Goal: Task Accomplishment & Management: Manage account settings

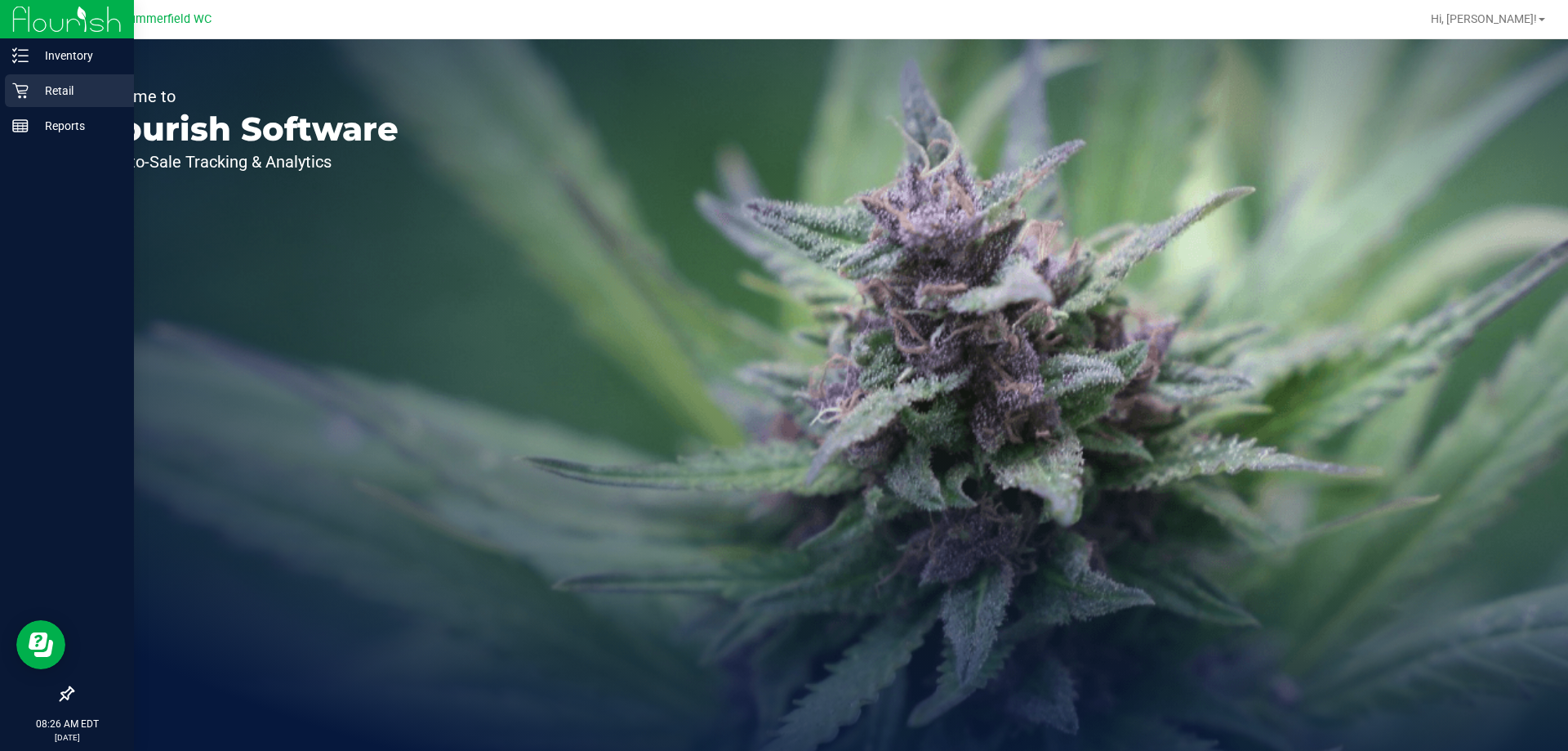
click at [42, 100] on div "Retail" at bounding box center [69, 91] width 129 height 33
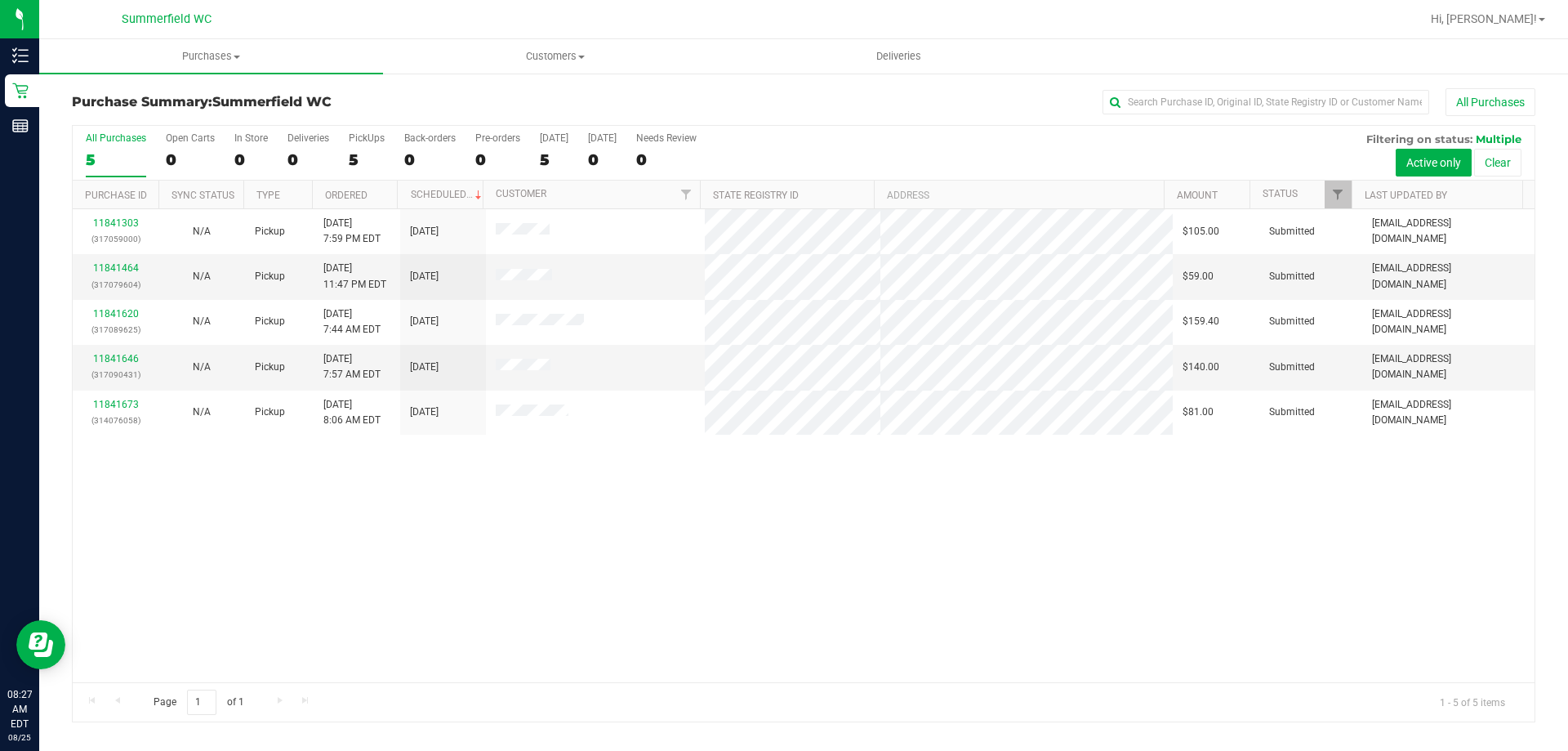
click at [615, 592] on div "11841303 (317059000) N/A Pickup [DATE] 7:59 PM EDT 8/25/2025 $105.00 Submitted …" at bounding box center [803, 445] width 1462 height 473
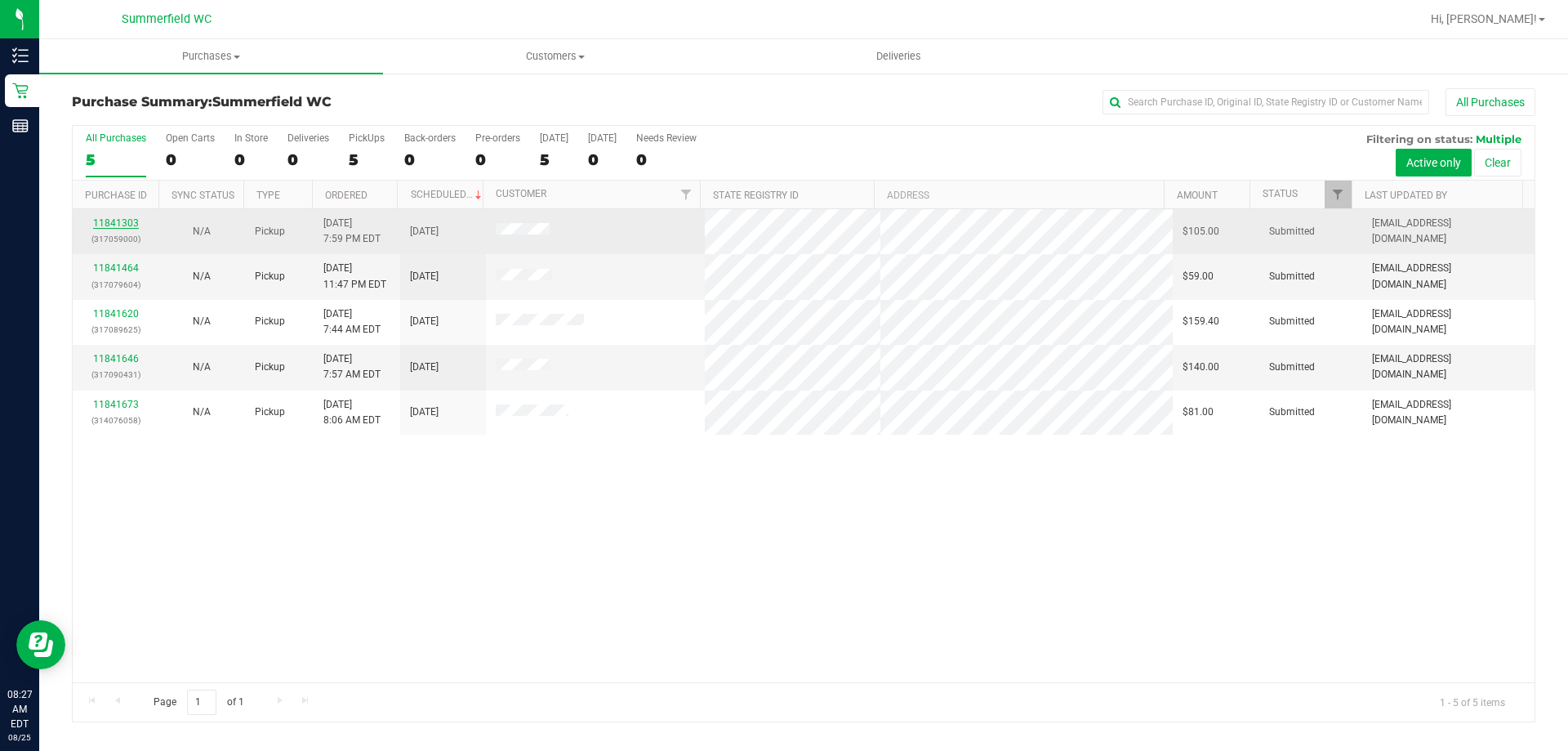
click at [115, 217] on link "11841303" at bounding box center [116, 223] width 46 height 11
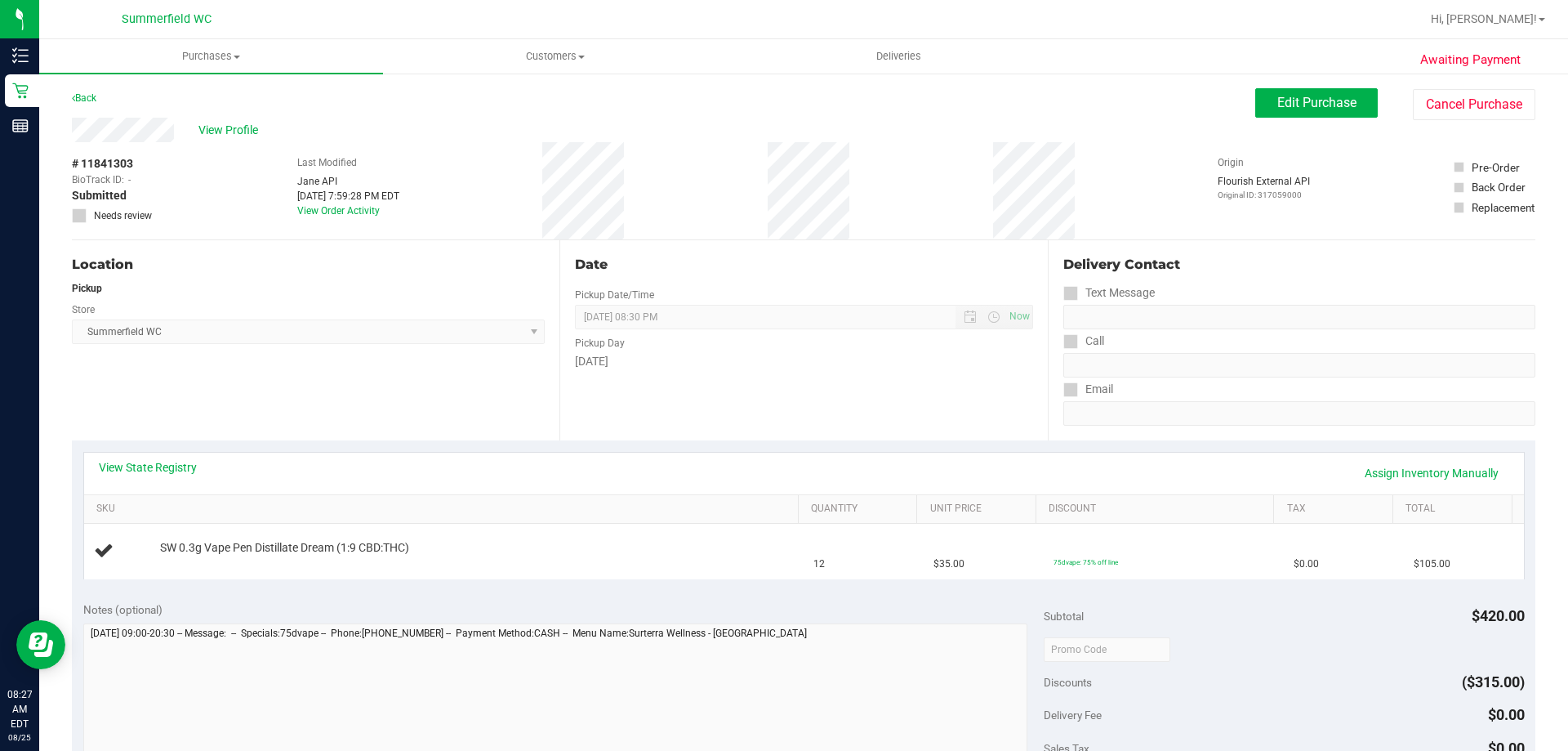
click at [310, 413] on div "Location Pickup Store [PERSON_NAME] Select Store [PERSON_NAME][GEOGRAPHIC_DATA]…" at bounding box center [315, 340] width 488 height 200
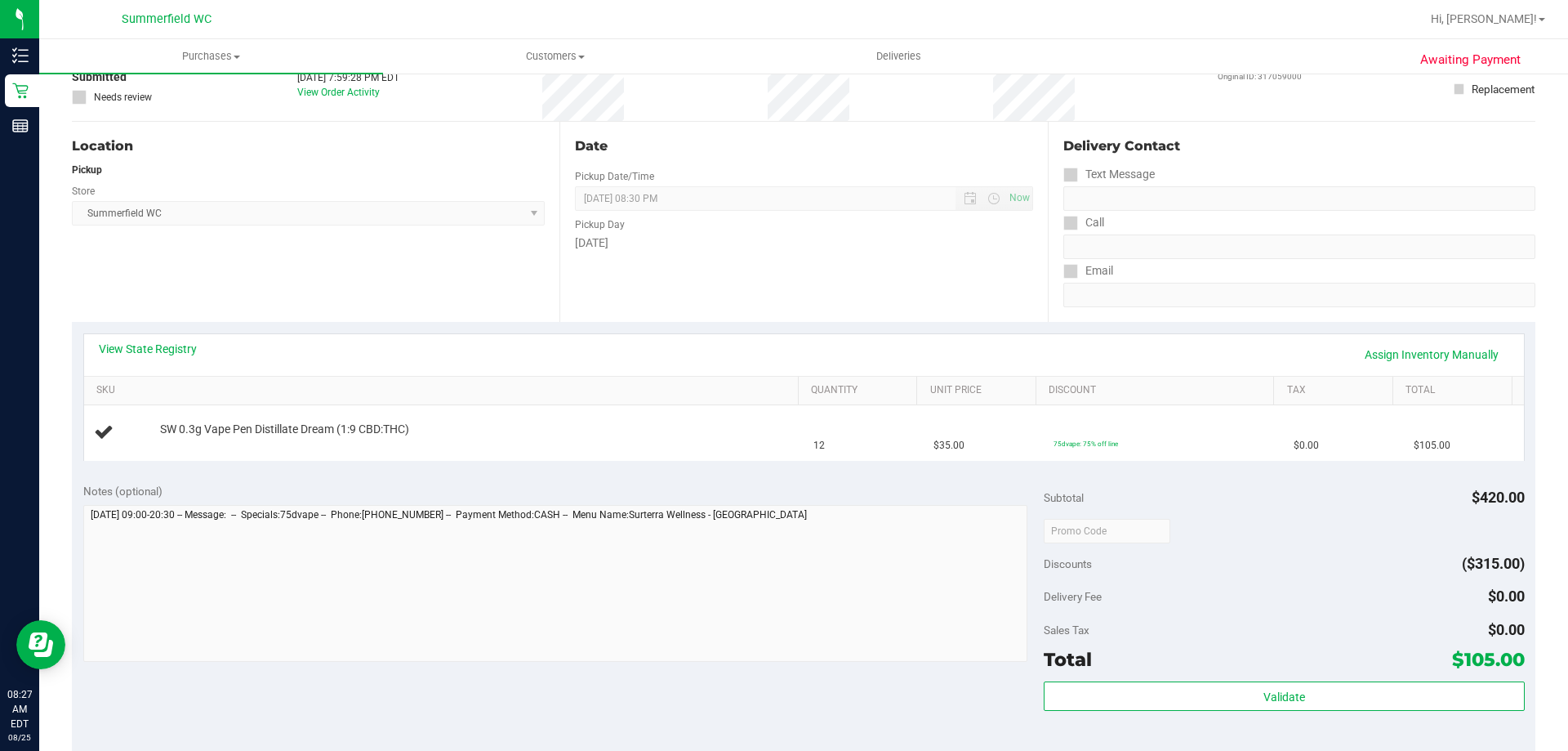
scroll to position [245, 0]
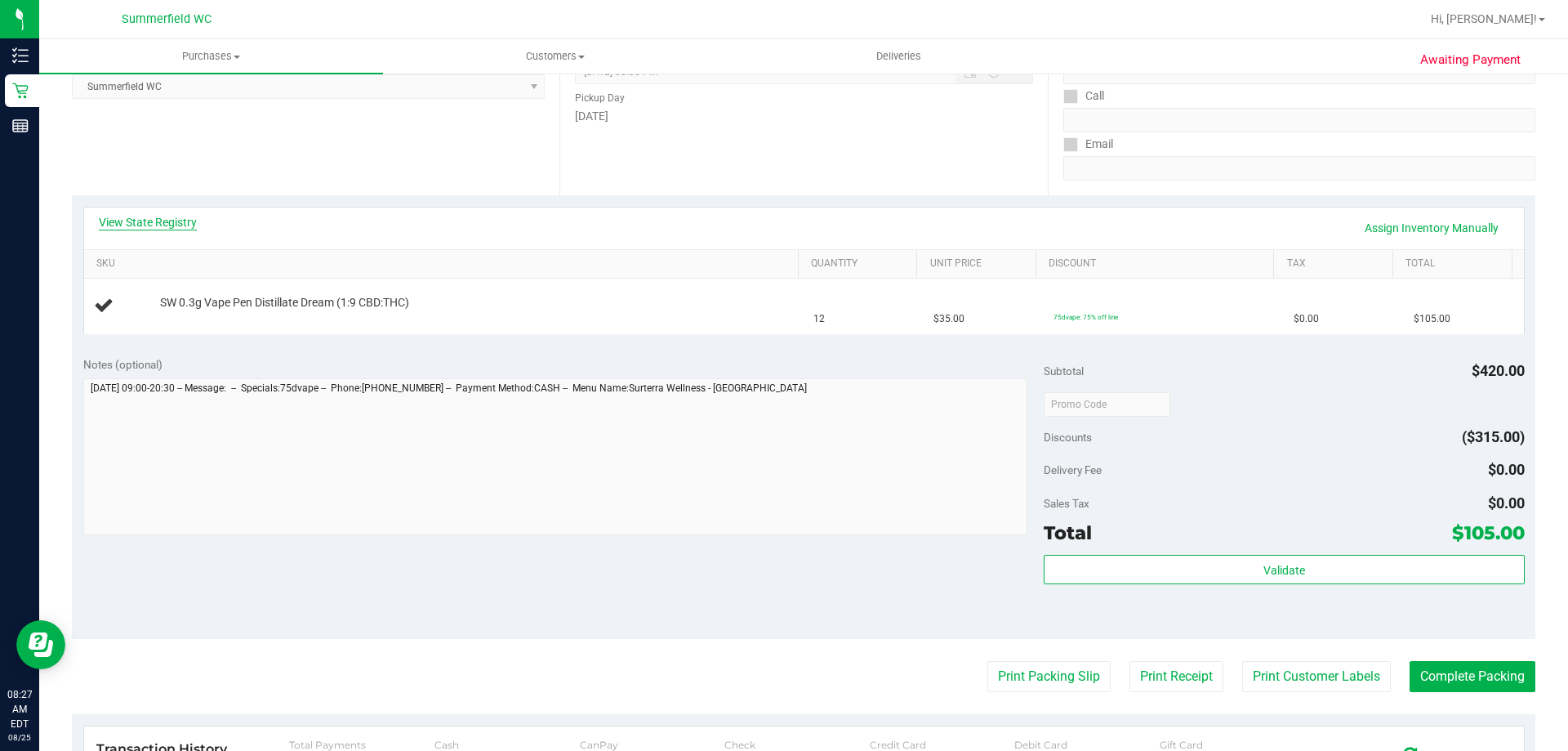
click at [175, 226] on link "View State Registry" at bounding box center [148, 222] width 98 height 16
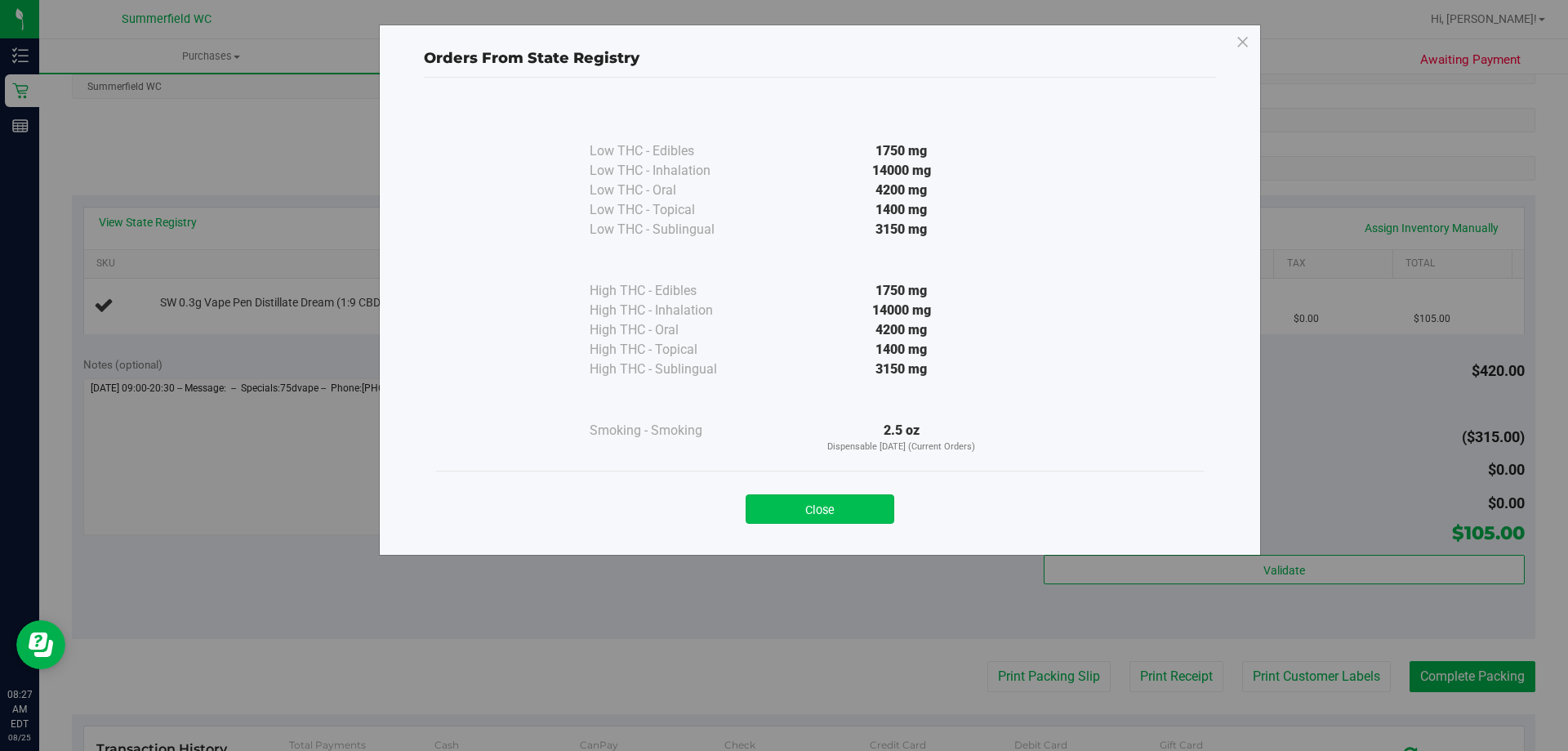
click at [802, 507] on button "Close" at bounding box center [820, 509] width 149 height 29
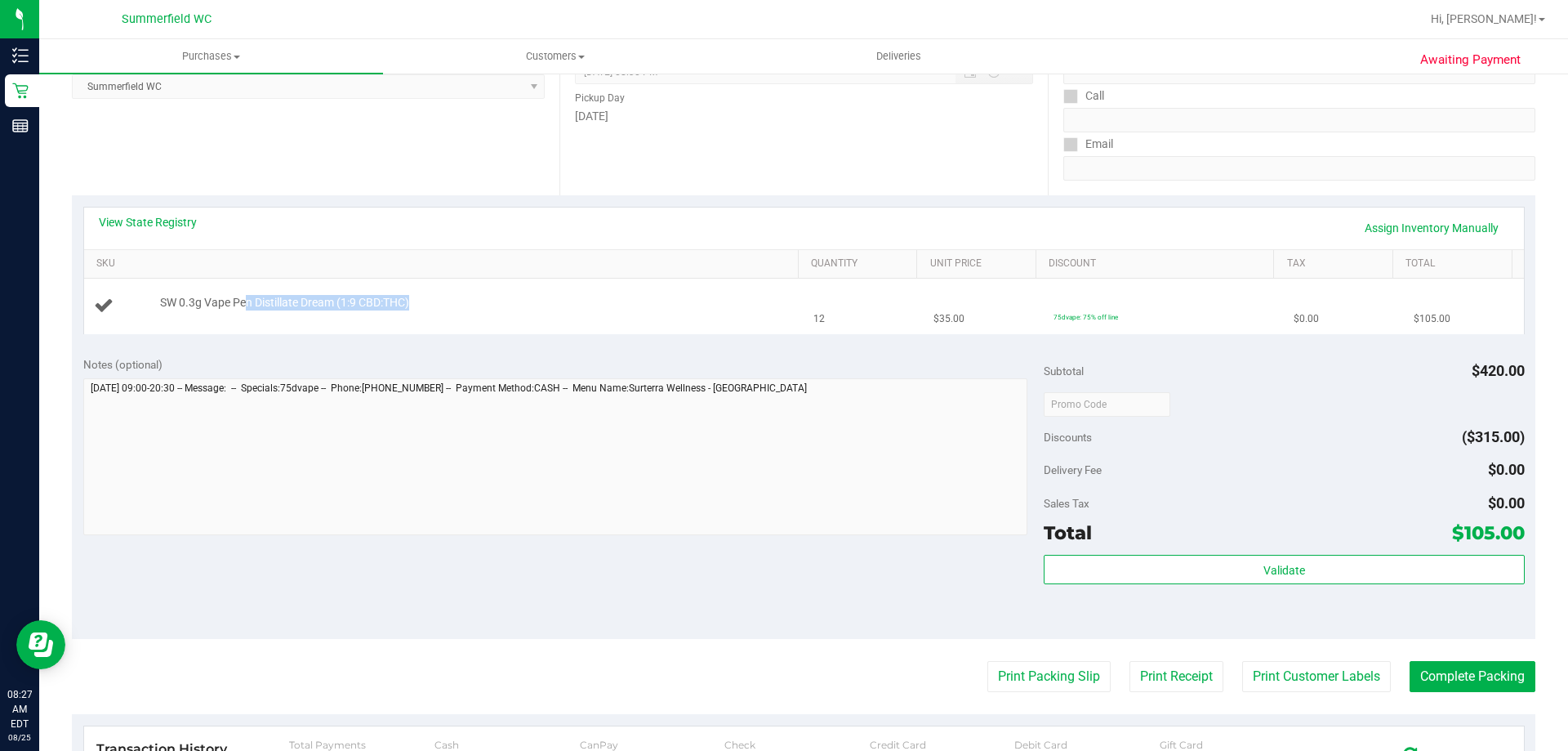
drag, startPoint x: 385, startPoint y: 303, endPoint x: 246, endPoint y: 302, distance: 139.0
click at [246, 302] on div "SW 0.3g Vape Pen Distillate Dream (1:9 CBD:THC)" at bounding box center [471, 303] width 639 height 16
click at [386, 208] on div "View State Registry Assign Inventory Manually" at bounding box center [804, 228] width 1440 height 42
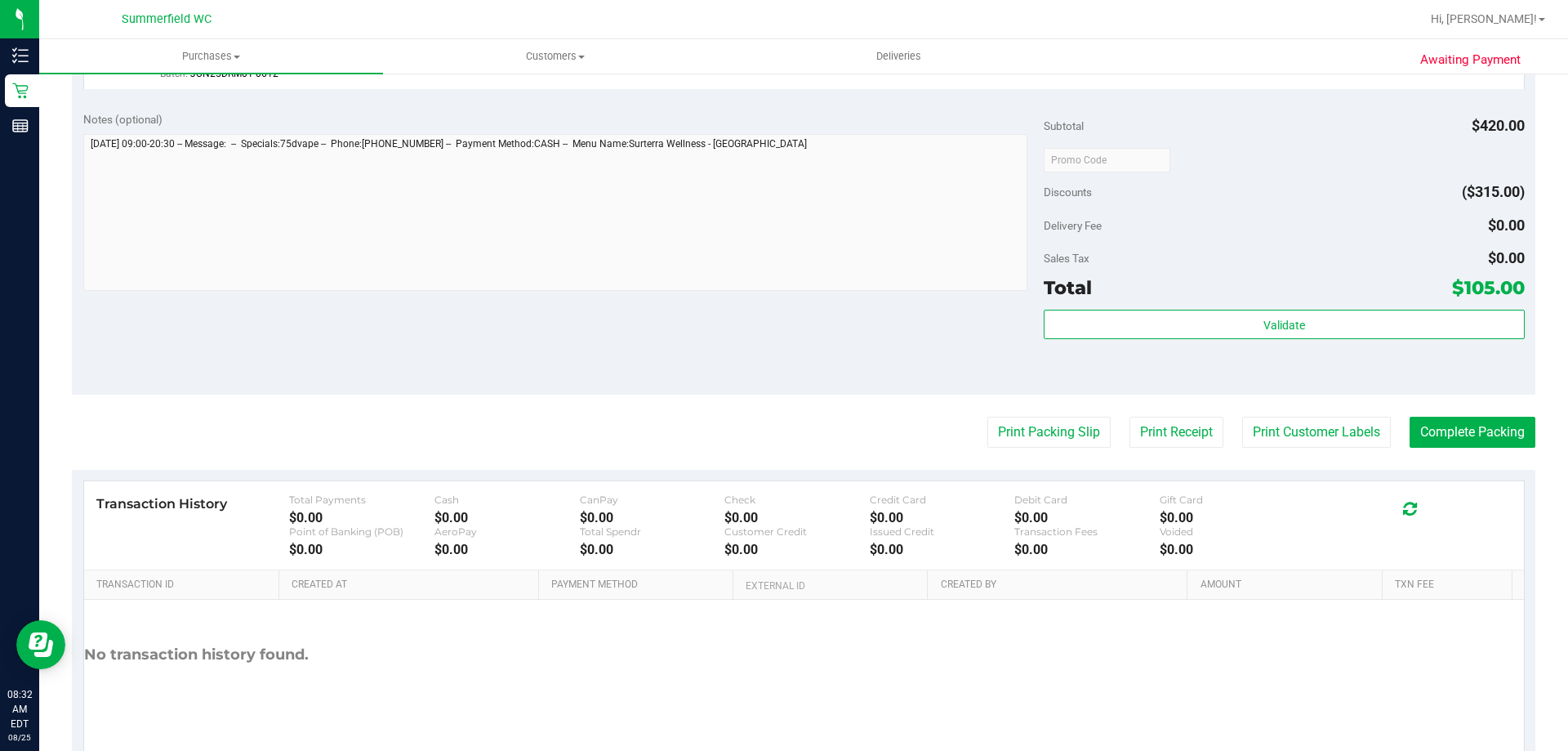
scroll to position [650, 0]
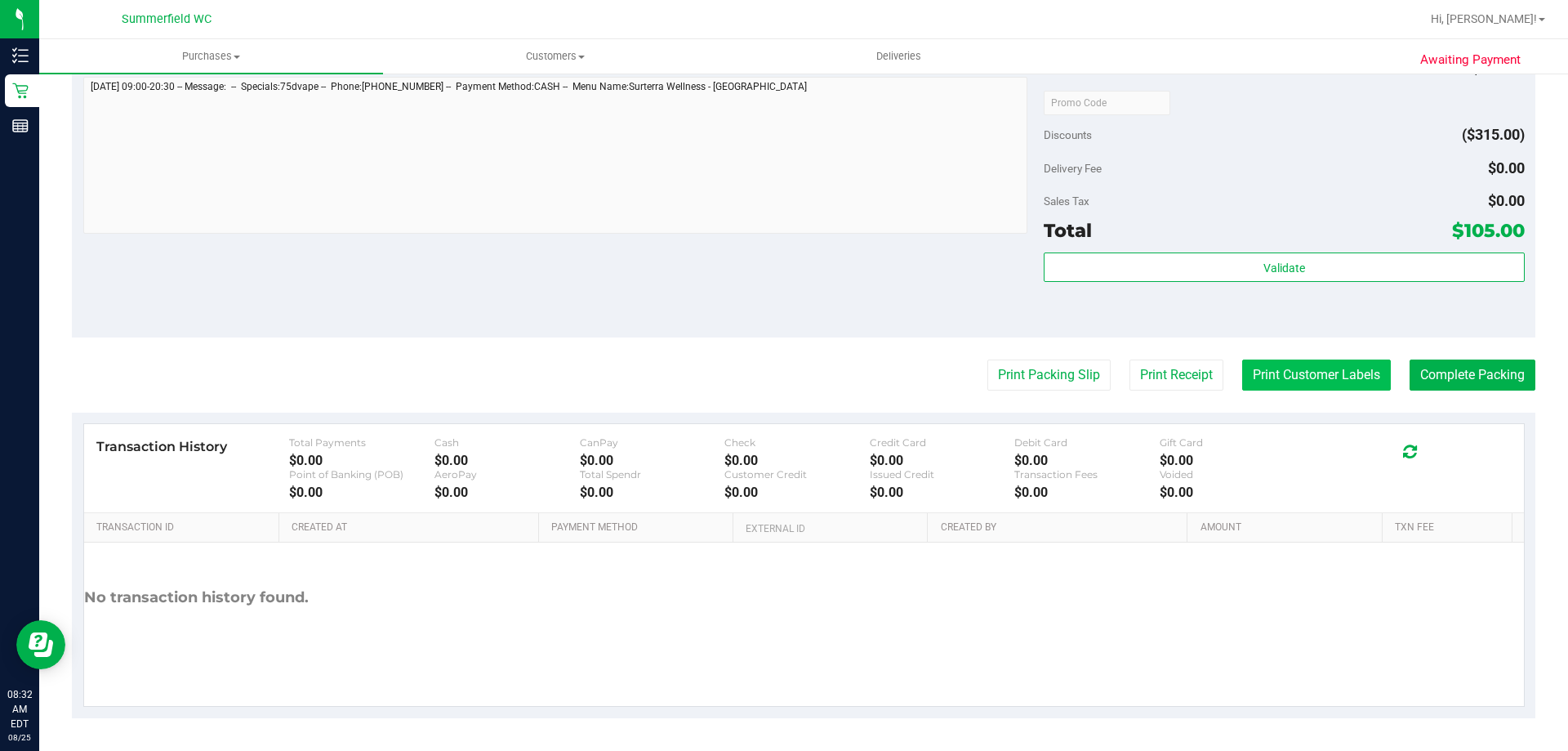
click at [1271, 384] on button "Print Customer Labels" at bounding box center [1316, 375] width 149 height 31
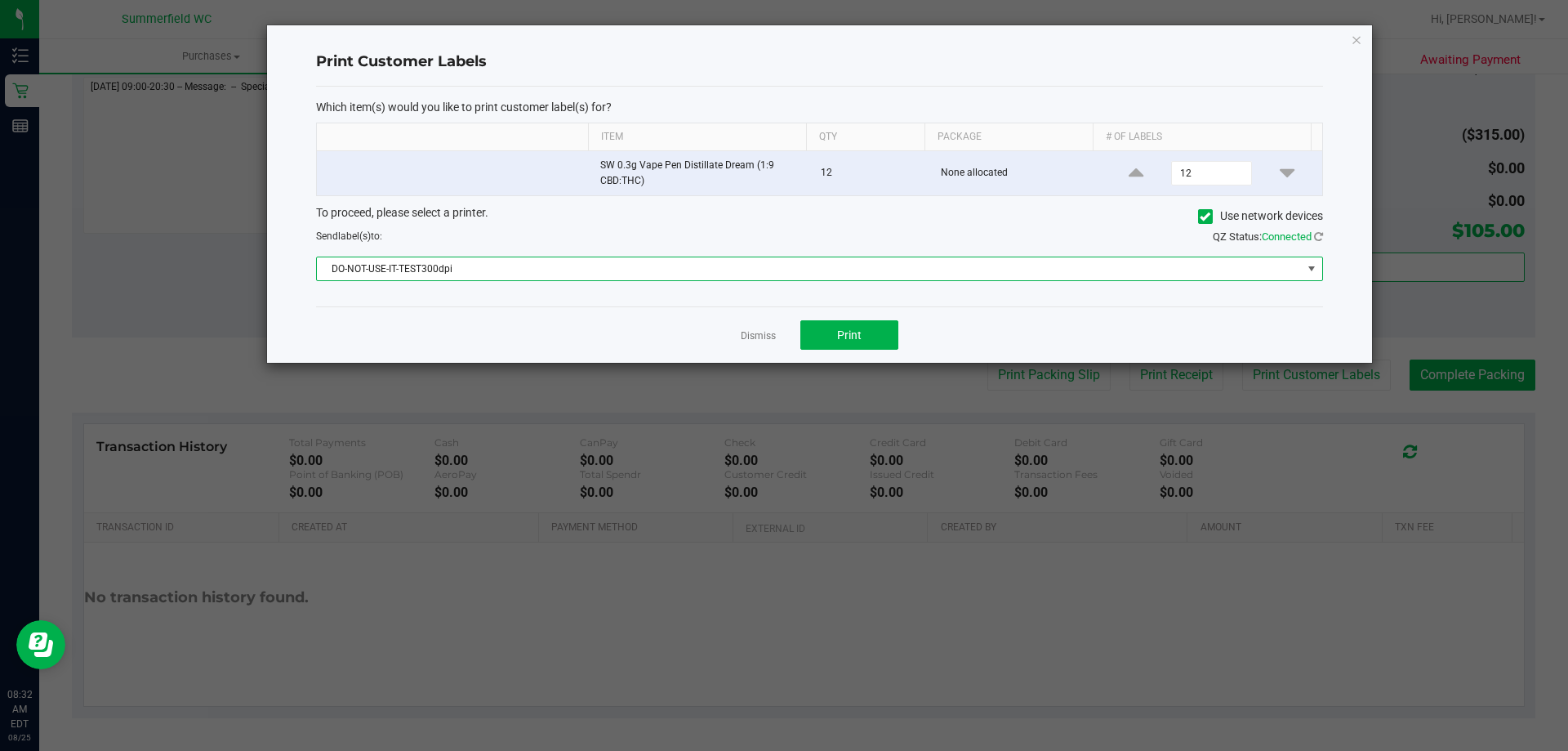
click at [591, 267] on span "DO-NOT-USE-IT-TEST300dpi" at bounding box center [810, 269] width 985 height 23
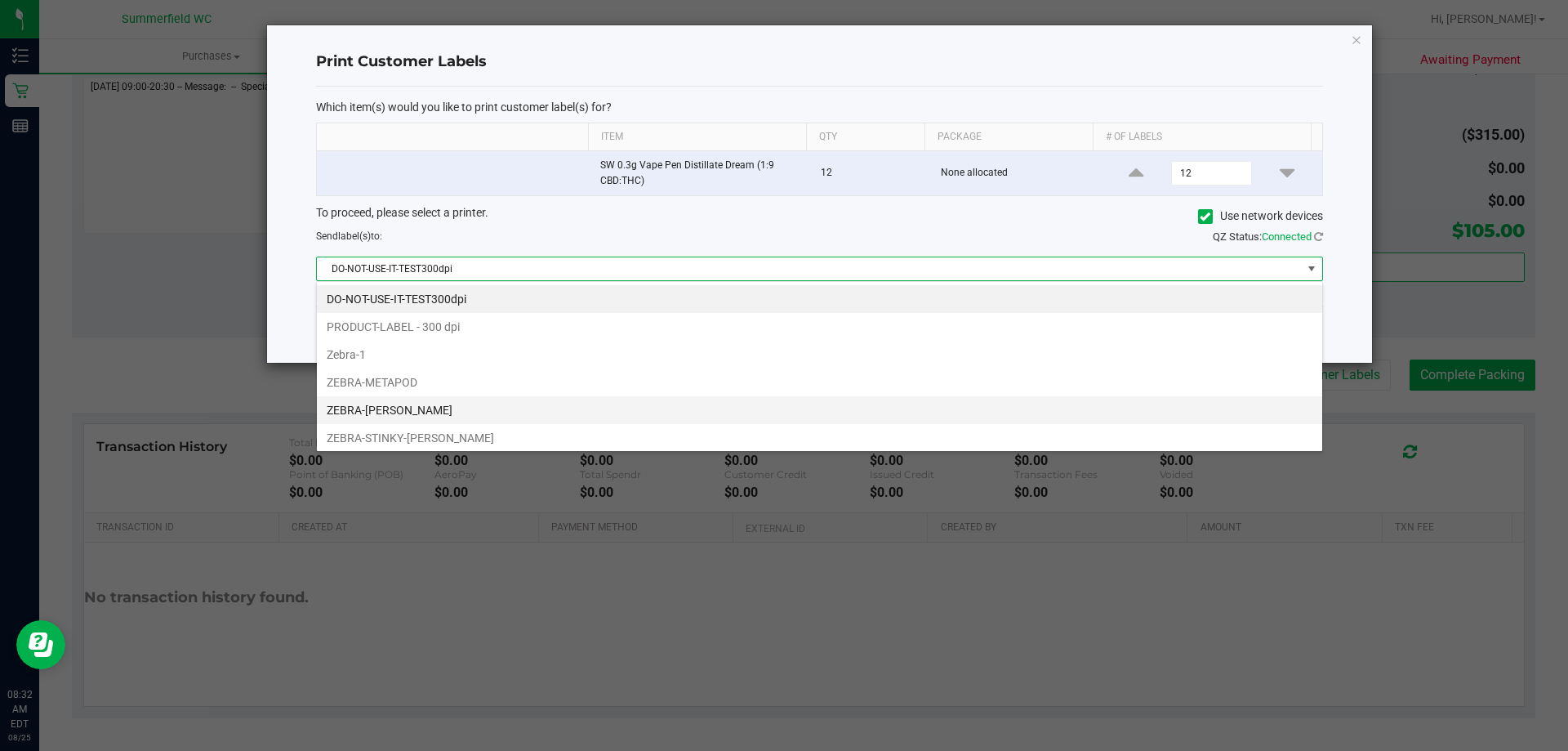
scroll to position [25, 1007]
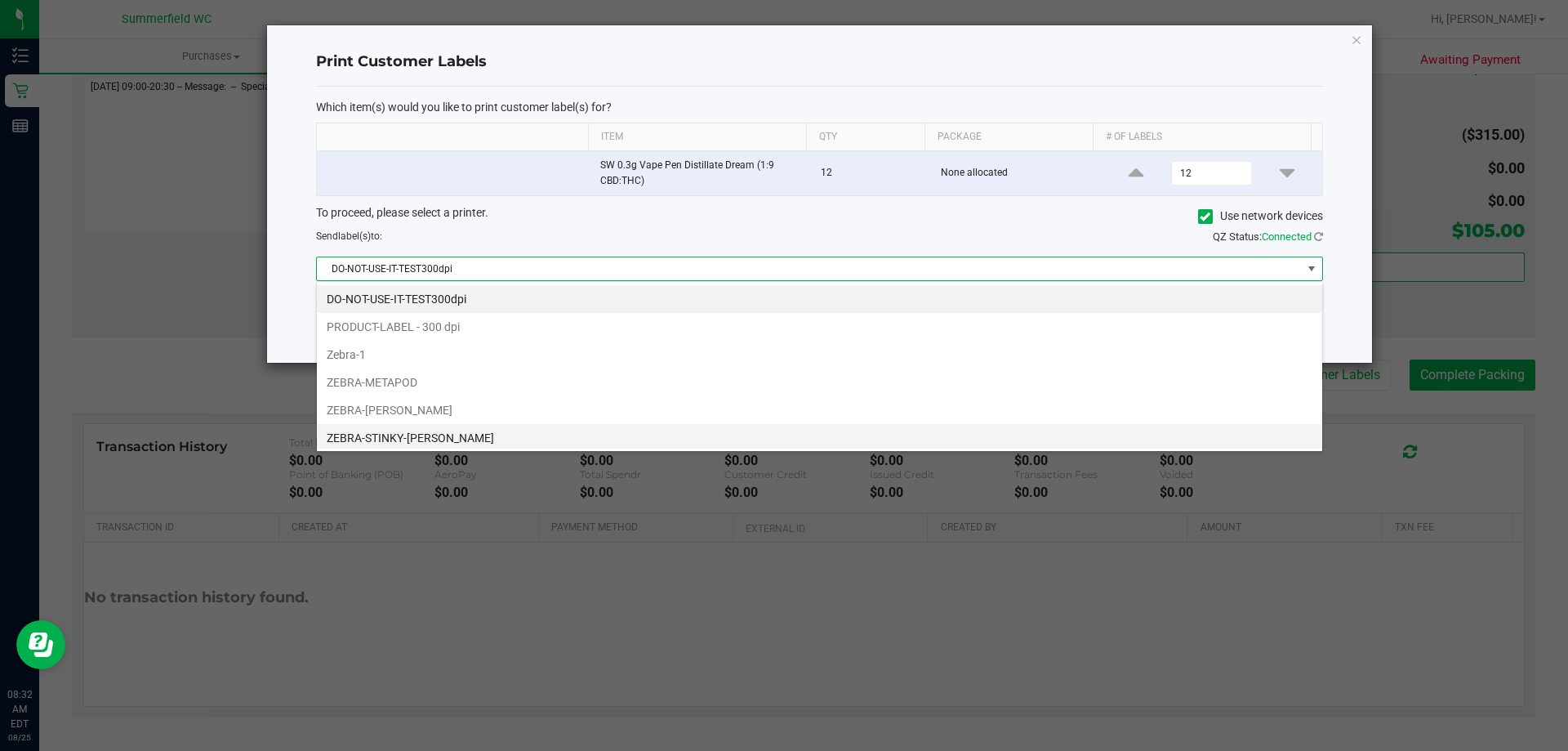
click at [427, 433] on li "ZEBRA-STINKY-[PERSON_NAME]" at bounding box center [820, 438] width 1006 height 28
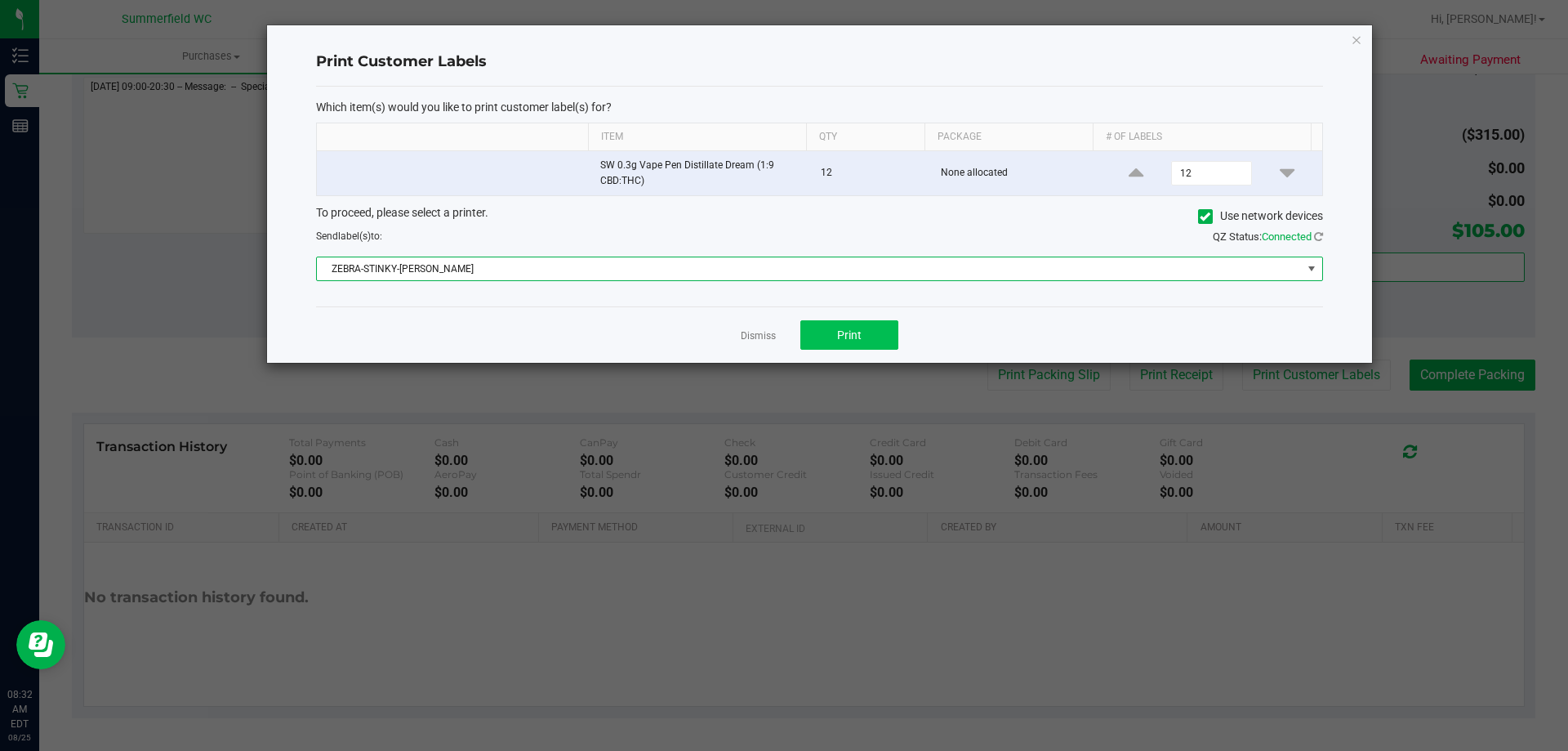
click at [870, 321] on div "Dismiss Print" at bounding box center [820, 334] width 1007 height 56
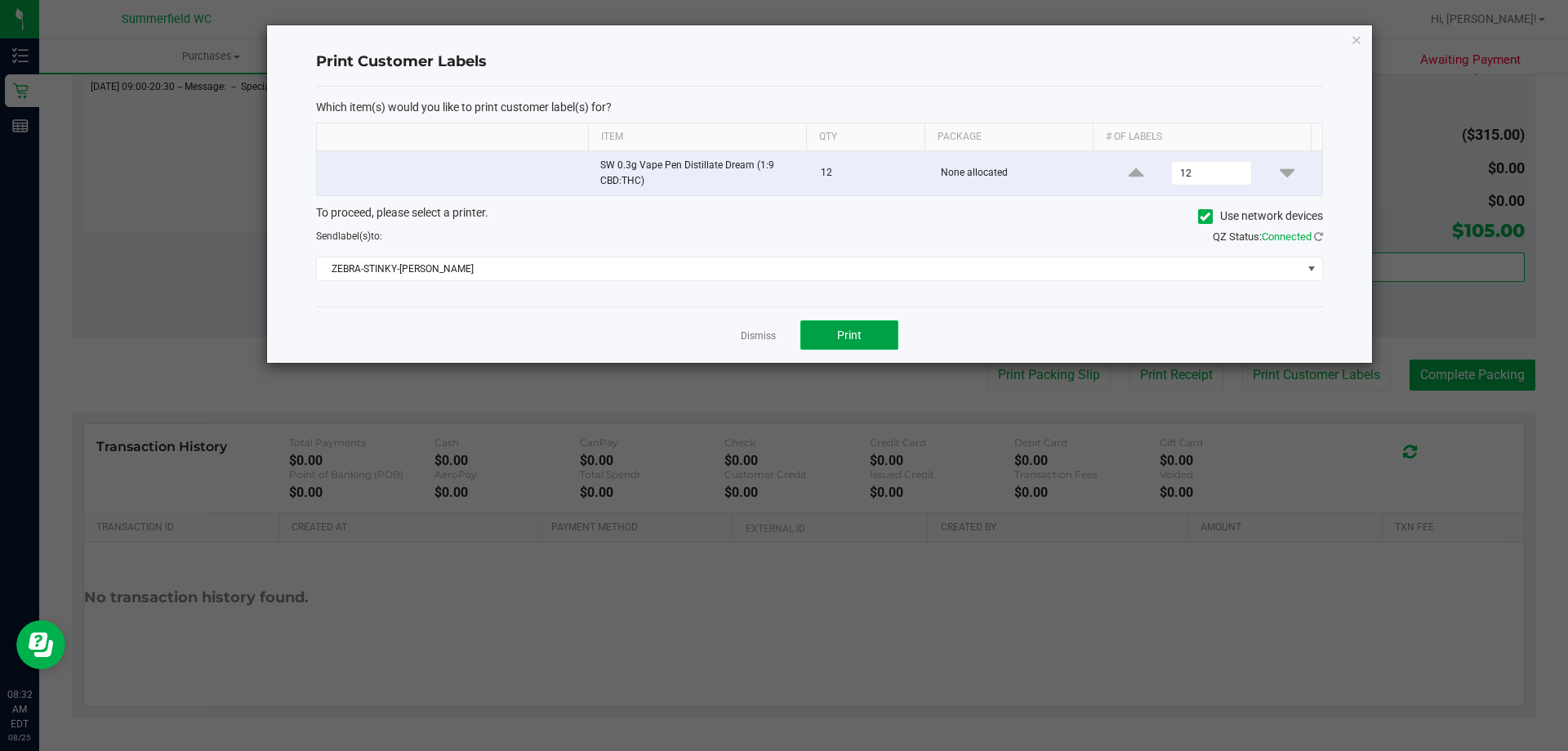
click at [851, 329] on span "Print" at bounding box center [850, 335] width 25 height 13
click at [747, 333] on link "Dismiss" at bounding box center [758, 336] width 35 height 14
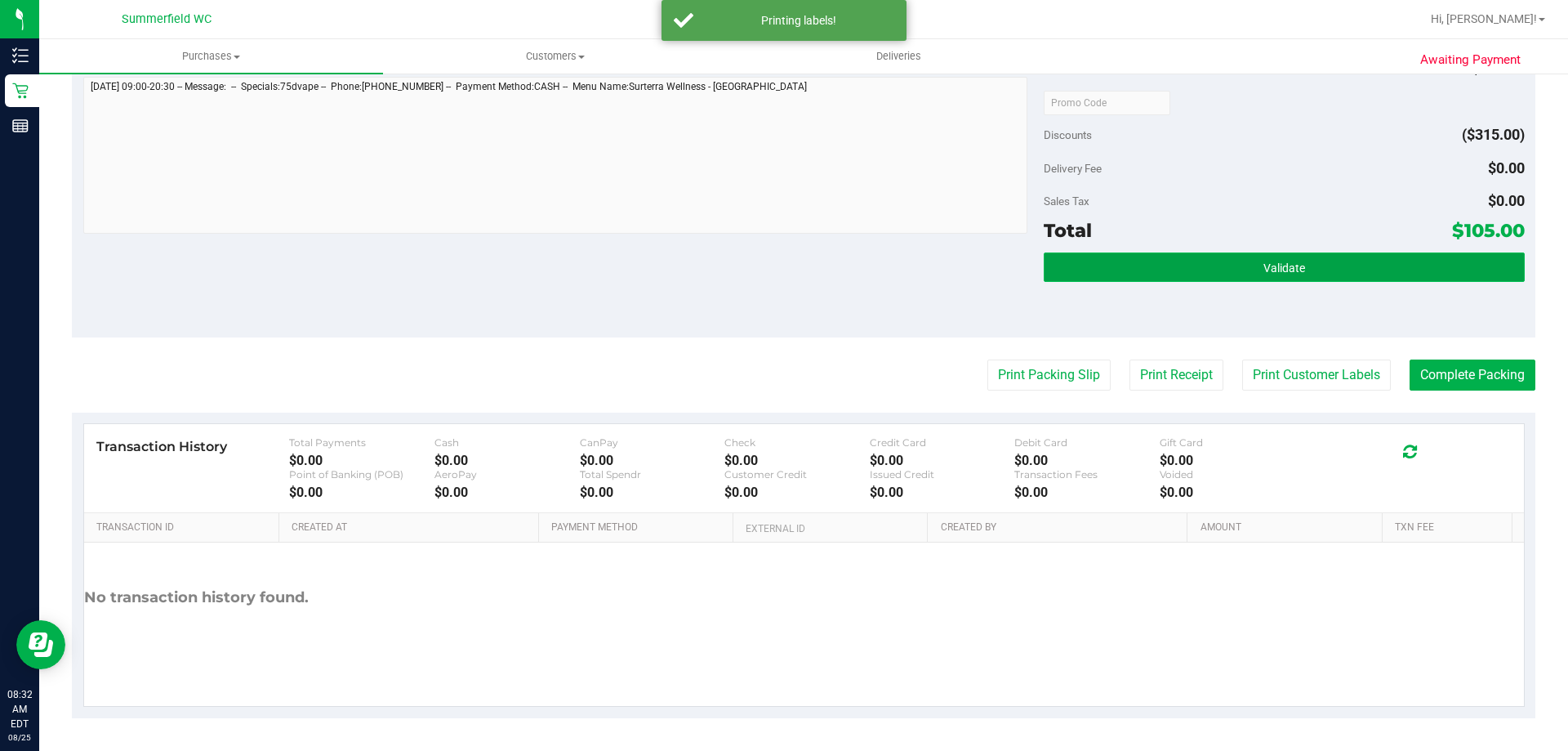
click at [1152, 261] on button "Validate" at bounding box center [1284, 267] width 480 height 29
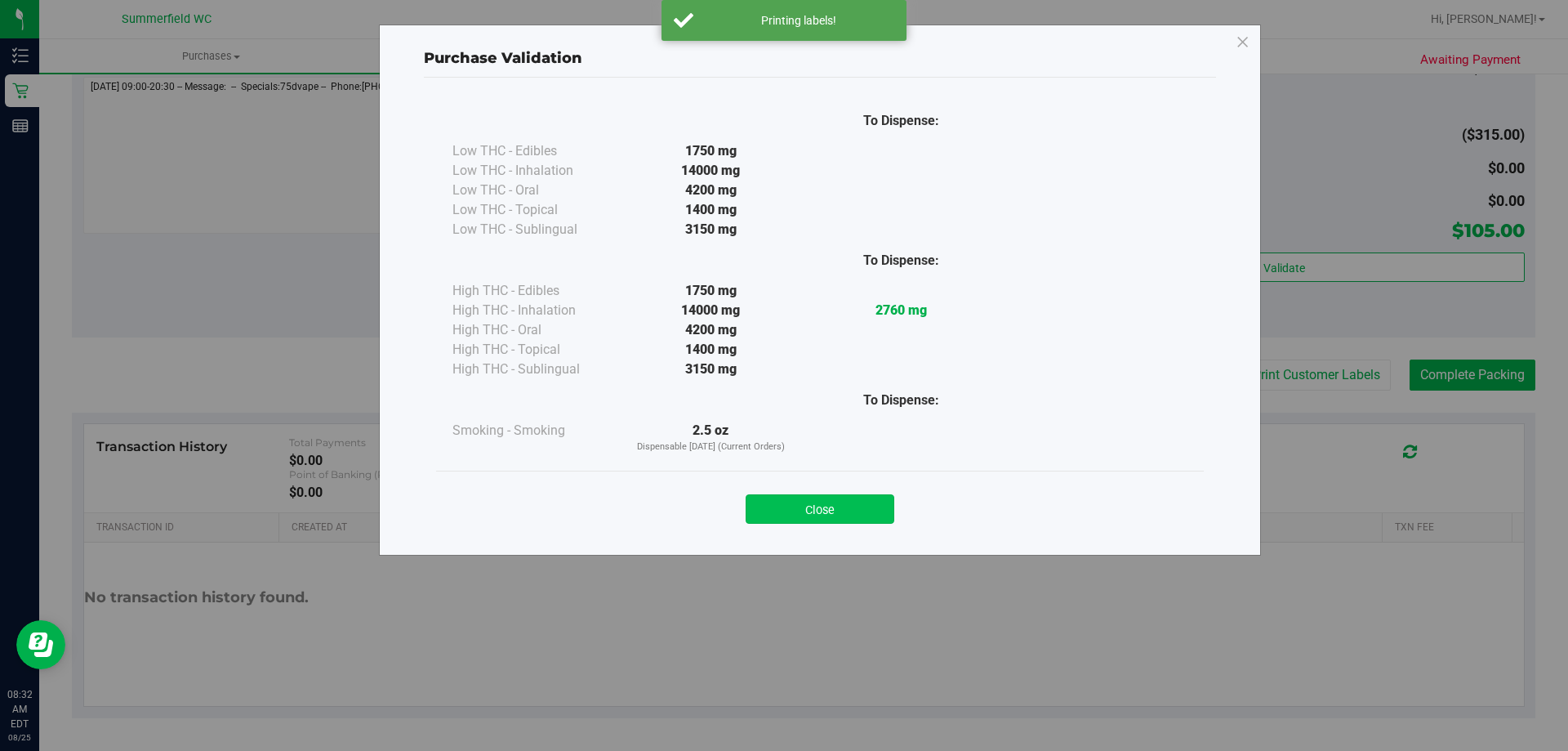
drag, startPoint x: 816, startPoint y: 491, endPoint x: 816, endPoint y: 502, distance: 11.0
click at [816, 498] on div "Close" at bounding box center [820, 504] width 744 height 41
click at [815, 507] on button "Close" at bounding box center [820, 509] width 149 height 29
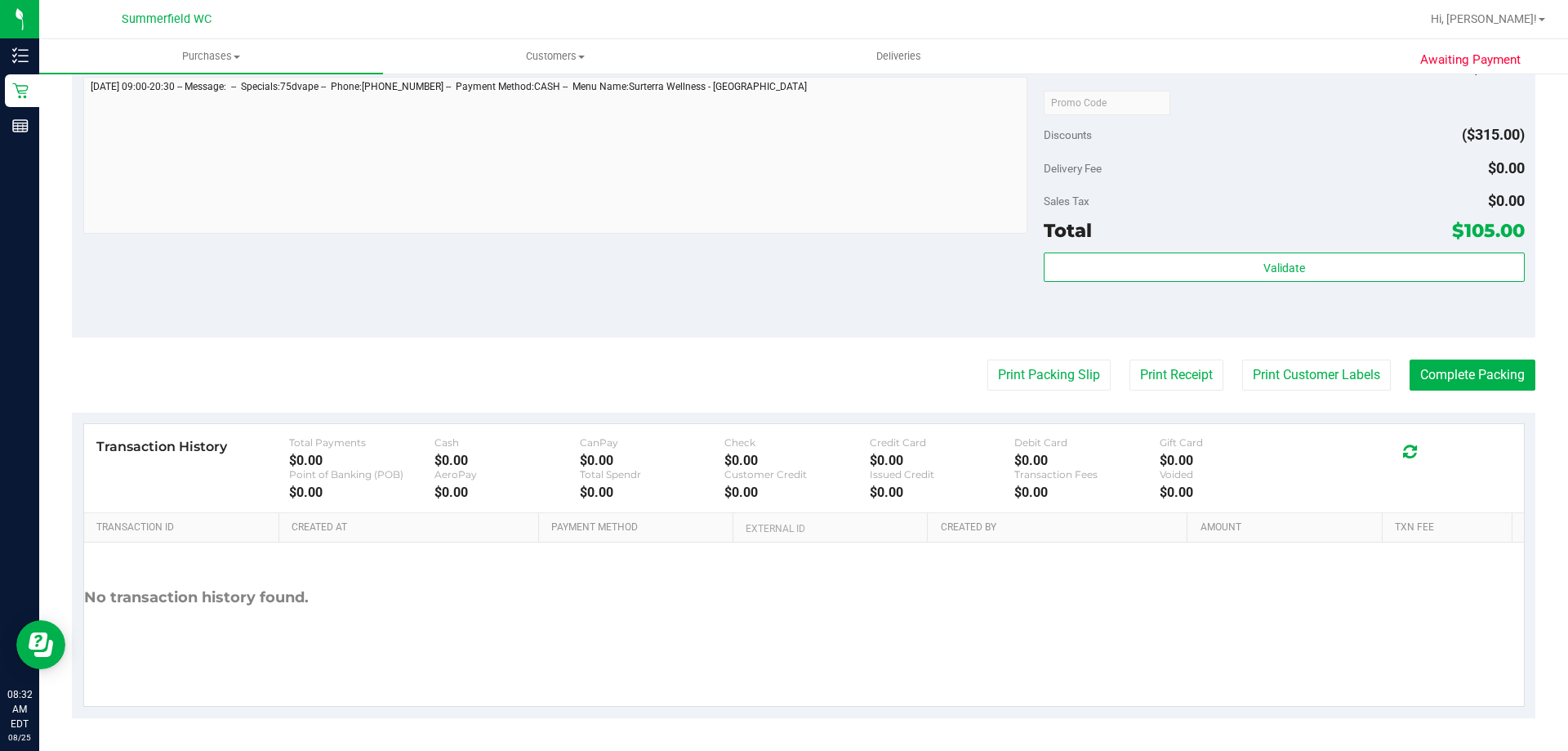
click at [958, 376] on div "Print Packing Slip Print Receipt Print Customer Labels Complete Packing" at bounding box center [803, 375] width 1463 height 31
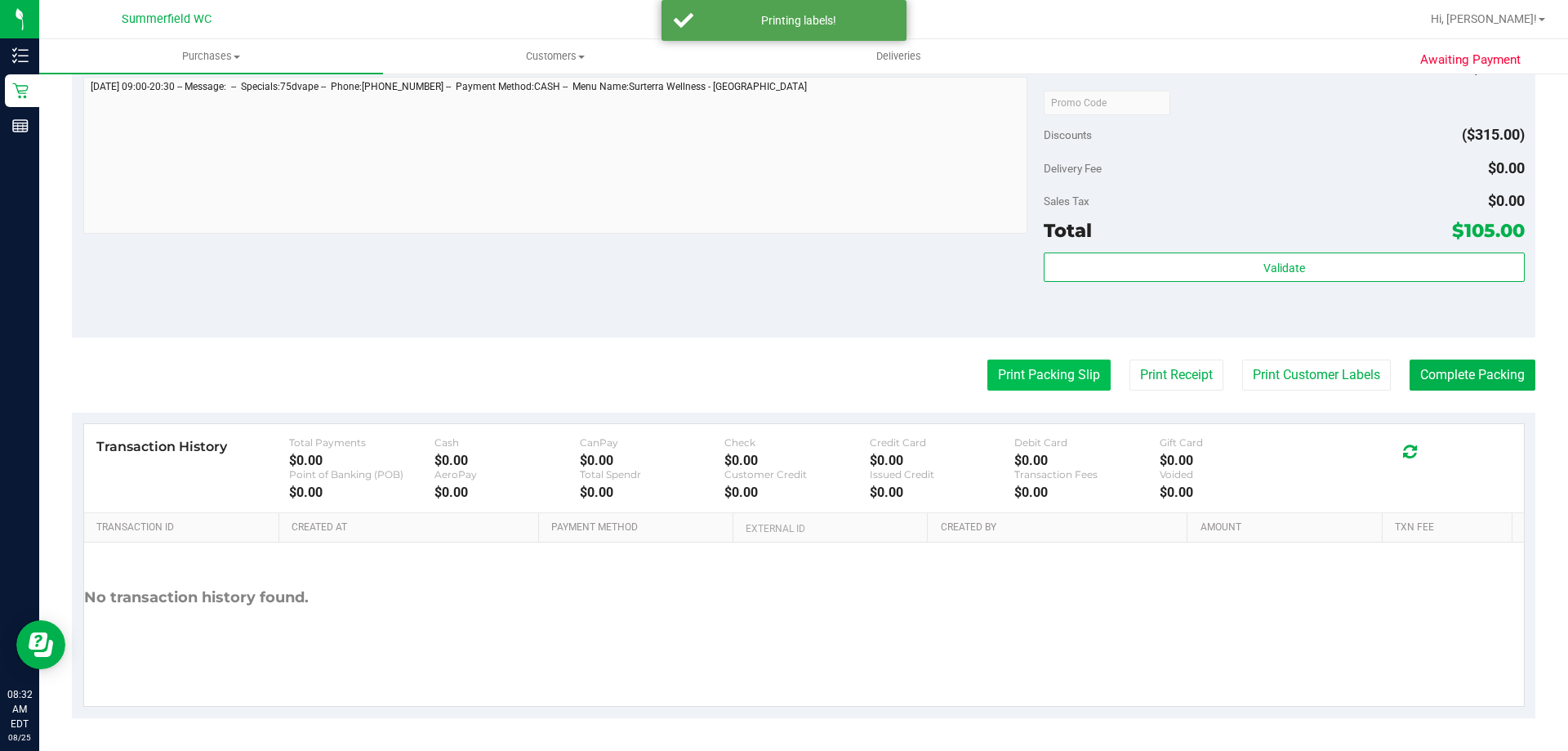
click at [1030, 374] on button "Print Packing Slip" at bounding box center [1049, 375] width 123 height 31
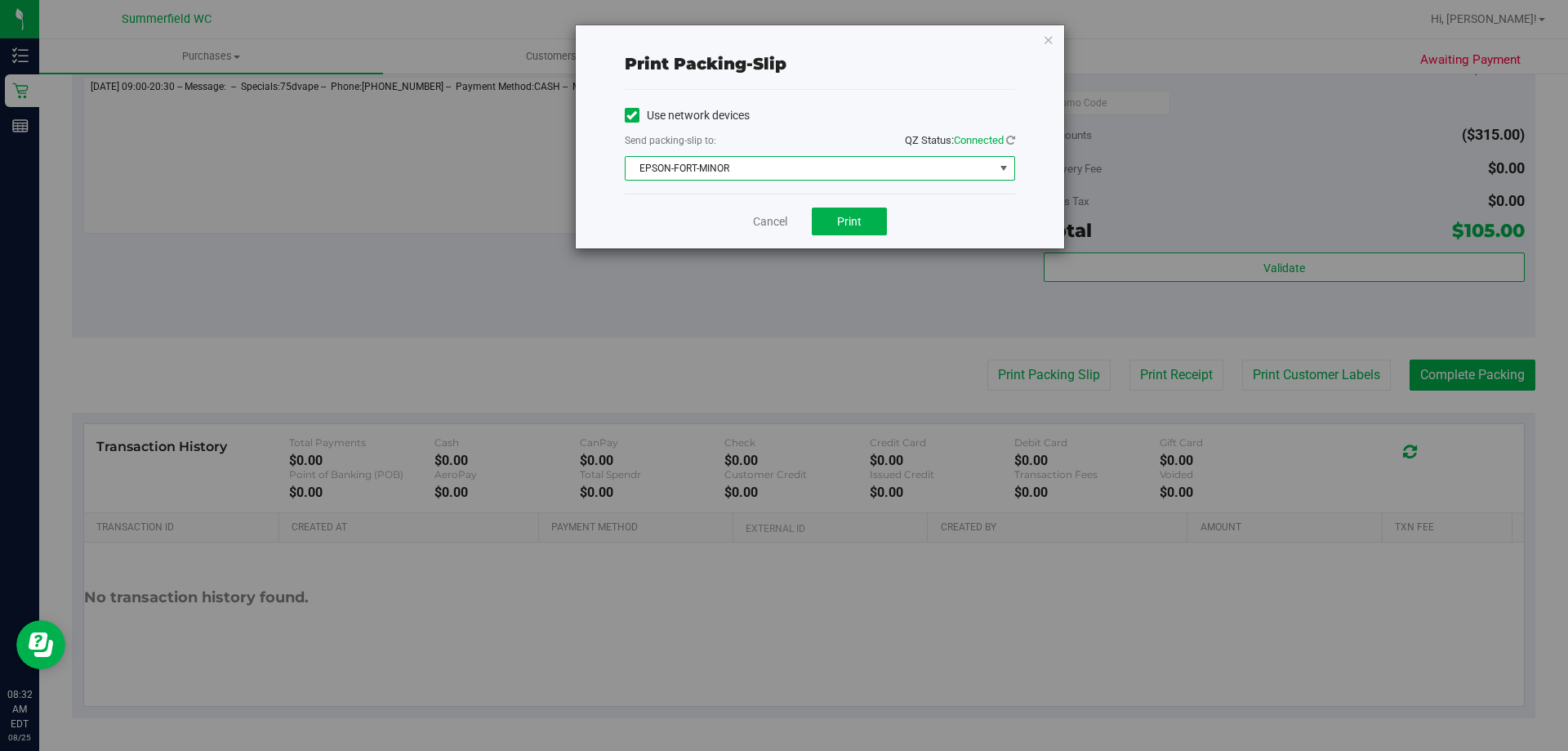
click at [695, 161] on span "EPSON-FORT-MINOR" at bounding box center [810, 168] width 369 height 23
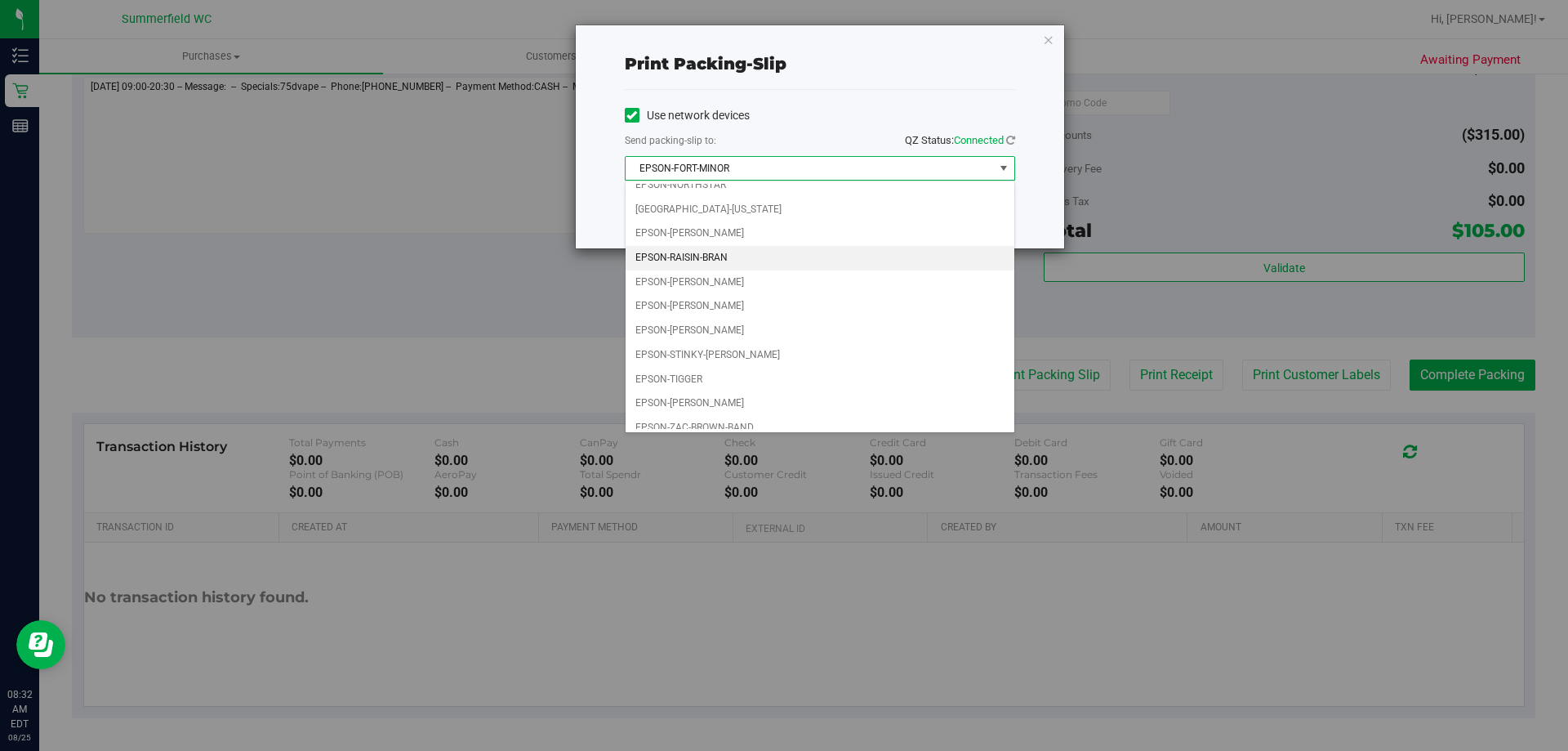
scroll to position [70, 0]
click at [728, 346] on li "EPSON-STINKY-[PERSON_NAME]" at bounding box center [820, 345] width 389 height 25
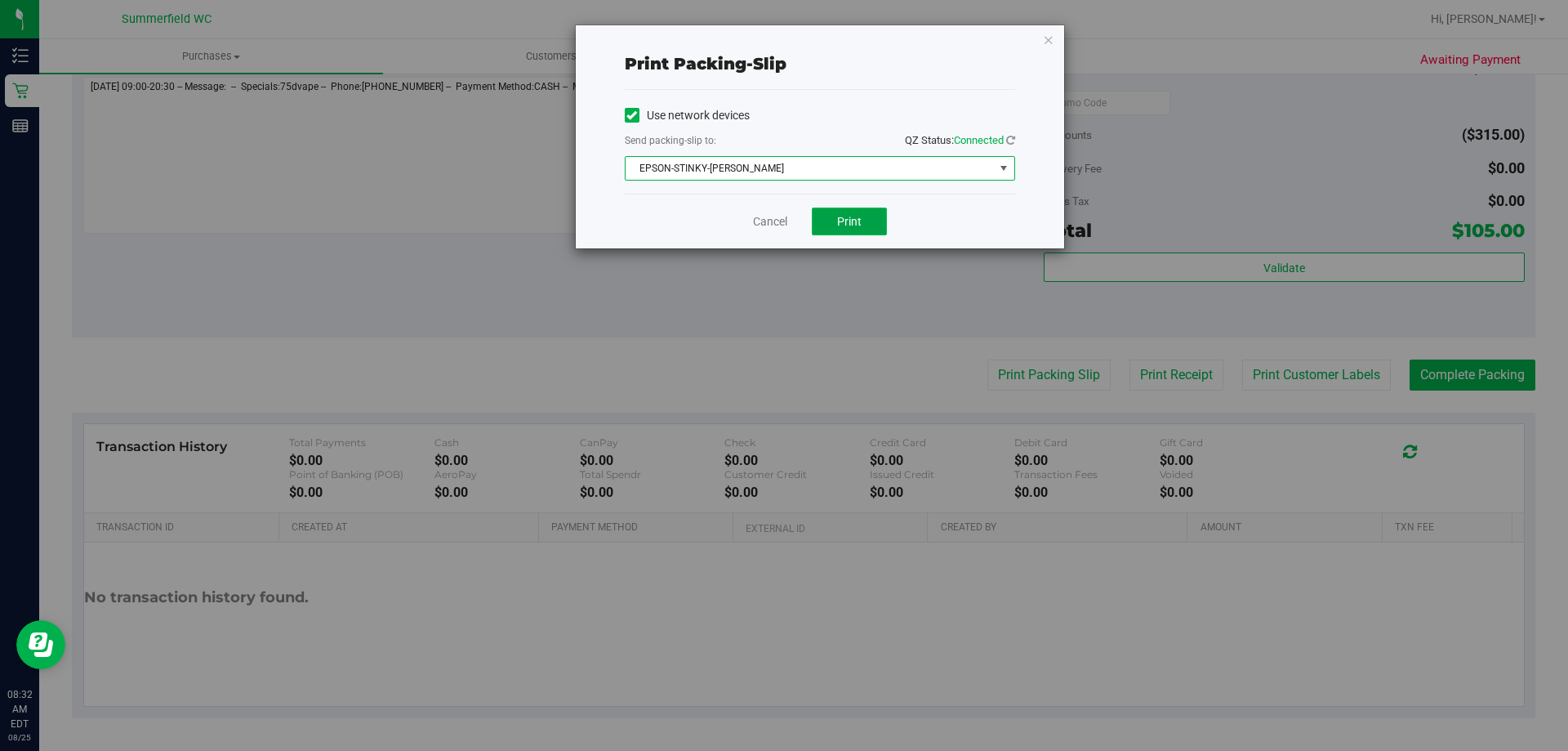
click at [873, 223] on button "Print" at bounding box center [850, 221] width 75 height 28
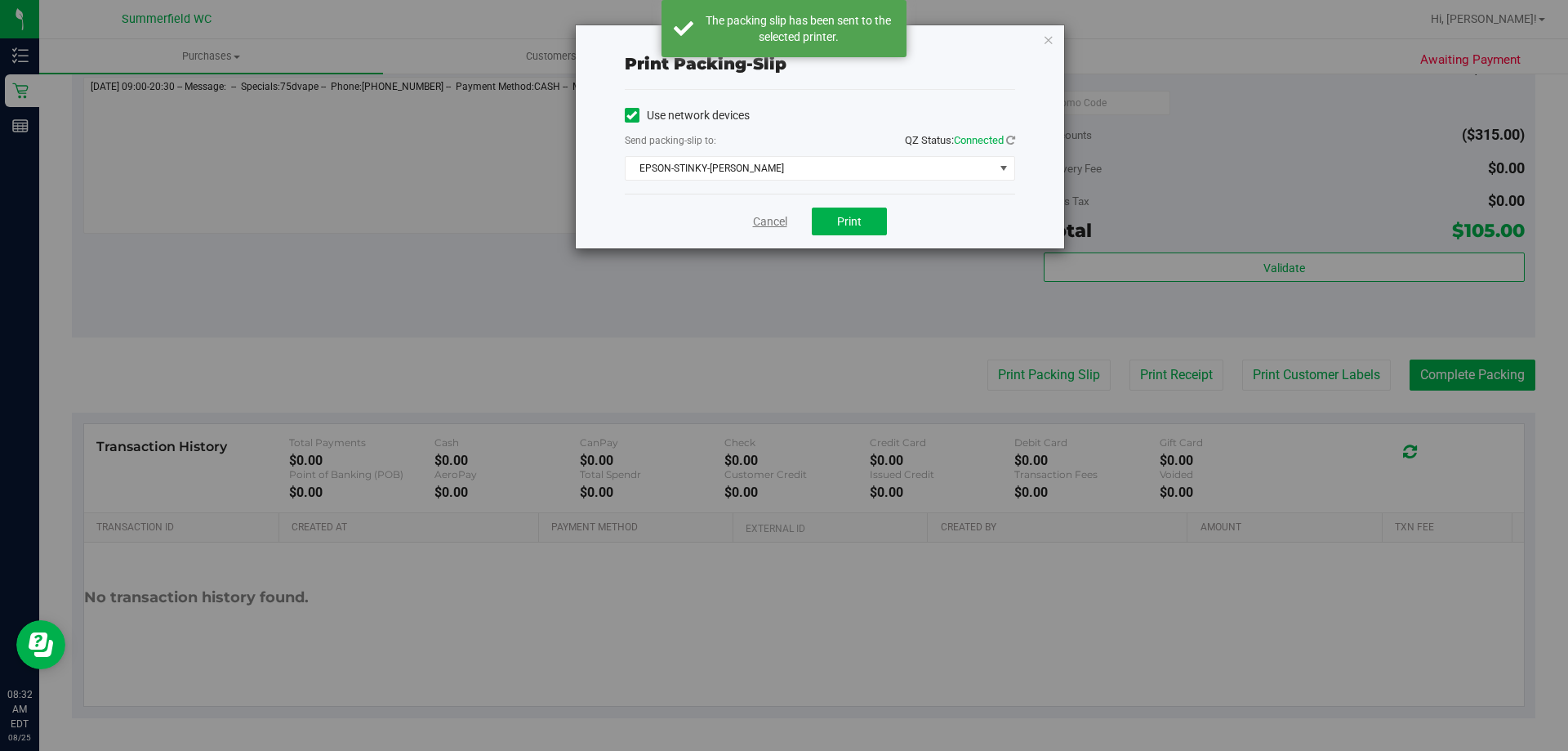
click at [767, 218] on link "Cancel" at bounding box center [771, 221] width 34 height 17
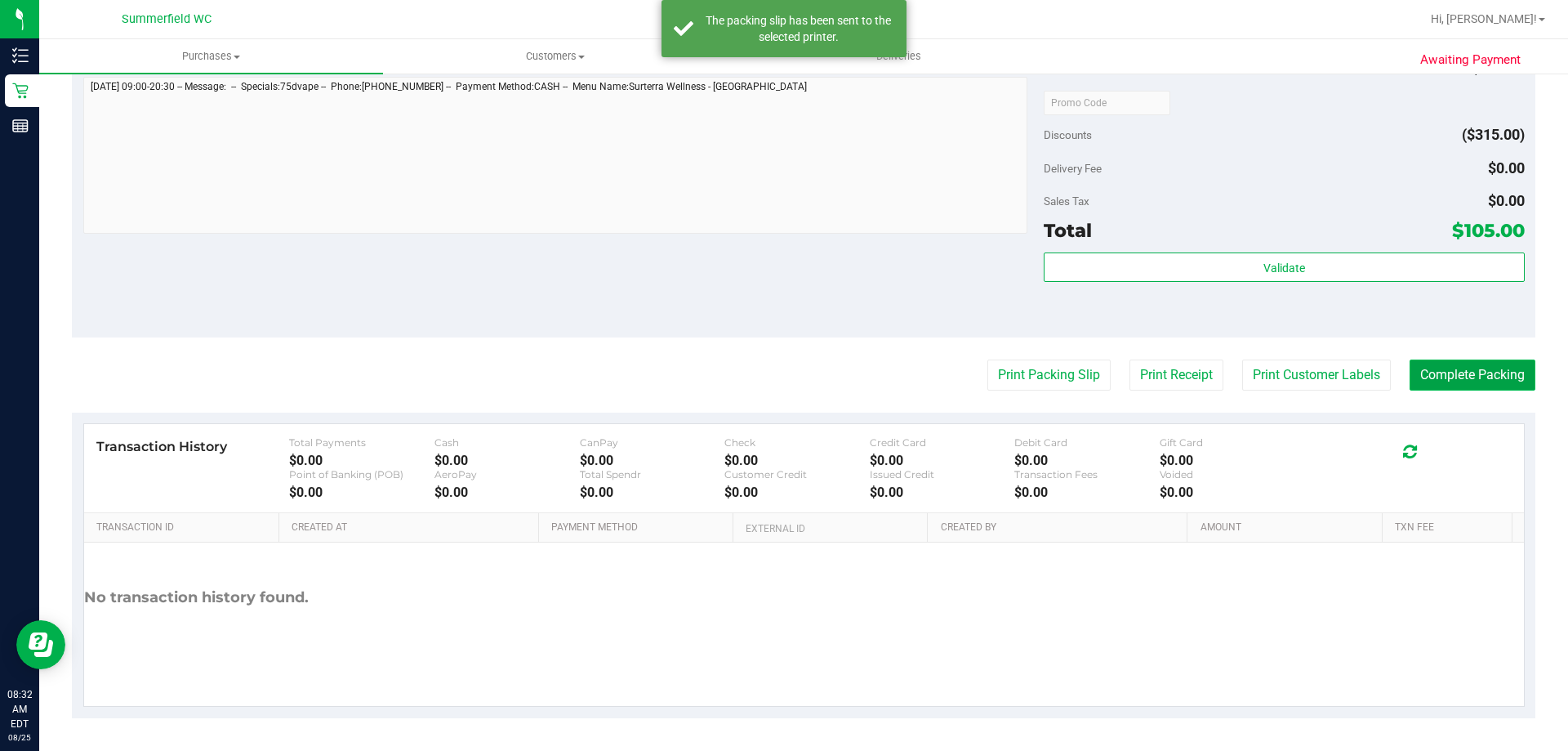
click at [1467, 387] on button "Complete Packing" at bounding box center [1472, 375] width 126 height 31
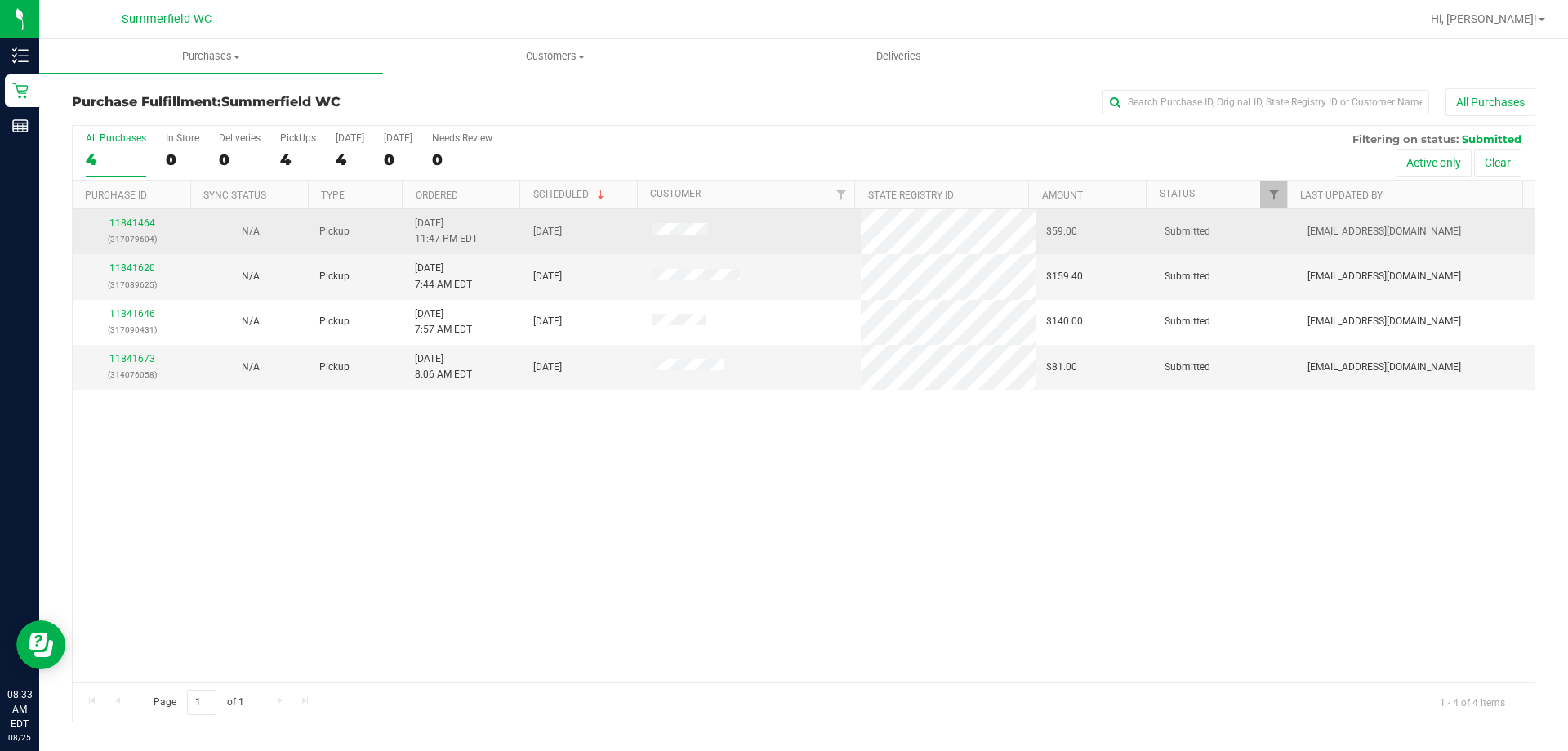
drag, startPoint x: 83, startPoint y: 213, endPoint x: 104, endPoint y: 216, distance: 21.2
click at [97, 216] on td "11841464 (317079604)" at bounding box center [132, 231] width 118 height 45
click at [118, 218] on link "11841464" at bounding box center [132, 223] width 46 height 11
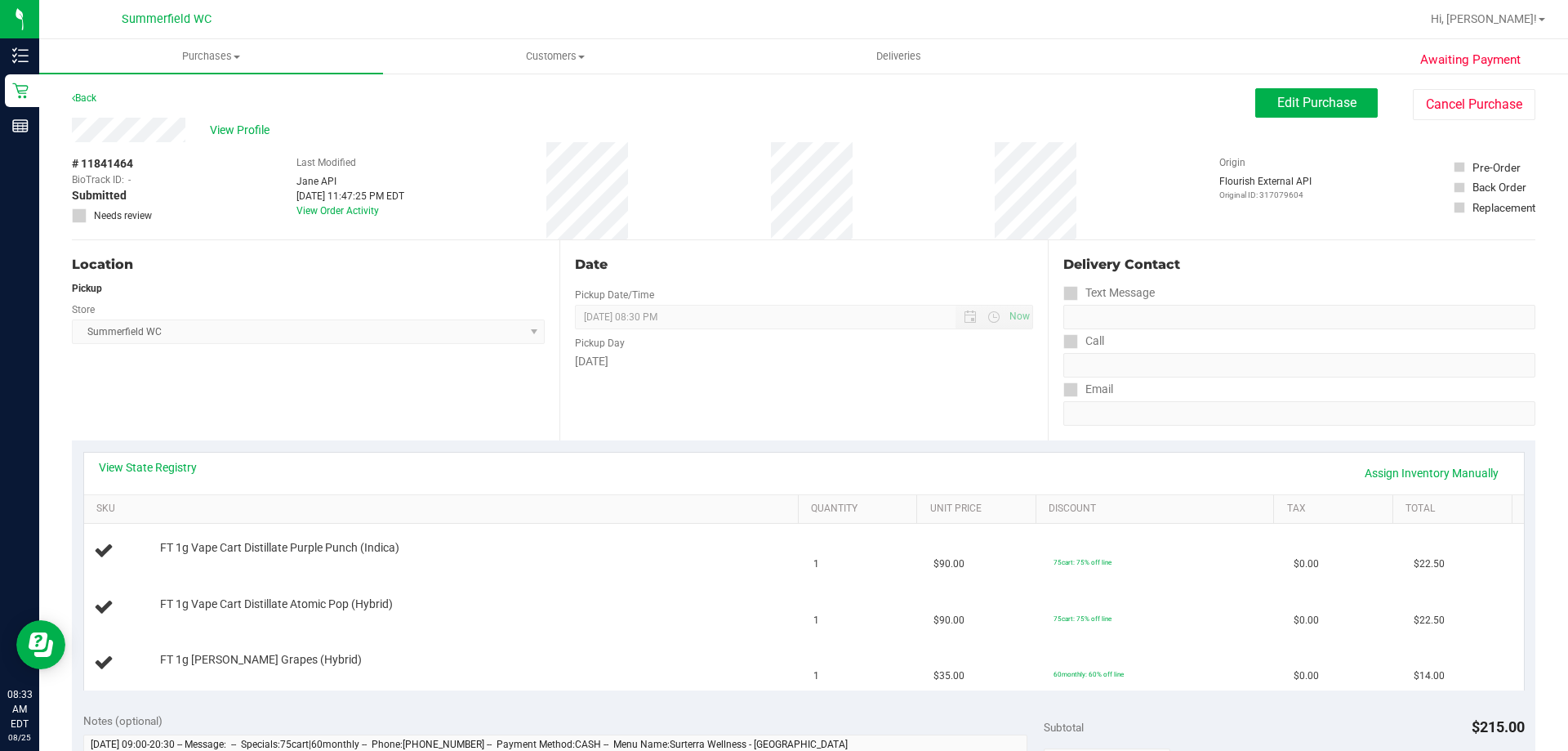
click at [431, 427] on div "Location Pickup Store [PERSON_NAME] Select Store [PERSON_NAME][GEOGRAPHIC_DATA]…" at bounding box center [315, 340] width 488 height 200
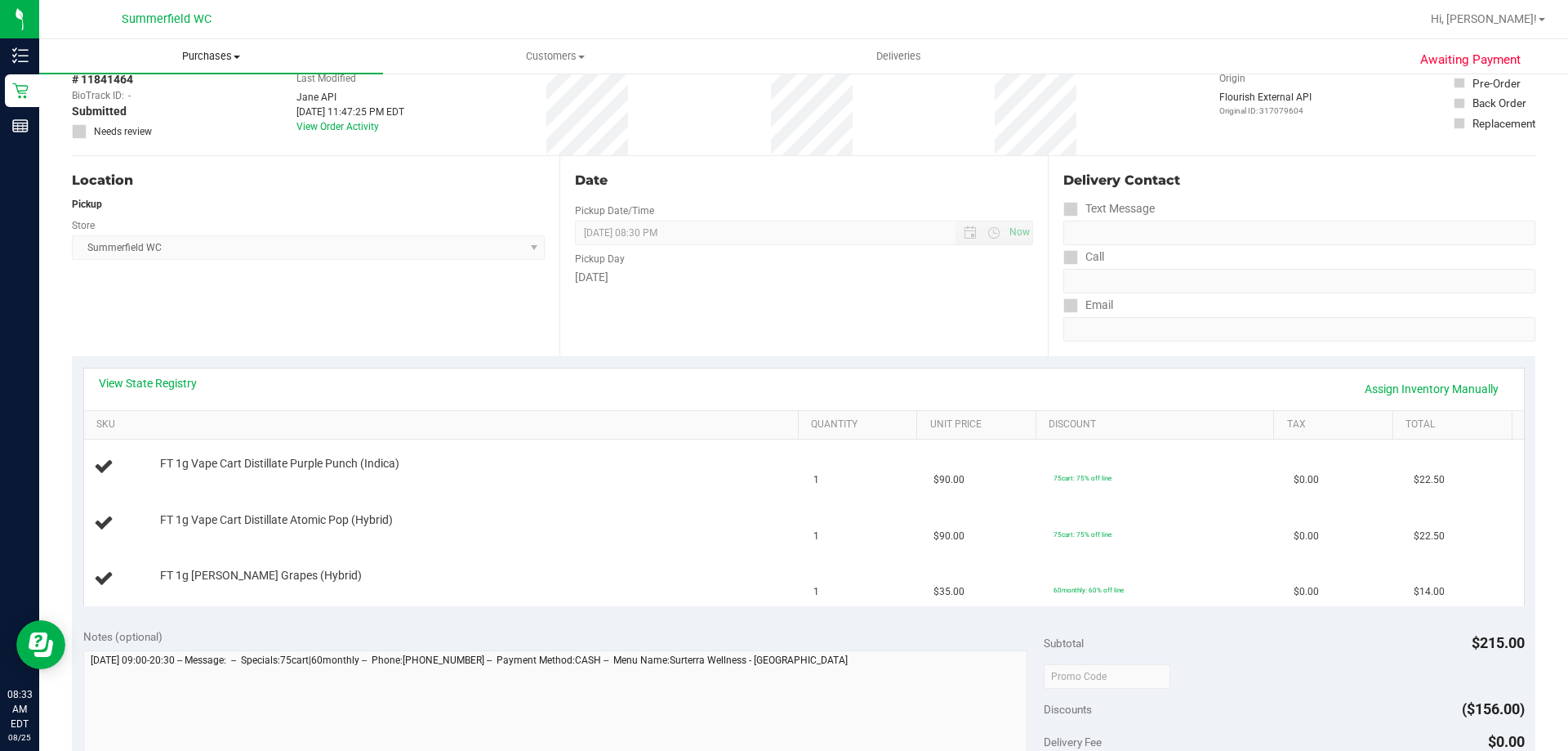
scroll to position [163, 0]
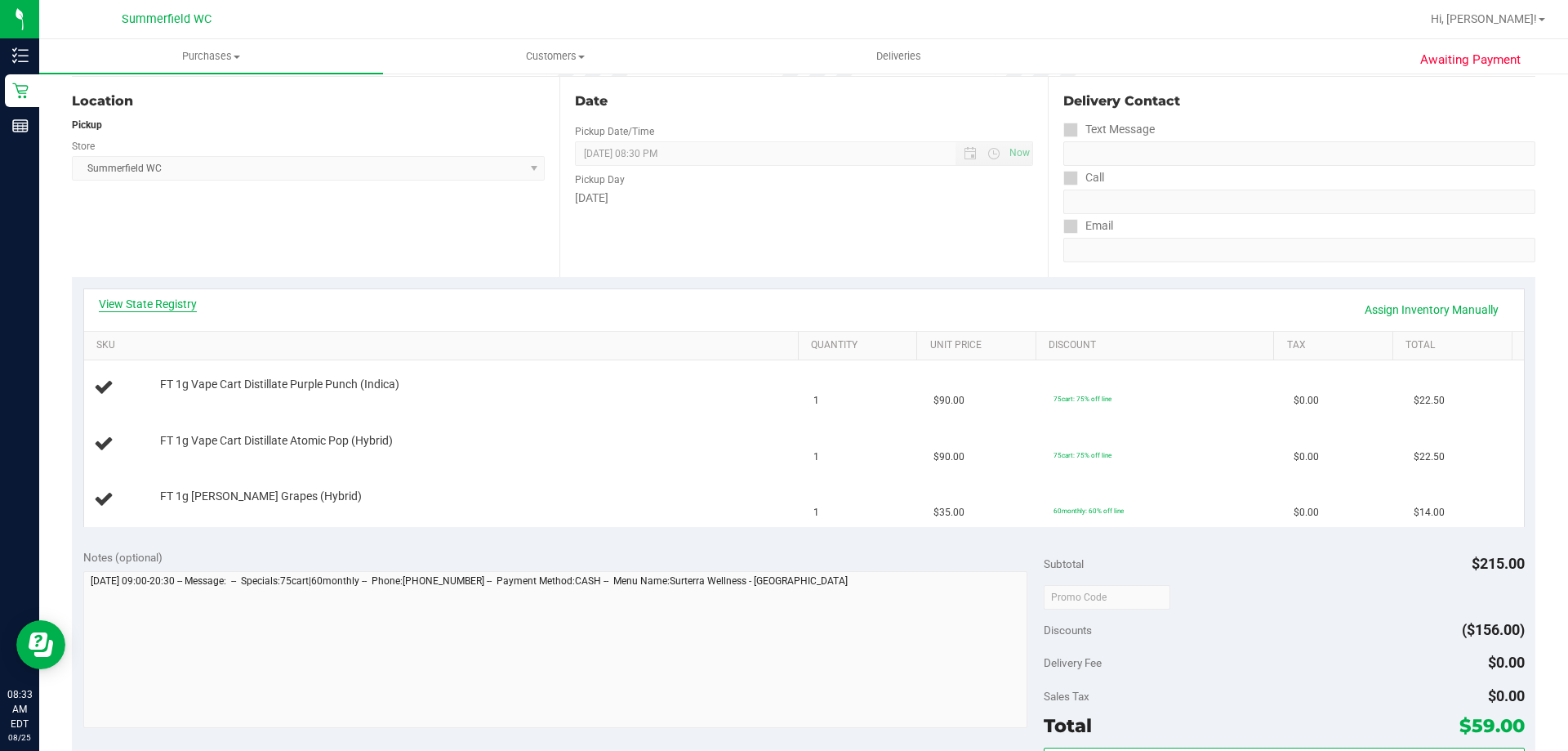
click at [172, 303] on link "View State Registry" at bounding box center [148, 304] width 98 height 16
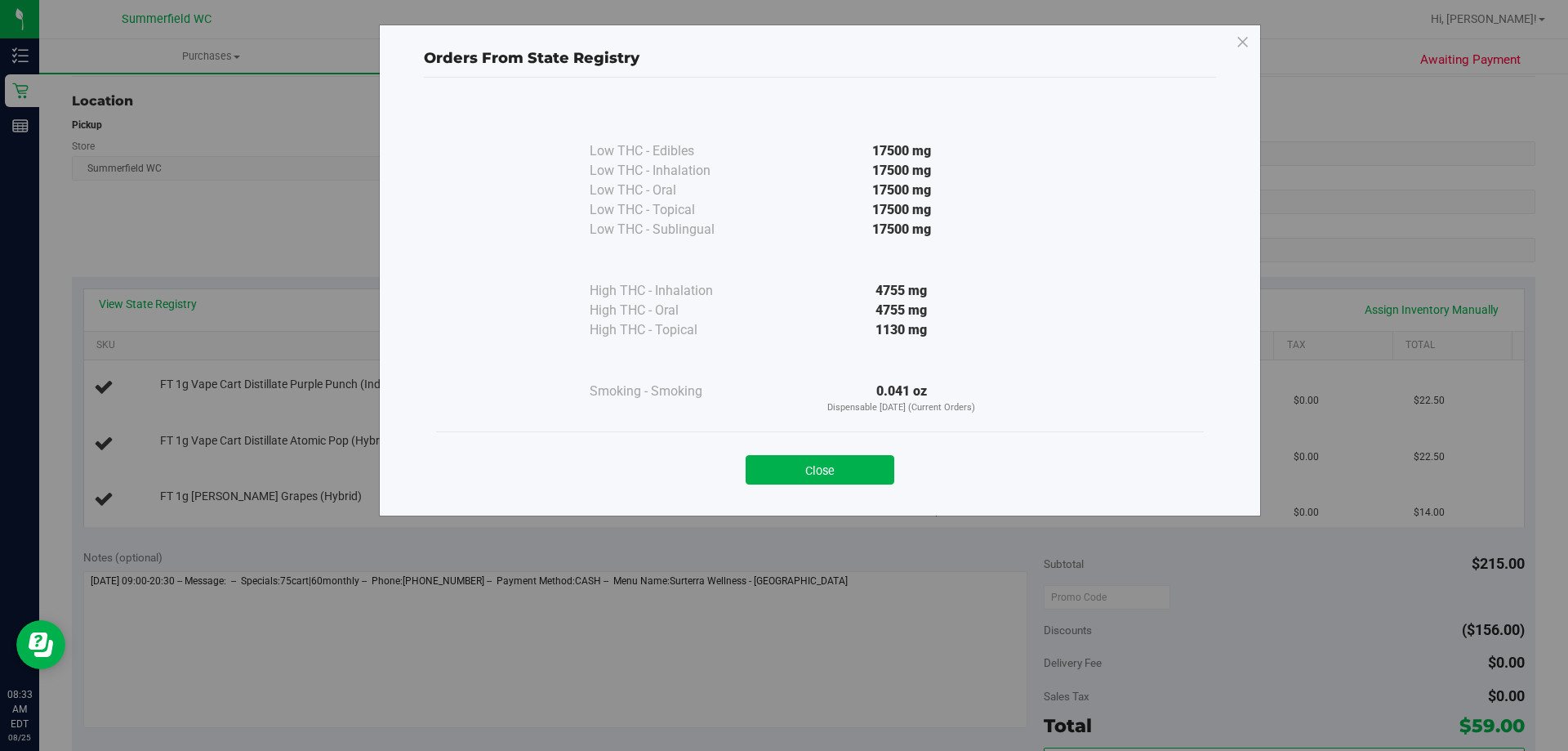
click at [803, 320] on div "4755 mg" at bounding box center [902, 311] width 297 height 20
click at [826, 457] on button "Close" at bounding box center [820, 470] width 149 height 29
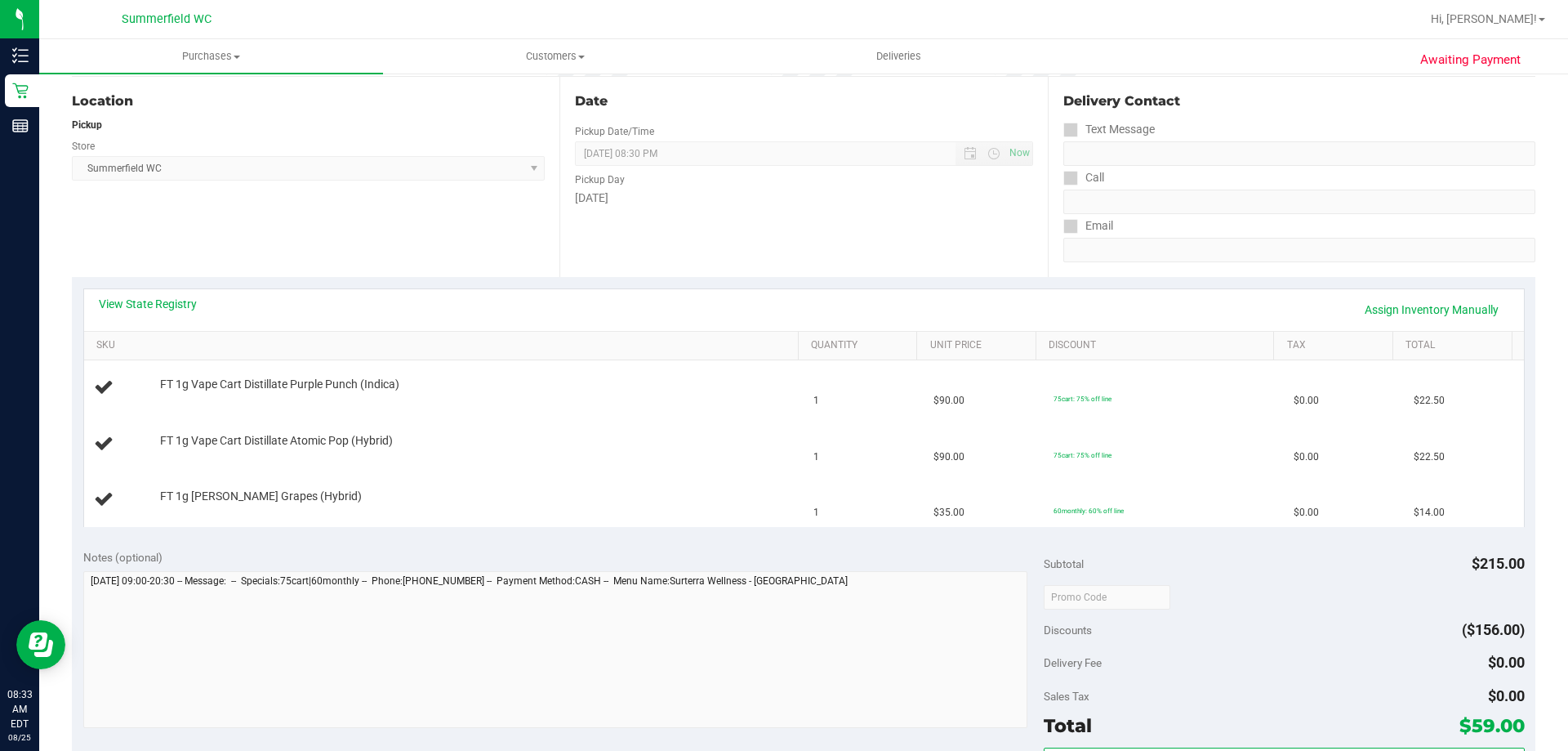
click at [369, 261] on div "Location Pickup Store [PERSON_NAME] Select Store [PERSON_NAME][GEOGRAPHIC_DATA]…" at bounding box center [315, 177] width 488 height 200
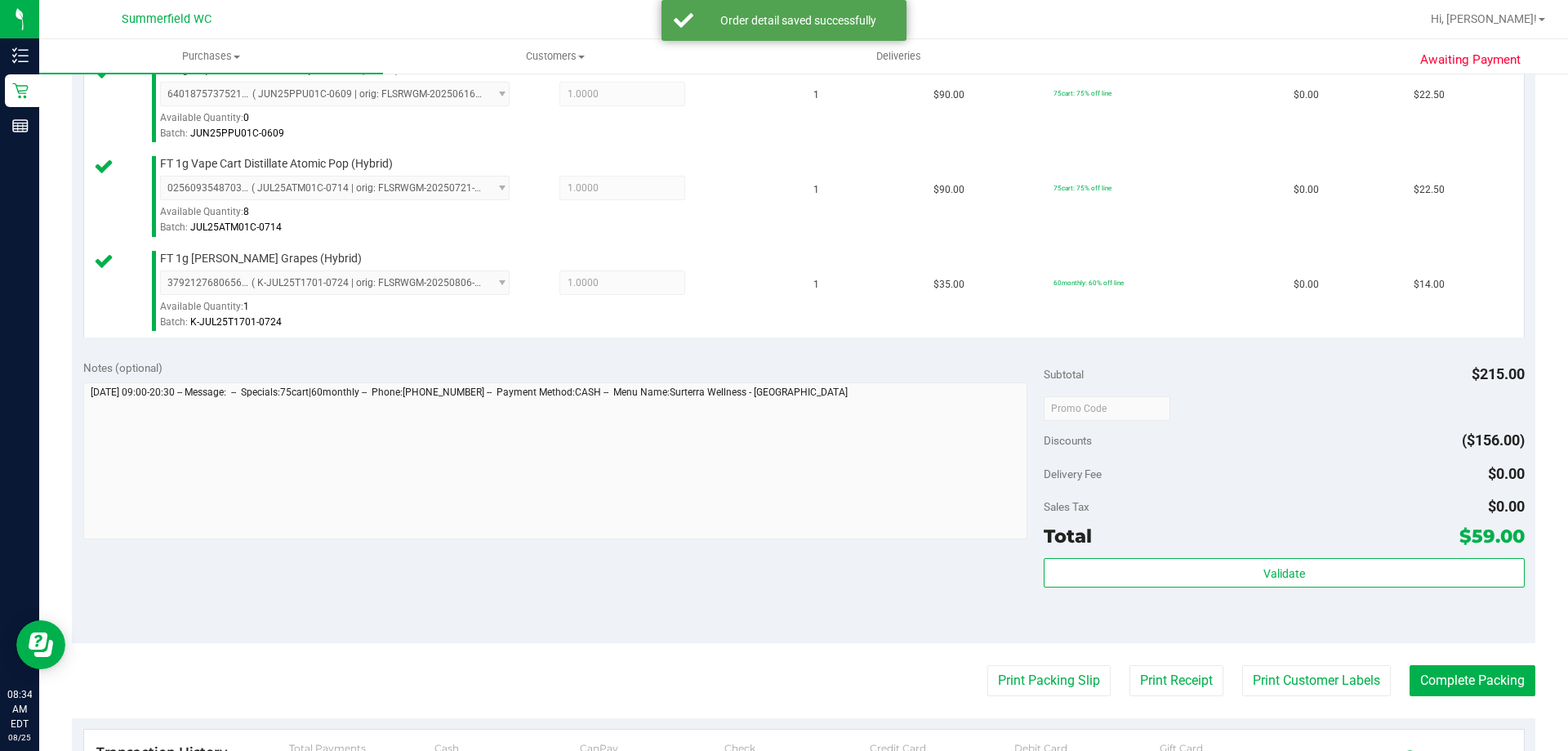
scroll to position [654, 0]
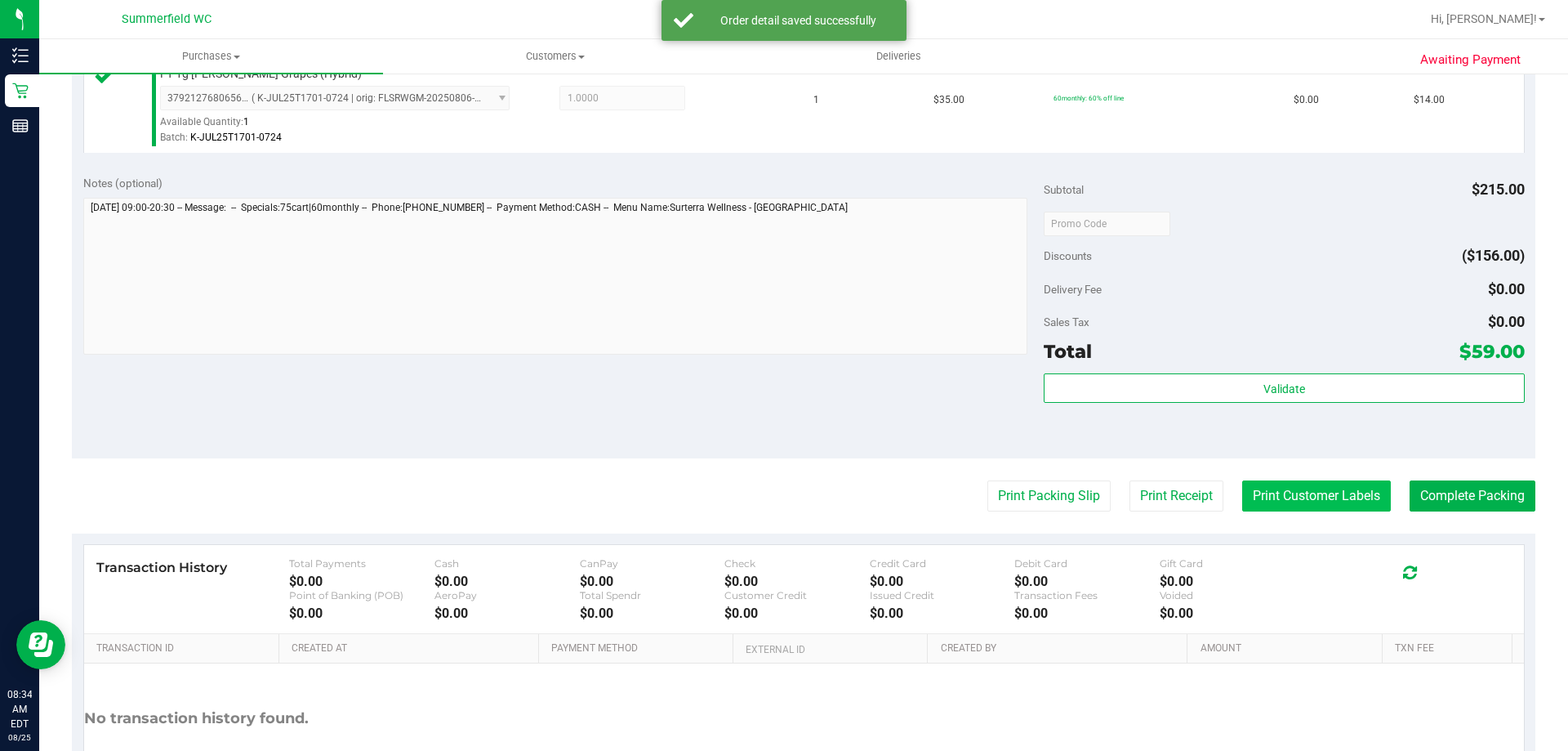
click at [1267, 503] on button "Print Customer Labels" at bounding box center [1316, 496] width 149 height 31
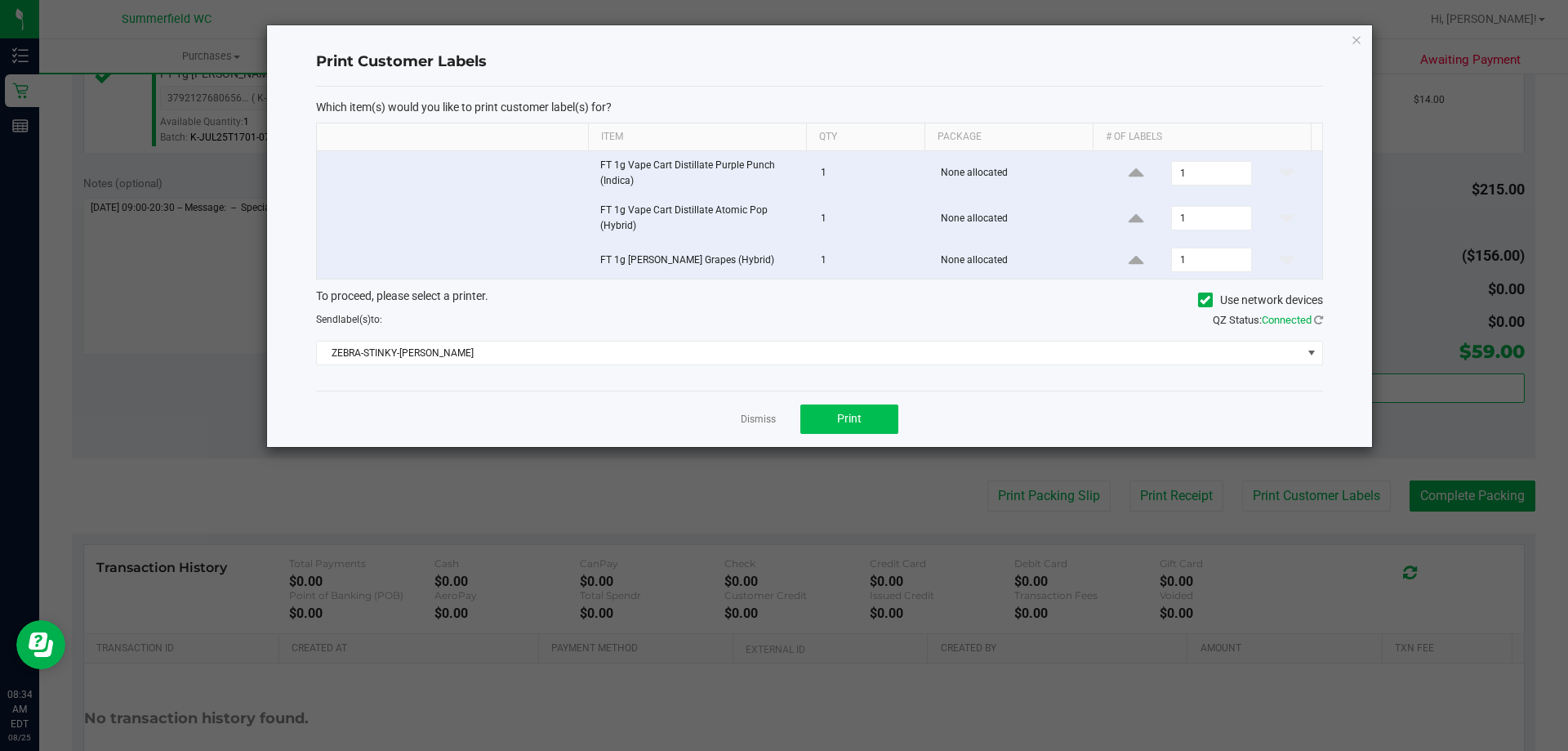
click at [851, 404] on div "Dismiss Print" at bounding box center [820, 418] width 1007 height 56
click at [847, 410] on button "Print" at bounding box center [850, 419] width 98 height 29
click at [754, 419] on link "Dismiss" at bounding box center [758, 419] width 35 height 14
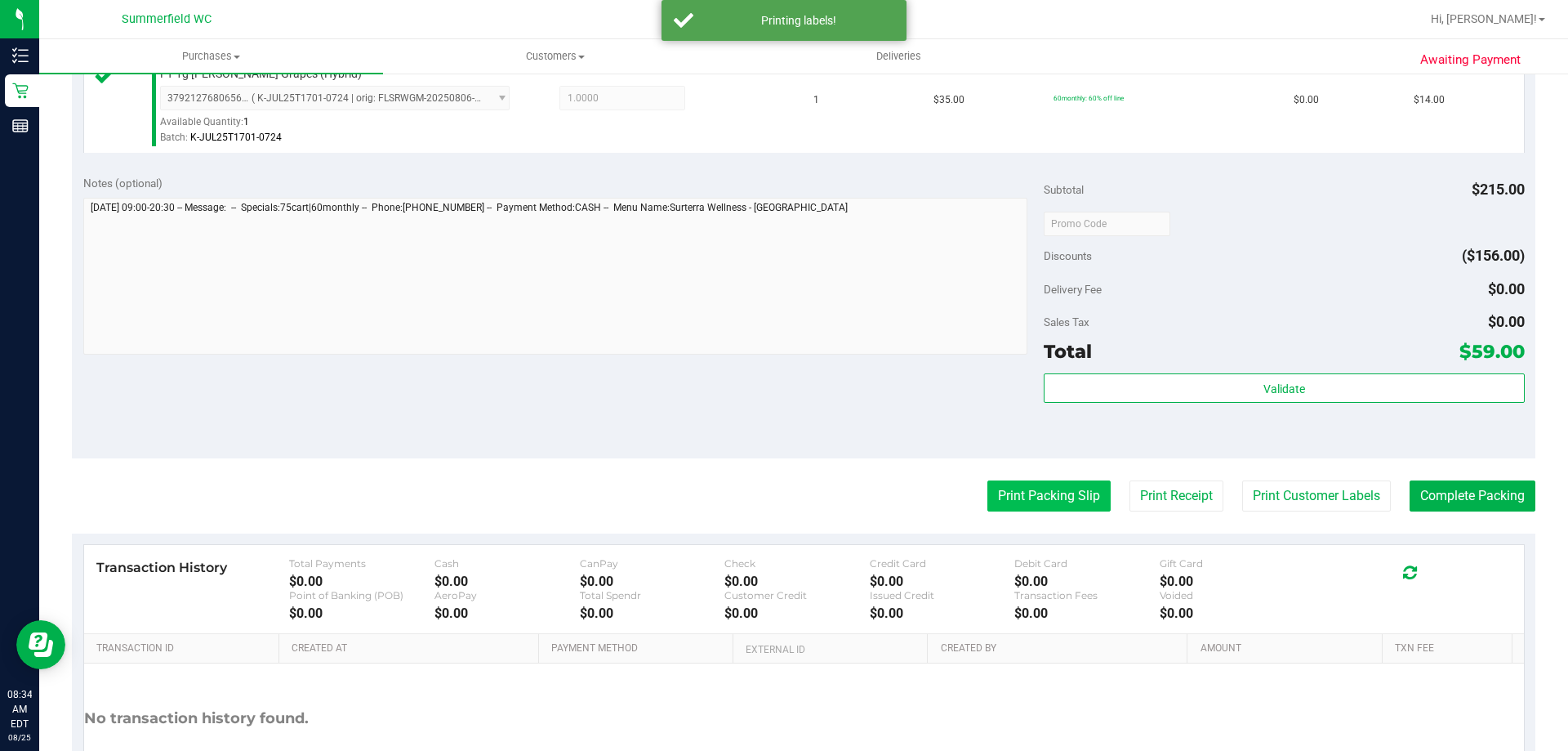
click at [1015, 494] on button "Print Packing Slip" at bounding box center [1049, 496] width 123 height 31
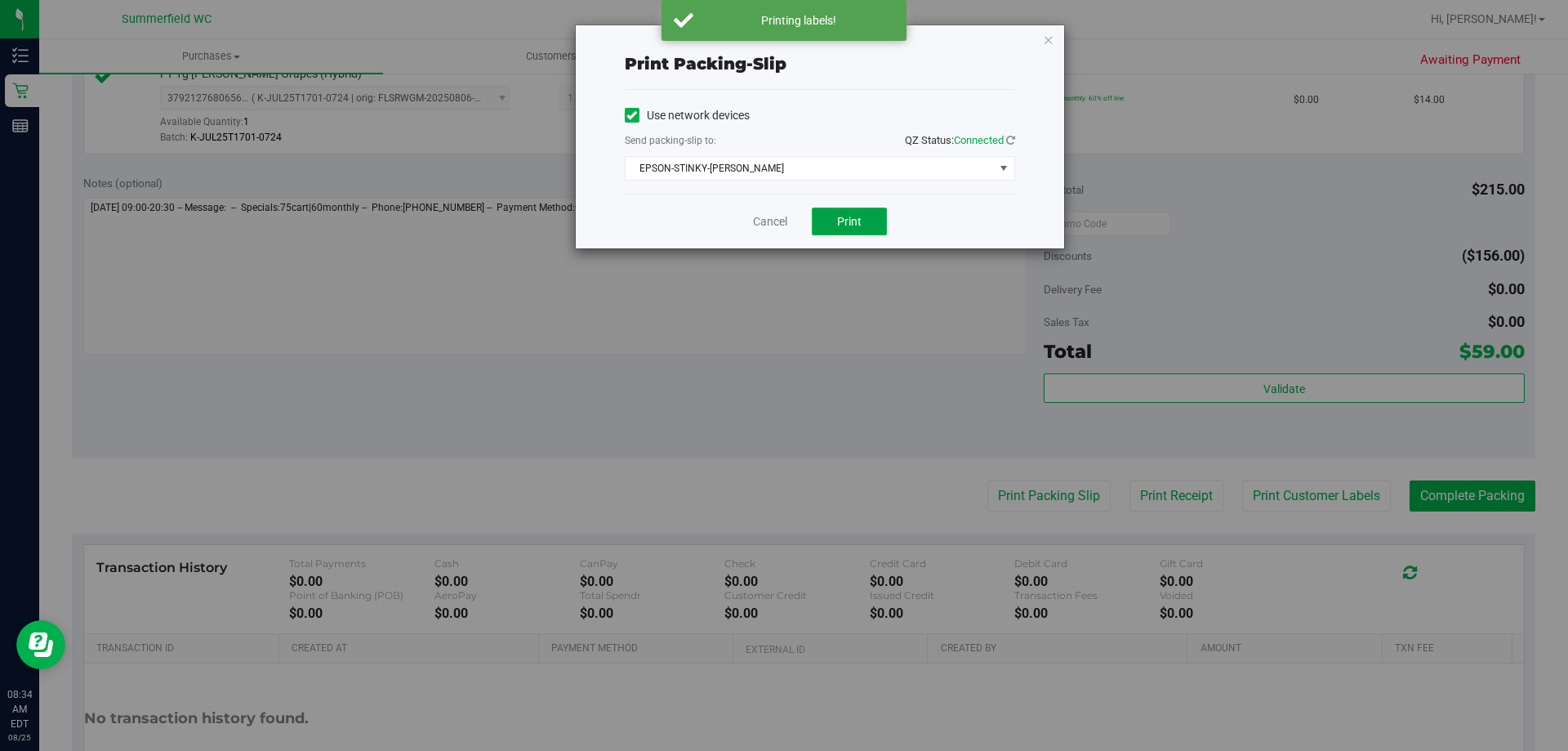
click at [847, 222] on span "Print" at bounding box center [850, 221] width 25 height 13
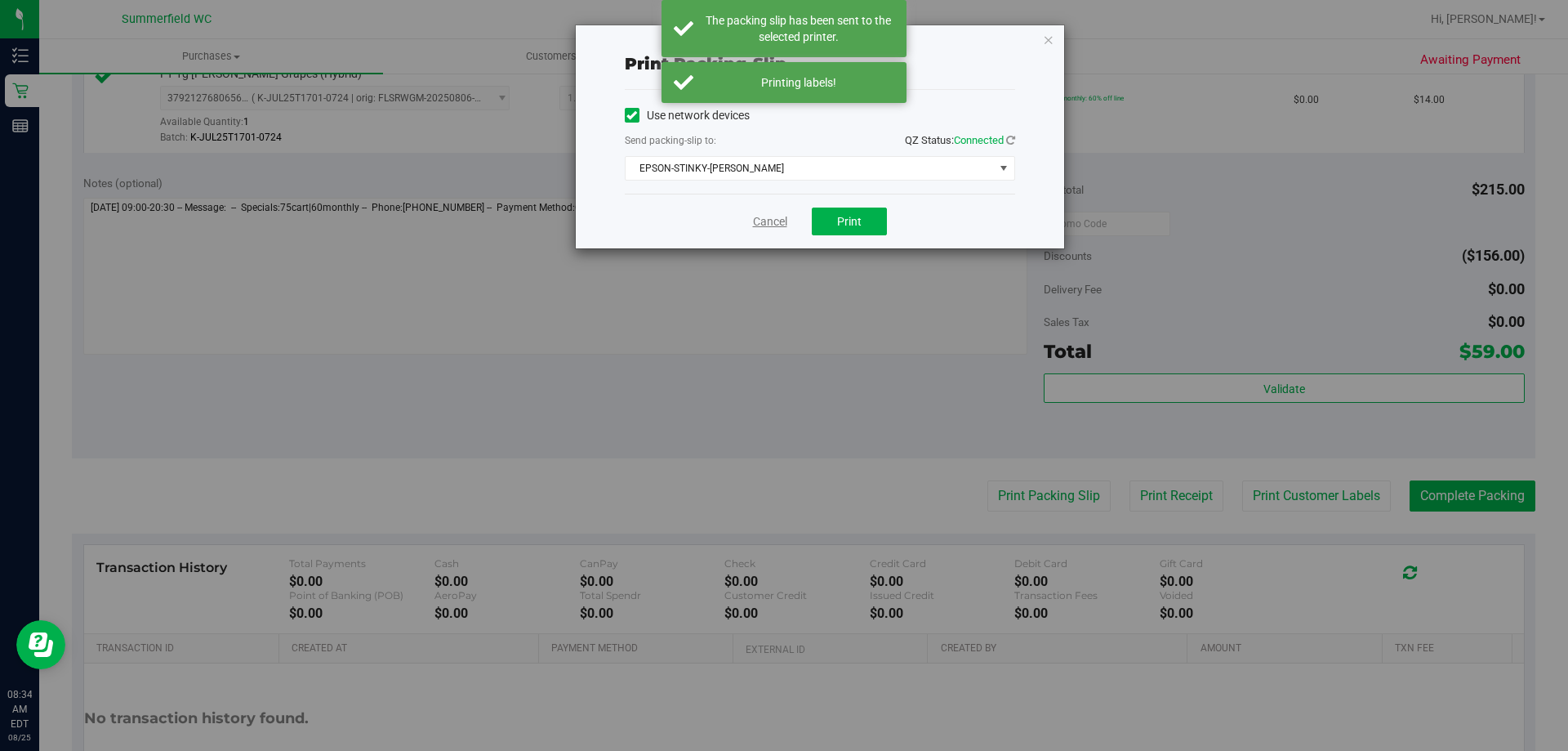
click at [761, 217] on link "Cancel" at bounding box center [771, 221] width 34 height 17
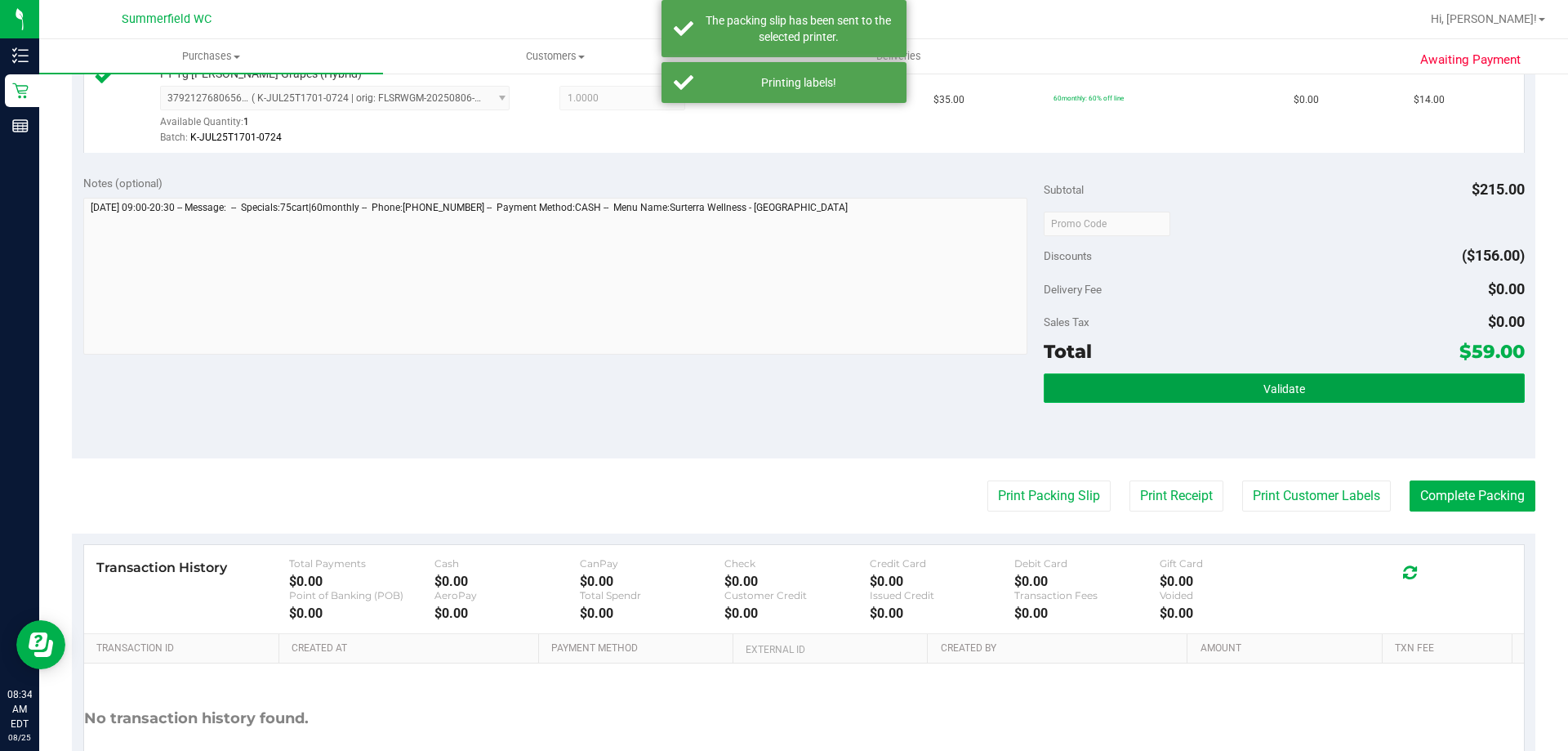
click at [1164, 403] on button "Validate" at bounding box center [1284, 388] width 480 height 29
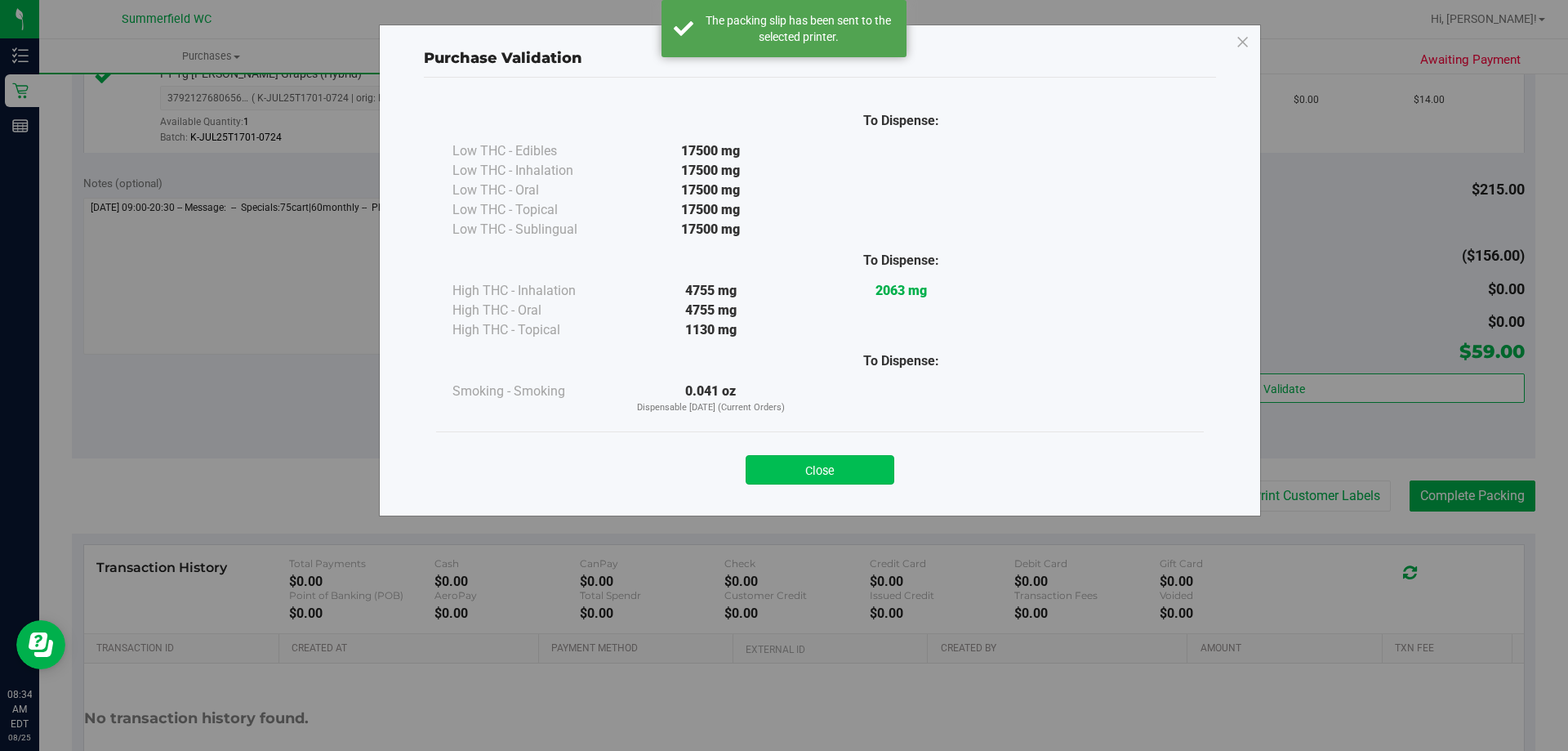
click at [862, 455] on button "Close" at bounding box center [820, 470] width 149 height 29
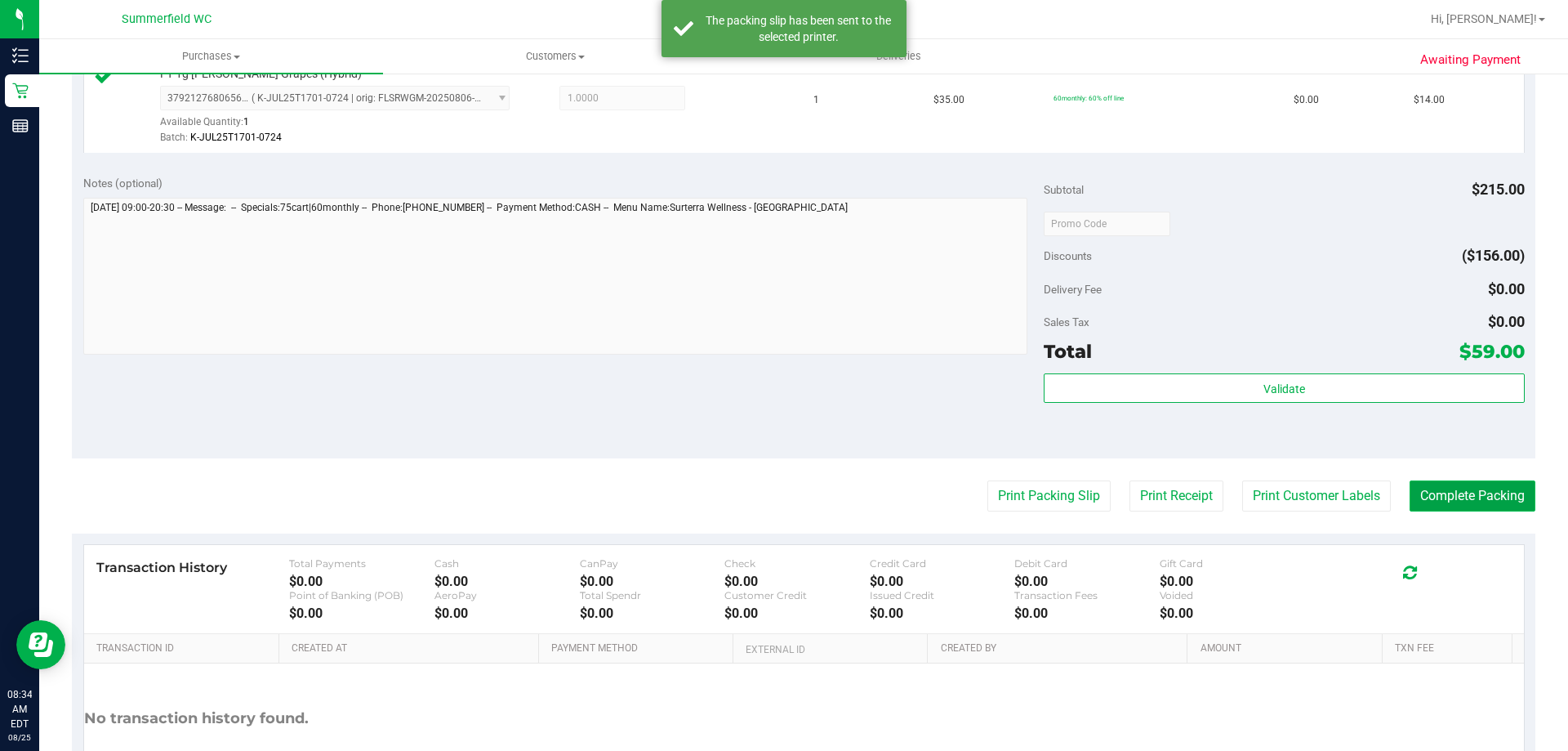
click at [1474, 481] on button "Complete Packing" at bounding box center [1472, 496] width 126 height 31
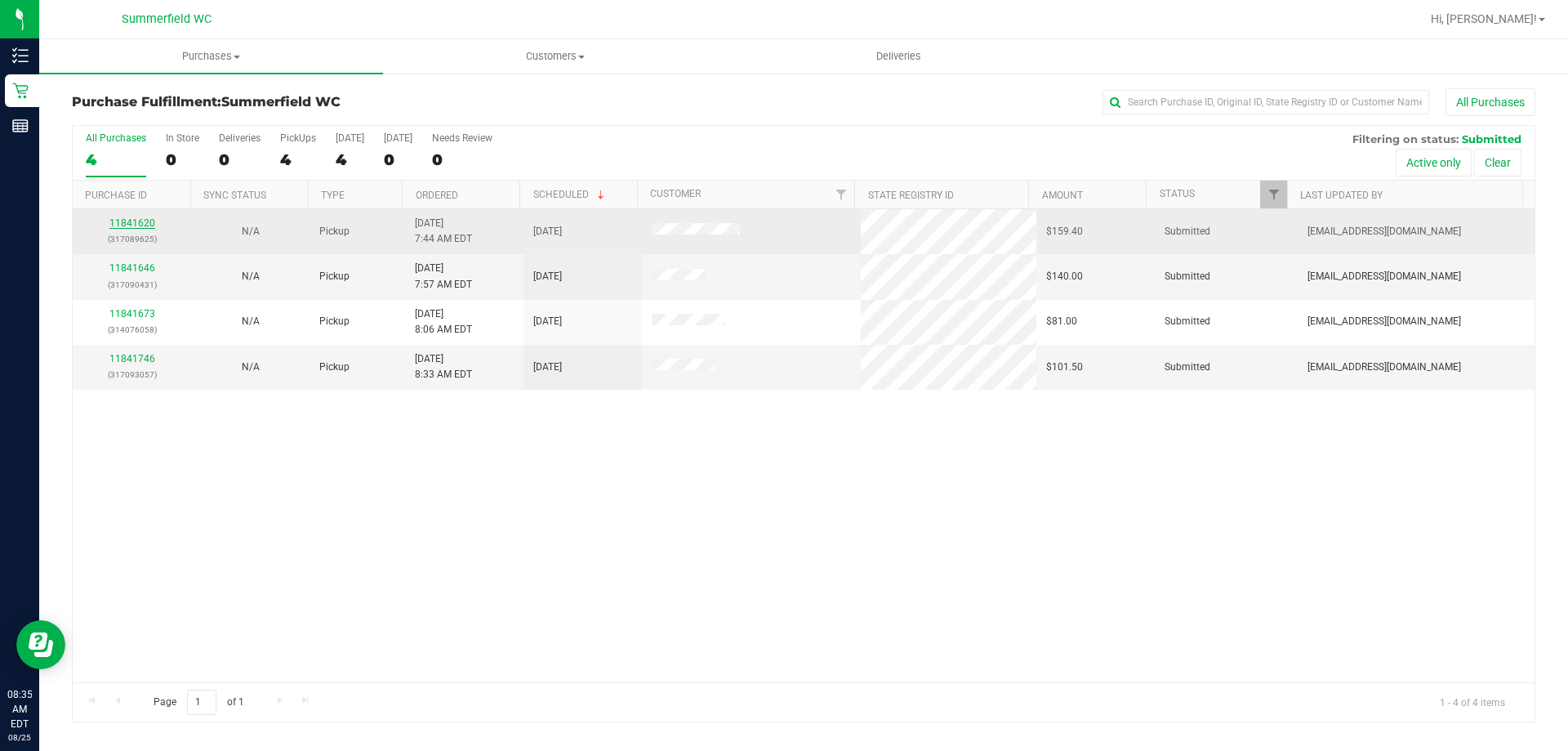
click at [143, 221] on link "11841620" at bounding box center [132, 223] width 46 height 11
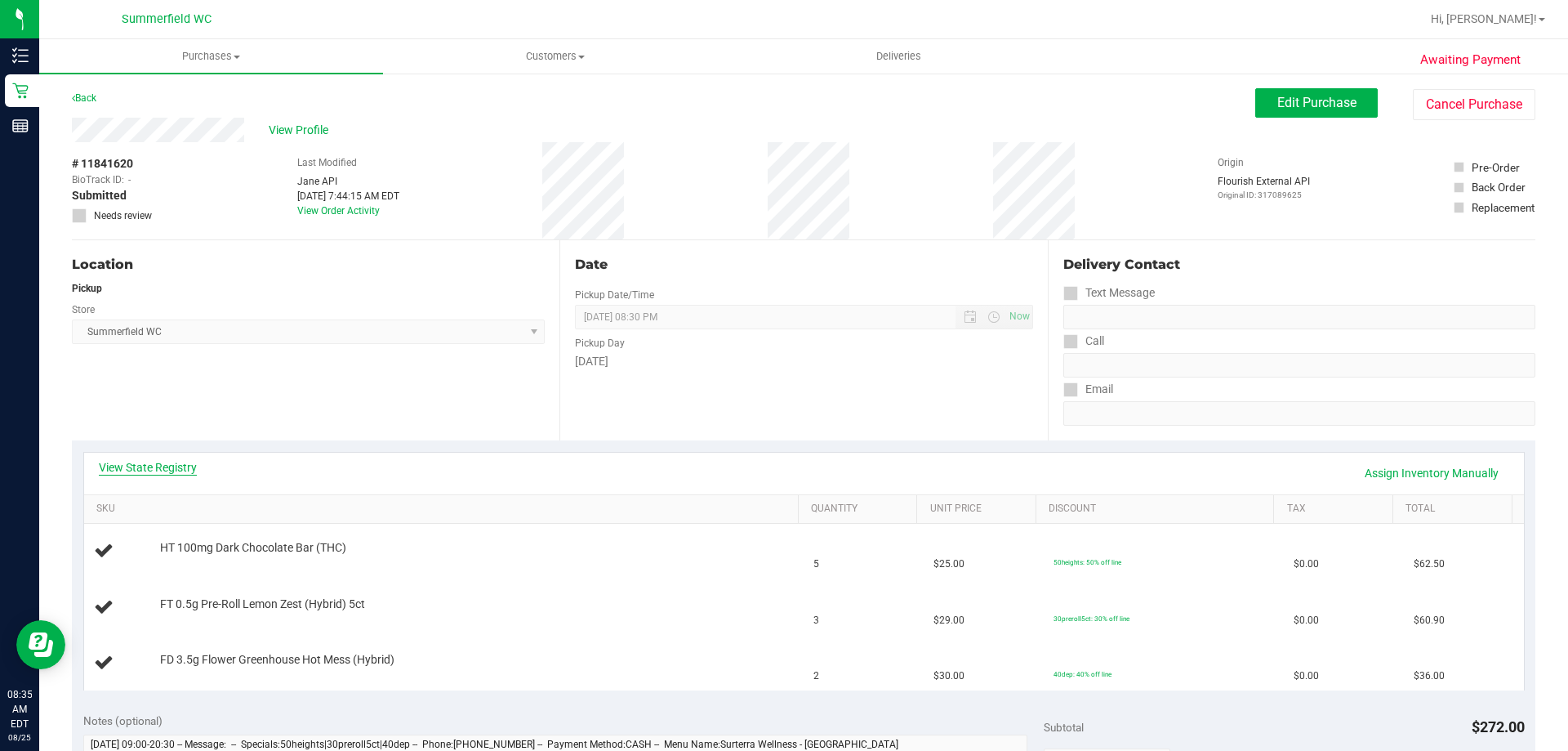
click at [154, 463] on link "View State Registry" at bounding box center [148, 467] width 98 height 16
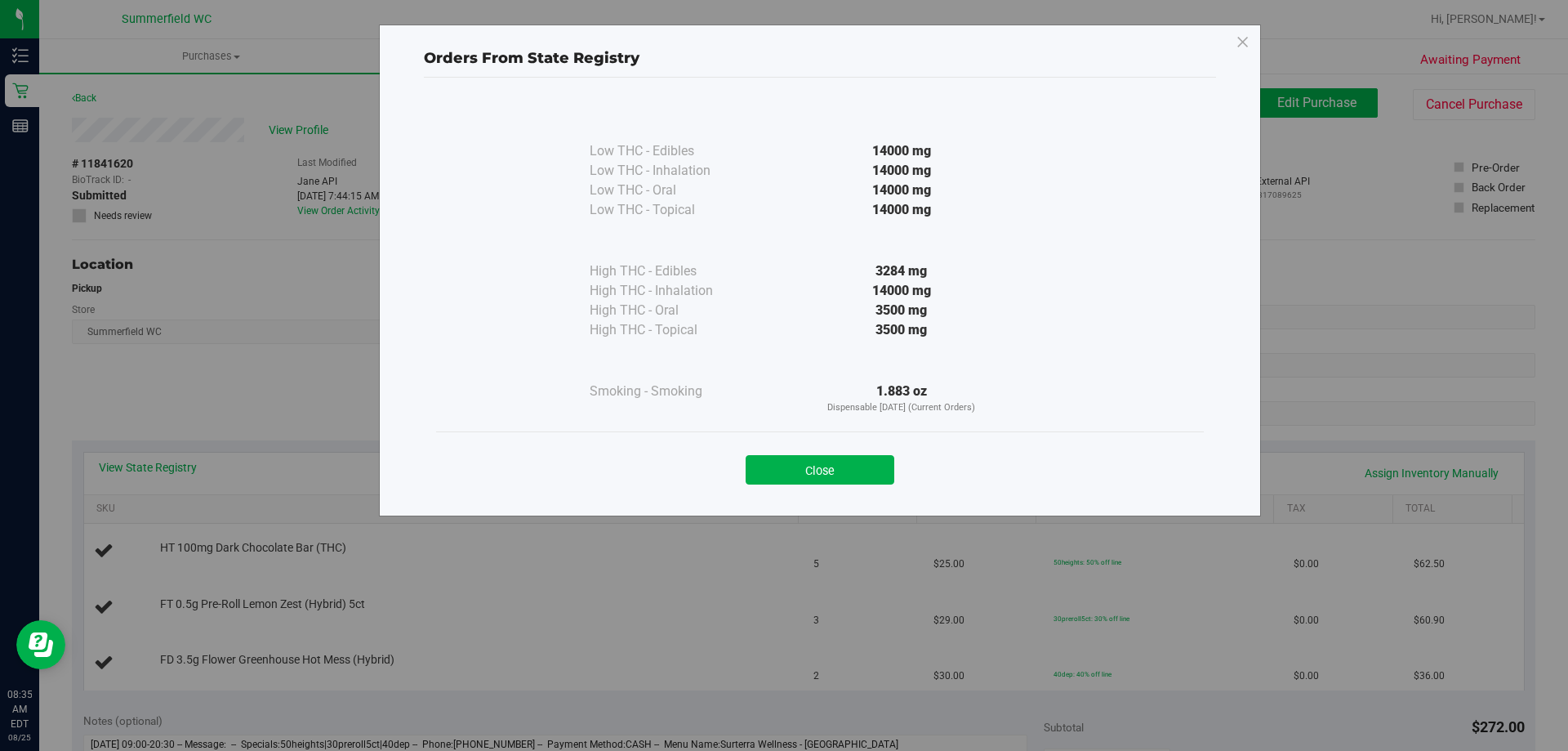
drag, startPoint x: 1054, startPoint y: 339, endPoint x: 850, endPoint y: 61, distance: 344.8
click at [850, 62] on state-registry-validation-modal "Orders From State Registry Low THC - Edibles 14000 mg" at bounding box center [820, 266] width 793 height 468
drag, startPoint x: 905, startPoint y: 110, endPoint x: 900, endPoint y: 258, distance: 148.1
click at [905, 111] on div at bounding box center [902, 120] width 297 height 42
click at [793, 480] on button "Close" at bounding box center [820, 470] width 149 height 29
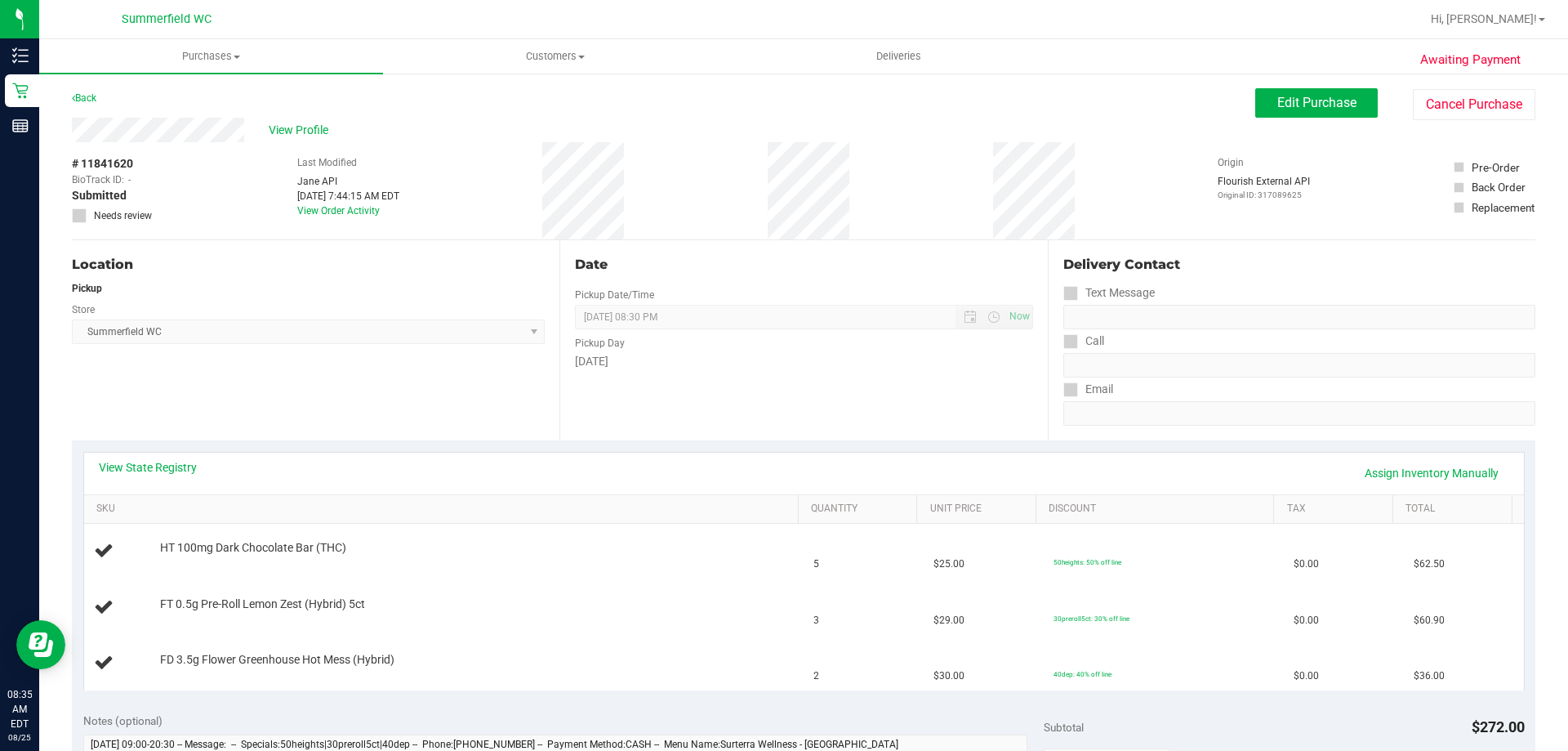
click at [409, 445] on div "View State Registry Assign Inventory Manually SKU Quantity Unit Price Discount …" at bounding box center [803, 570] width 1463 height 261
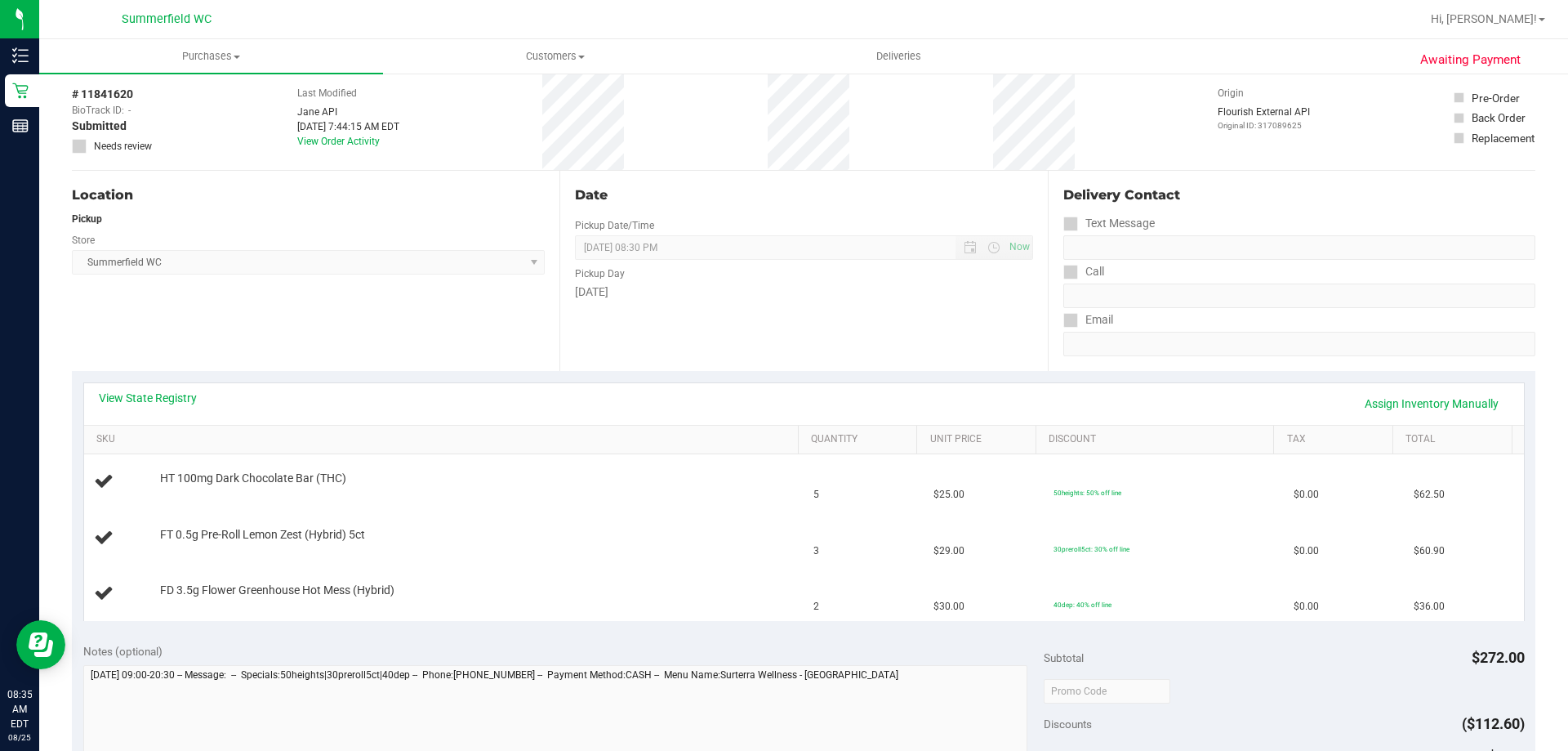
scroll to position [163, 0]
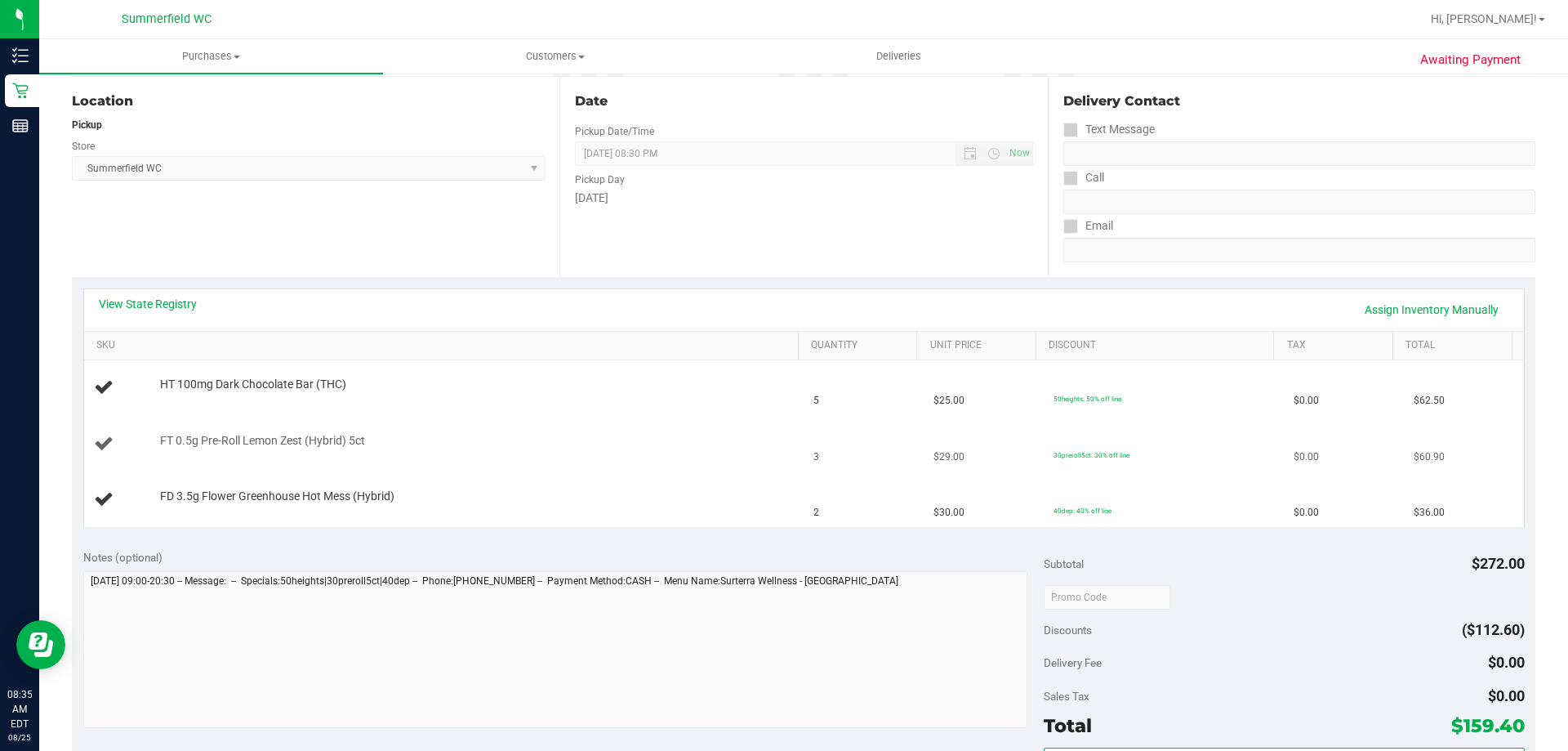
drag, startPoint x: 365, startPoint y: 439, endPoint x: 324, endPoint y: 417, distance: 46.5
click at [237, 445] on div "FT 0.5g Pre-Roll Lemon Zest (Hybrid) 5ct" at bounding box center [471, 441] width 639 height 16
click at [397, 397] on div "HT 100mg Dark Chocolate Bar (THC)" at bounding box center [444, 387] width 701 height 22
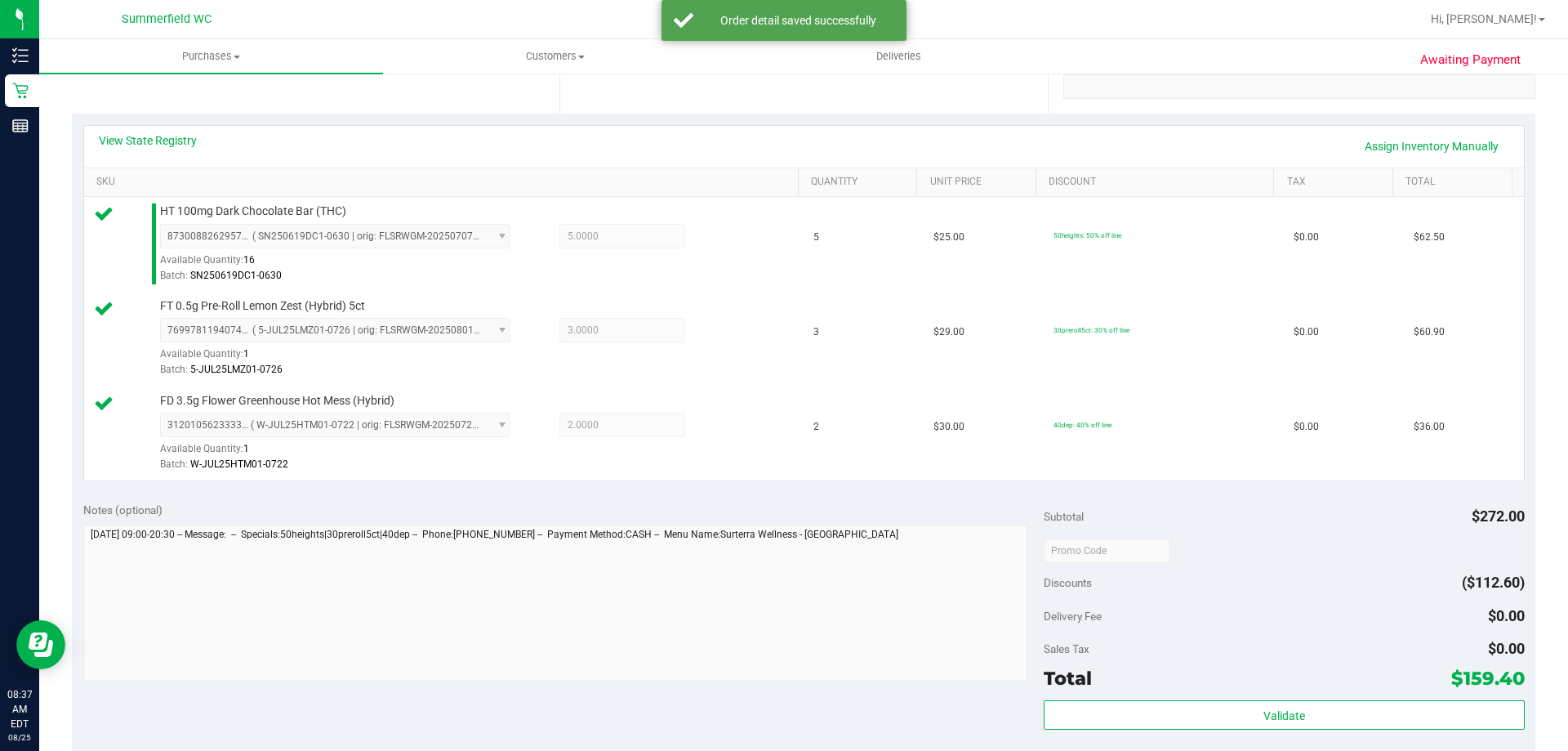
scroll to position [654, 0]
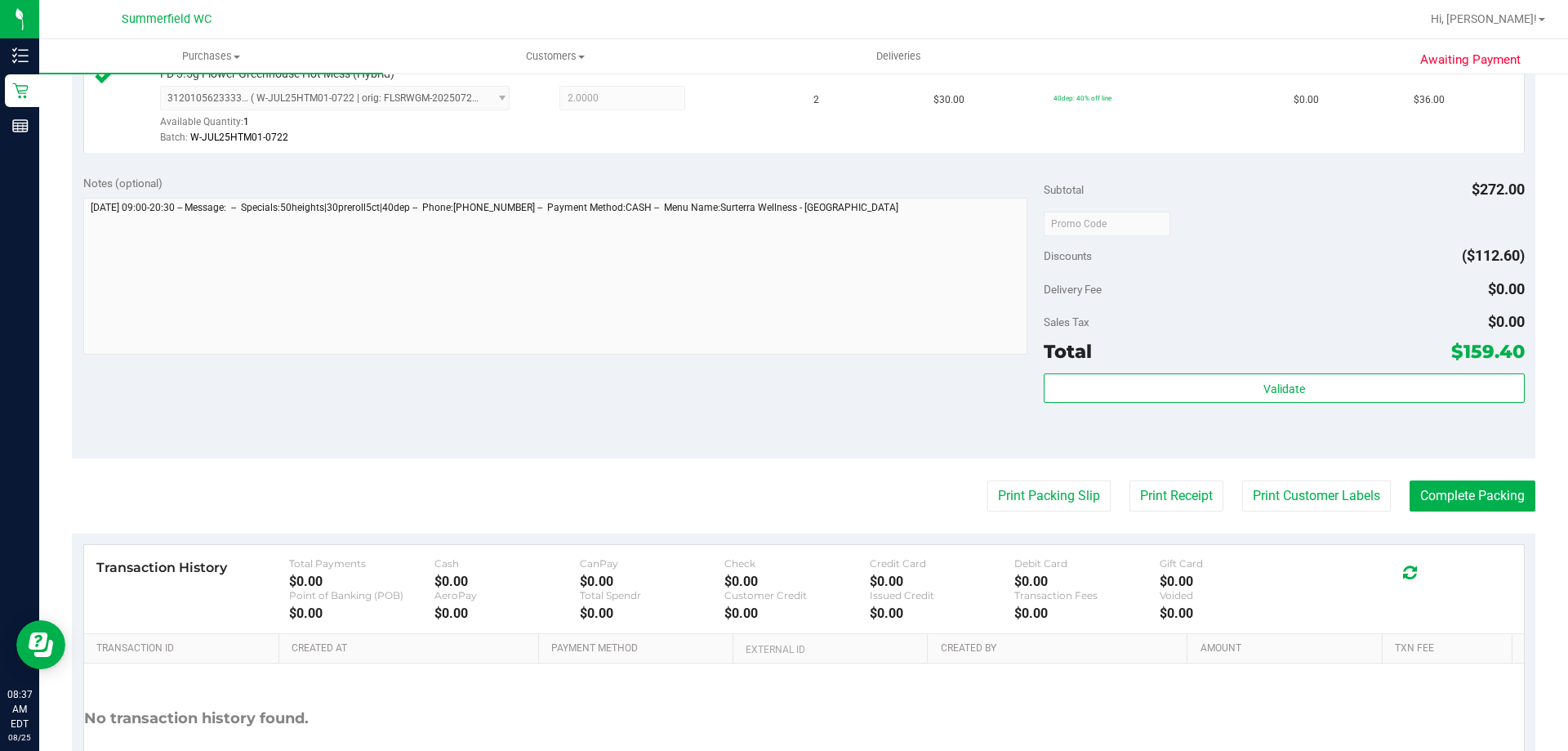
click at [1335, 512] on purchase-details "Back Edit Purchase Cancel Purchase View Profile # 11841620 BioTrack ID: - Submi…" at bounding box center [803, 136] width 1463 height 1404
click at [1331, 498] on button "Print Customer Labels" at bounding box center [1316, 496] width 149 height 31
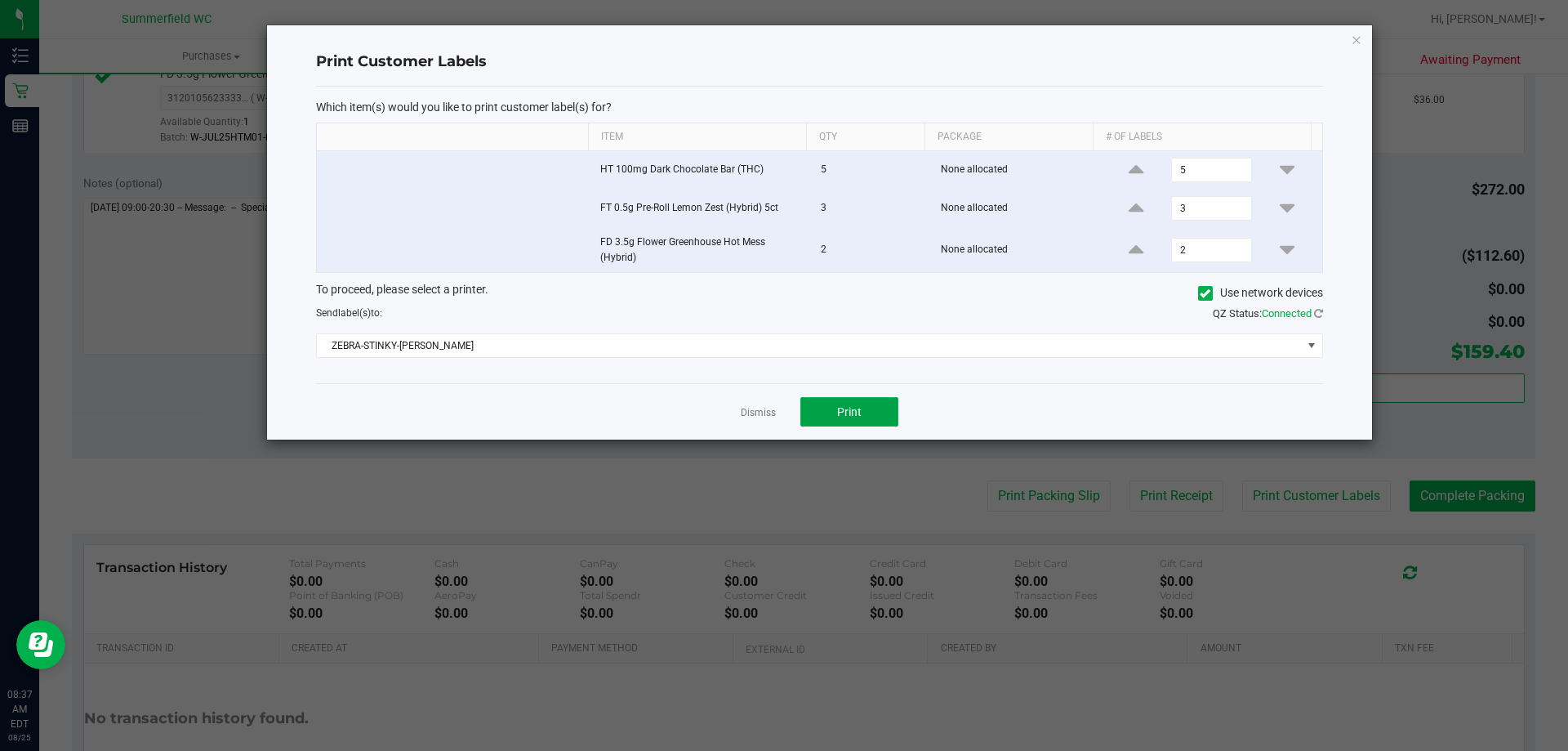
click at [872, 413] on button "Print" at bounding box center [850, 412] width 98 height 29
click at [771, 415] on link "Dismiss" at bounding box center [758, 413] width 35 height 14
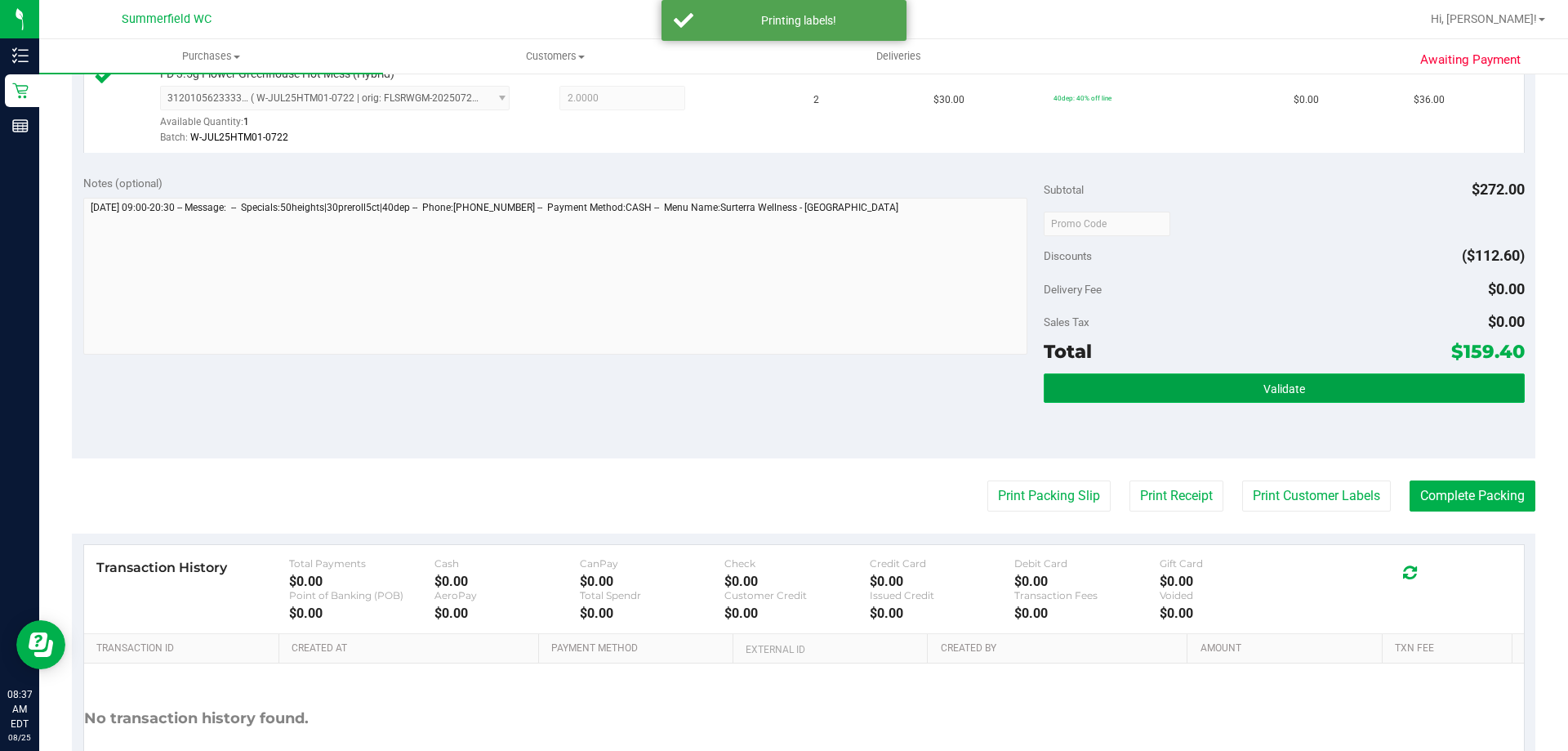
click at [1146, 396] on button "Validate" at bounding box center [1284, 388] width 480 height 29
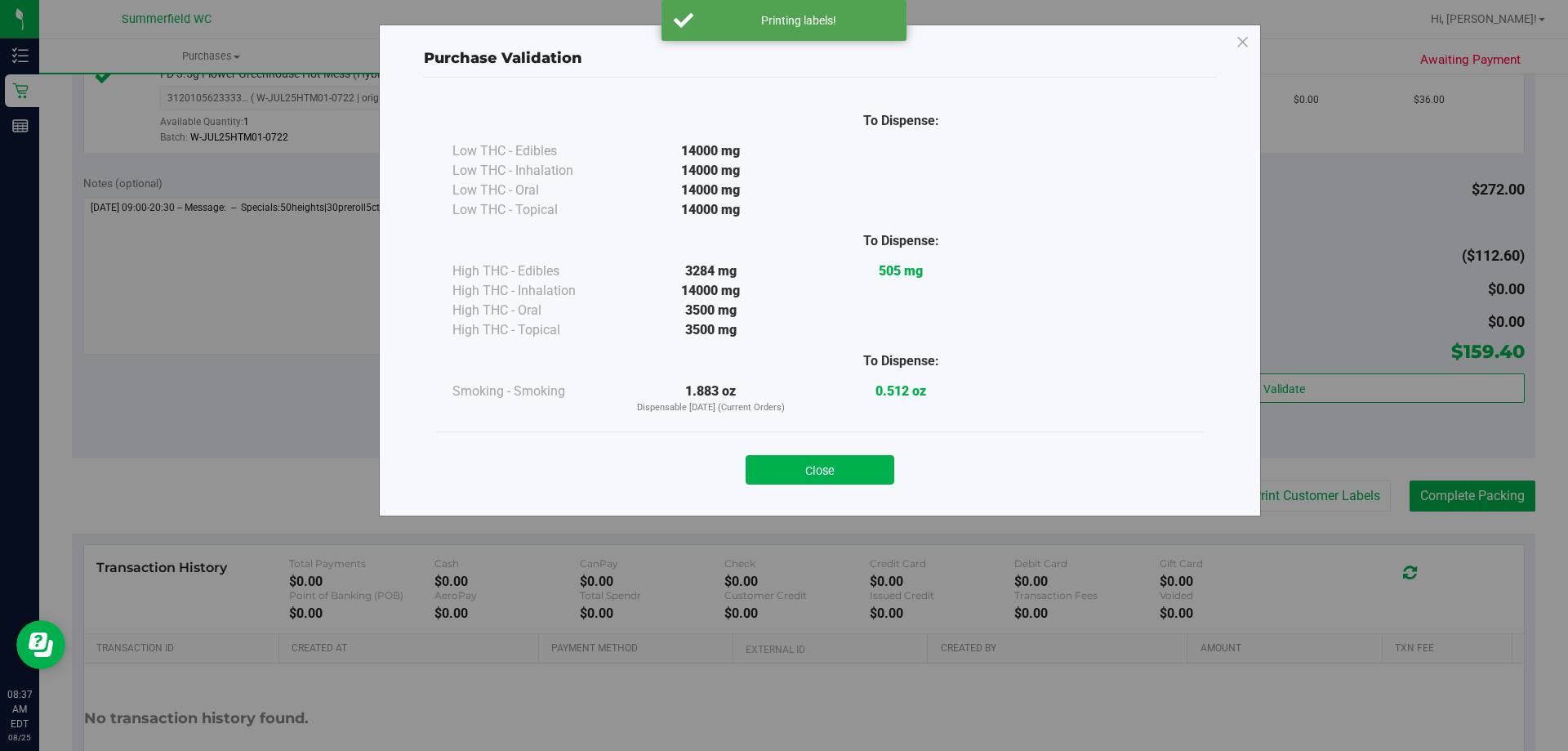
click at [797, 465] on button "Close" at bounding box center [820, 470] width 149 height 29
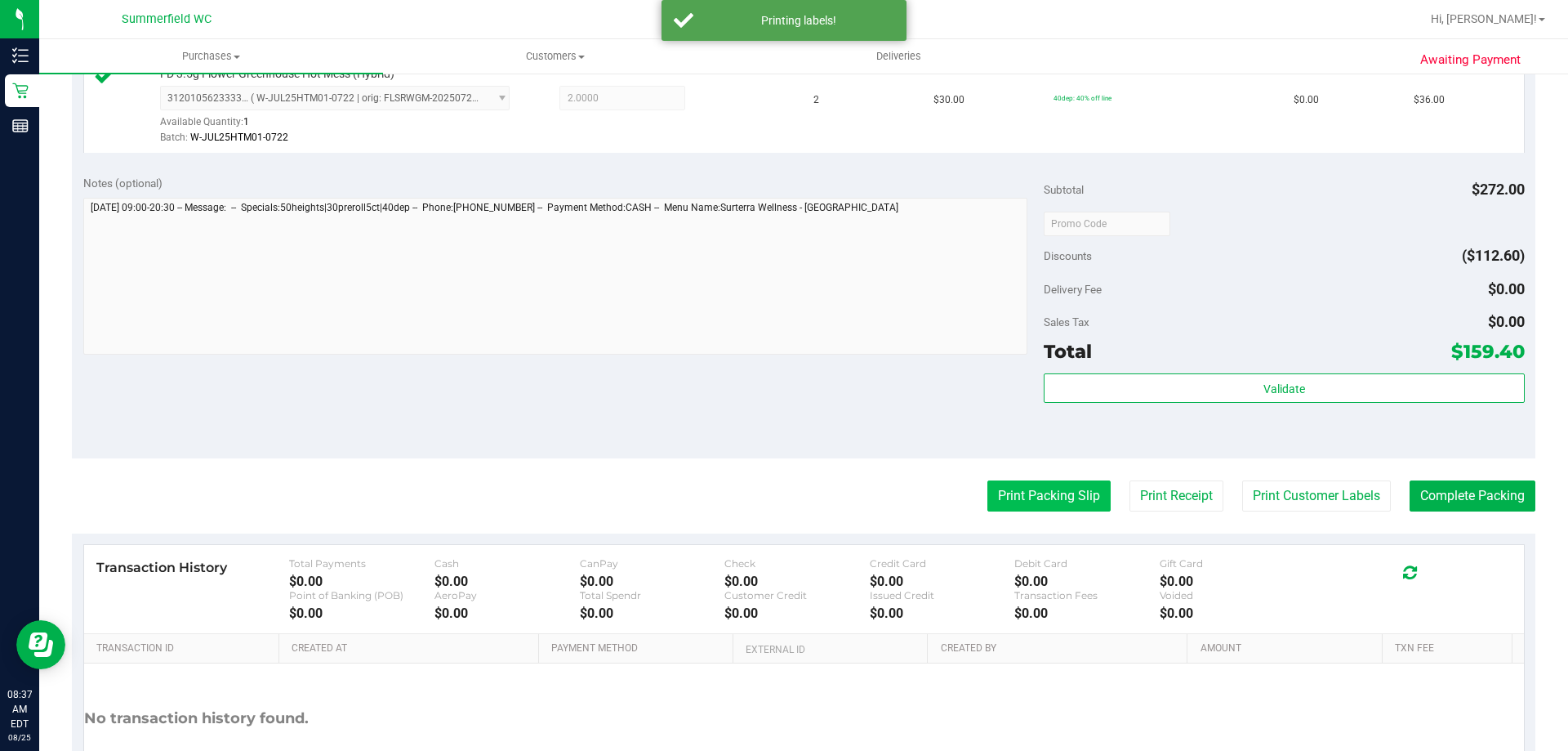
click at [1076, 497] on button "Print Packing Slip" at bounding box center [1049, 496] width 123 height 31
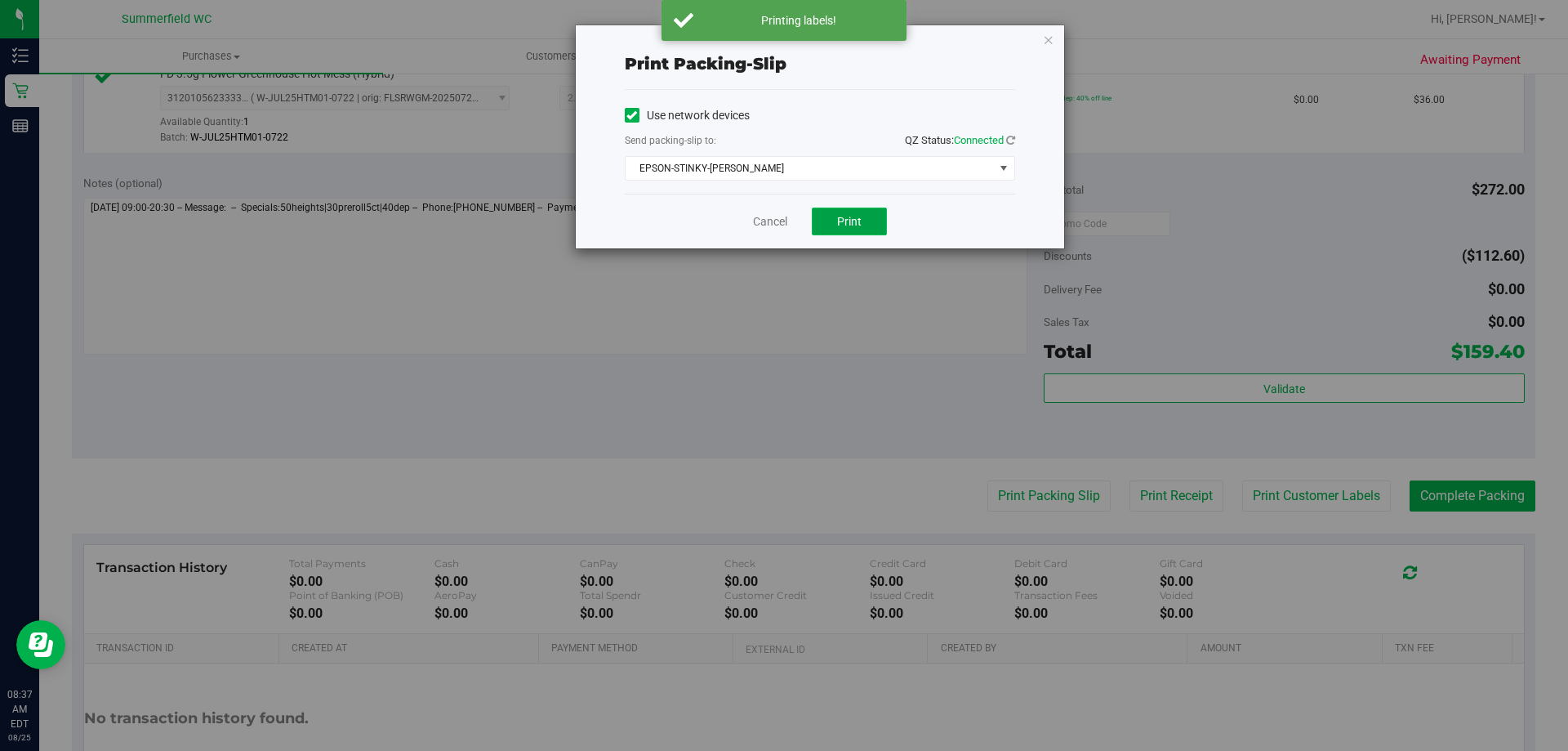
click at [860, 221] on span "Print" at bounding box center [850, 221] width 25 height 13
click at [775, 223] on link "Cancel" at bounding box center [771, 221] width 34 height 17
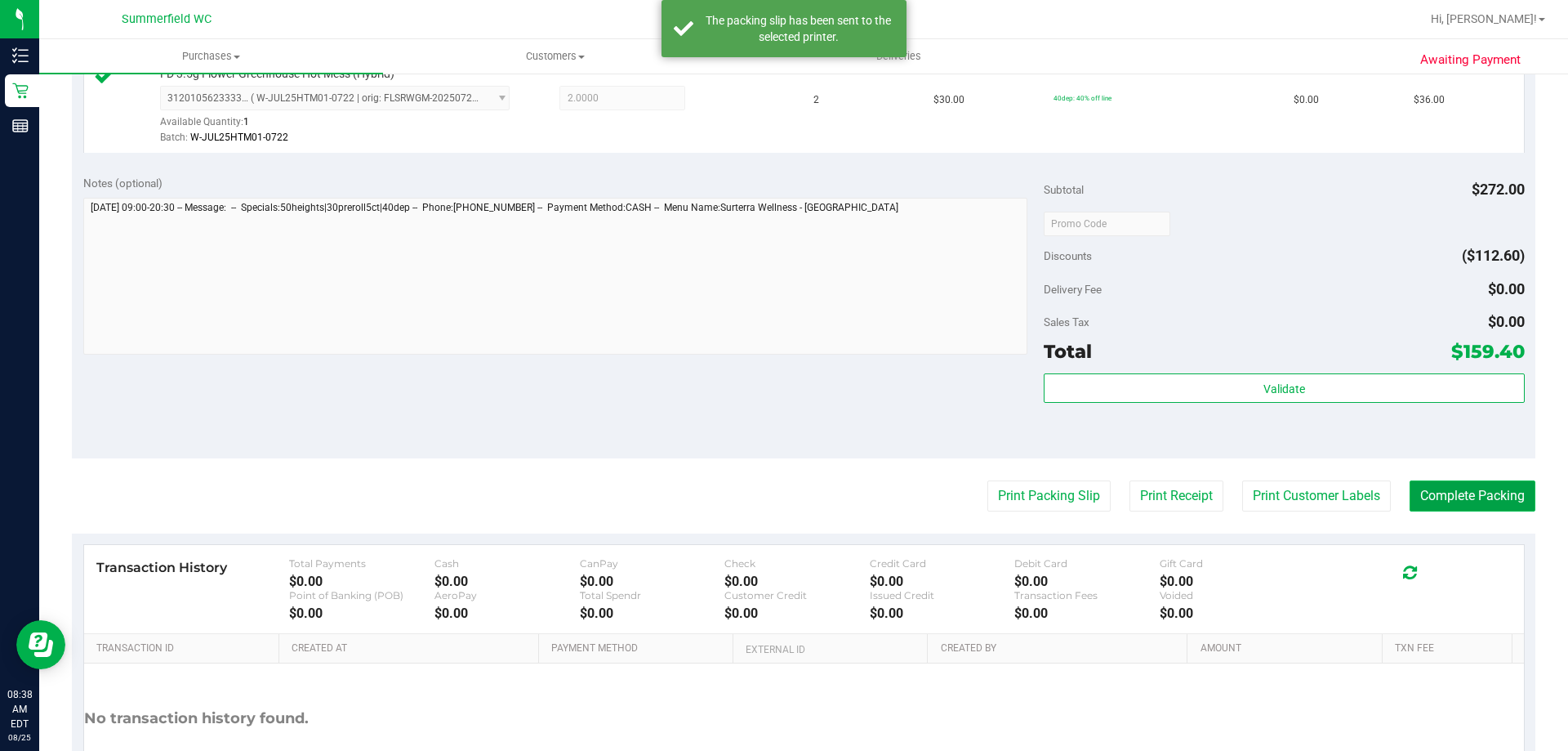
click at [1436, 493] on button "Complete Packing" at bounding box center [1472, 496] width 126 height 31
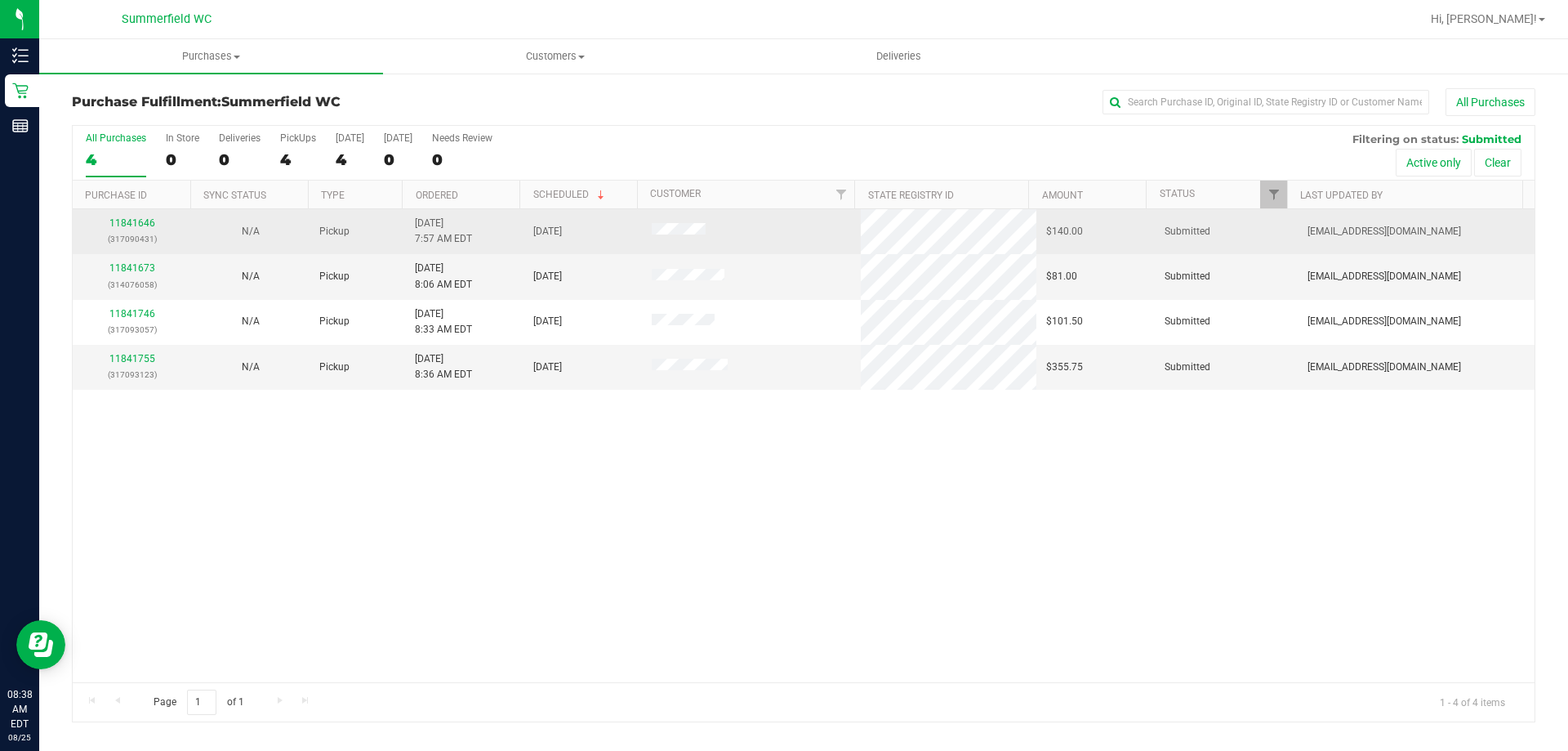
click at [127, 240] on p "(317090431)" at bounding box center [132, 239] width 99 height 16
click at [138, 225] on link "11841646" at bounding box center [132, 223] width 46 height 11
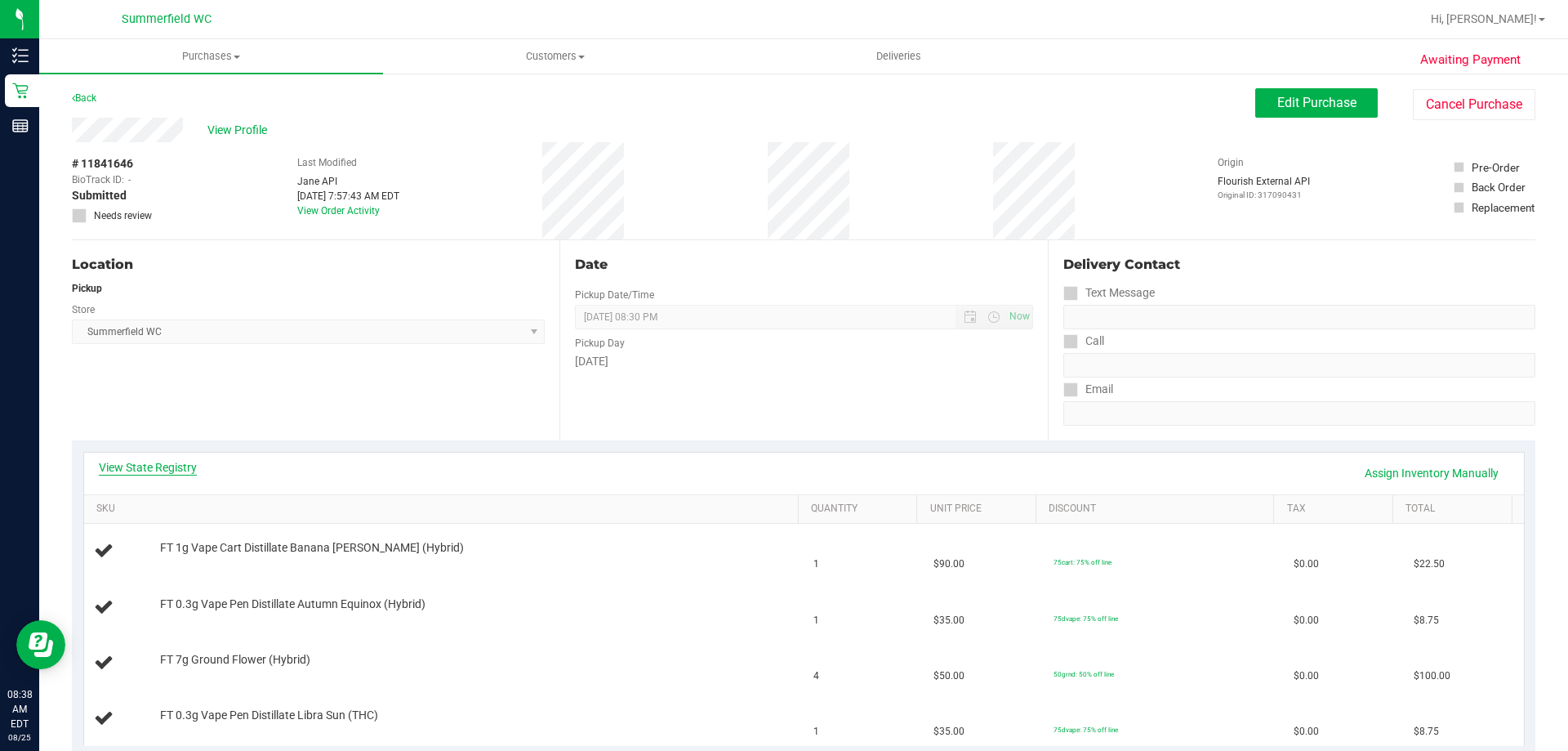
click at [163, 467] on link "View State Registry" at bounding box center [148, 467] width 98 height 16
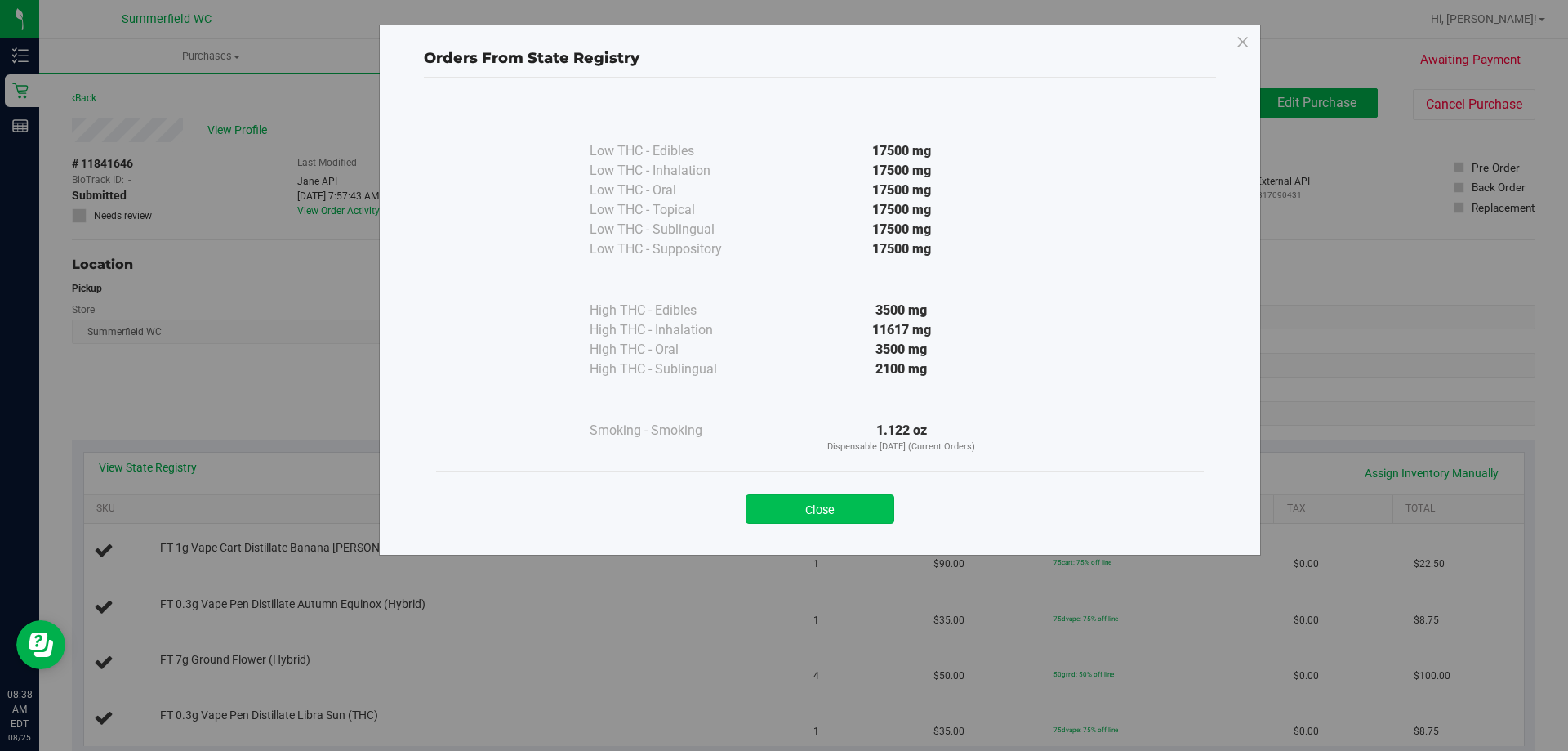
click at [848, 507] on button "Close" at bounding box center [820, 509] width 149 height 29
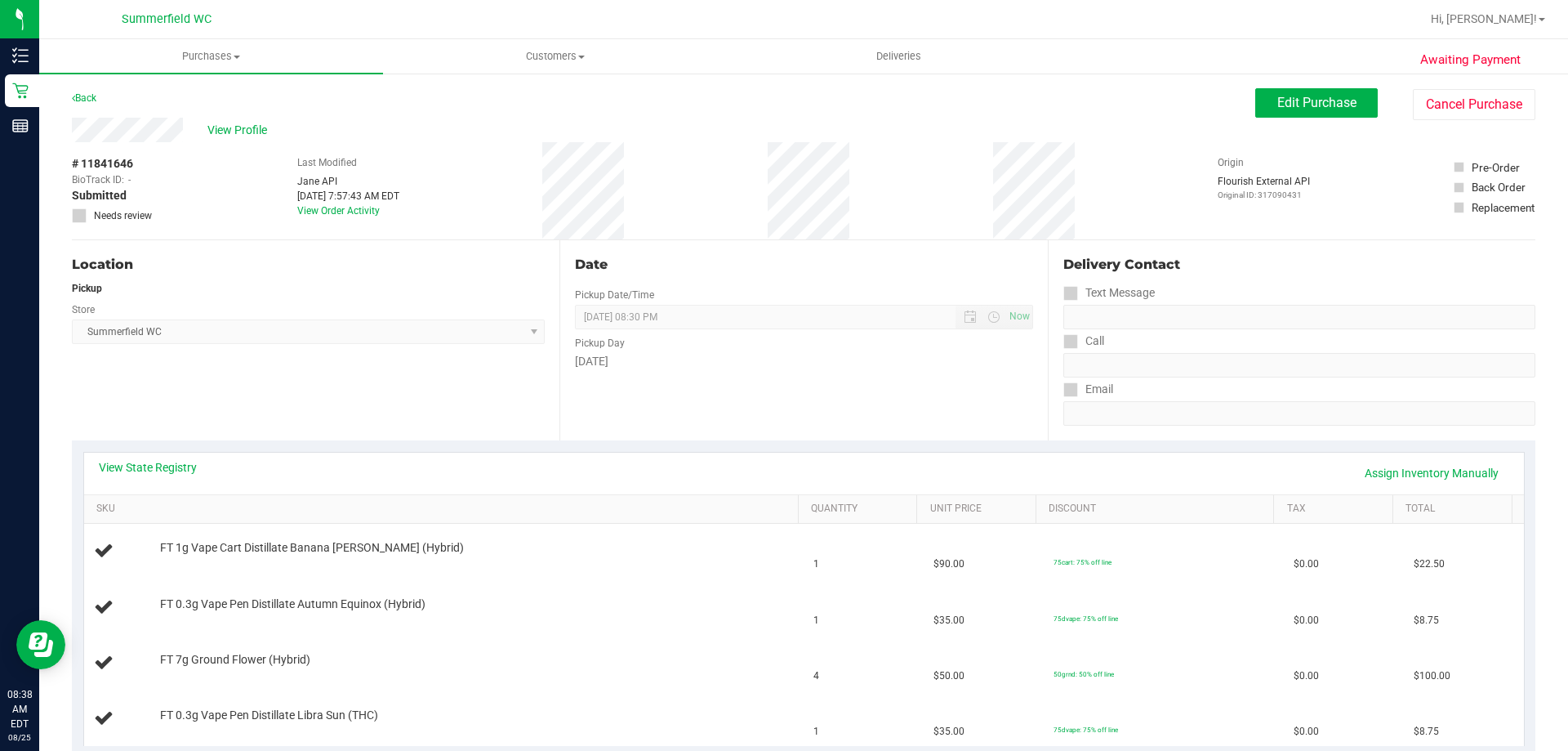
click at [453, 423] on div "Location Pickup Store [PERSON_NAME] Select Store [PERSON_NAME][GEOGRAPHIC_DATA]…" at bounding box center [315, 340] width 488 height 200
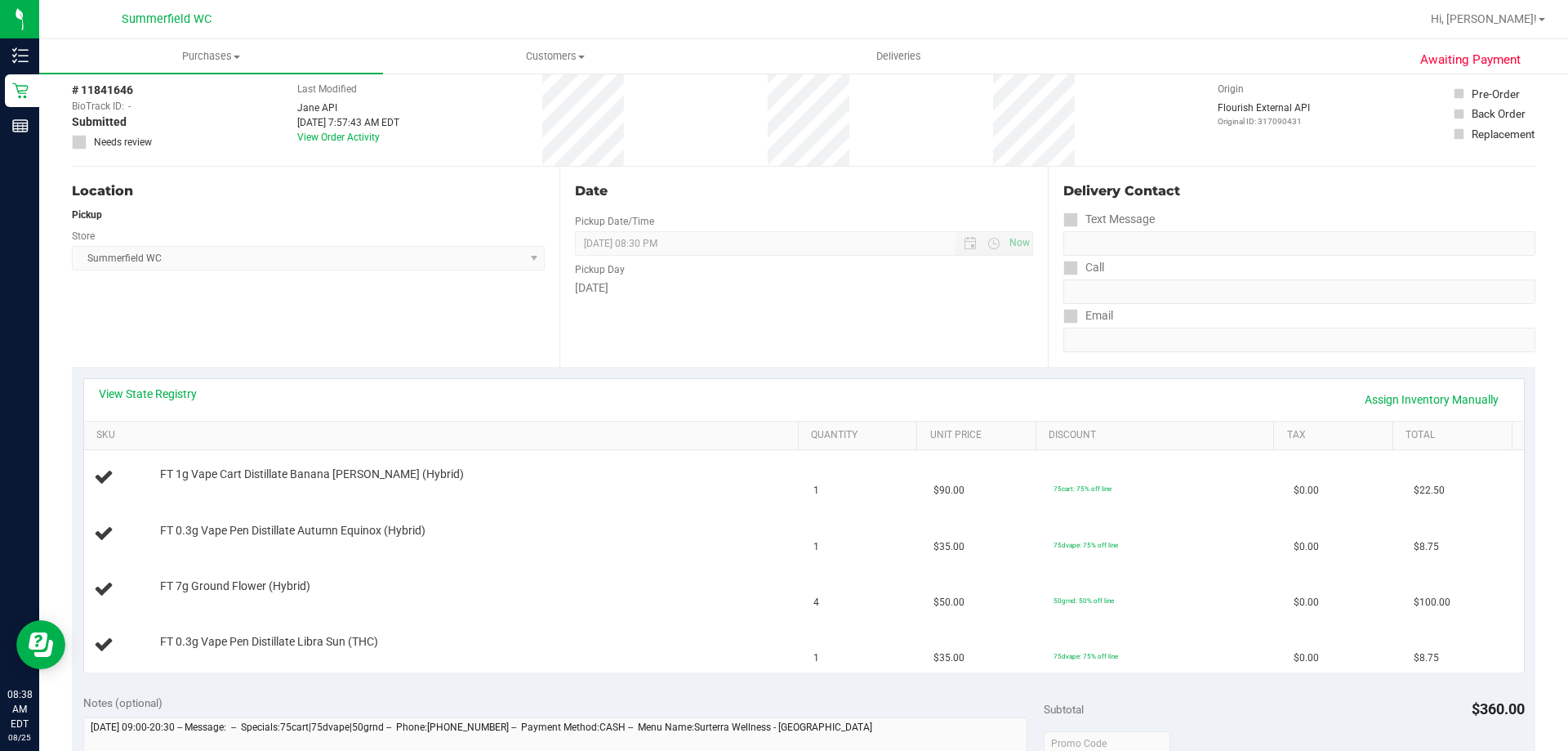
scroll to position [163, 0]
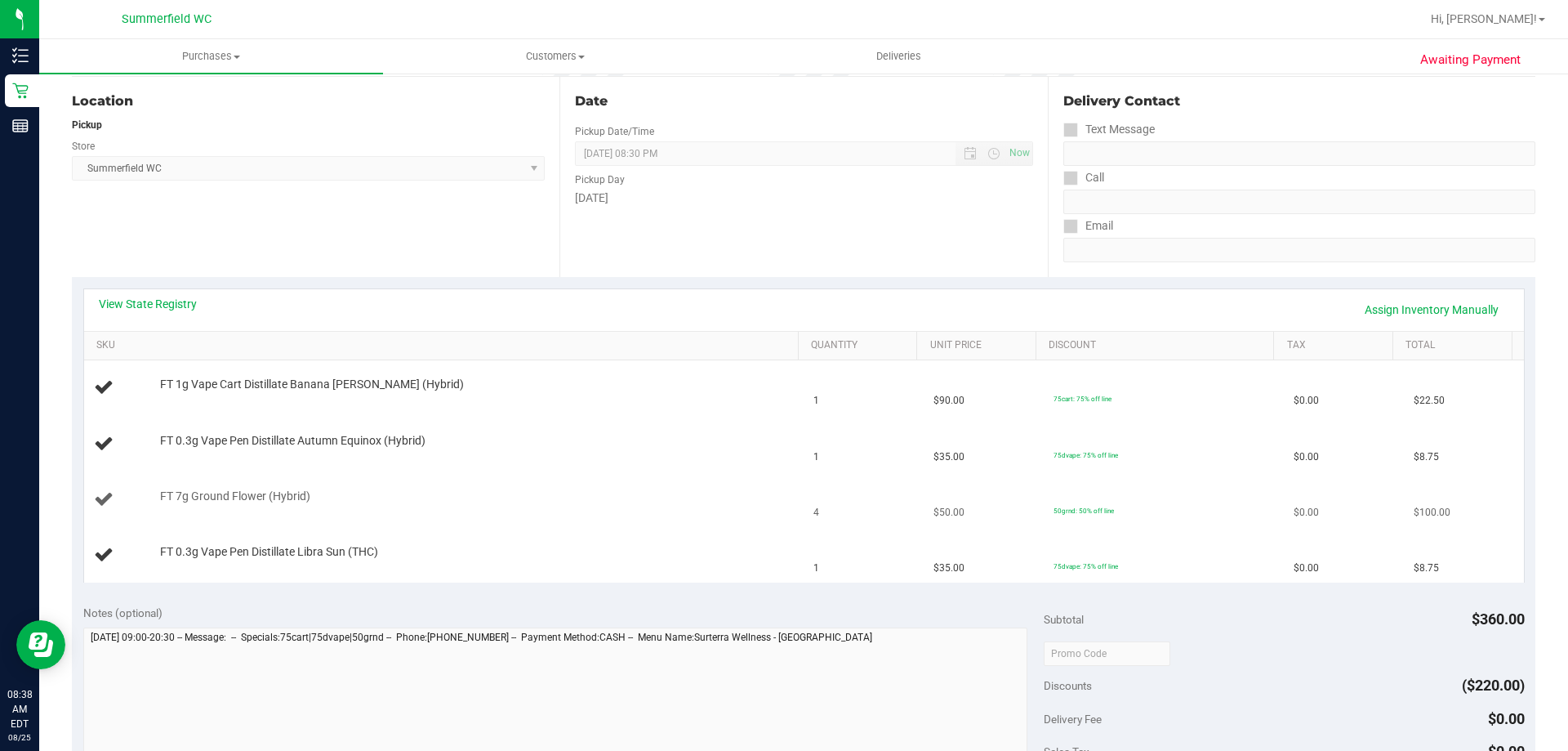
drag, startPoint x: 231, startPoint y: 508, endPoint x: 364, endPoint y: 486, distance: 134.8
click at [334, 482] on td "FT 7g Ground Flower (Hybrid)" at bounding box center [444, 500] width 721 height 56
click at [364, 486] on td "FT 7g Ground Flower (Hybrid)" at bounding box center [444, 500] width 721 height 56
drag, startPoint x: 331, startPoint y: 498, endPoint x: 218, endPoint y: 494, distance: 113.1
click at [218, 494] on div "FT 7g Ground Flower (Hybrid)" at bounding box center [471, 497] width 639 height 16
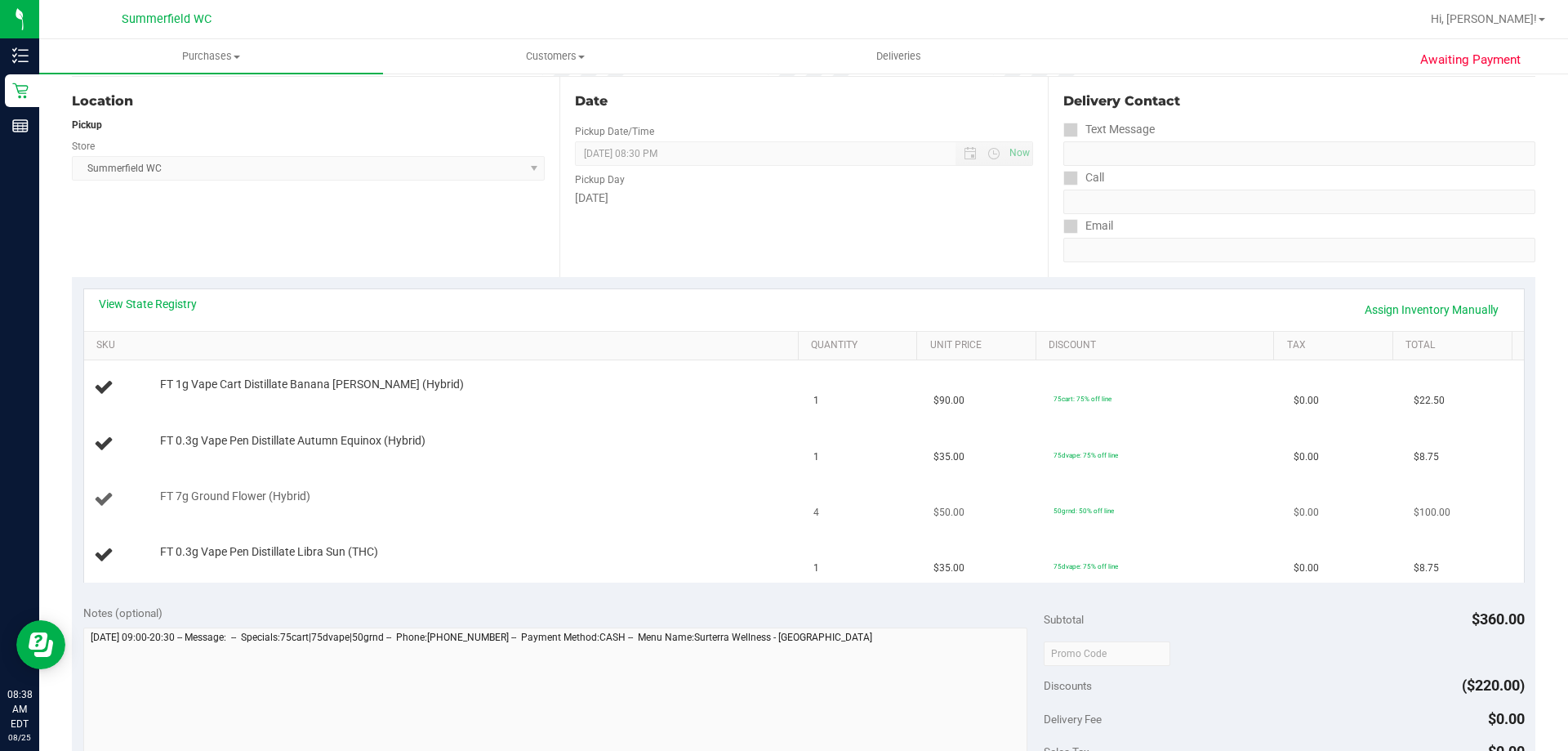
click at [387, 485] on td "FT 7g Ground Flower (Hybrid)" at bounding box center [444, 500] width 721 height 56
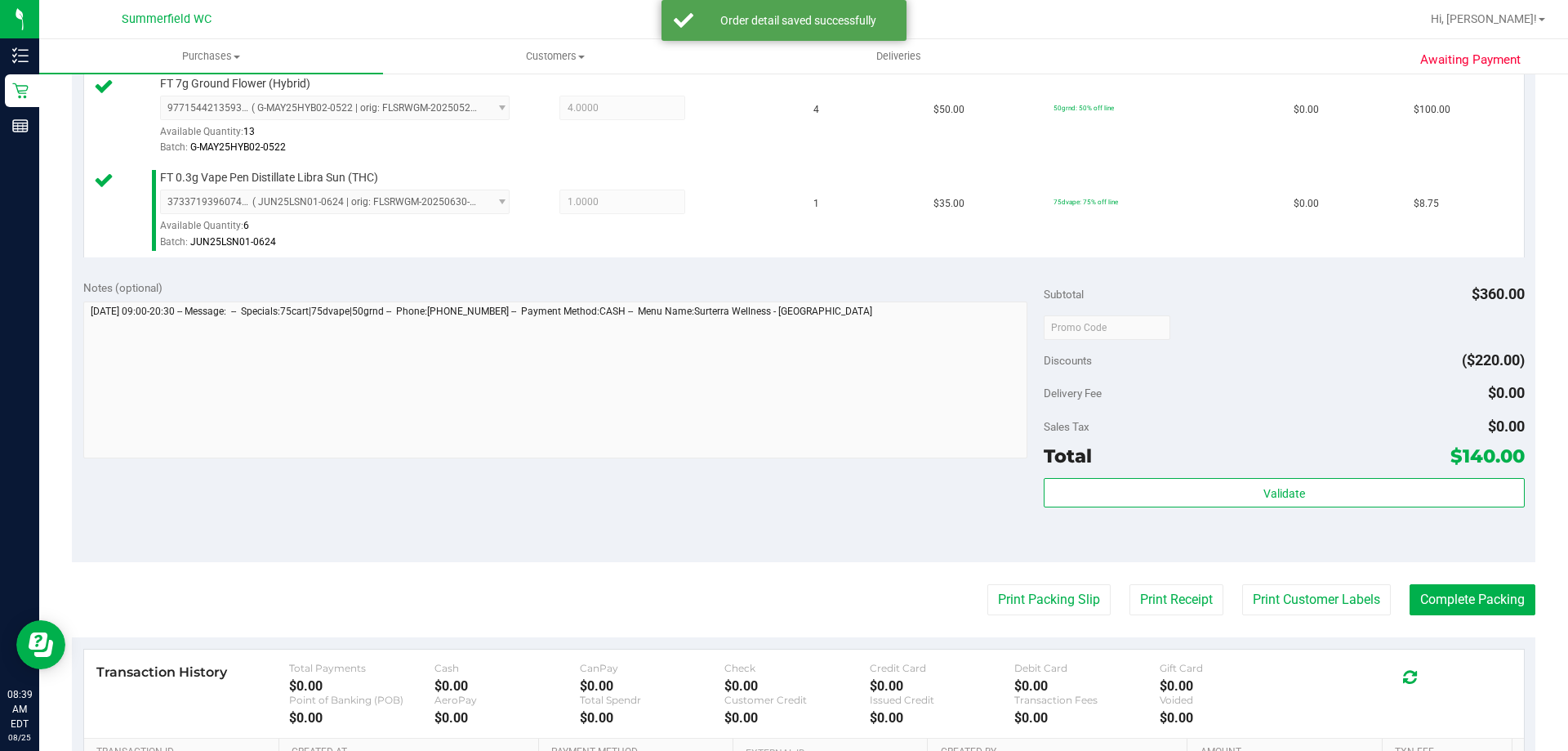
scroll to position [817, 0]
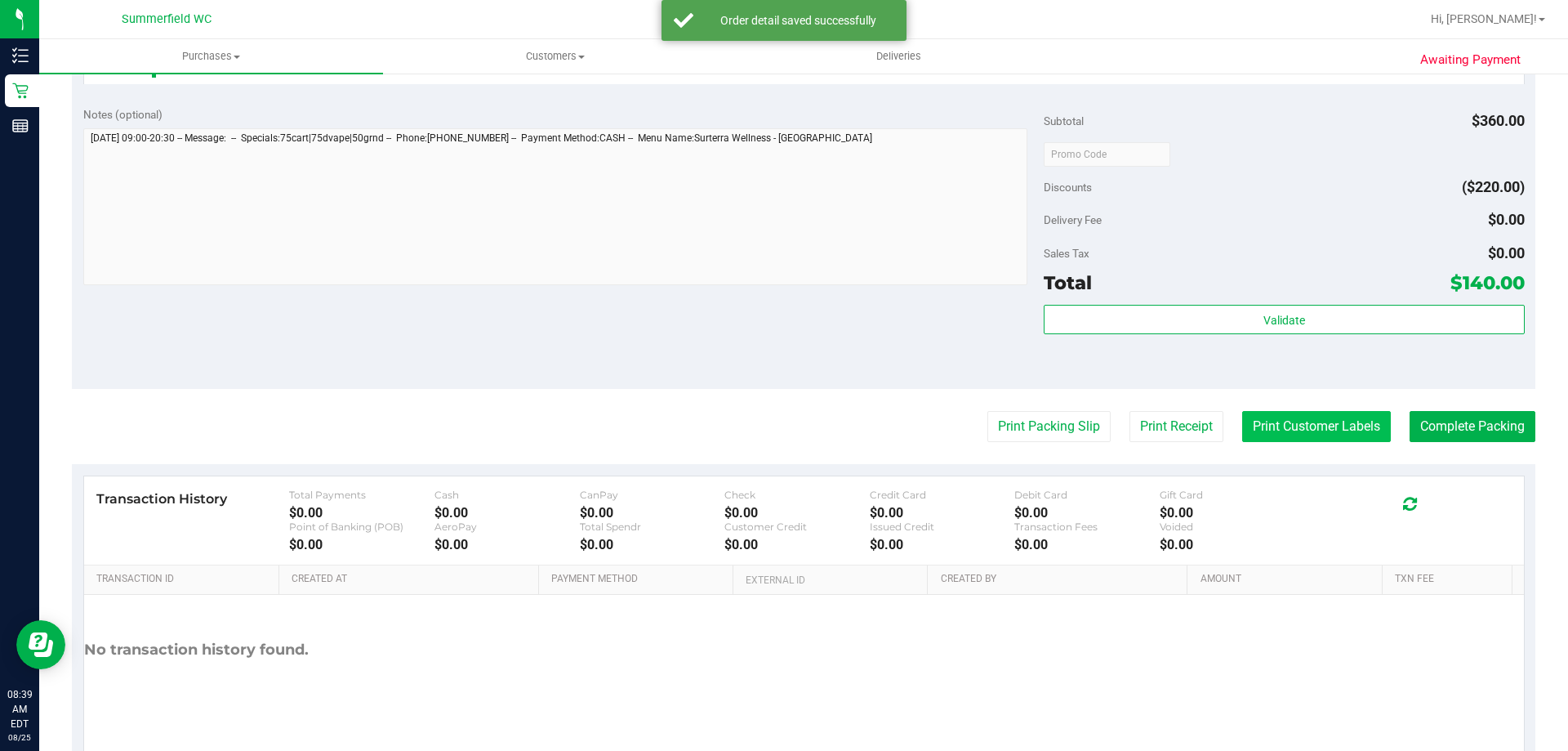
click at [1293, 440] on button "Print Customer Labels" at bounding box center [1316, 427] width 149 height 31
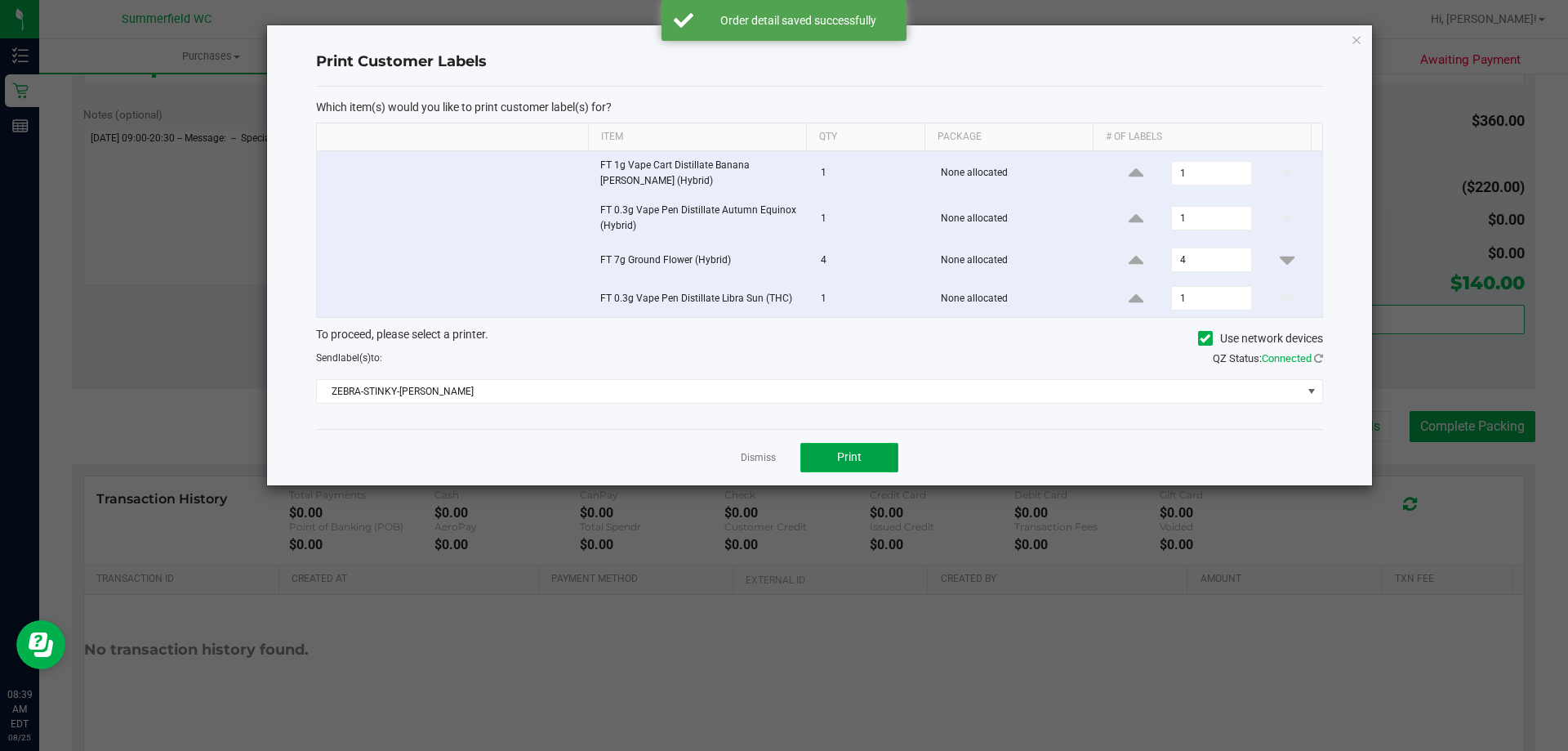
click at [878, 458] on button "Print" at bounding box center [850, 458] width 98 height 29
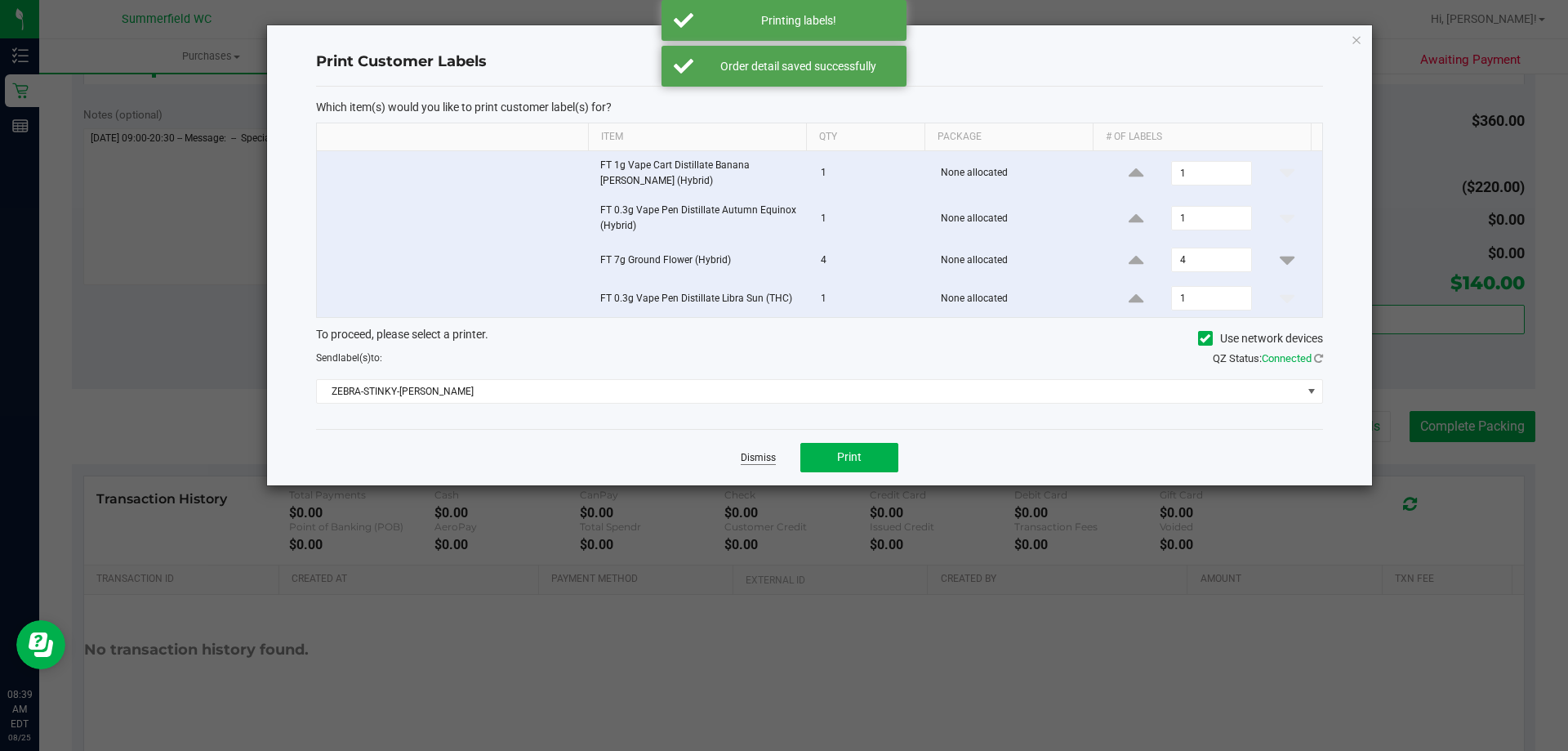
click at [775, 460] on link "Dismiss" at bounding box center [758, 458] width 35 height 14
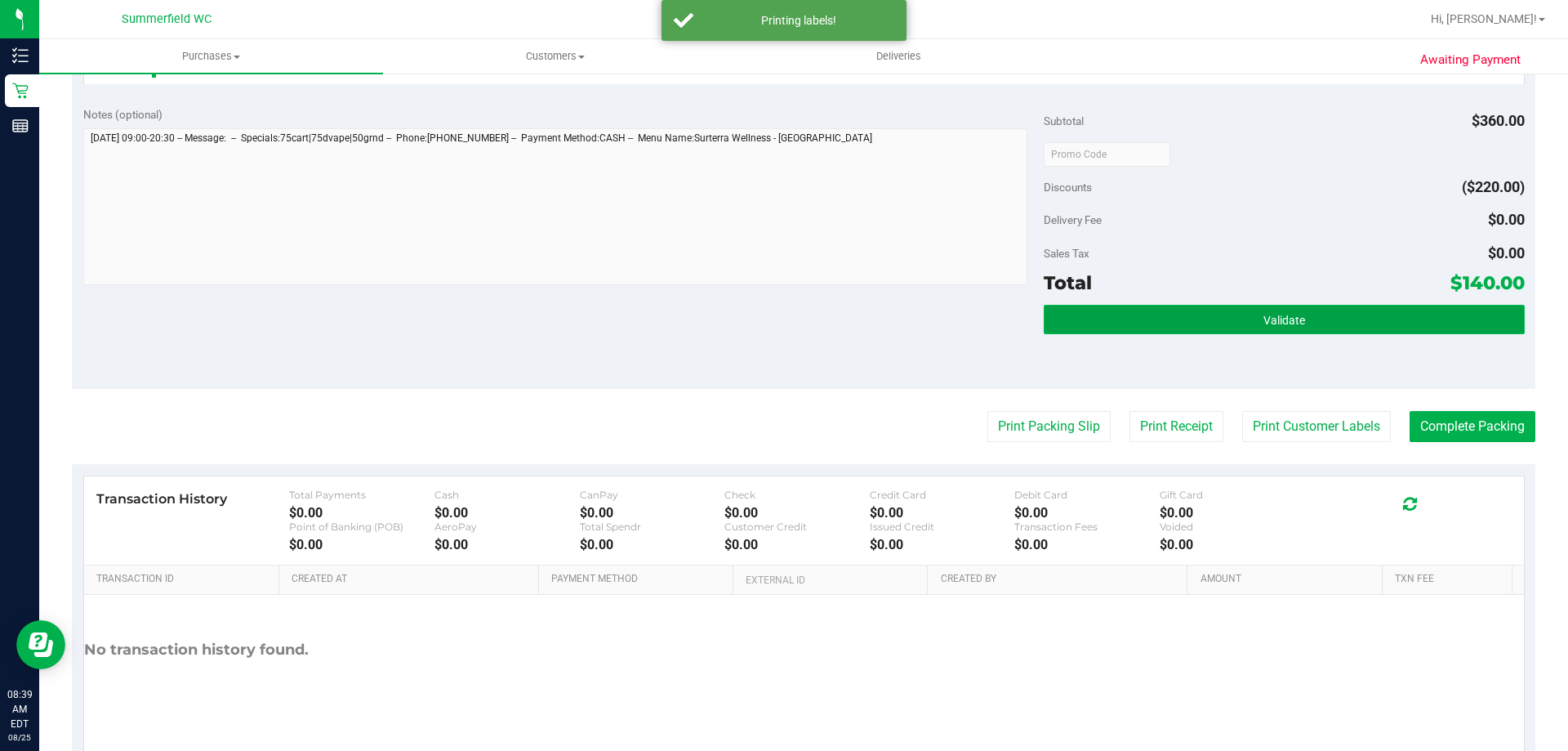
click at [1115, 325] on button "Validate" at bounding box center [1284, 320] width 480 height 29
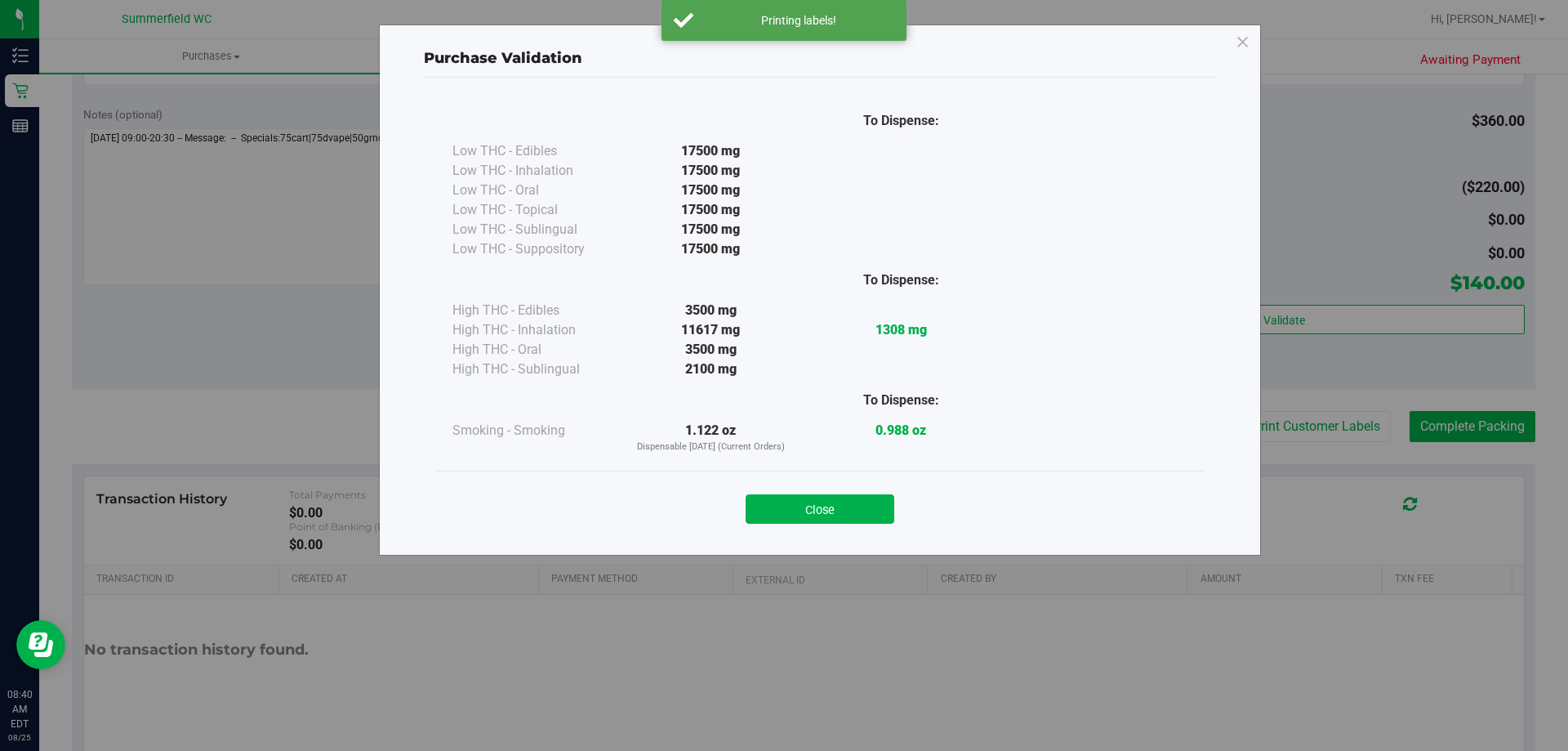
drag, startPoint x: 808, startPoint y: 504, endPoint x: 825, endPoint y: 507, distance: 17.3
click at [810, 505] on button "Close" at bounding box center [820, 509] width 149 height 29
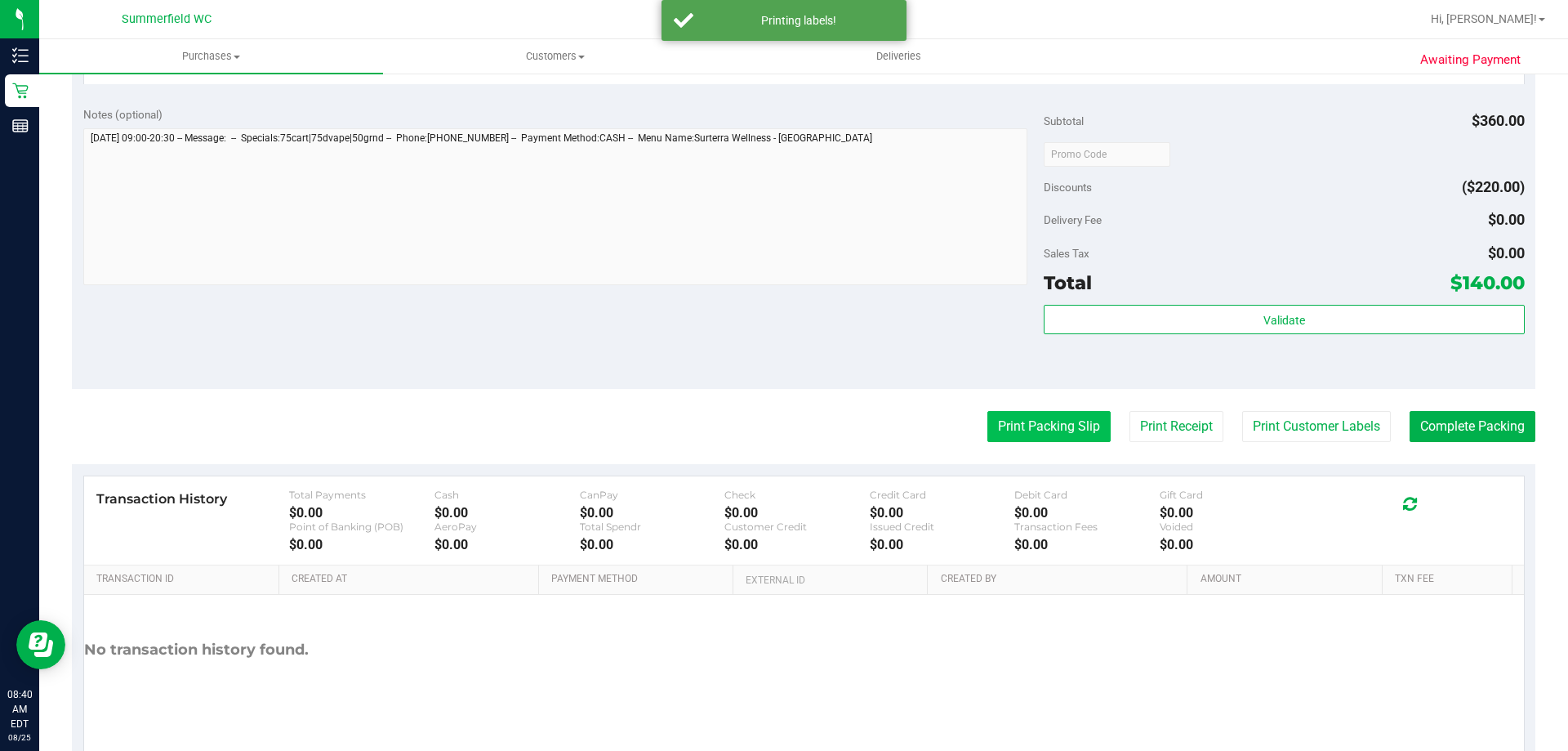
click at [1014, 436] on button "Print Packing Slip" at bounding box center [1049, 427] width 123 height 31
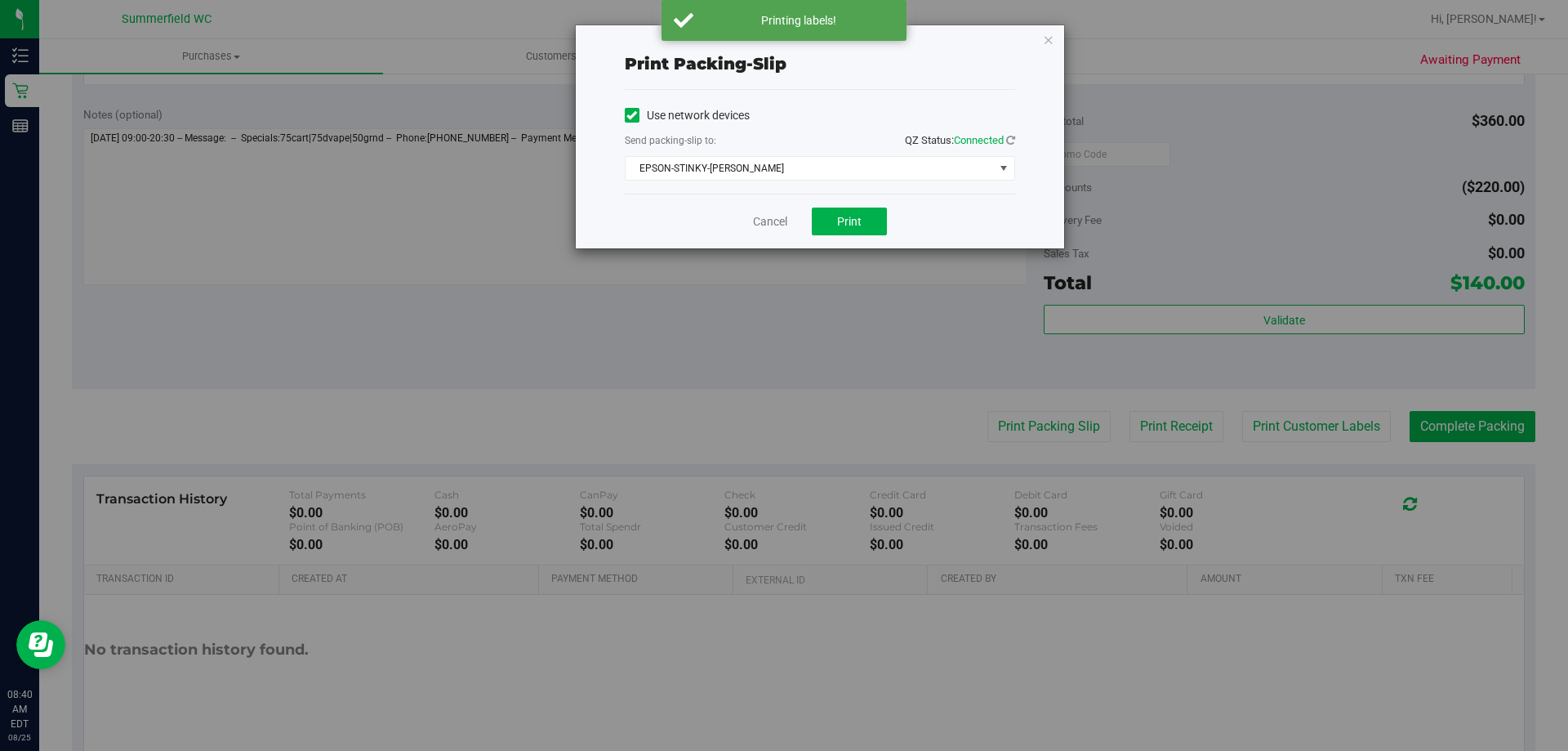
click at [855, 242] on div "Cancel Print" at bounding box center [820, 221] width 391 height 55
click at [852, 234] on div "Cancel Print" at bounding box center [820, 221] width 391 height 55
drag, startPoint x: 869, startPoint y: 190, endPoint x: 867, endPoint y: 202, distance: 12.2
click at [870, 191] on div "Use network devices Send packing-slip to: QZ Status: Connected EPSON-STINKY-[PE…" at bounding box center [820, 141] width 391 height 104
drag, startPoint x: 867, startPoint y: 202, endPoint x: 863, endPoint y: 211, distance: 9.8
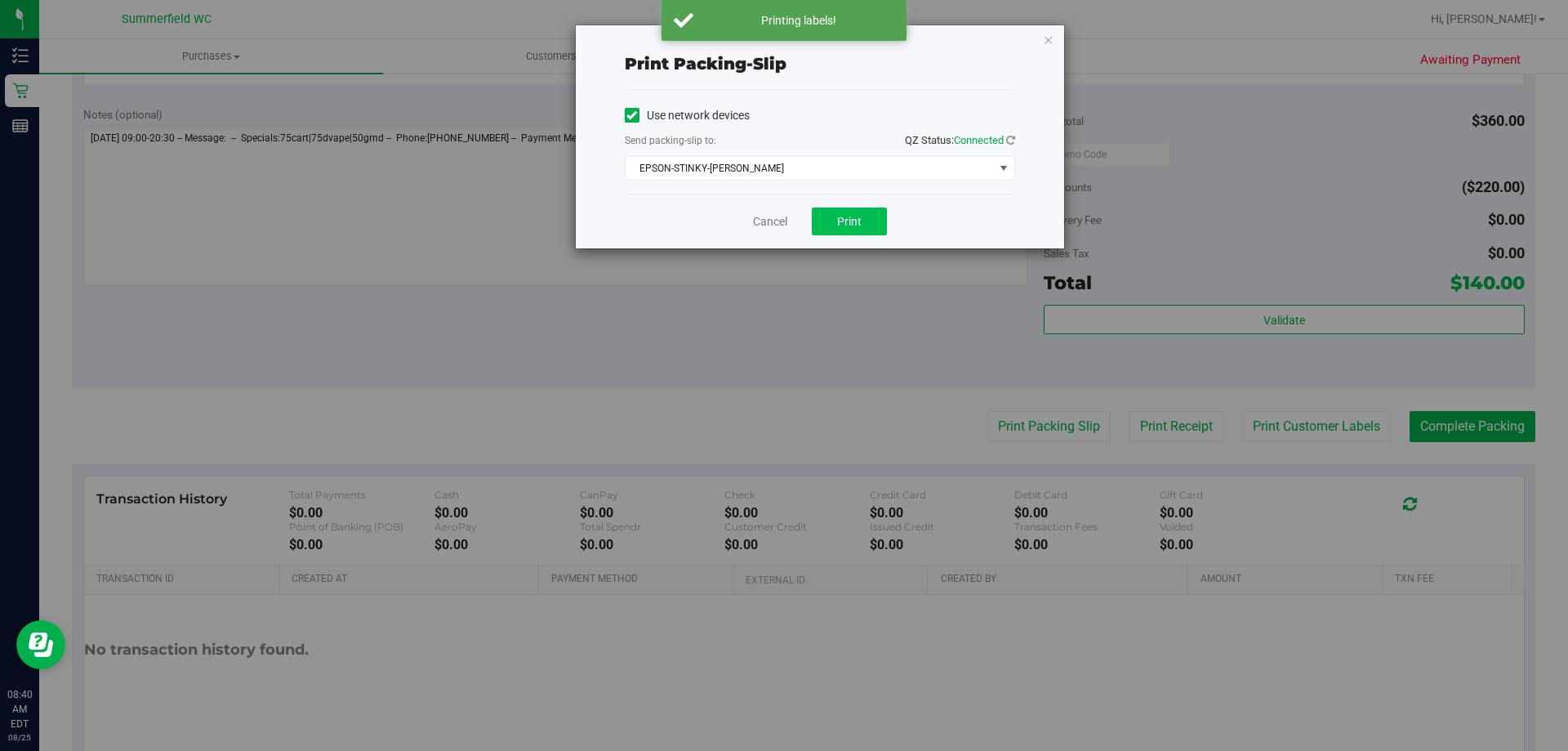
click at [863, 211] on div "Cancel Print" at bounding box center [820, 221] width 391 height 55
click at [849, 223] on span "Print" at bounding box center [850, 221] width 25 height 13
click at [761, 226] on link "Cancel" at bounding box center [771, 221] width 34 height 17
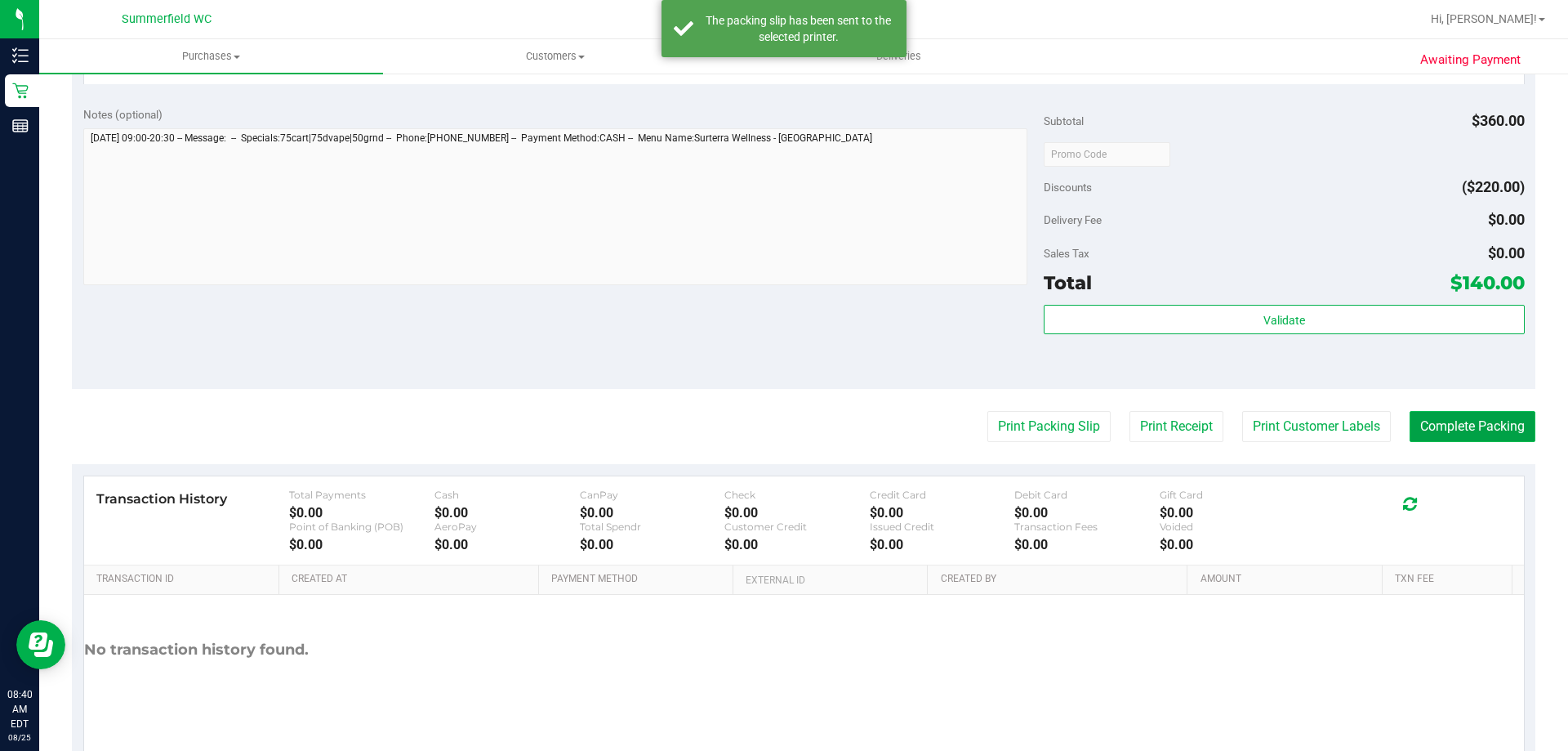
click at [1426, 433] on button "Complete Packing" at bounding box center [1472, 427] width 126 height 31
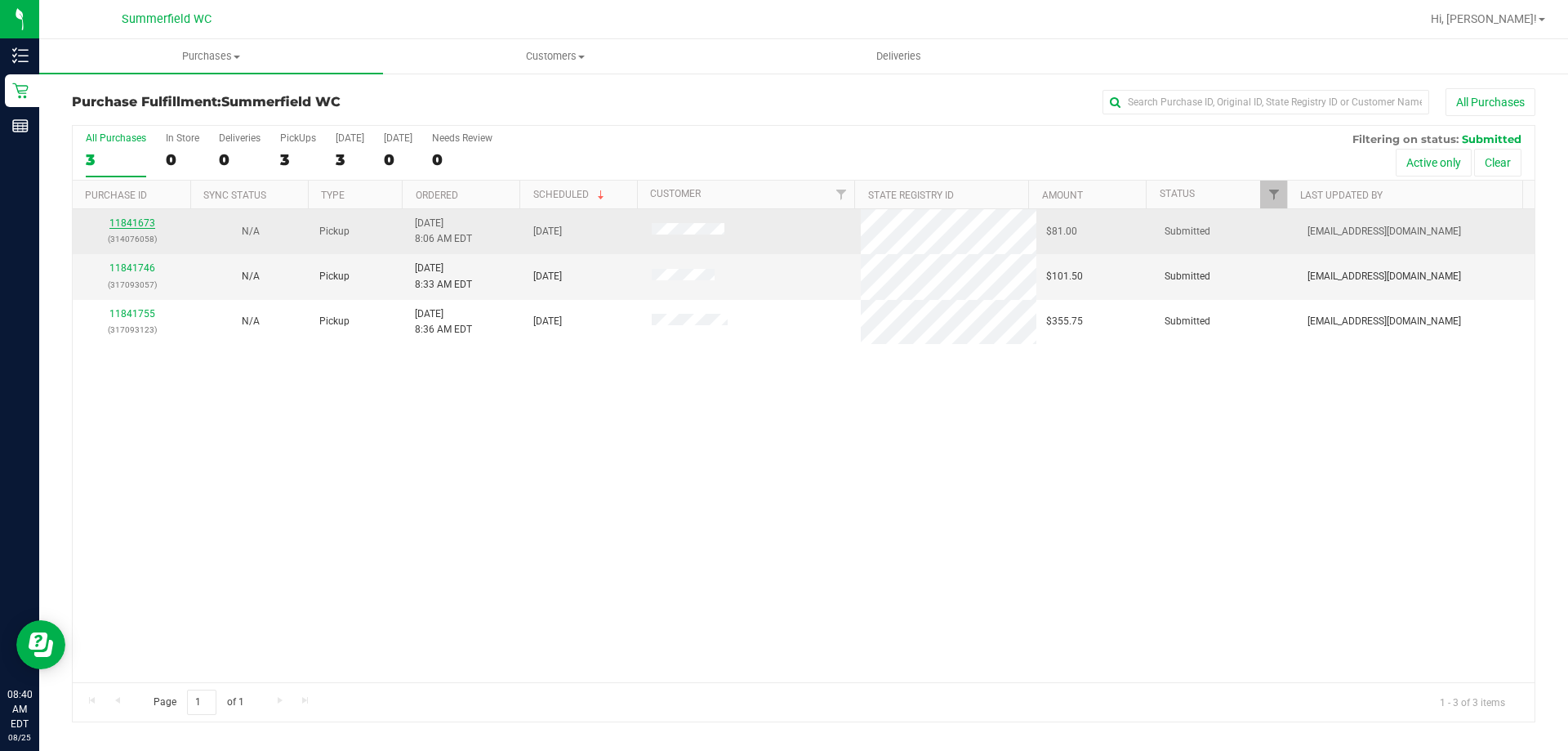
click at [117, 224] on link "11841673" at bounding box center [132, 223] width 46 height 11
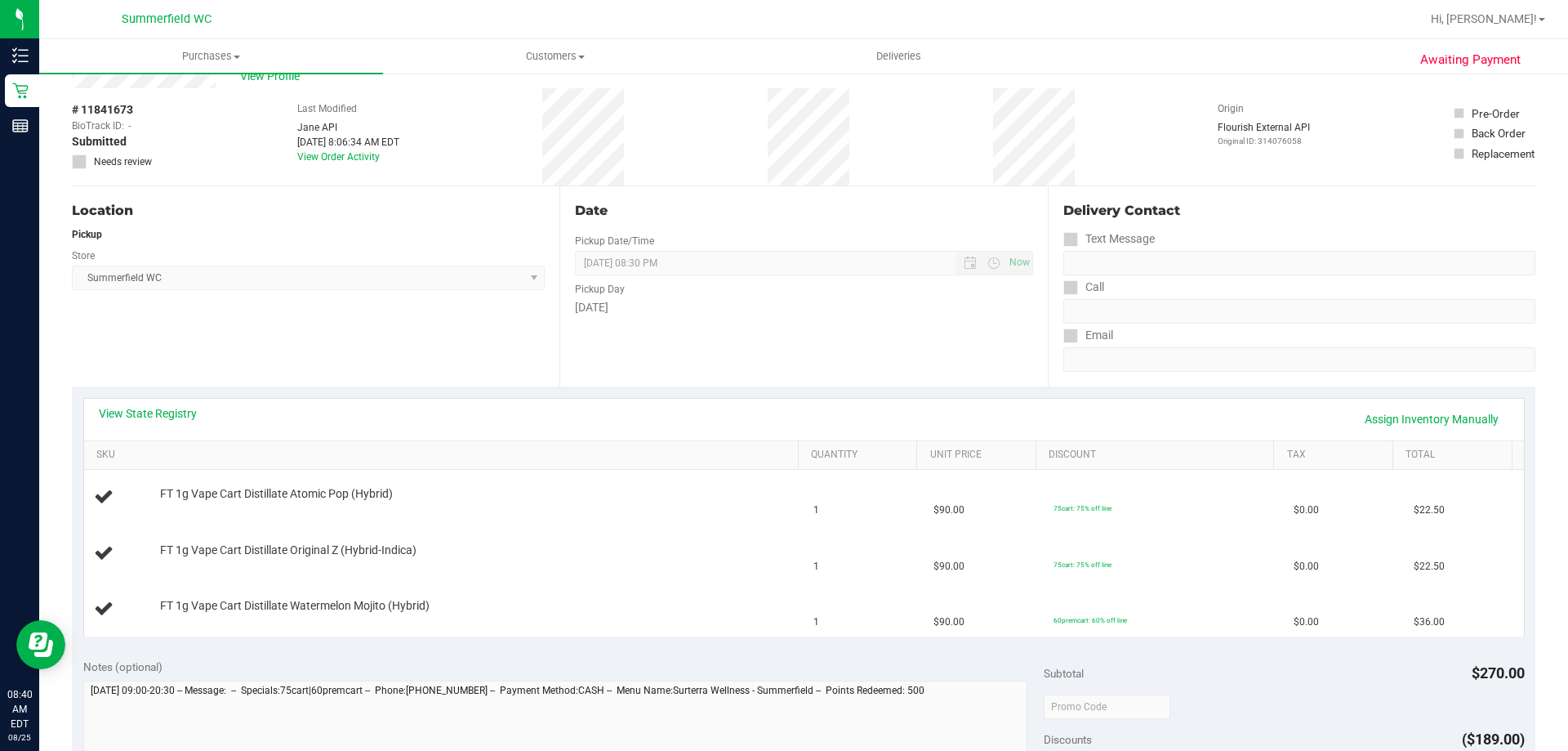
scroll to position [82, 0]
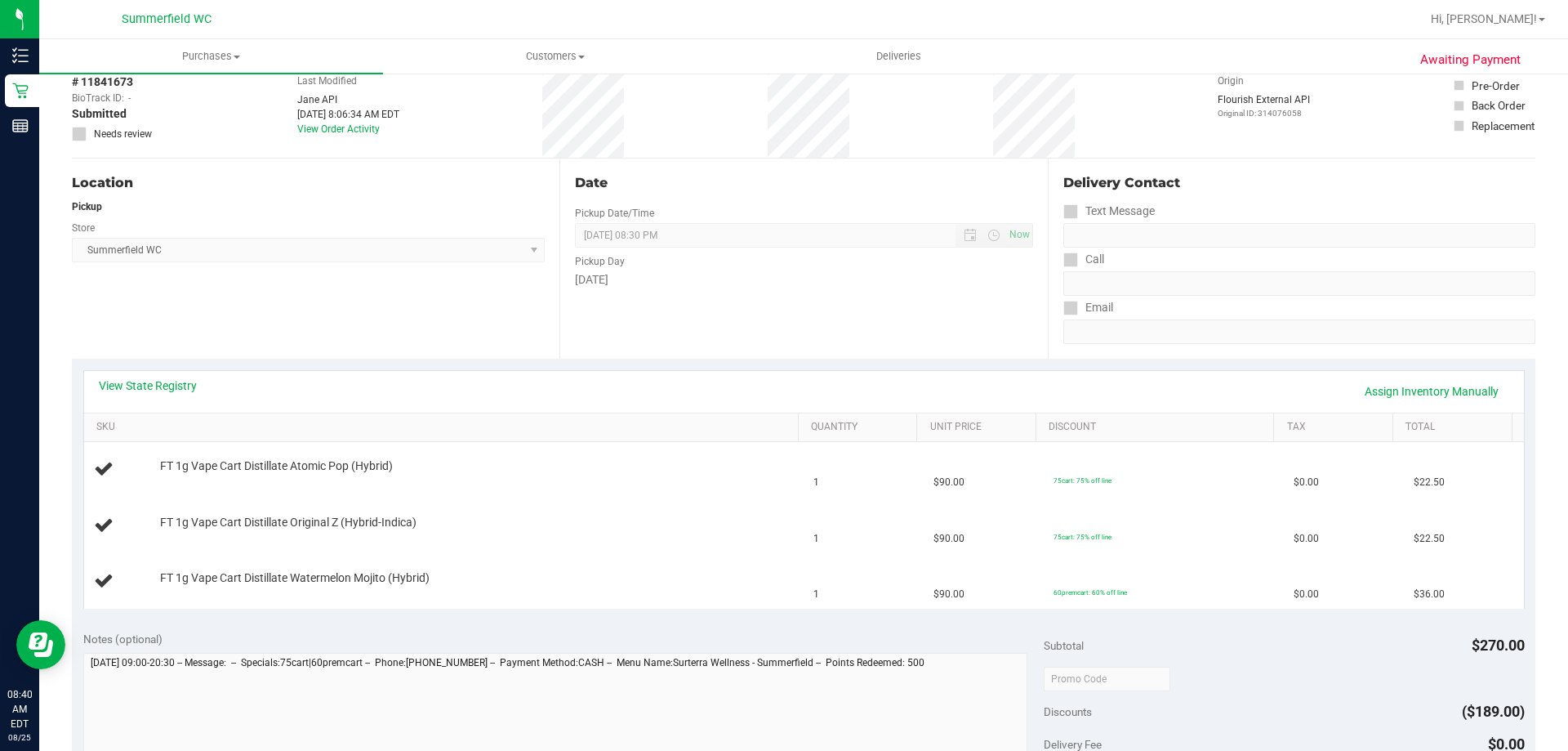
click at [431, 320] on div "Location Pickup Store [PERSON_NAME] Select Store [PERSON_NAME][GEOGRAPHIC_DATA]…" at bounding box center [315, 258] width 488 height 200
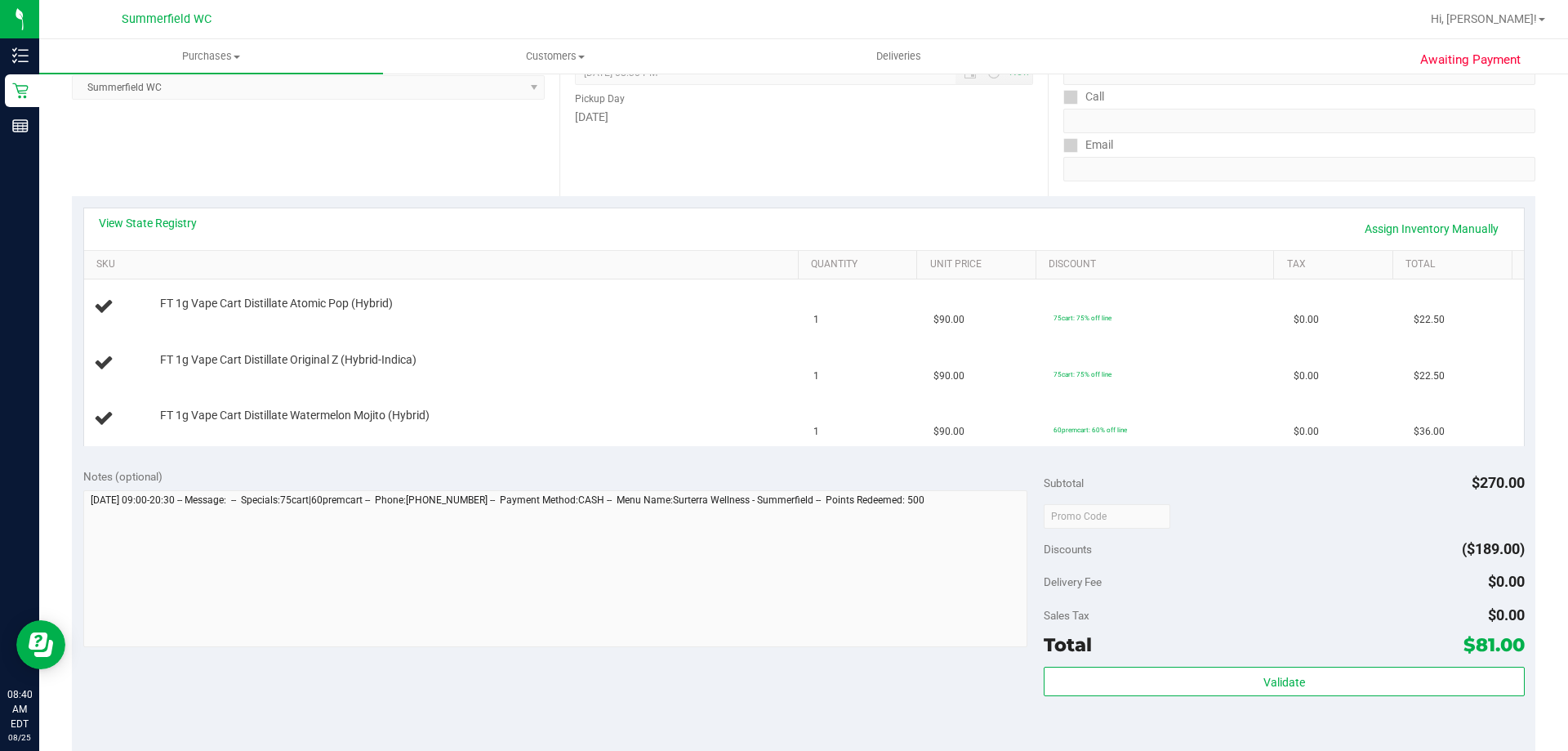
scroll to position [245, 0]
click at [397, 157] on div "Location Pickup Store [PERSON_NAME] Select Store [PERSON_NAME][GEOGRAPHIC_DATA]…" at bounding box center [315, 95] width 488 height 200
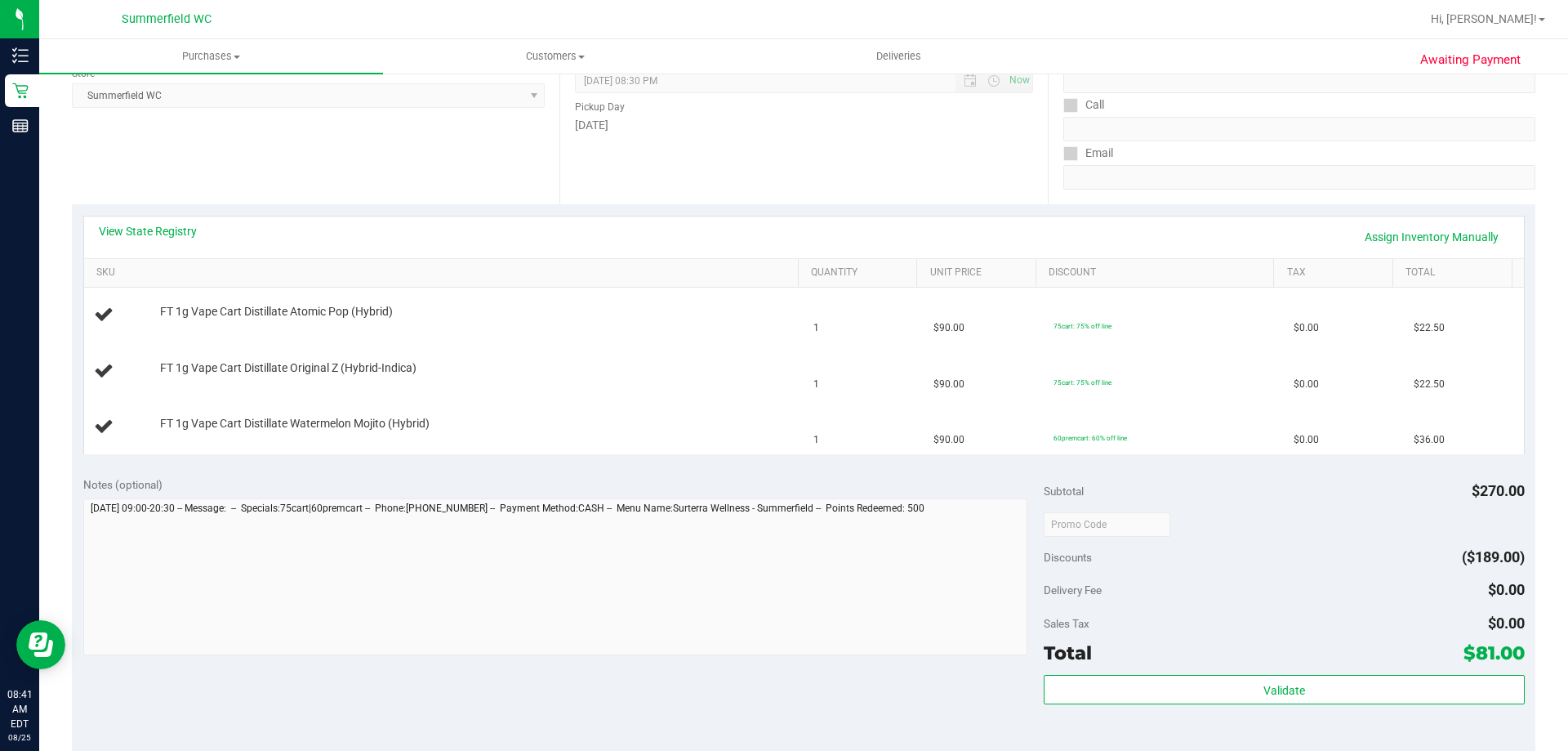
scroll to position [82, 0]
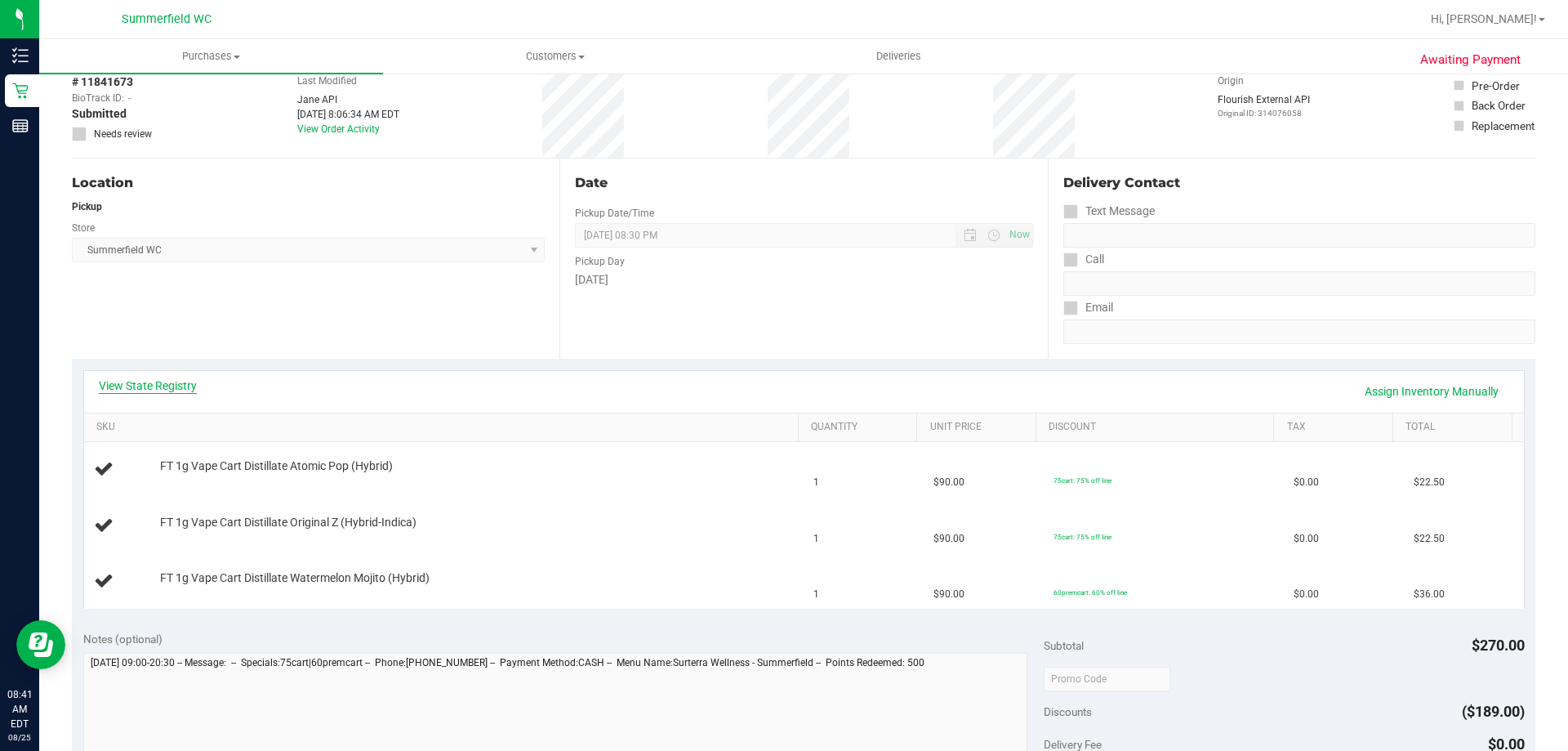
click at [120, 393] on link "View State Registry" at bounding box center [148, 386] width 98 height 16
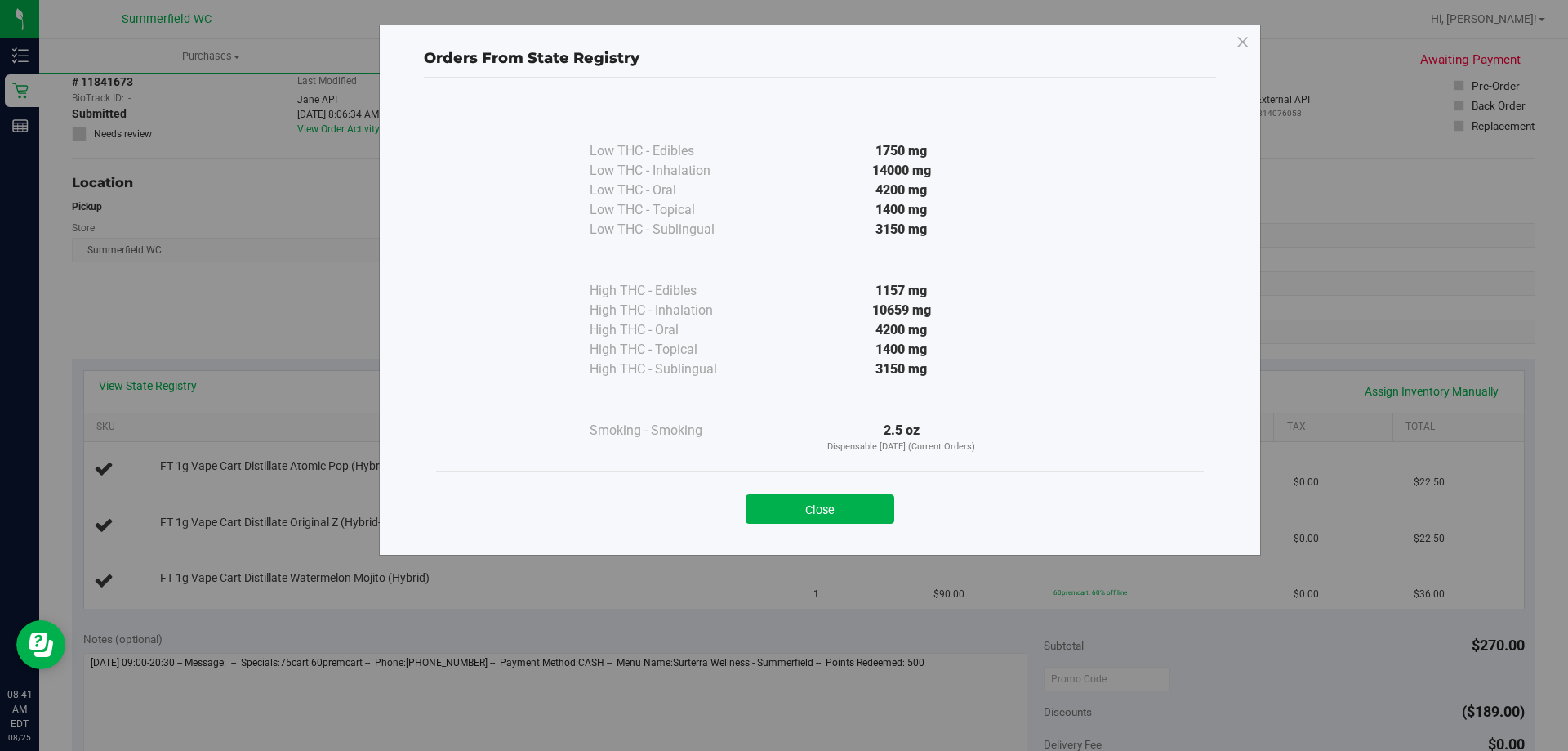
drag, startPoint x: 1061, startPoint y: 339, endPoint x: 837, endPoint y: 297, distance: 227.9
click at [836, 290] on div "Low THC - Edibles 1750 mg Low THC - Inhalation" at bounding box center [820, 285] width 768 height 371
click at [837, 298] on div "1157 mg" at bounding box center [902, 291] width 297 height 20
drag, startPoint x: 844, startPoint y: 478, endPoint x: 844, endPoint y: 497, distance: 19.0
click at [844, 494] on div "Close" at bounding box center [820, 503] width 768 height 66
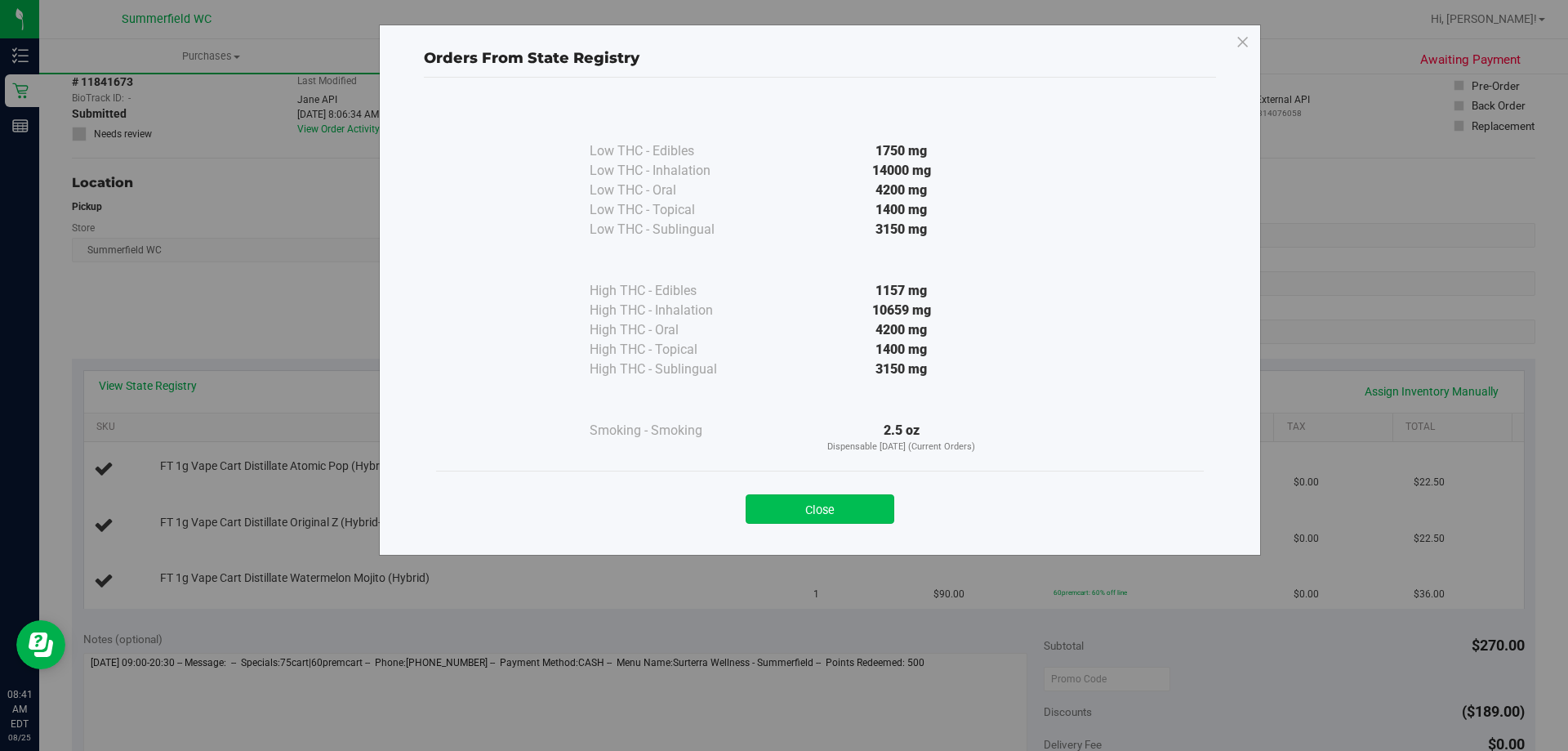
click at [842, 504] on button "Close" at bounding box center [820, 509] width 149 height 29
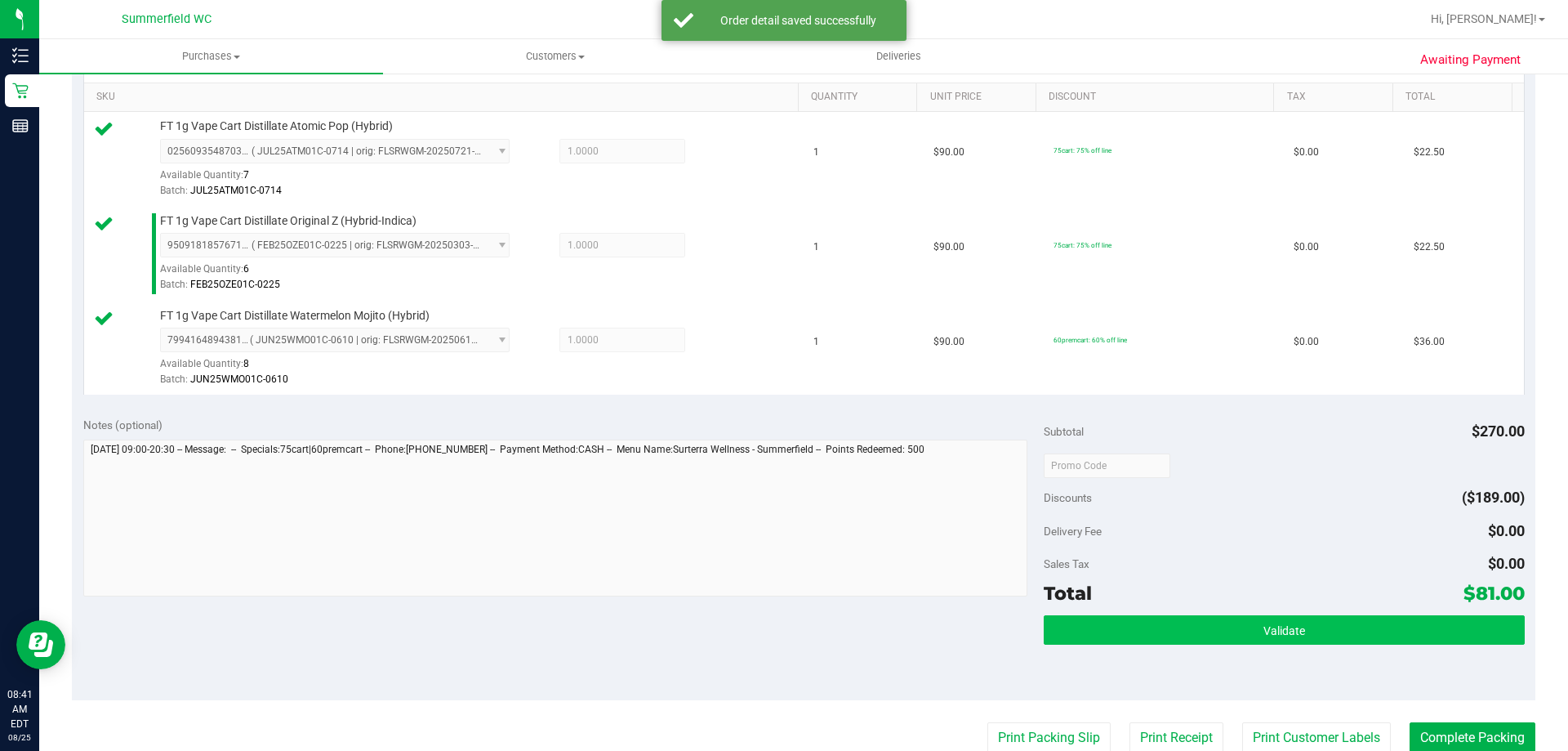
scroll to position [490, 0]
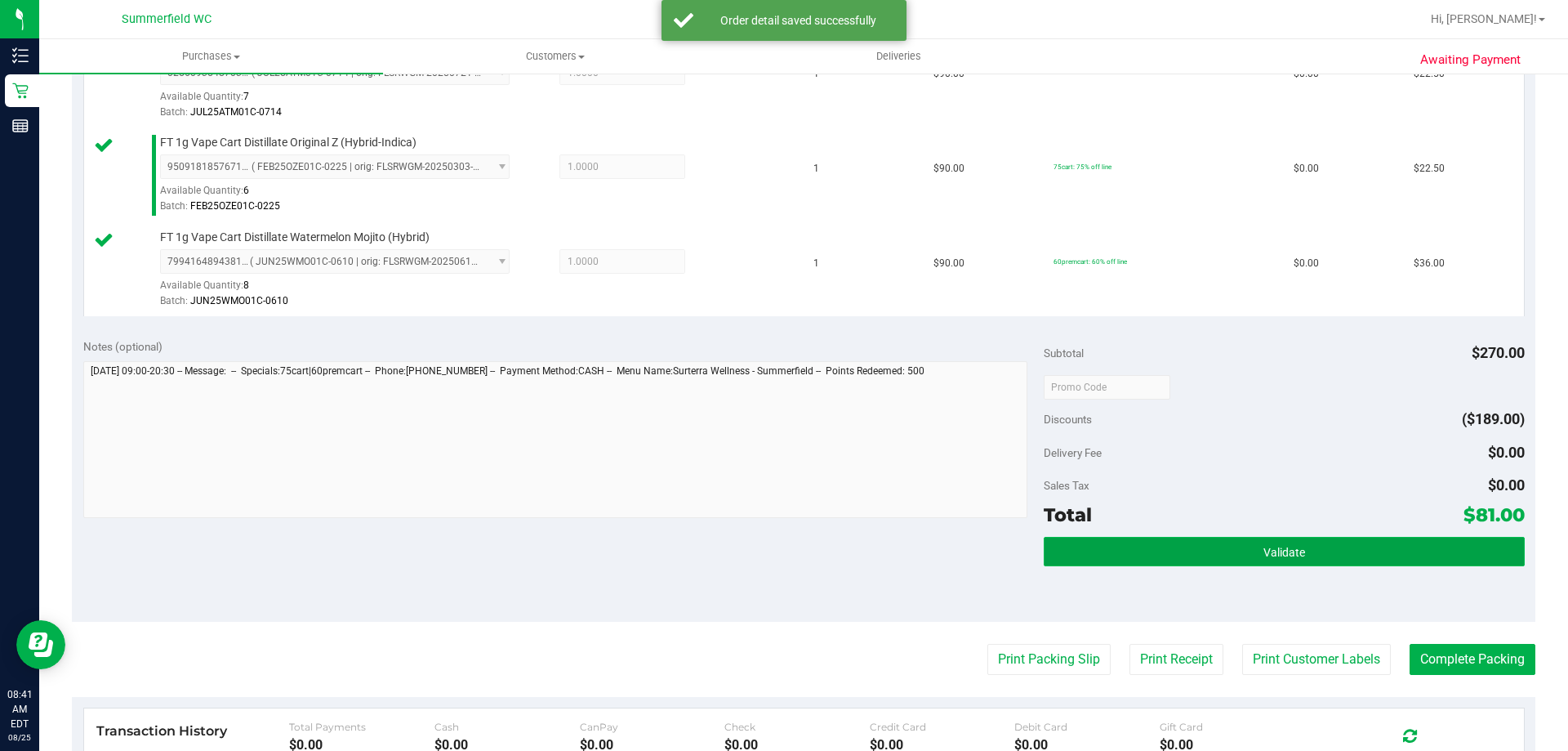
click at [1107, 543] on button "Validate" at bounding box center [1284, 552] width 480 height 29
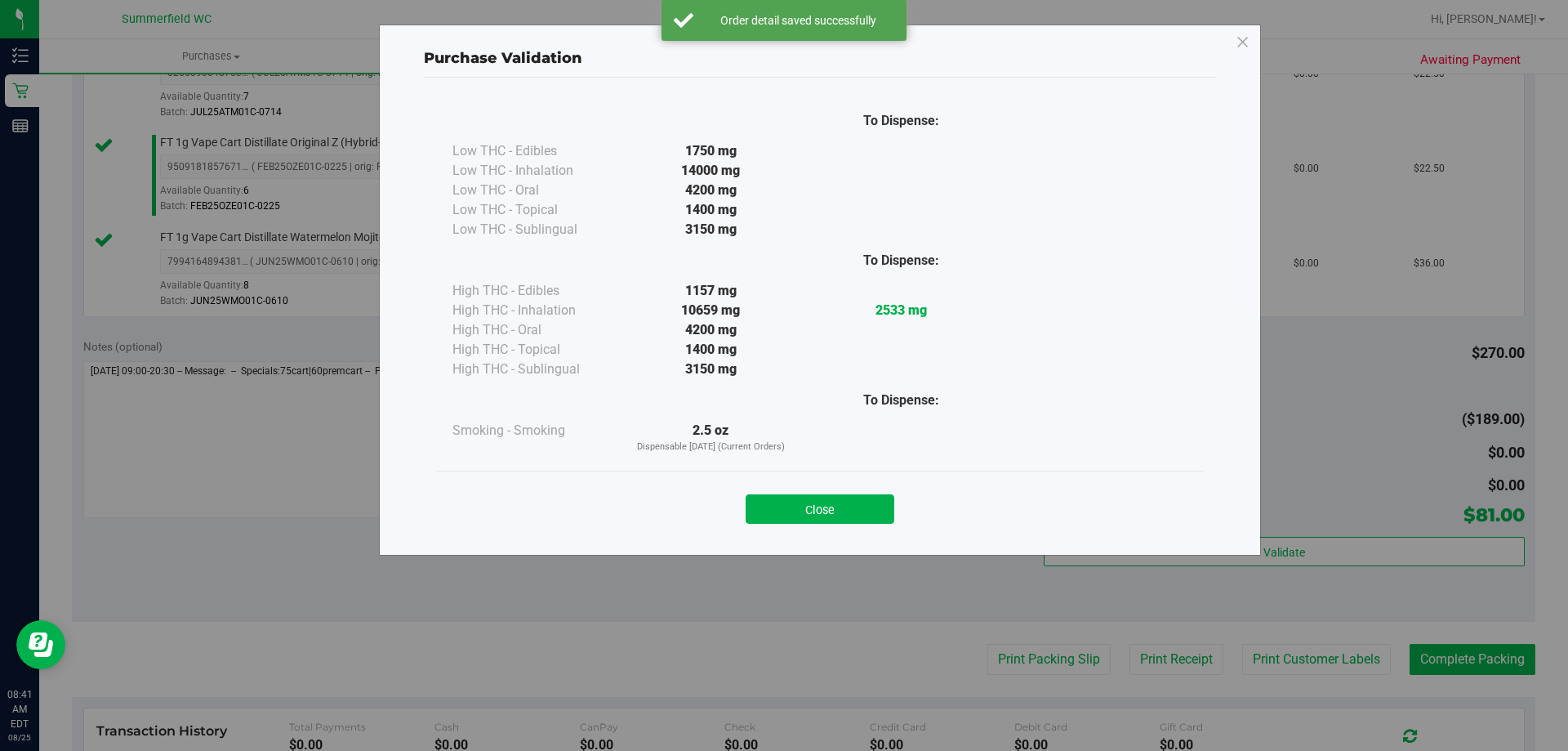
click at [853, 530] on div "Close" at bounding box center [820, 503] width 768 height 66
click at [868, 512] on button "Close" at bounding box center [820, 509] width 149 height 29
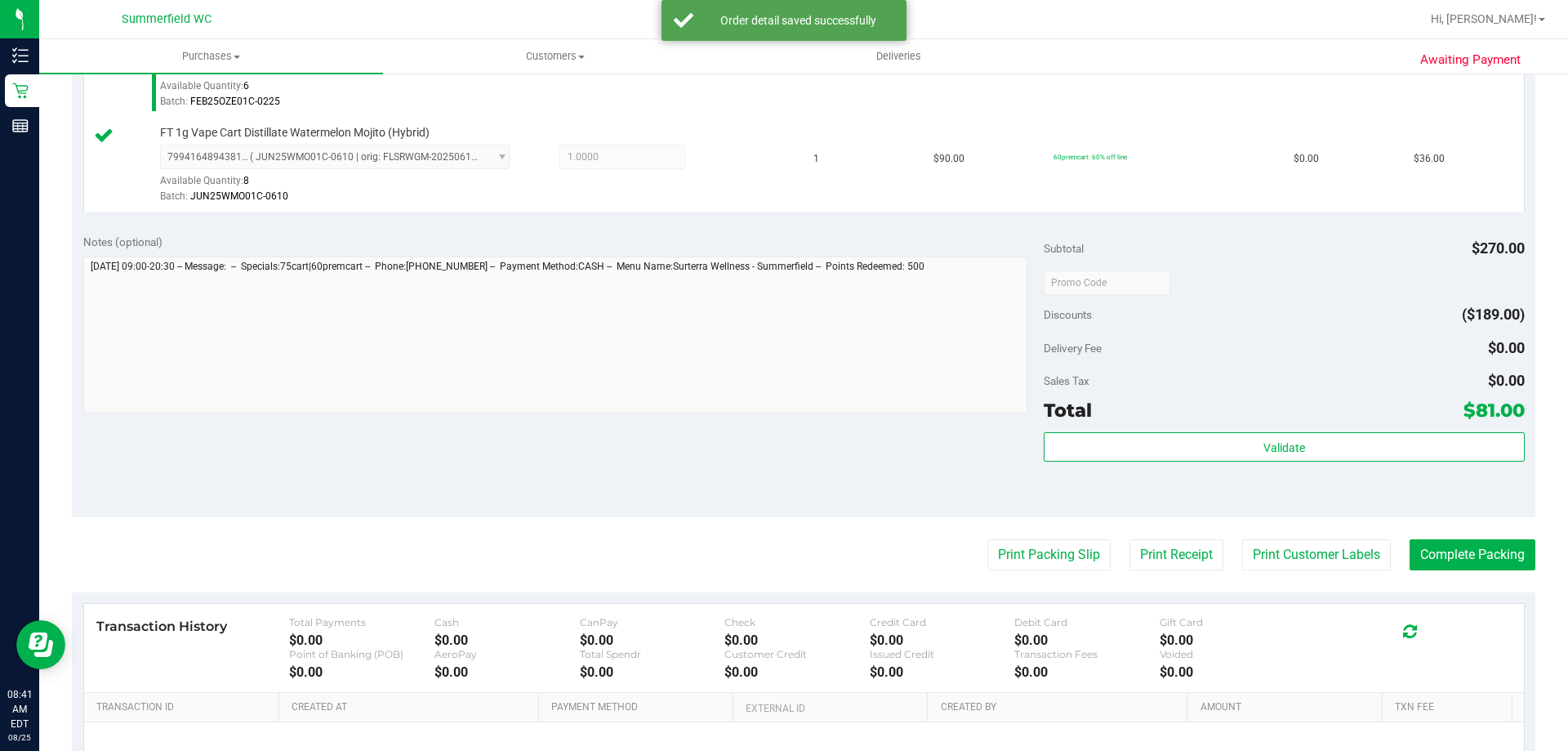
scroll to position [775, 0]
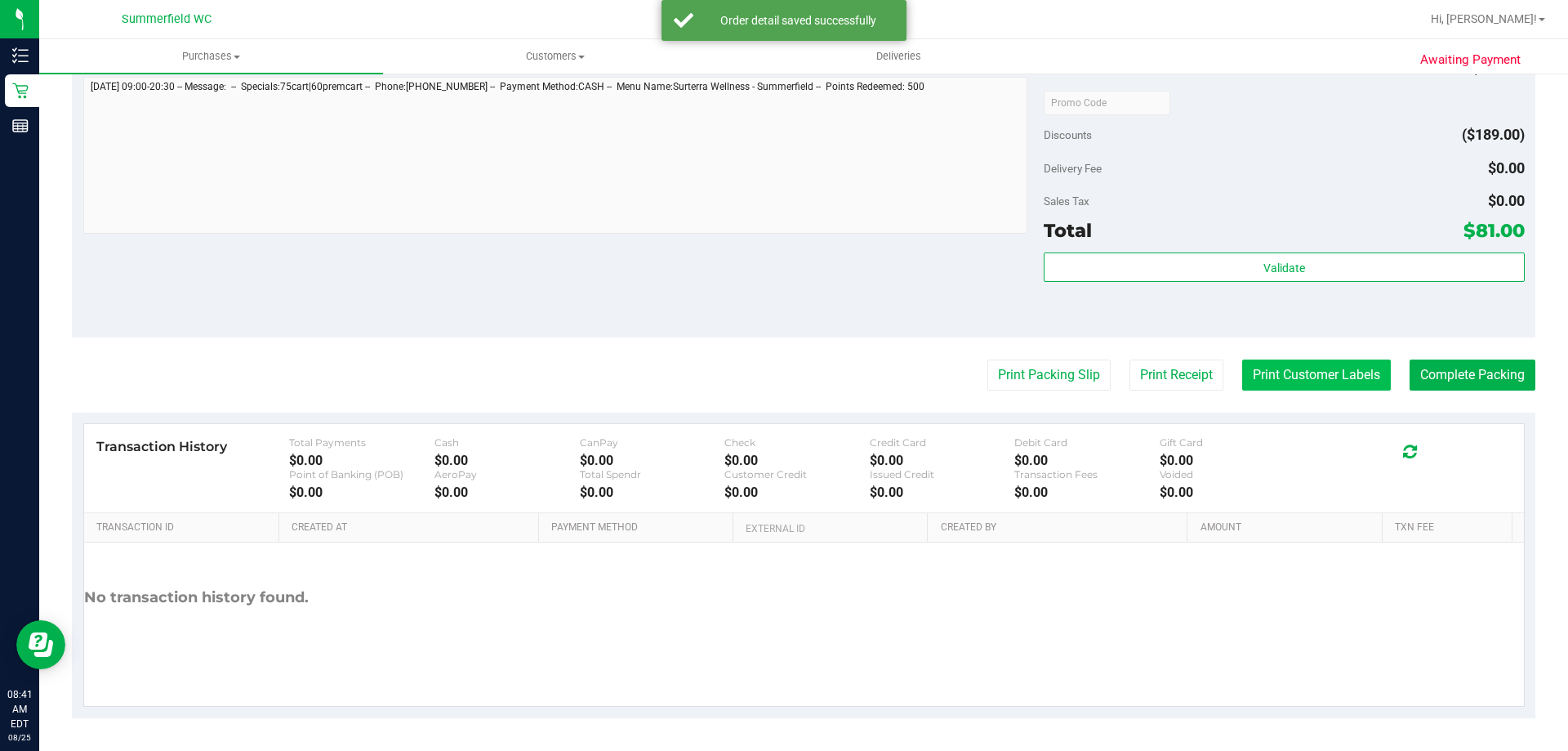
click at [1262, 369] on button "Print Customer Labels" at bounding box center [1316, 375] width 149 height 31
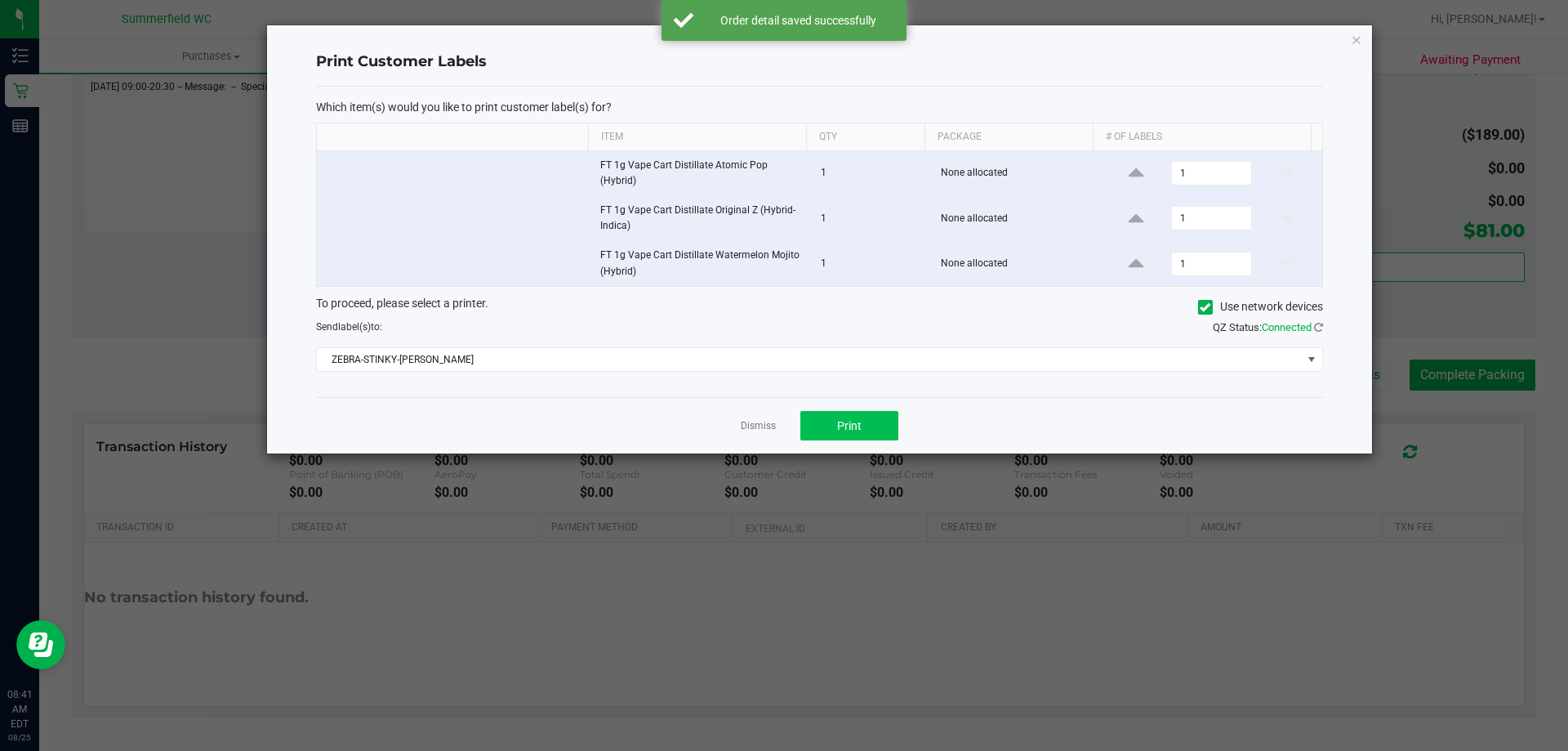
drag, startPoint x: 872, startPoint y: 405, endPoint x: 858, endPoint y: 428, distance: 26.9
click at [860, 427] on div "Dismiss Print" at bounding box center [820, 425] width 1007 height 56
click at [858, 428] on span "Print" at bounding box center [850, 426] width 25 height 13
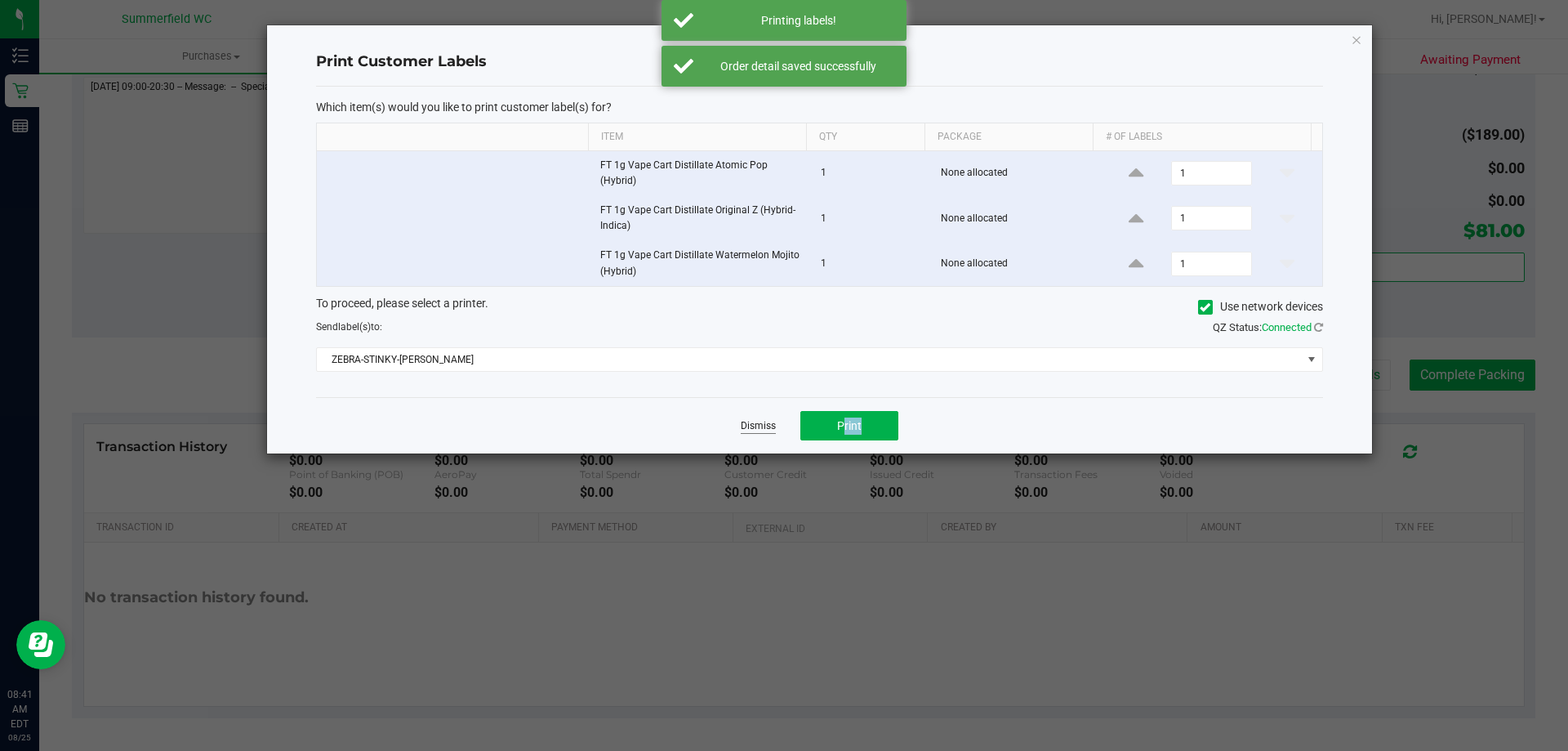
click at [759, 420] on link "Dismiss" at bounding box center [758, 426] width 35 height 14
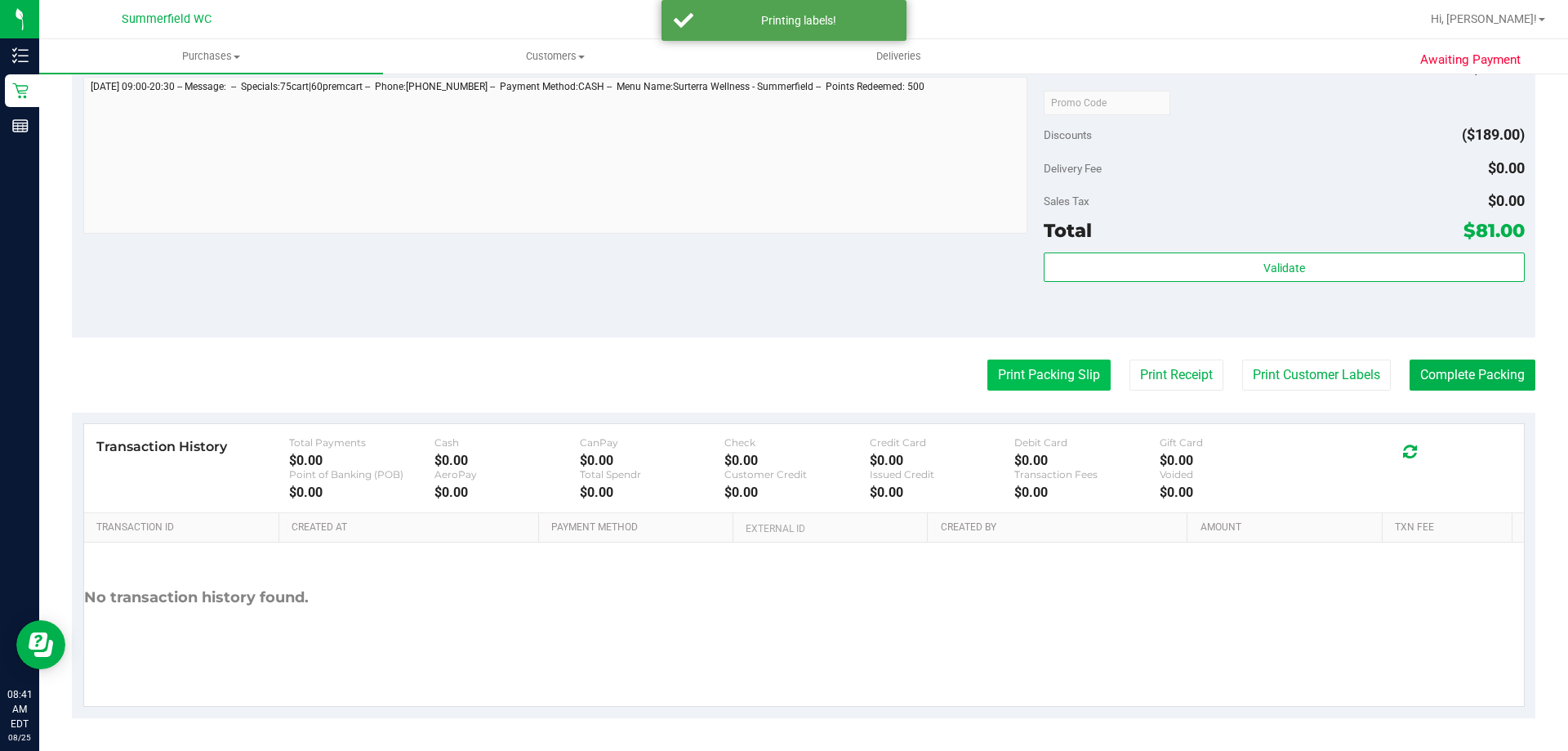
click at [1004, 386] on button "Print Packing Slip" at bounding box center [1049, 375] width 123 height 31
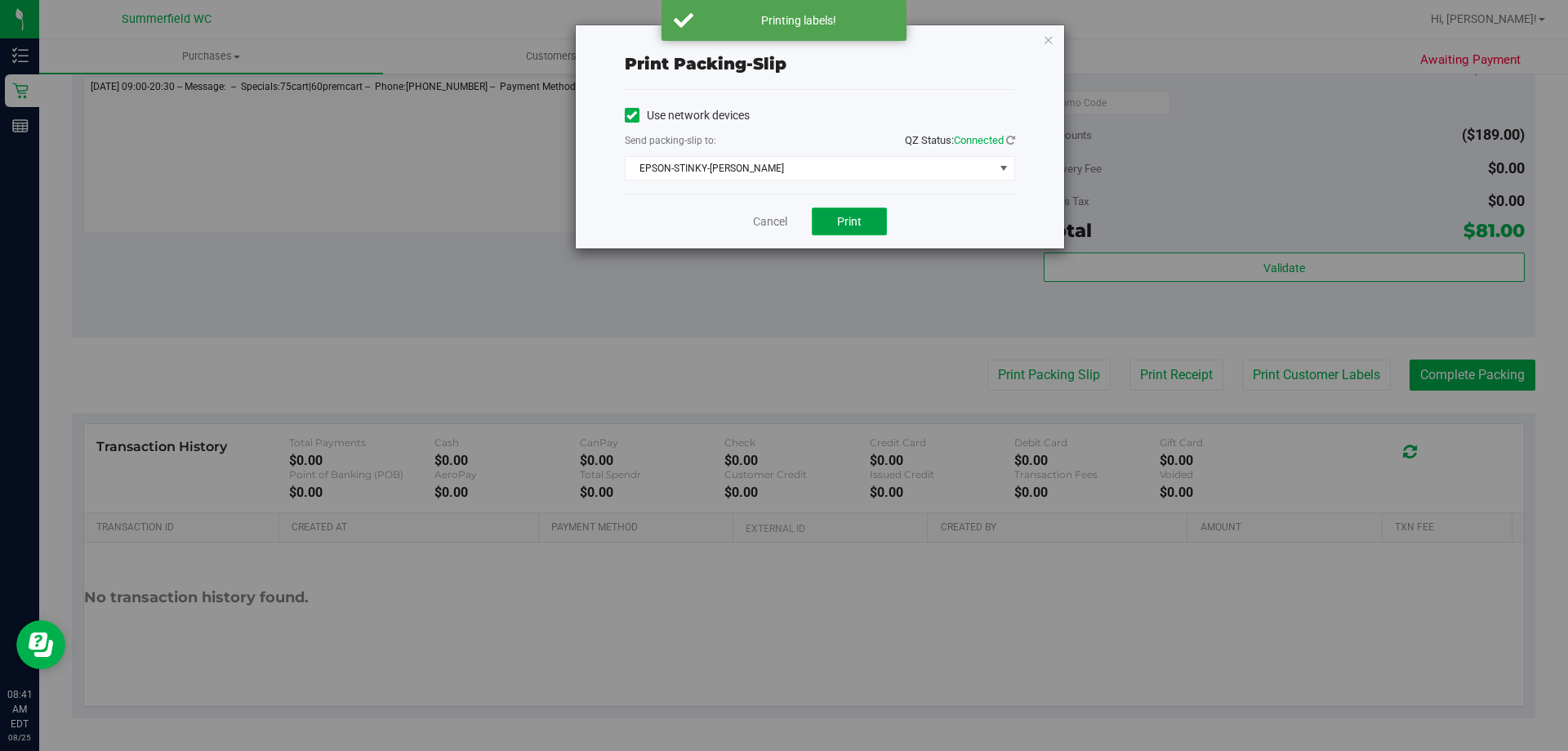
click at [856, 230] on button "Print" at bounding box center [850, 221] width 75 height 28
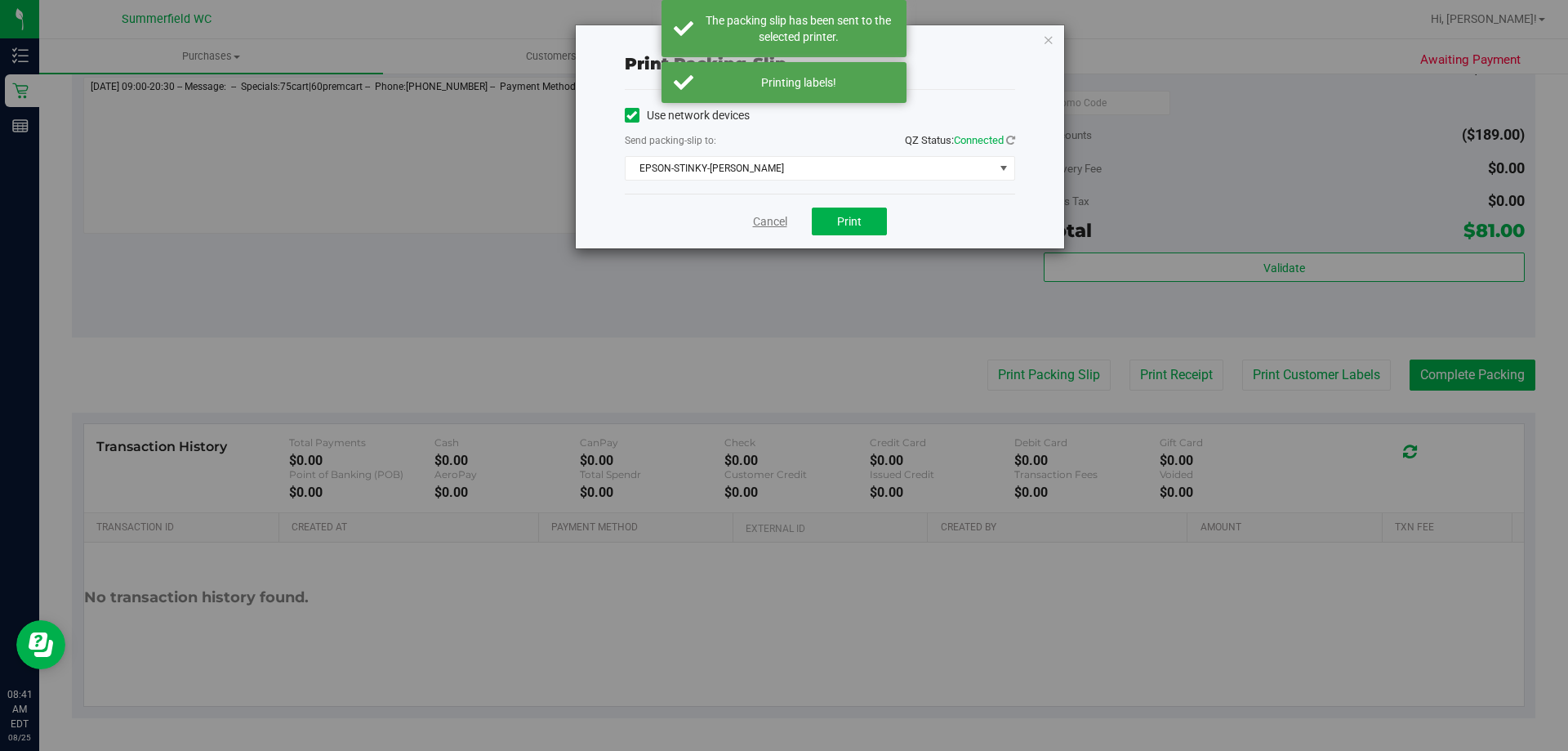
click at [762, 226] on link "Cancel" at bounding box center [771, 221] width 34 height 17
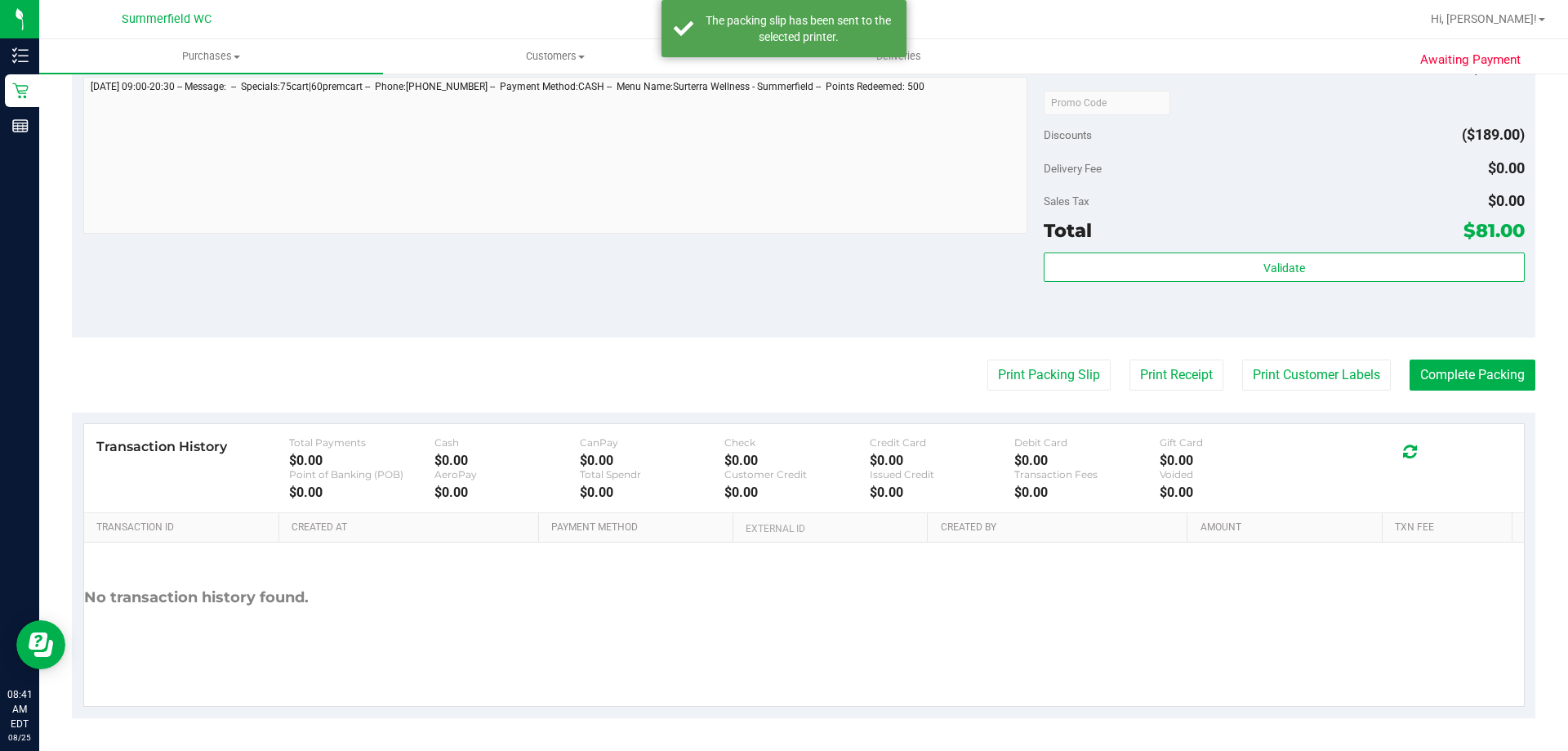
click at [1491, 355] on purchase-details "Back Edit Purchase Cancel Purchase View Profile # 11841673 BioTrack ID: - Submi…" at bounding box center [803, 16] width 1463 height 1404
click at [1481, 369] on button "Complete Packing" at bounding box center [1472, 375] width 126 height 31
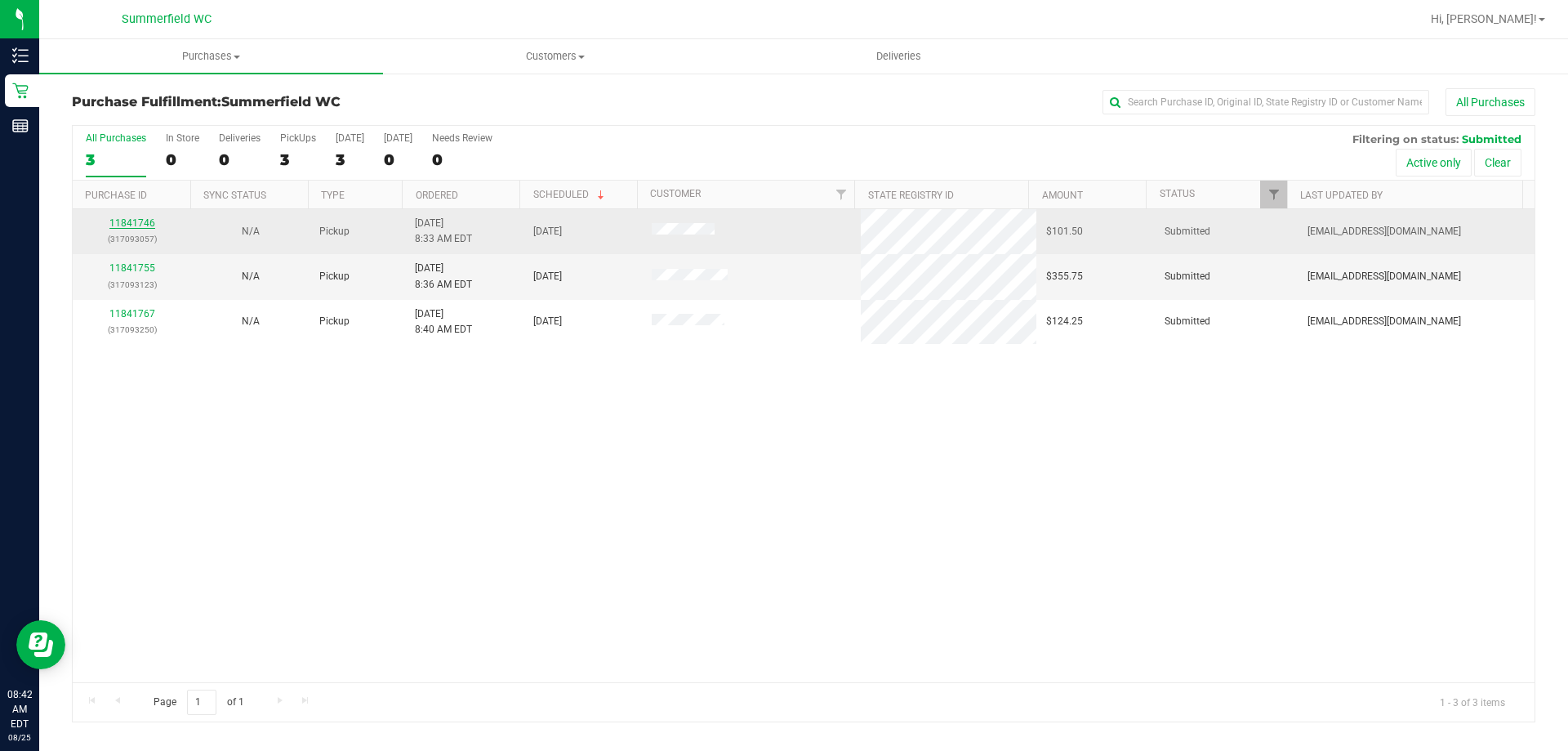
click at [129, 229] on link "11841746" at bounding box center [132, 223] width 46 height 11
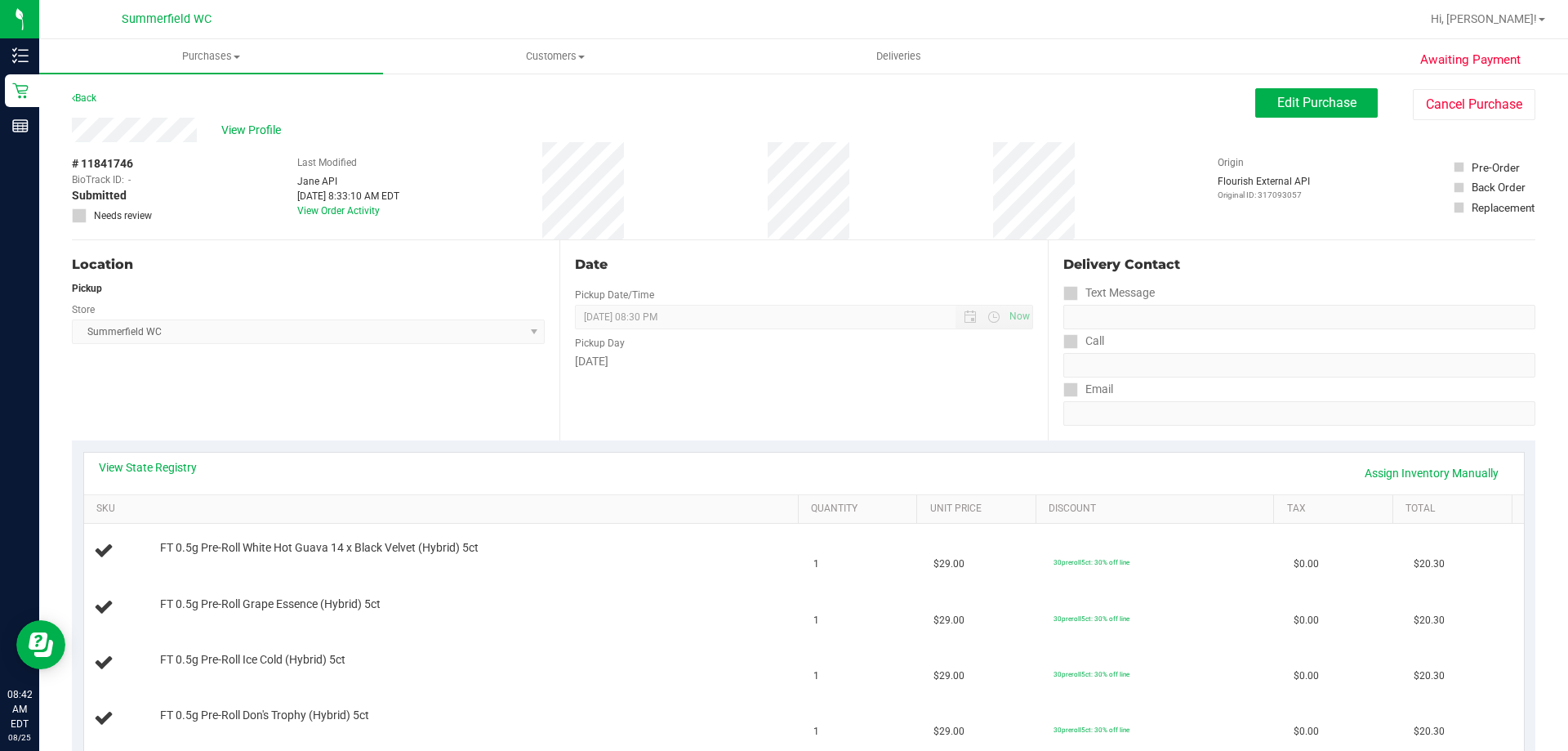
drag, startPoint x: 129, startPoint y: 229, endPoint x: 636, endPoint y: 474, distance: 563.1
click at [640, 486] on div "View State Registry Assign Inventory Manually" at bounding box center [804, 473] width 1410 height 28
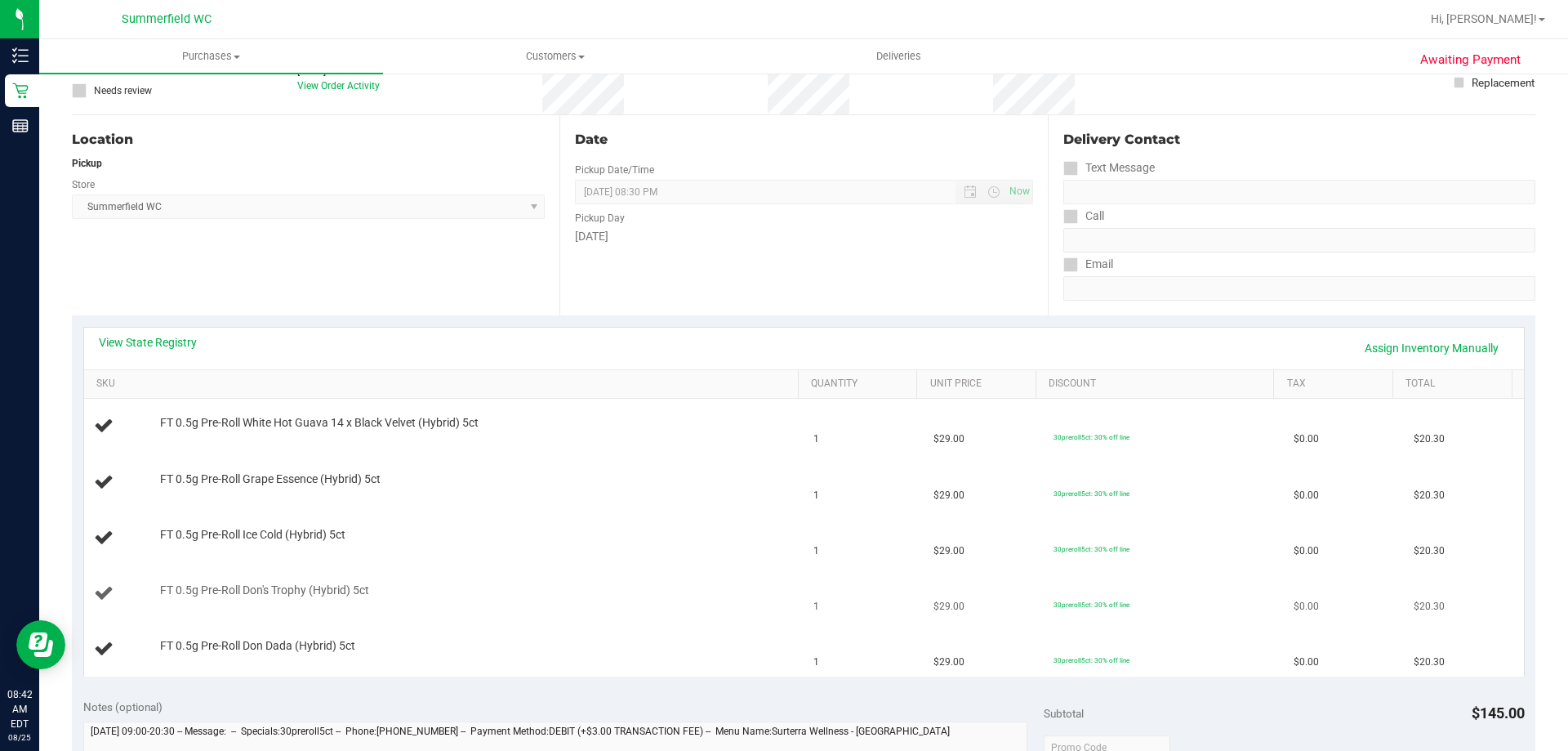
scroll to position [245, 0]
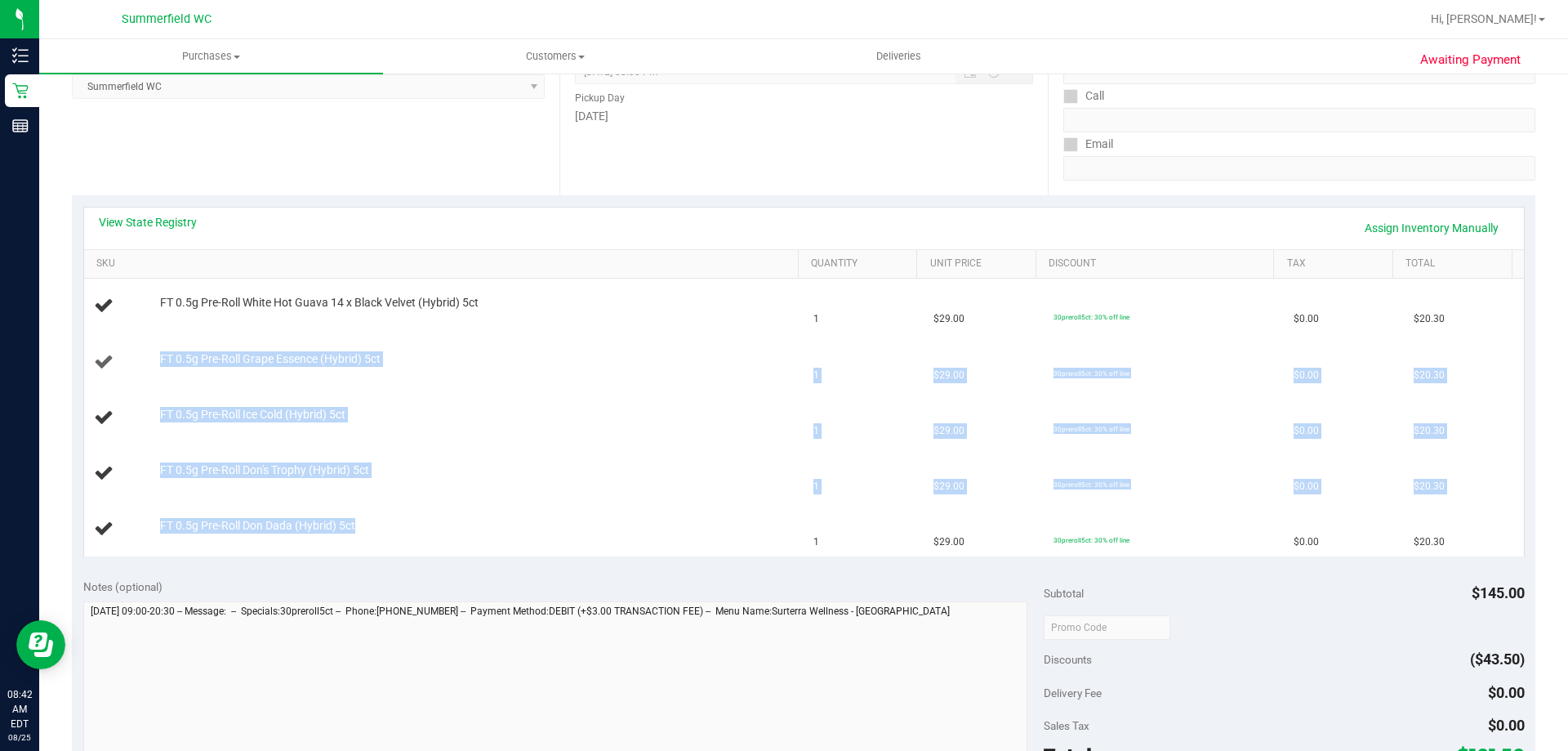
drag, startPoint x: 384, startPoint y: 527, endPoint x: 284, endPoint y: 343, distance: 209.4
click at [266, 344] on tbody "FT 0.5g Pre-Roll White Hot Guava 14 x Black Velvet (Hybrid) 5ct 1 $29.00 30prer…" at bounding box center [804, 418] width 1440 height 278
click at [381, 392] on td "FT 0.5g Pre-Roll Ice Cold (Hybrid) 5ct" at bounding box center [444, 418] width 721 height 56
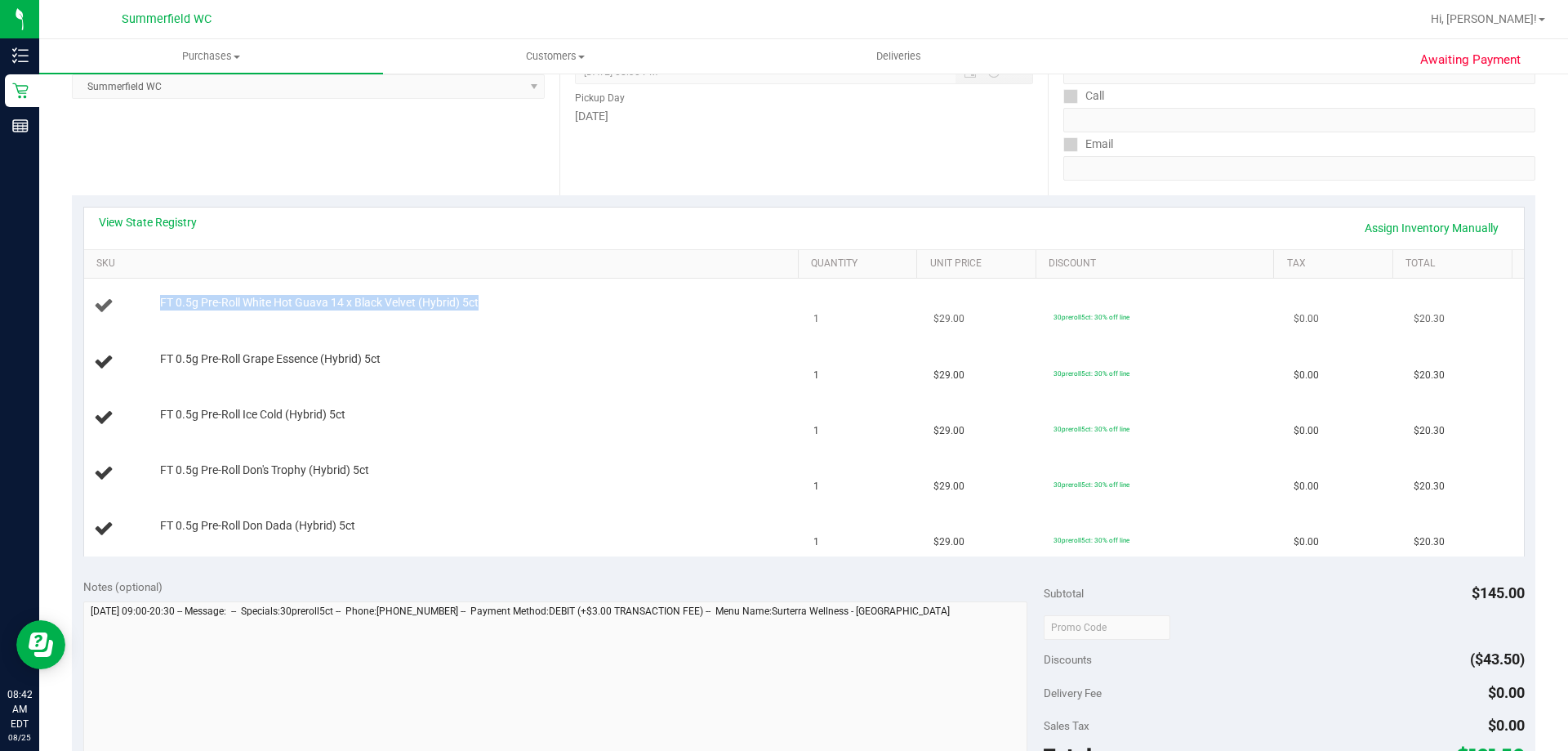
drag, startPoint x: 491, startPoint y: 299, endPoint x: 306, endPoint y: 294, distance: 185.1
click at [306, 294] on td "FT 0.5g Pre-Roll White Hot Guava 14 x Black Velvet (Hybrid) 5ct" at bounding box center [444, 306] width 721 height 56
drag, startPoint x: 557, startPoint y: 345, endPoint x: 797, endPoint y: 374, distance: 241.7
click at [617, 342] on td "FT 0.5g Pre-Roll Grape Essence (Hybrid) 5ct" at bounding box center [444, 363] width 721 height 56
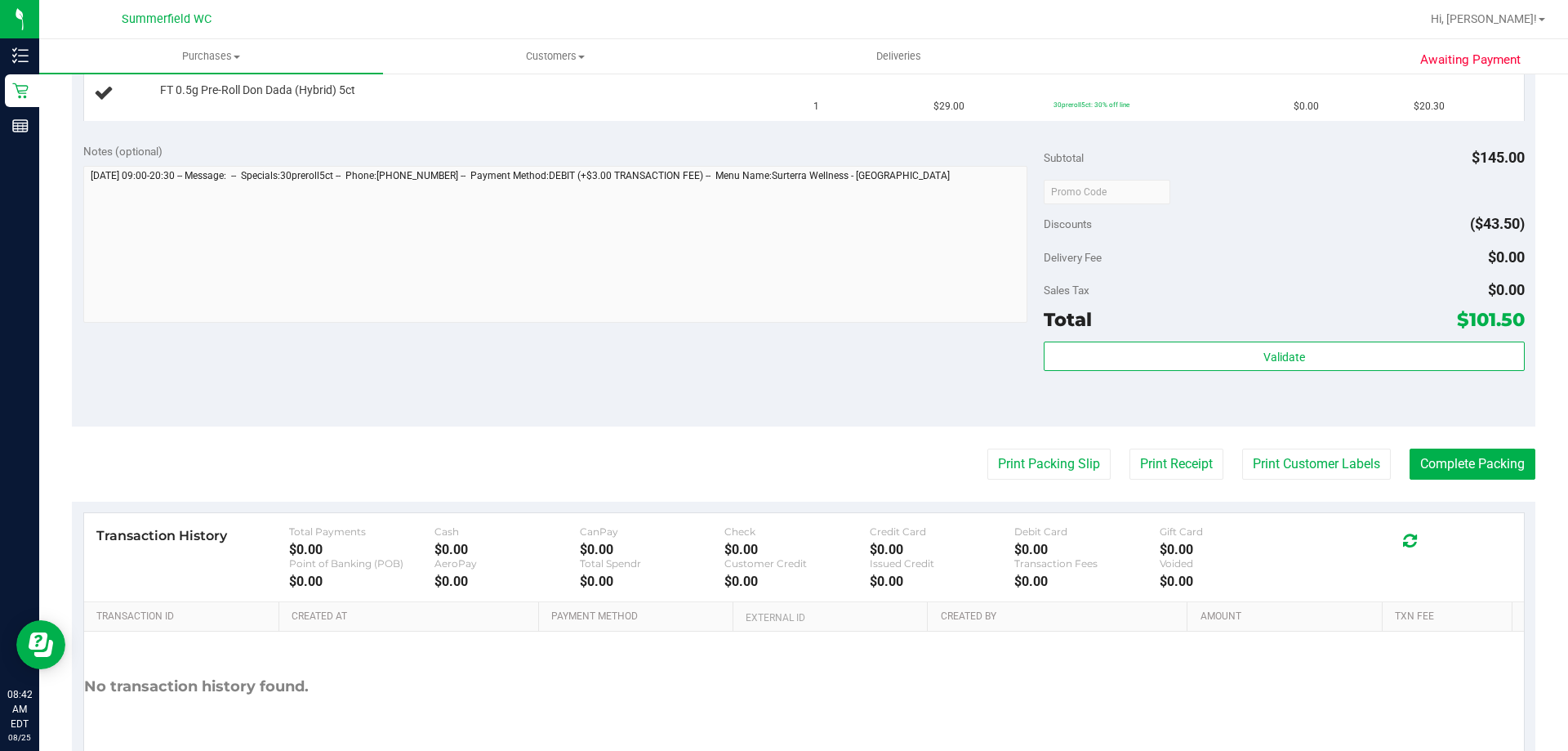
scroll to position [770, 0]
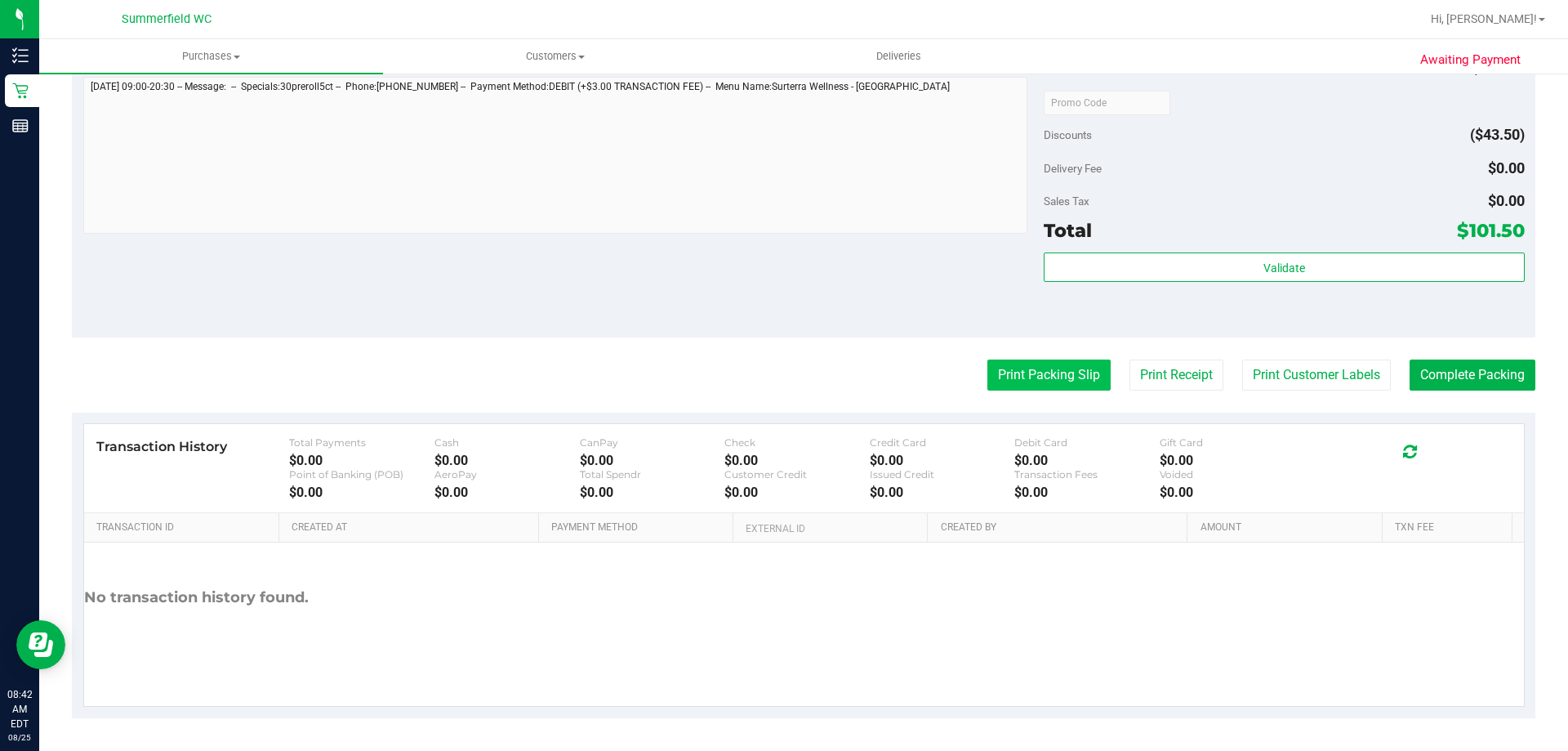
click at [1047, 378] on button "Print Packing Slip" at bounding box center [1049, 375] width 123 height 31
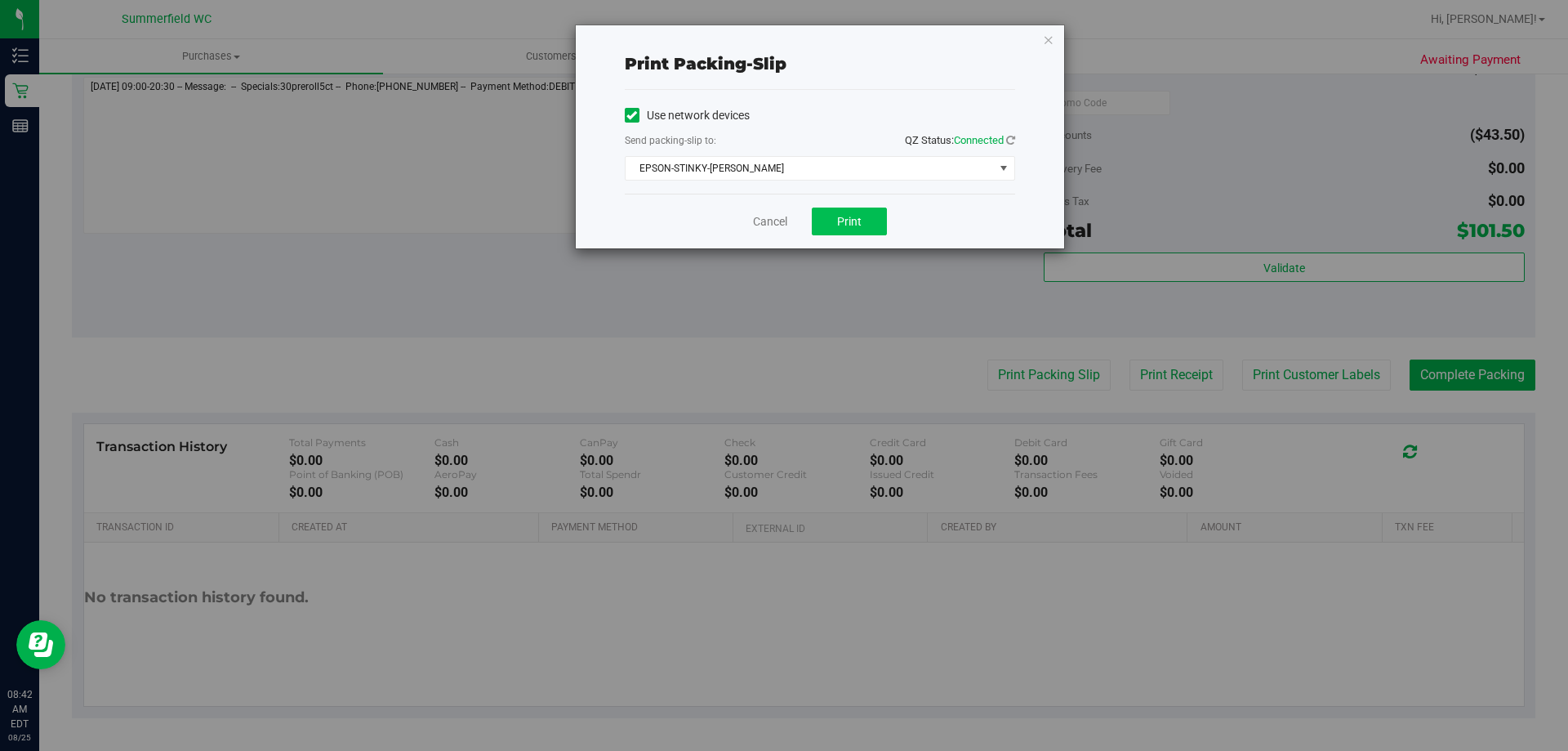
click at [855, 212] on div "Cancel Print" at bounding box center [820, 221] width 391 height 55
click at [853, 219] on span "Print" at bounding box center [850, 221] width 25 height 13
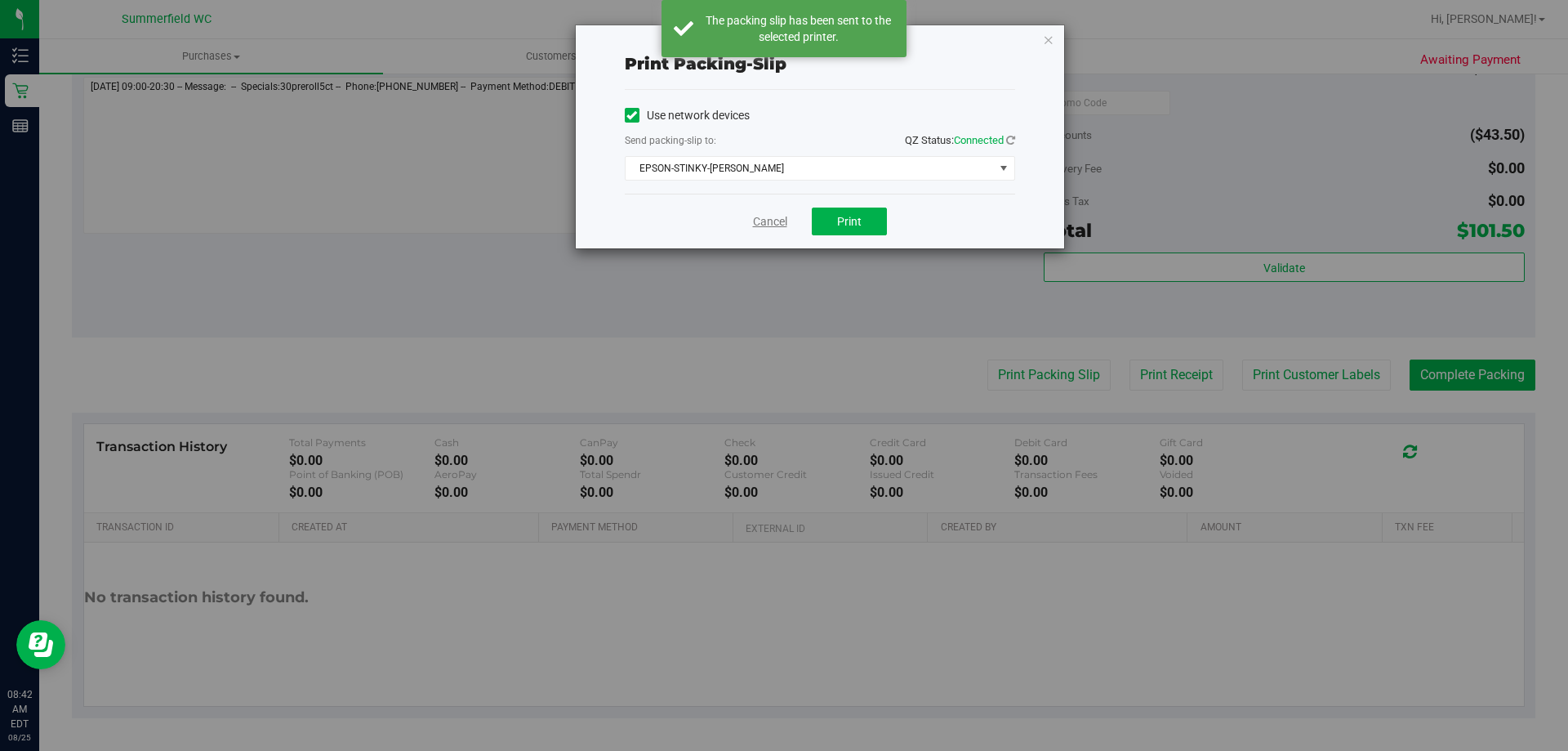
click at [760, 226] on link "Cancel" at bounding box center [771, 221] width 34 height 17
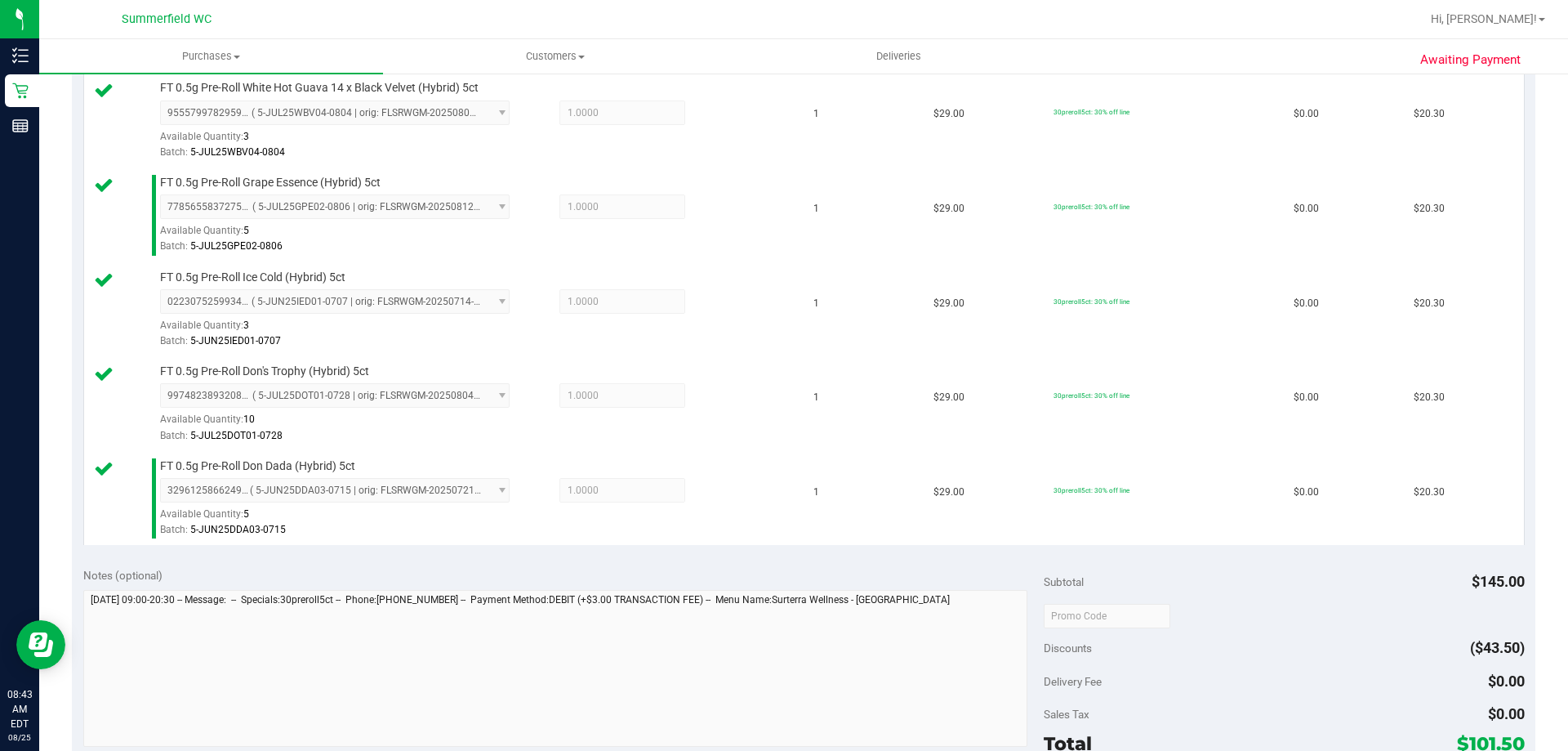
scroll to position [933, 0]
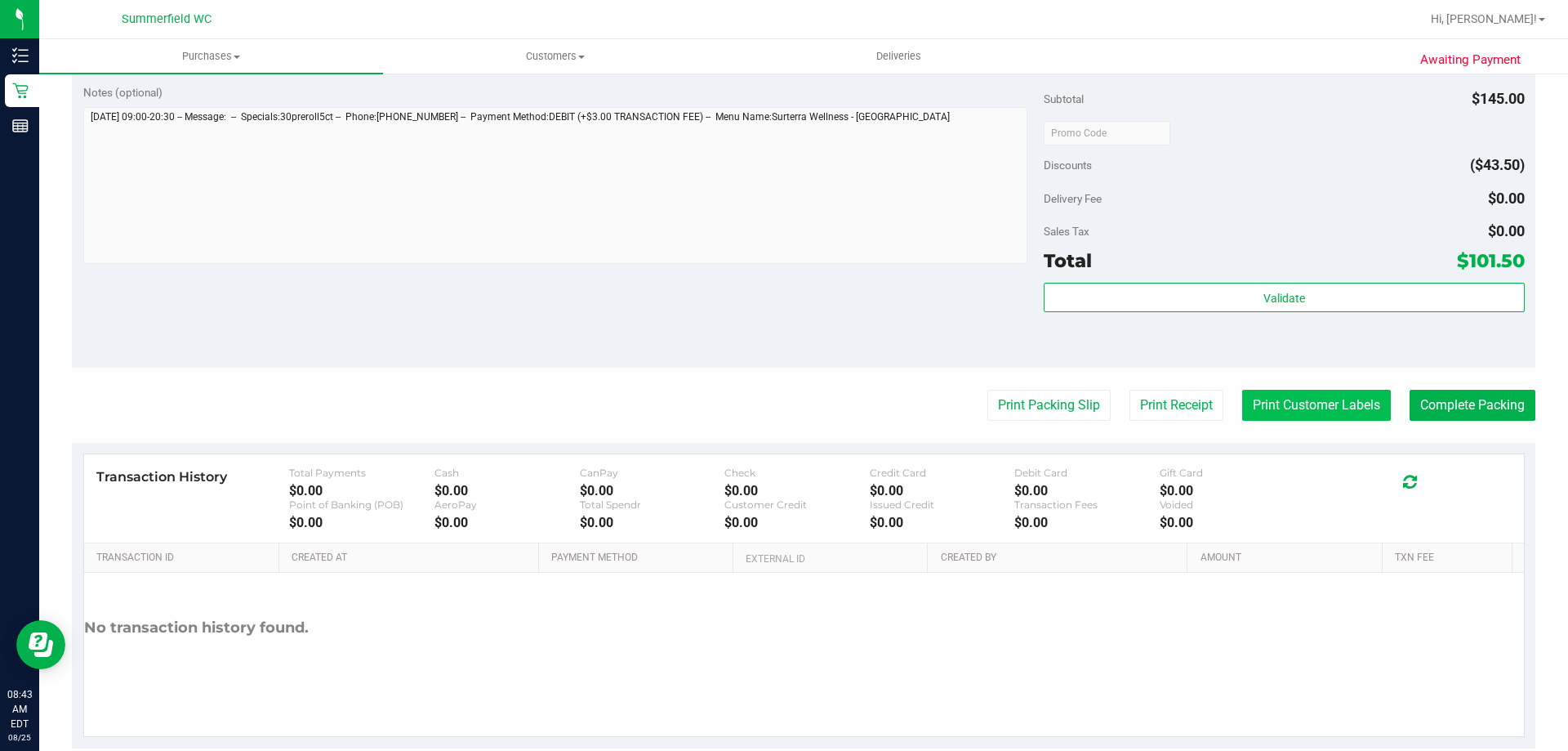
click at [1267, 409] on button "Print Customer Labels" at bounding box center [1316, 405] width 149 height 31
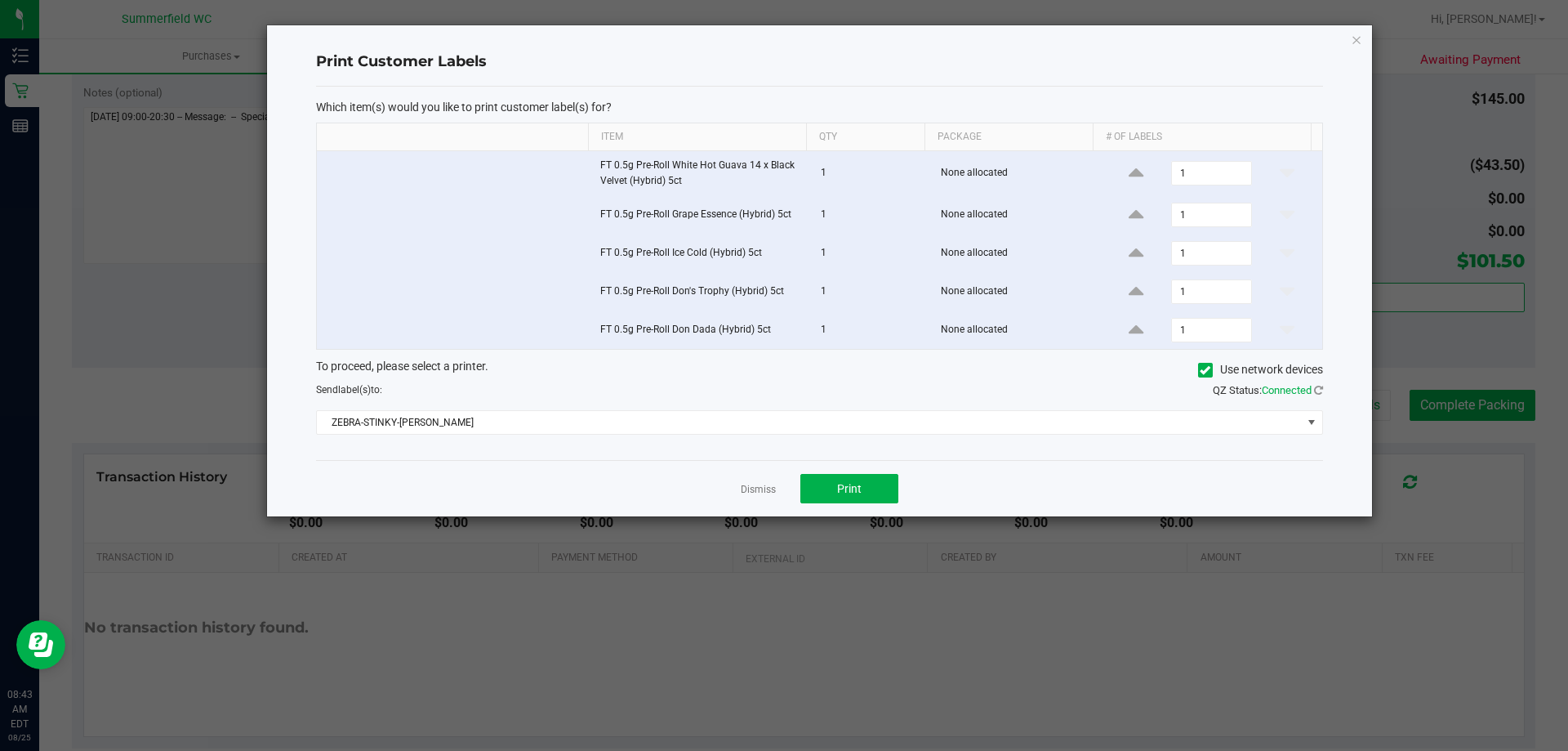
click at [847, 507] on div "Dismiss Print" at bounding box center [820, 488] width 1007 height 56
click at [848, 490] on span "Print" at bounding box center [850, 489] width 25 height 13
click at [773, 491] on link "Dismiss" at bounding box center [758, 489] width 35 height 14
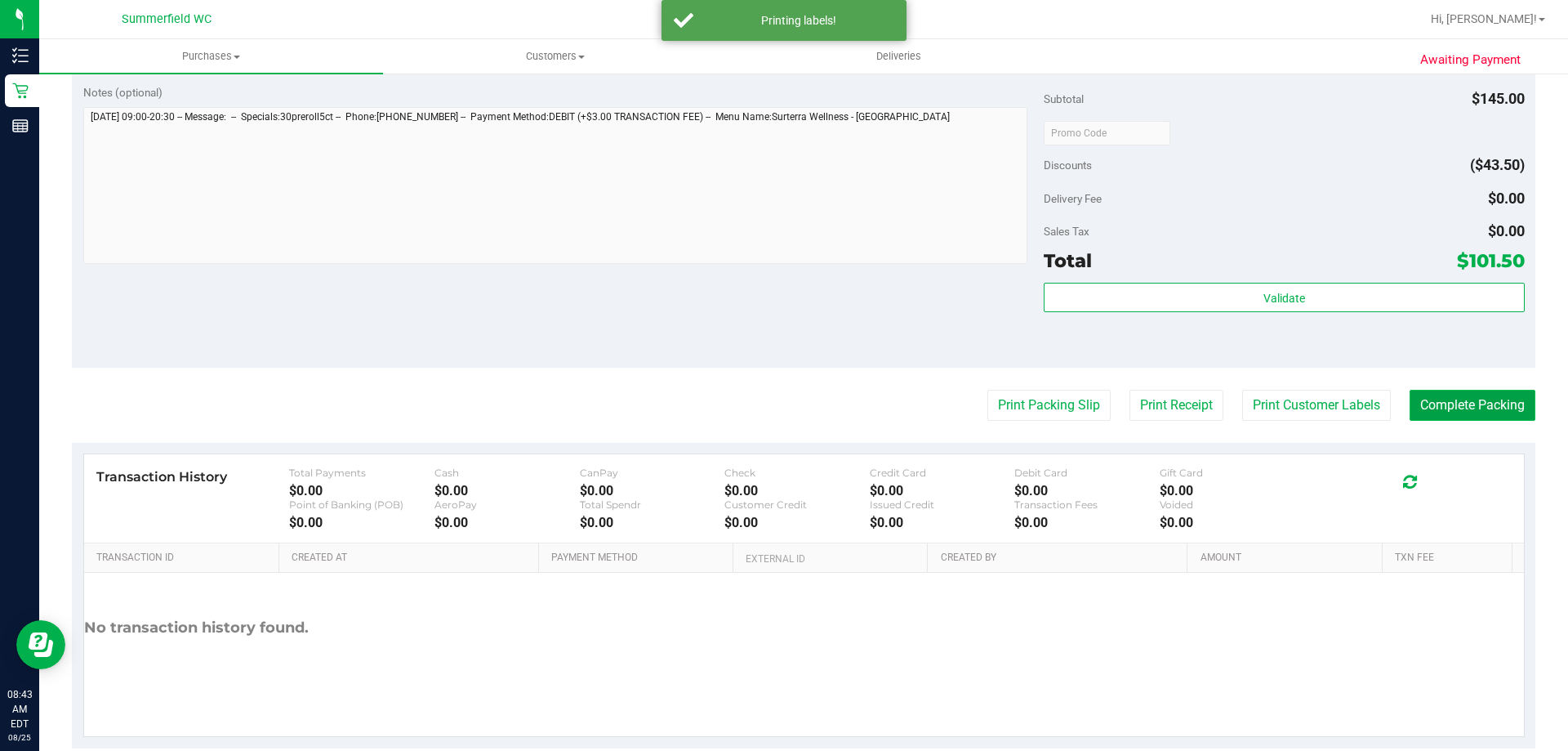
click at [1464, 403] on button "Complete Packing" at bounding box center [1472, 405] width 126 height 31
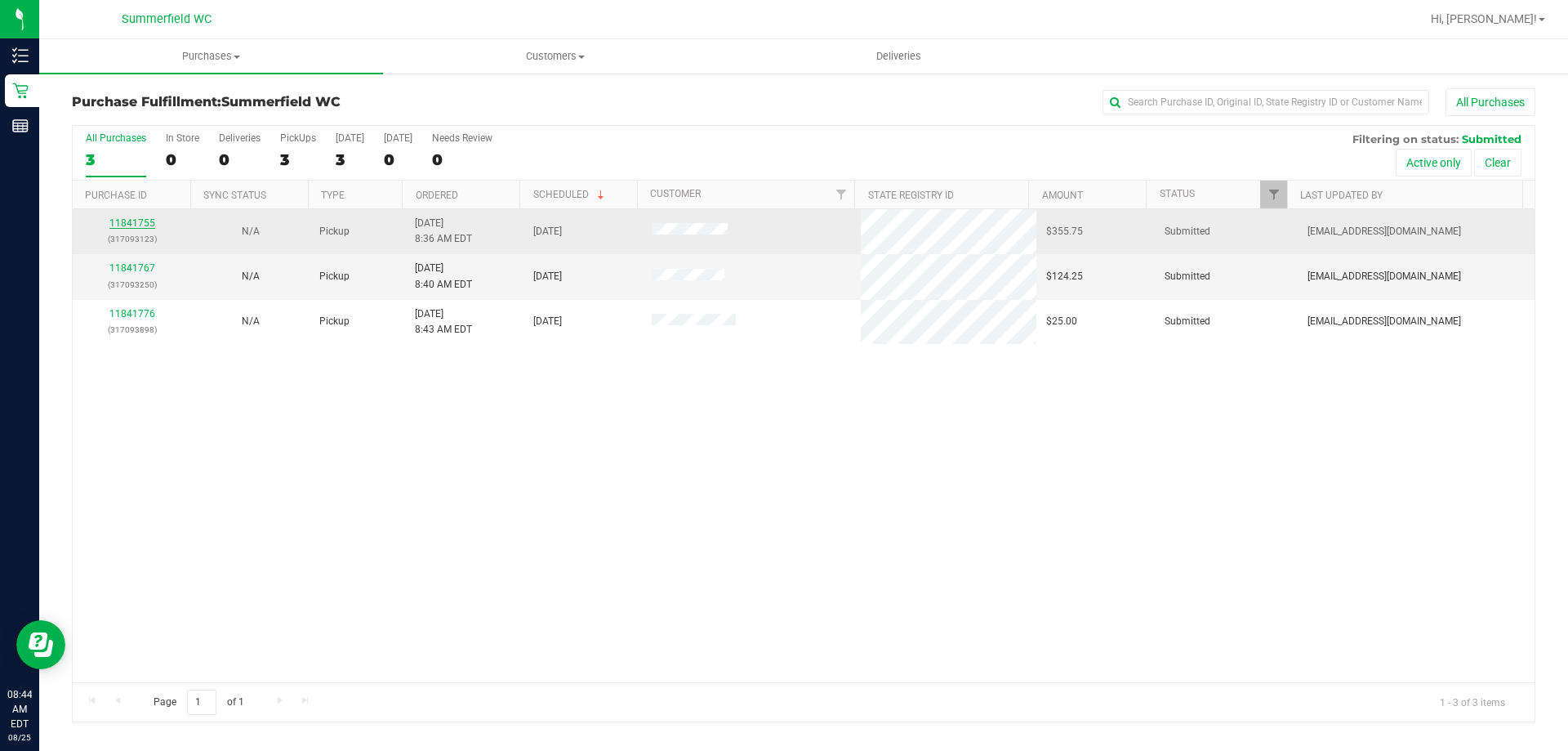
click at [151, 220] on link "11841755" at bounding box center [132, 223] width 46 height 11
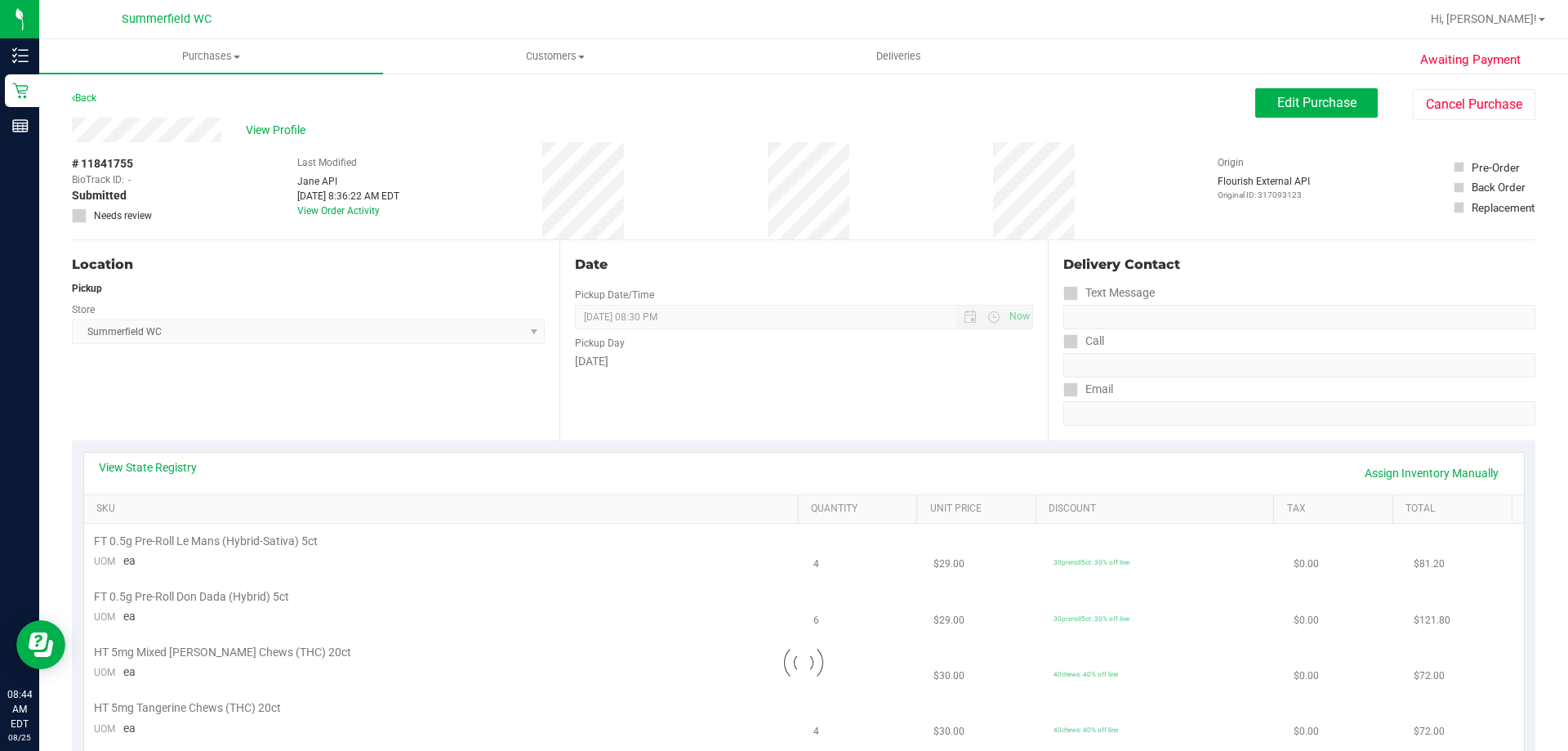
click at [743, 450] on div "View State Registry Assign Inventory Manually SKU Quantity Unit Price Discount …" at bounding box center [803, 627] width 1463 height 373
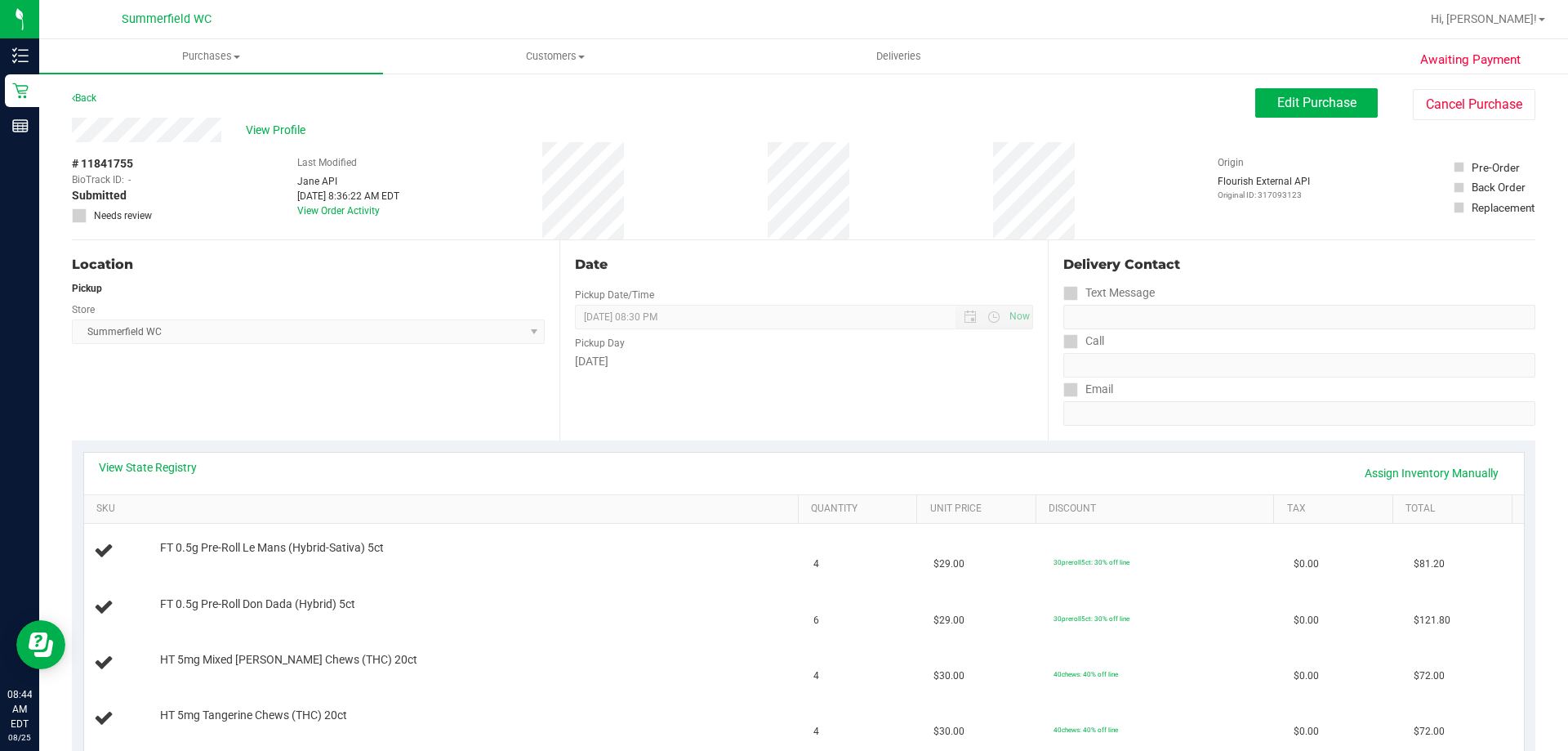
click at [114, 482] on div "View State Registry Assign Inventory Manually" at bounding box center [804, 473] width 1410 height 28
click at [143, 462] on link "View State Registry" at bounding box center [148, 467] width 98 height 16
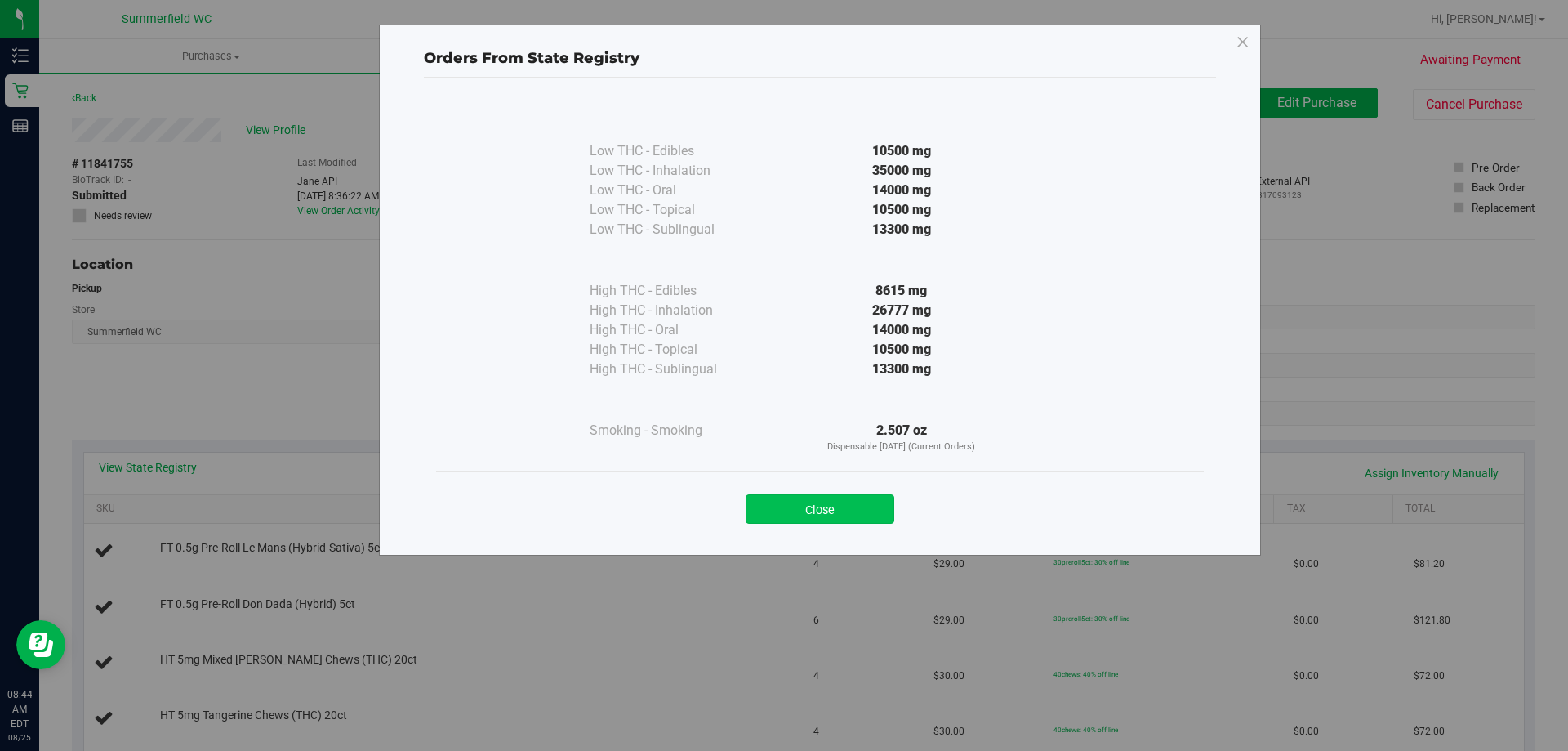
click at [875, 503] on button "Close" at bounding box center [820, 509] width 149 height 29
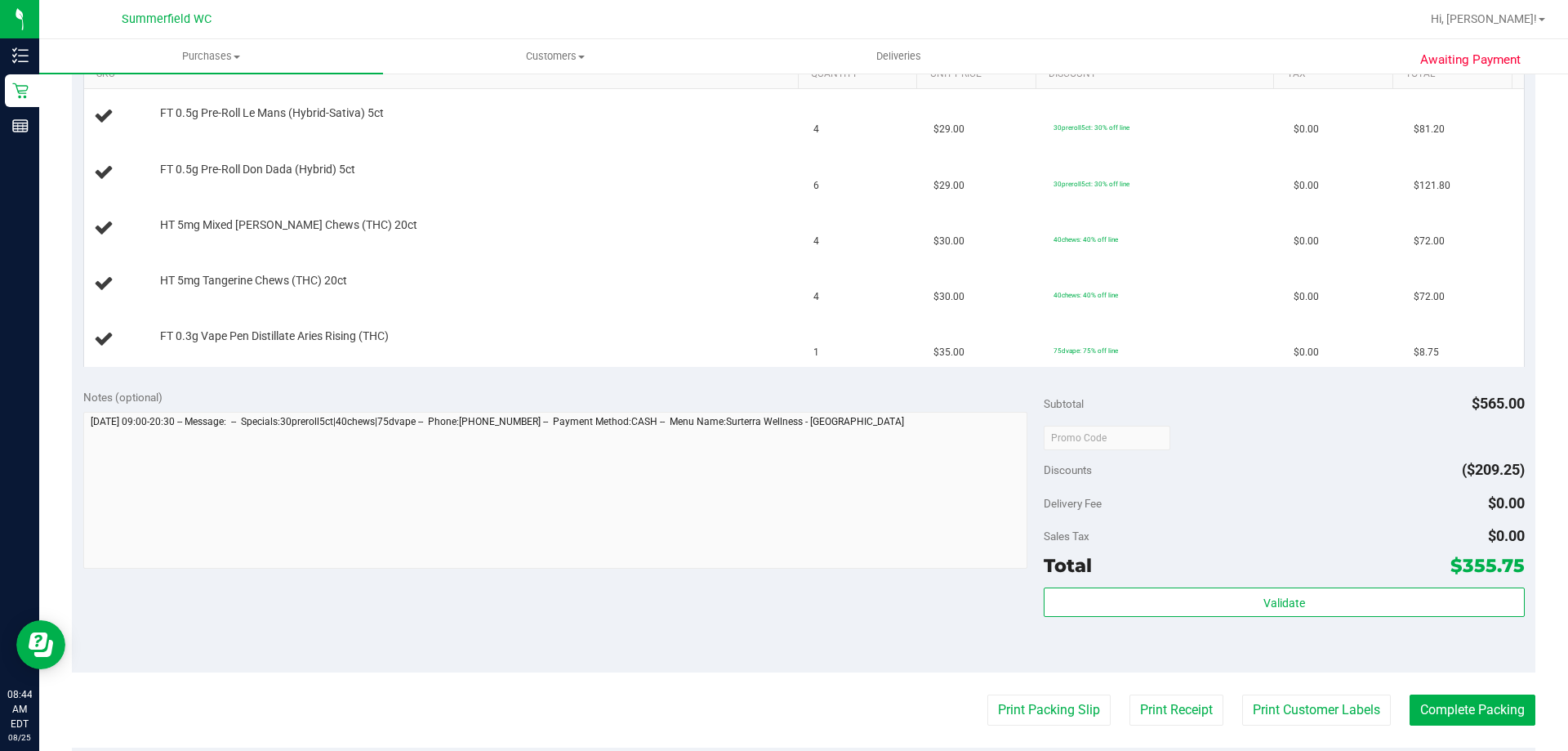
scroll to position [490, 0]
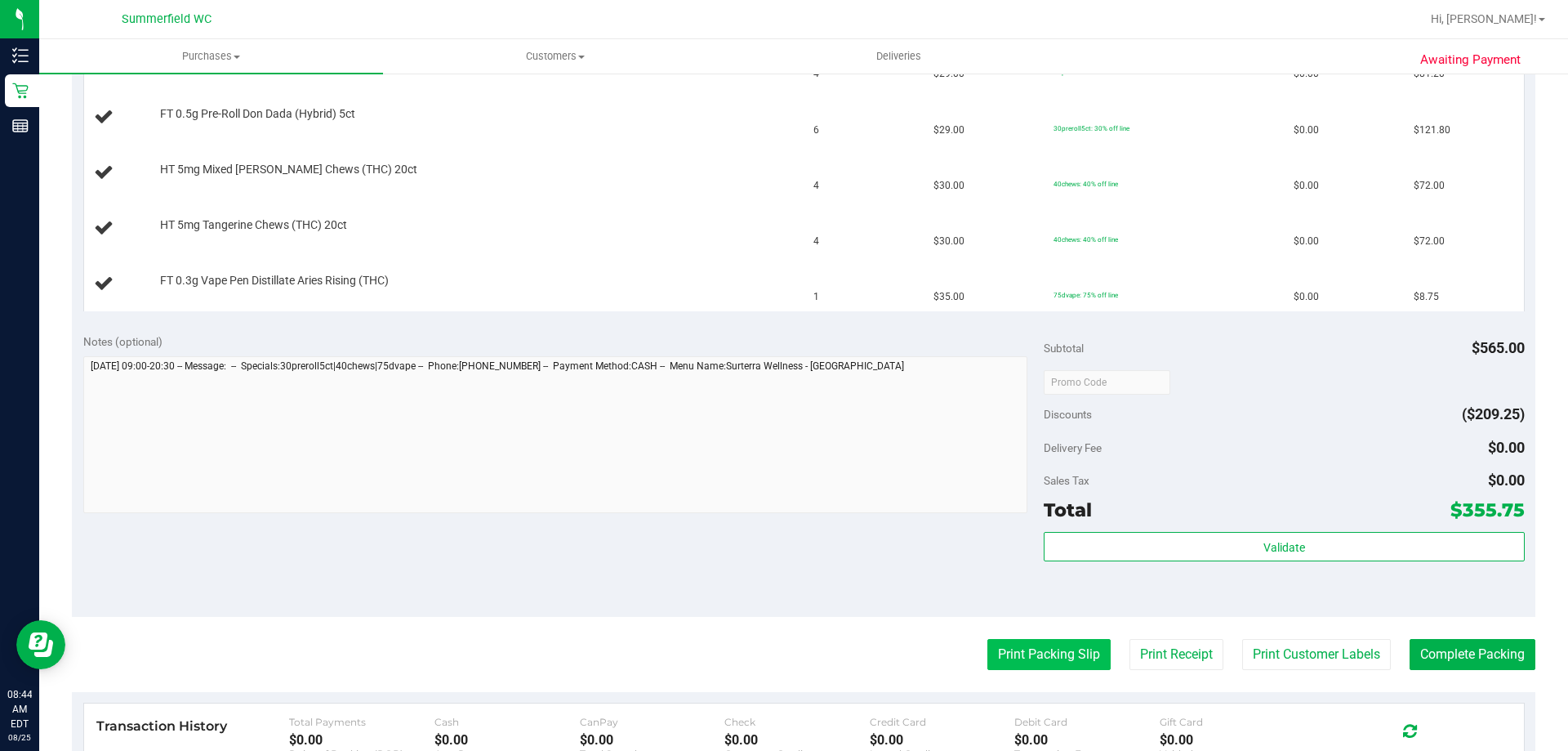
click at [1004, 659] on button "Print Packing Slip" at bounding box center [1049, 655] width 123 height 31
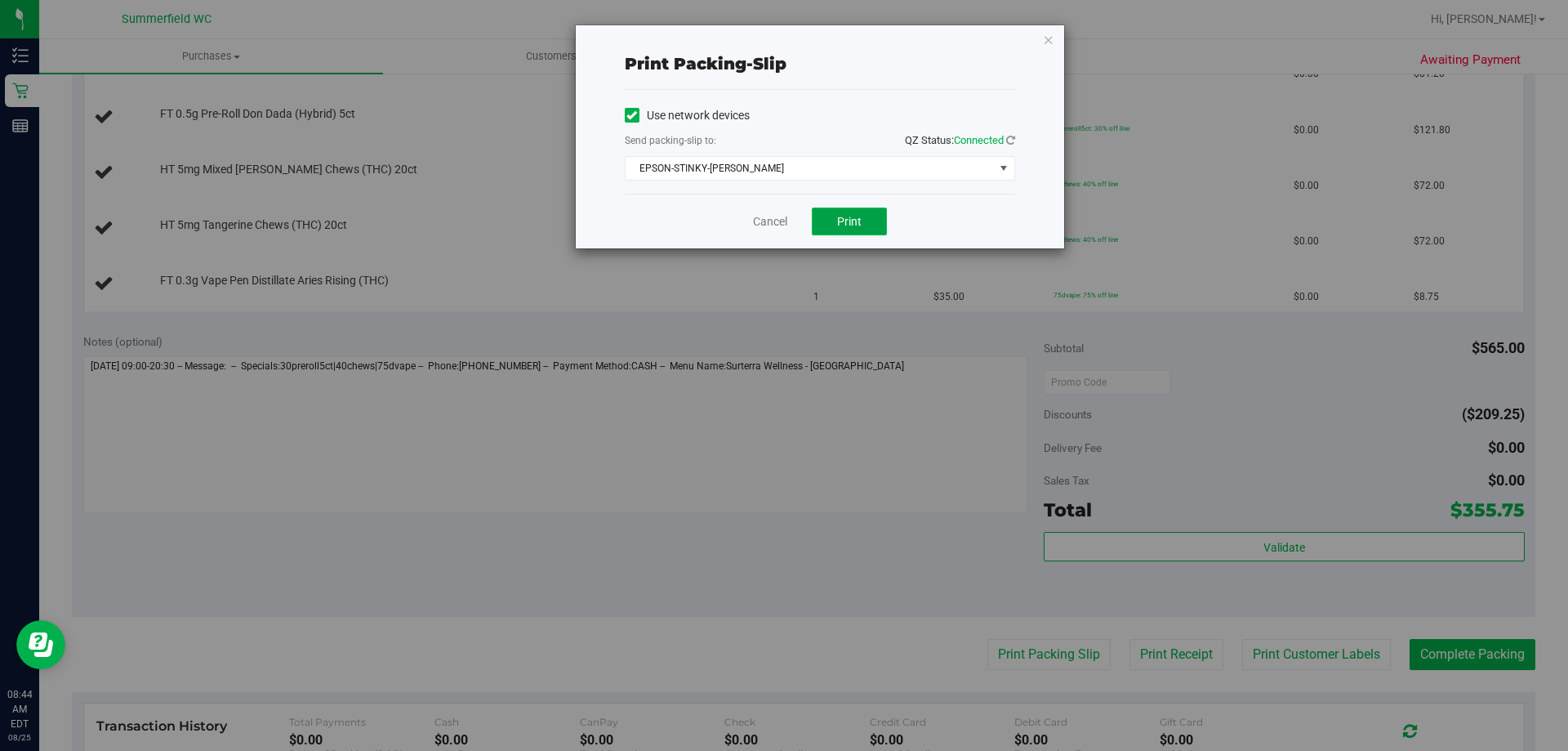
click at [850, 226] on span "Print" at bounding box center [850, 221] width 25 height 13
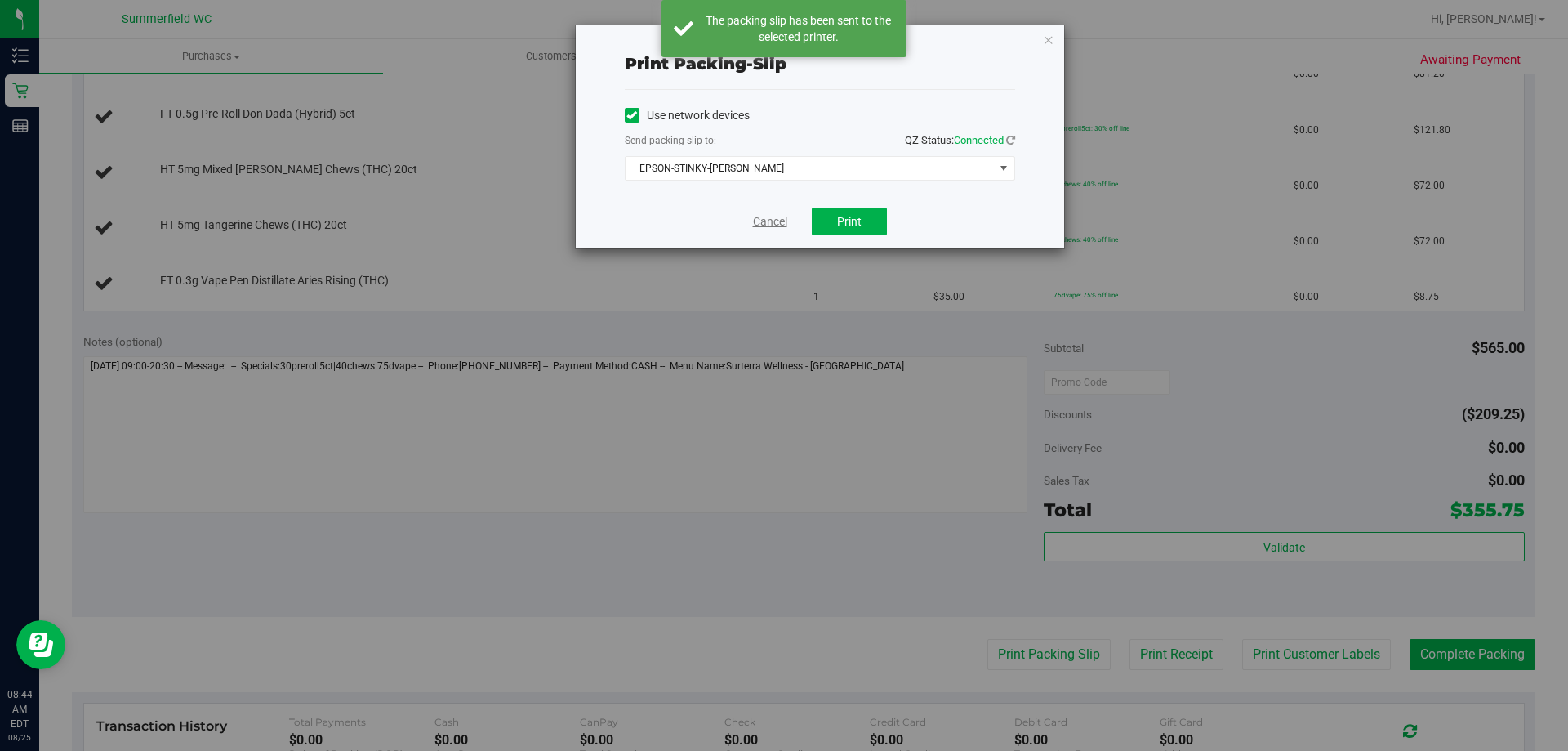
click at [763, 219] on link "Cancel" at bounding box center [771, 221] width 34 height 17
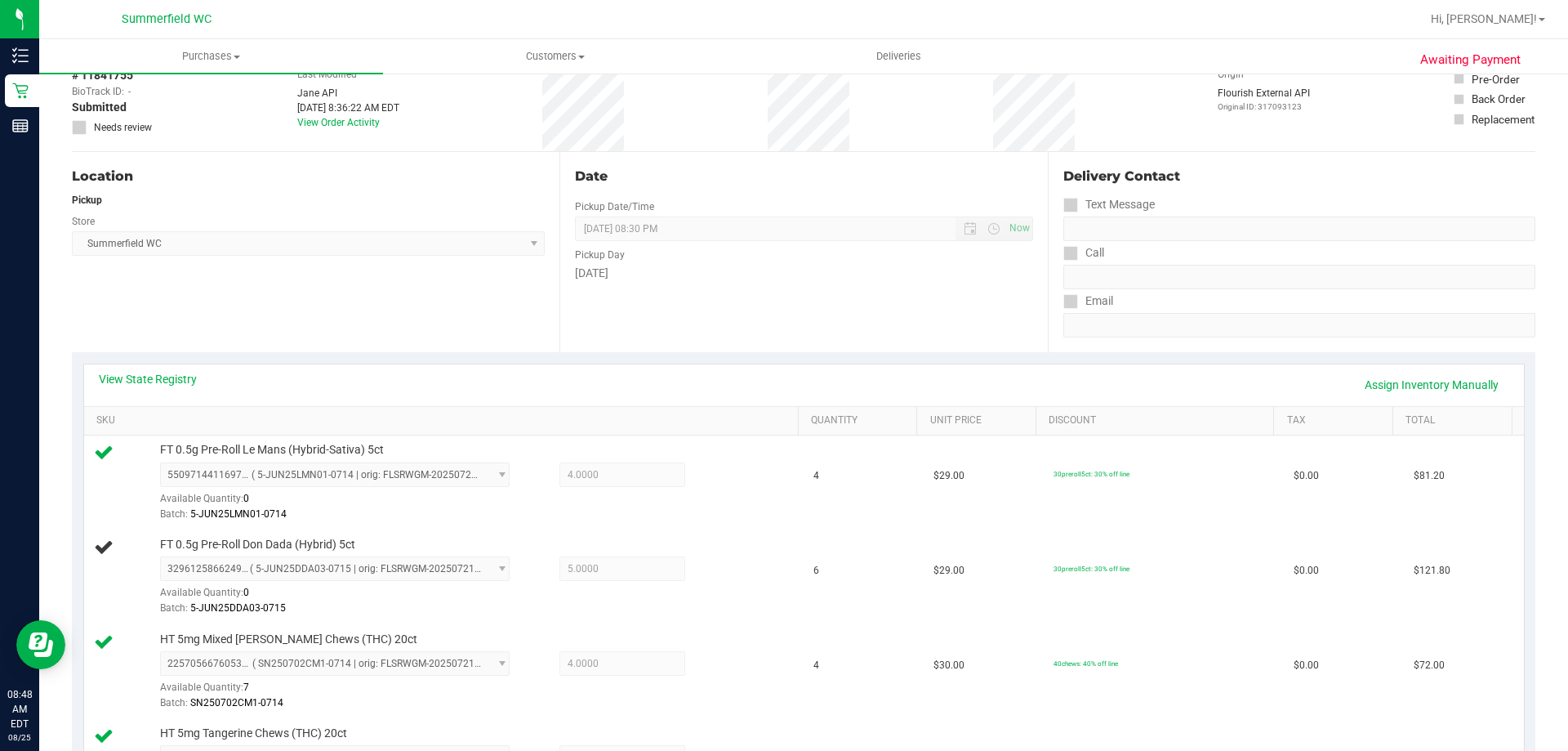
scroll to position [0, 0]
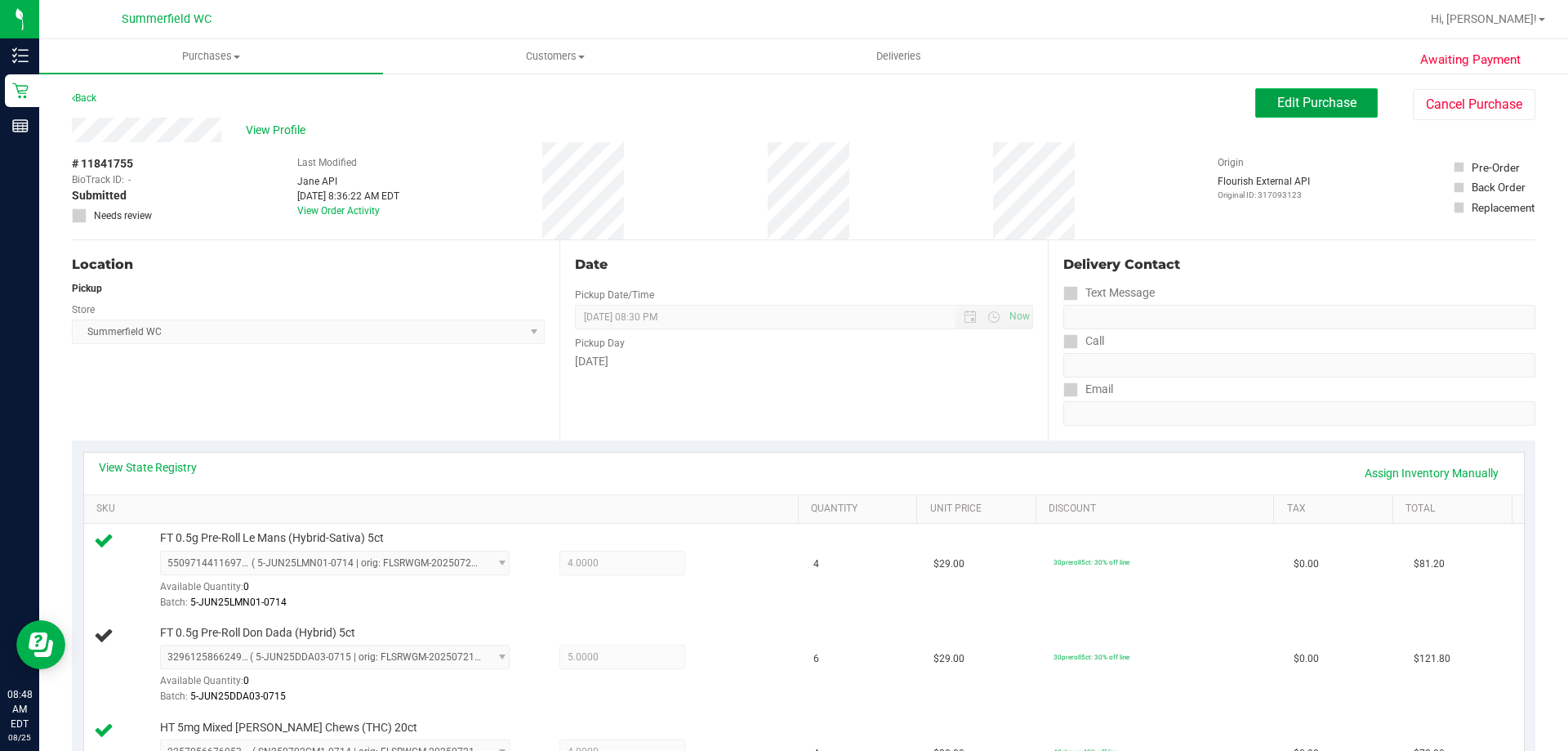
click at [1329, 95] on span "Edit Purchase" at bounding box center [1316, 102] width 79 height 16
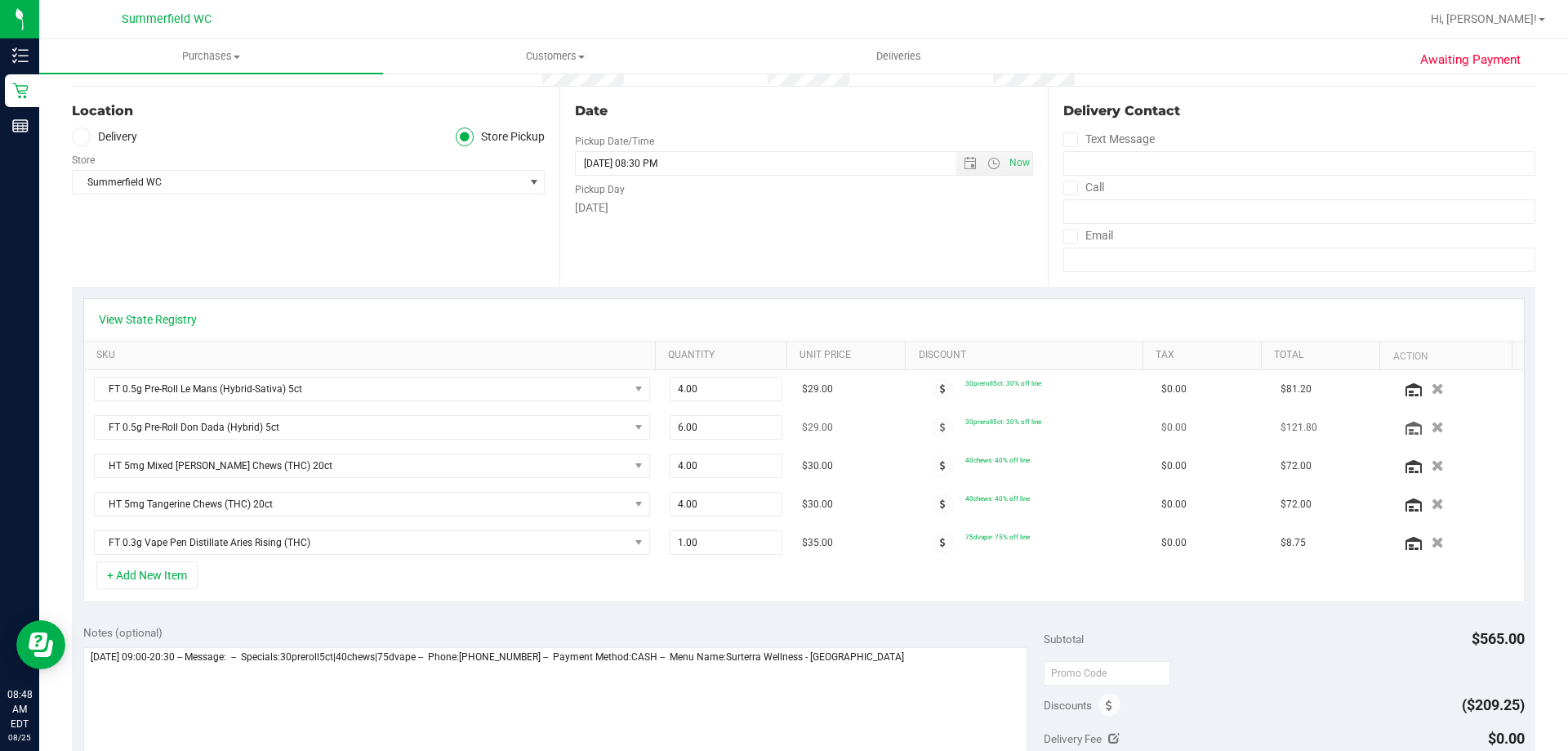
scroll to position [163, 0]
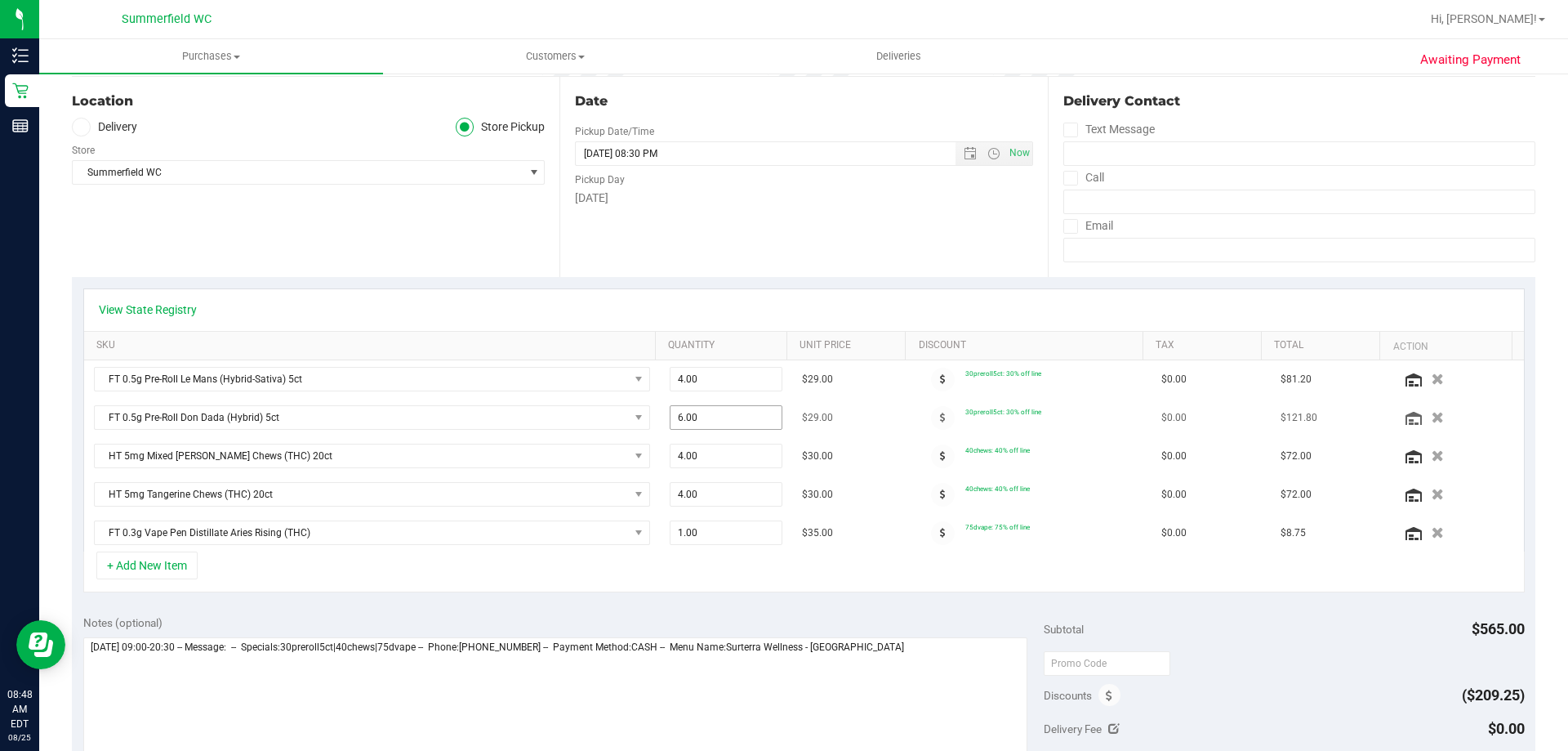
click at [730, 415] on span "6.00 6" at bounding box center [726, 418] width 114 height 25
type input "5"
type input "5.00"
click at [762, 624] on div "Notes (optional)" at bounding box center [564, 623] width 962 height 16
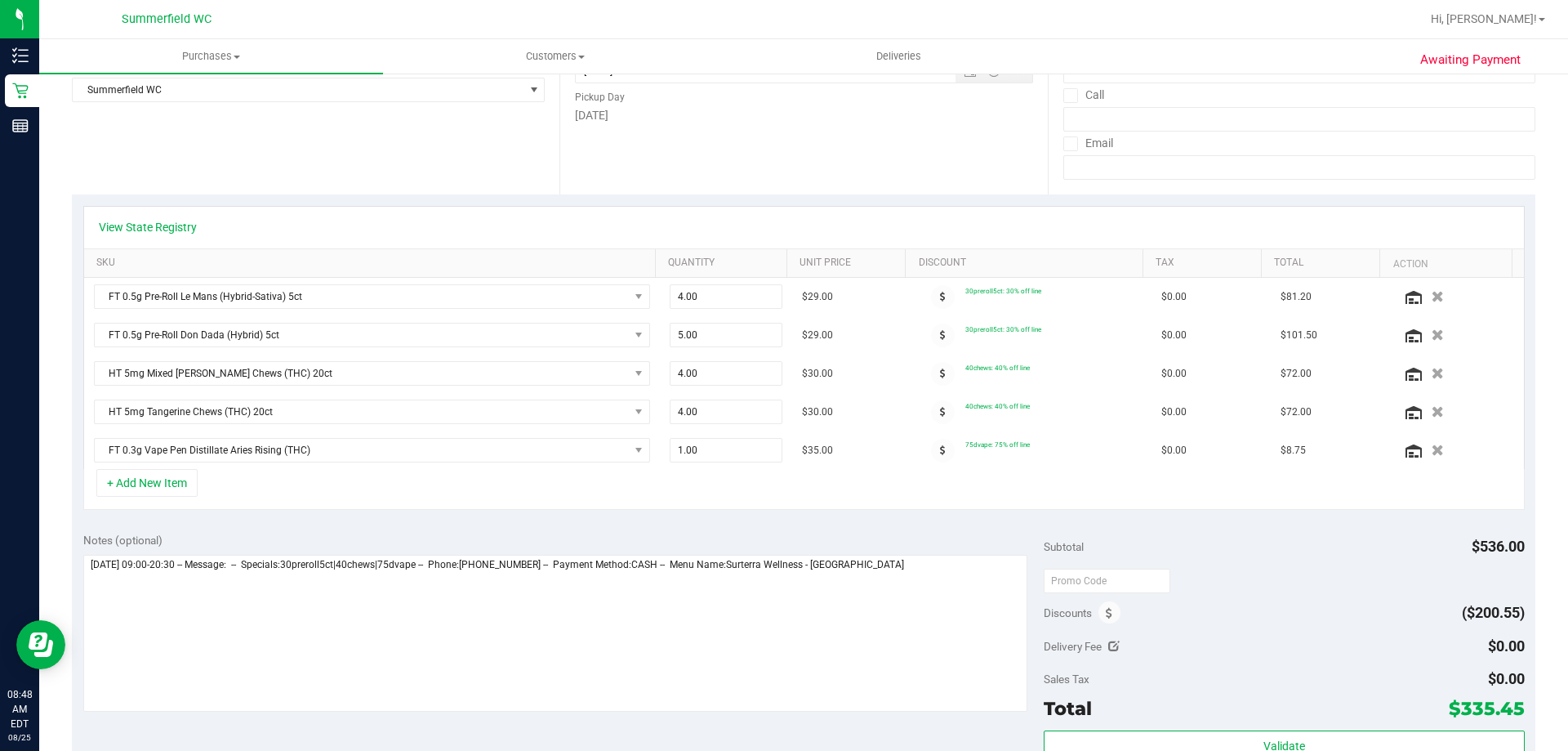
scroll to position [0, 0]
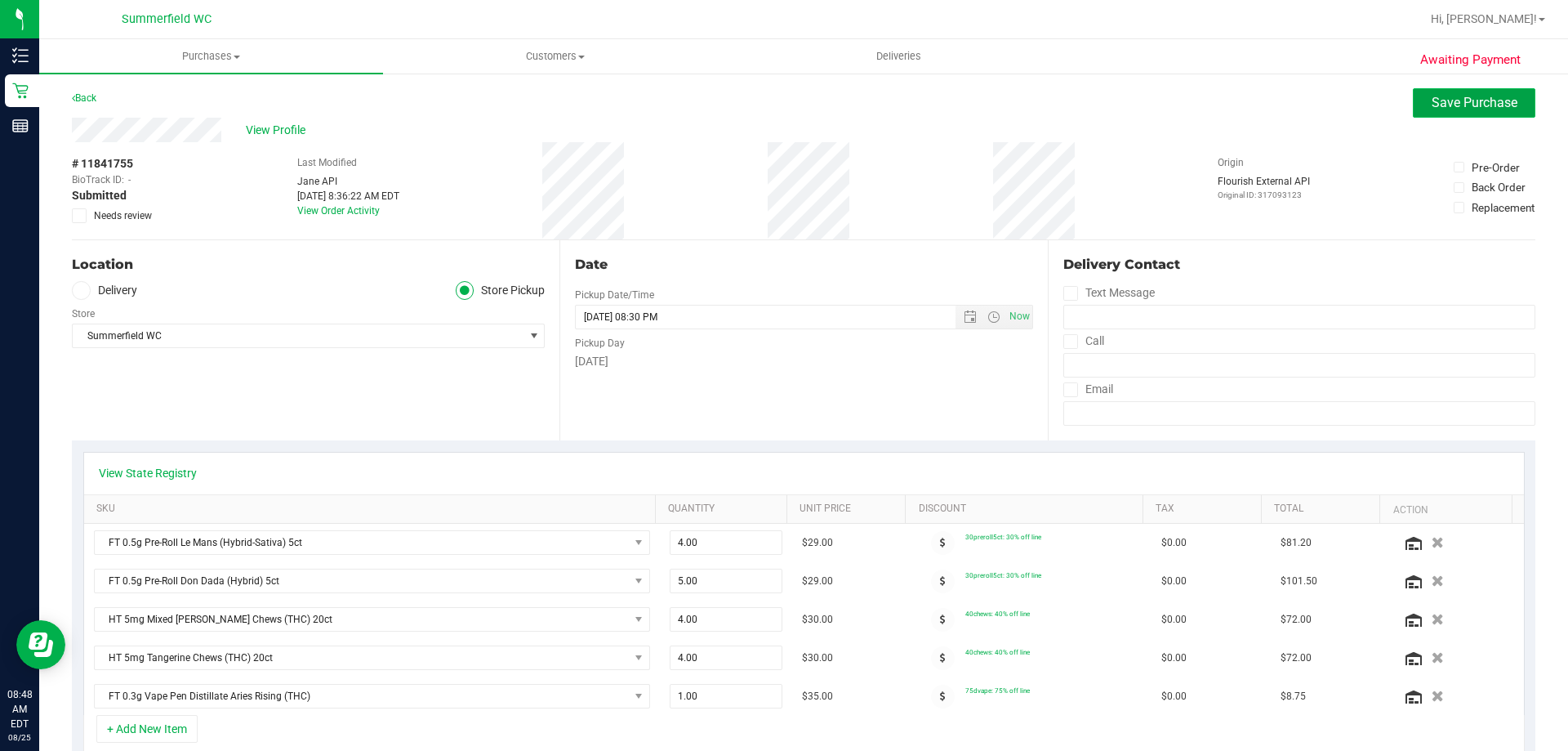
click at [1434, 100] on span "Save Purchase" at bounding box center [1474, 102] width 86 height 16
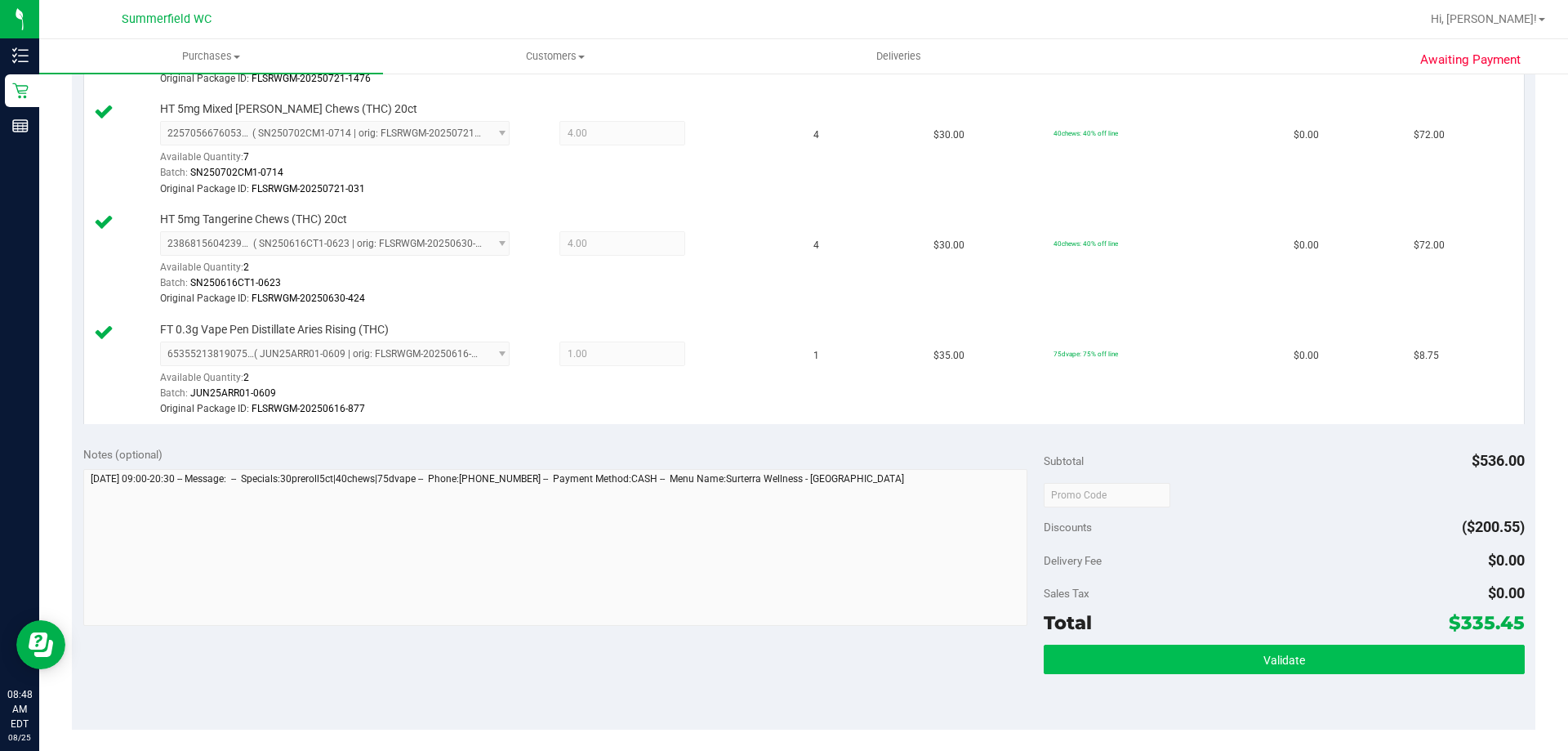
scroll to position [735, 0]
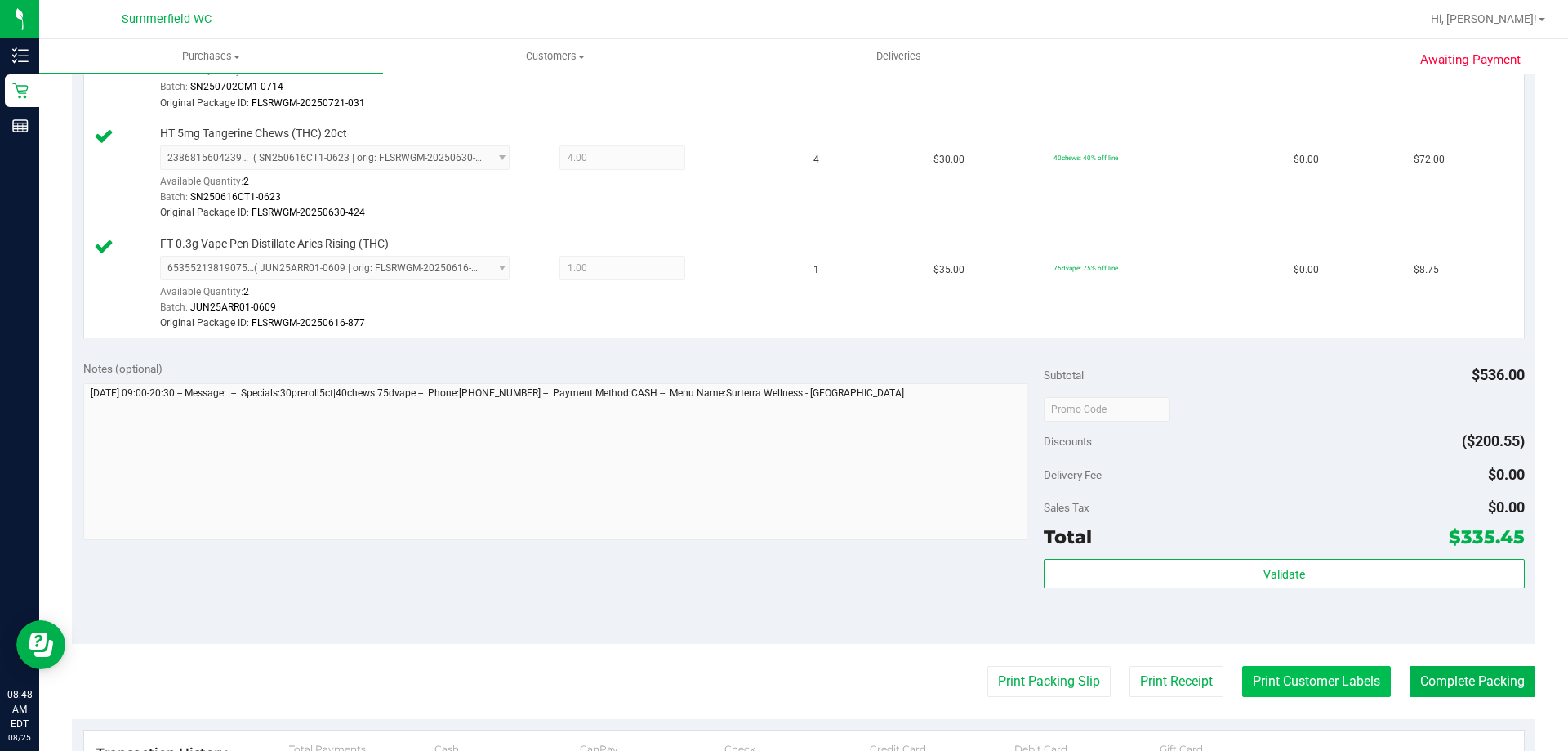
click at [1339, 680] on button "Print Customer Labels" at bounding box center [1316, 682] width 149 height 31
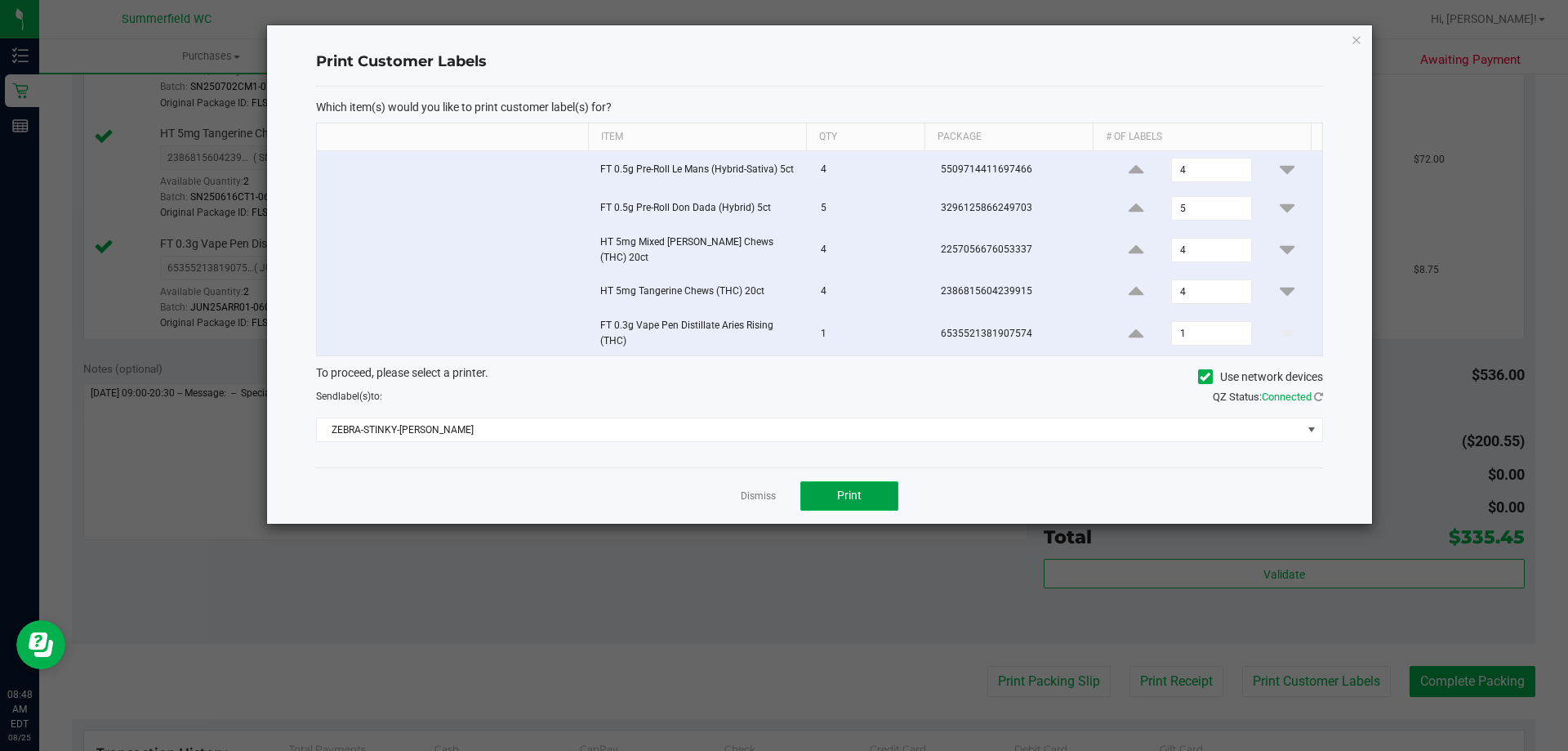
click at [887, 489] on button "Print" at bounding box center [850, 496] width 98 height 29
click at [760, 490] on link "Dismiss" at bounding box center [758, 496] width 35 height 14
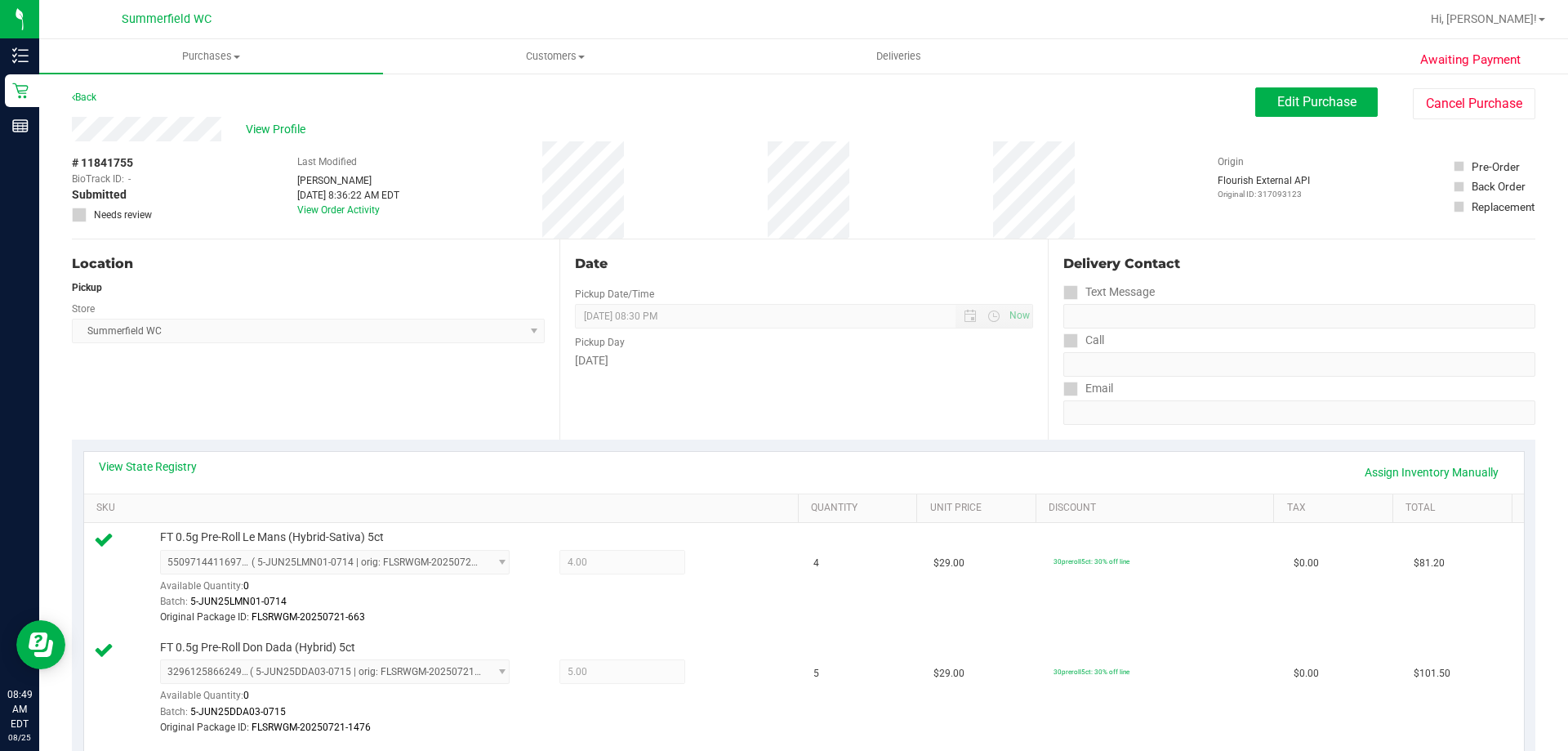
scroll to position [0, 0]
drag, startPoint x: 277, startPoint y: 131, endPoint x: 229, endPoint y: 181, distance: 69.3
click at [229, 181] on div "# 11841755 BioTrack ID: - Submitted Needs review Last Modified [PERSON_NAME] [D…" at bounding box center [803, 190] width 1463 height 97
click at [289, 132] on span "View Profile" at bounding box center [279, 130] width 65 height 17
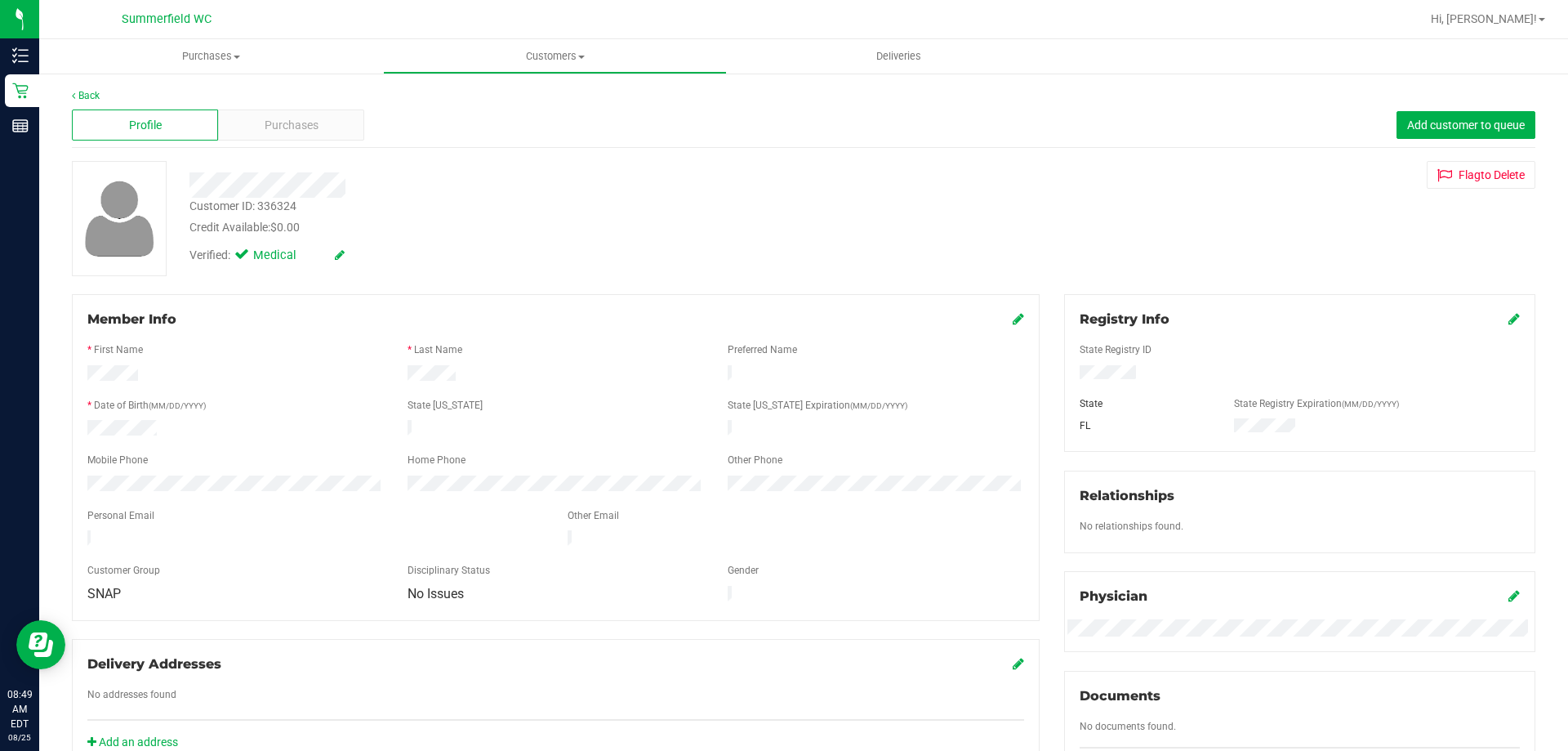
click at [274, 208] on div "Customer ID: 336324" at bounding box center [243, 206] width 107 height 17
copy div "Customer ID: 336324"
click at [190, 299] on div "Member Info * First Name * Last Name Preferred Name * Date of Birth (MM/DD/YYYY…" at bounding box center [556, 458] width 968 height 327
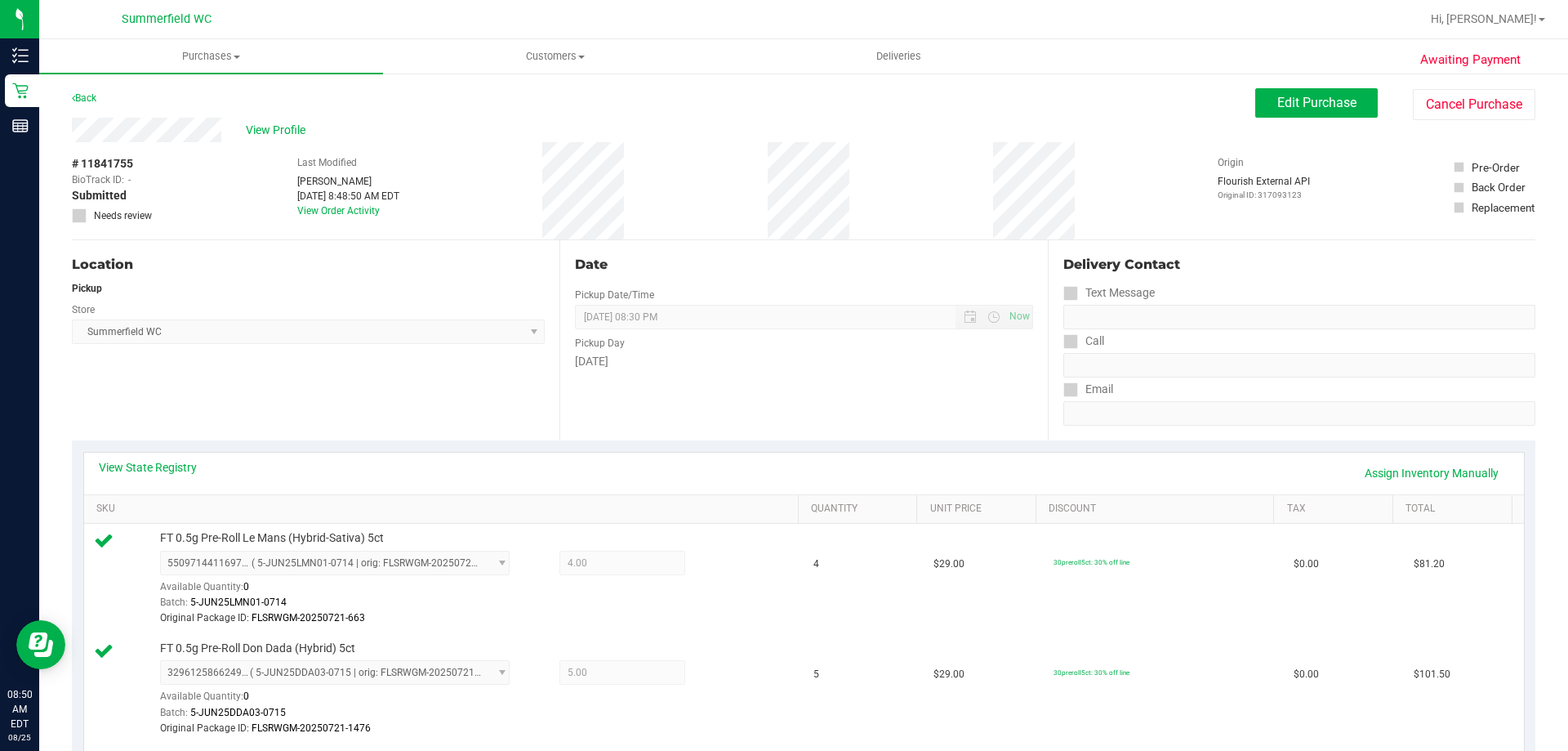
click at [109, 159] on span "# 11841755" at bounding box center [102, 163] width 61 height 17
copy div "# 11841755"
click at [220, 244] on div "Location Pickup Store [PERSON_NAME] Select Store [PERSON_NAME][GEOGRAPHIC_DATA]…" at bounding box center [315, 340] width 488 height 200
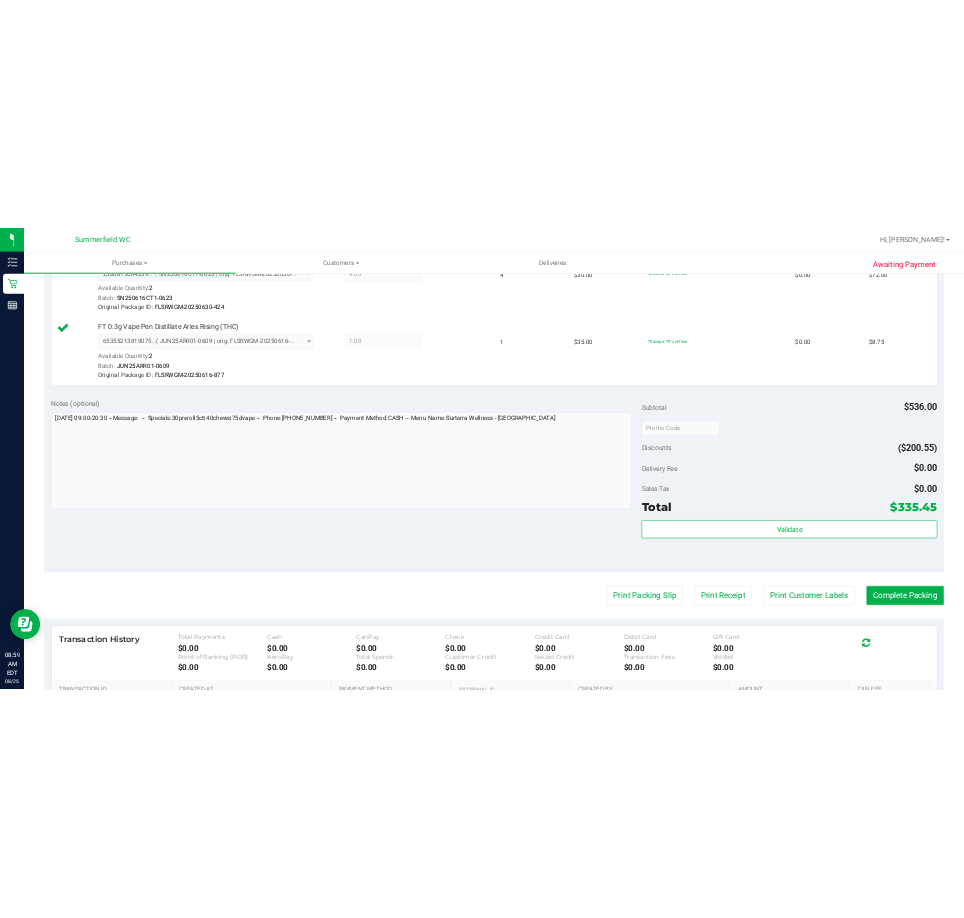
scroll to position [1275, 0]
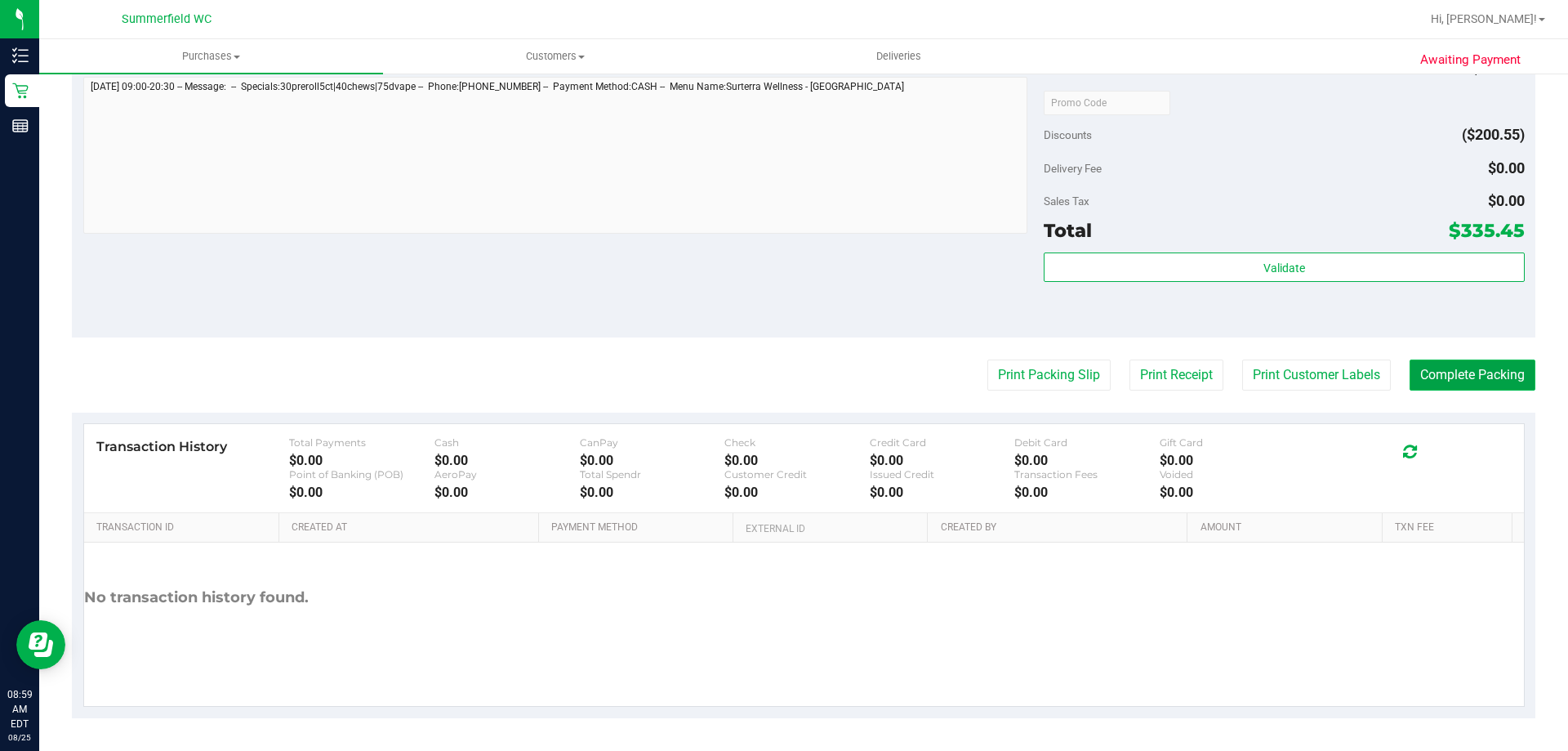
click at [1472, 384] on button "Complete Packing" at bounding box center [1472, 375] width 126 height 31
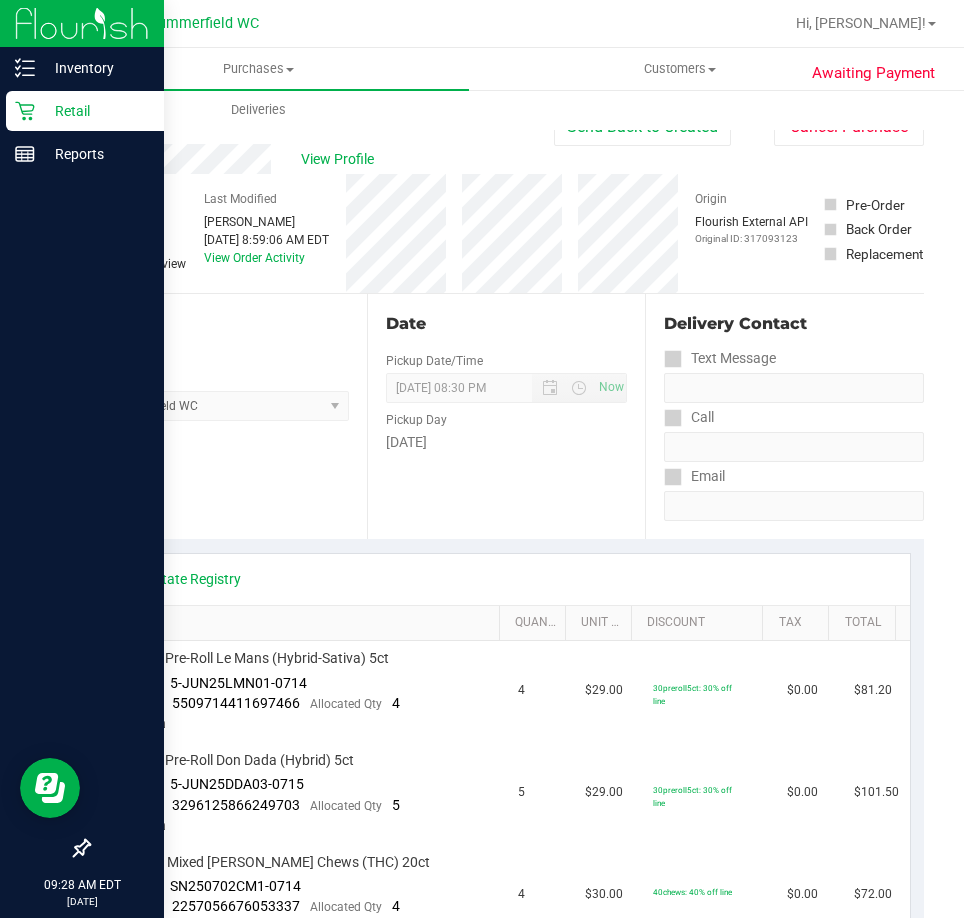
click at [20, 111] on icon at bounding box center [25, 111] width 20 height 20
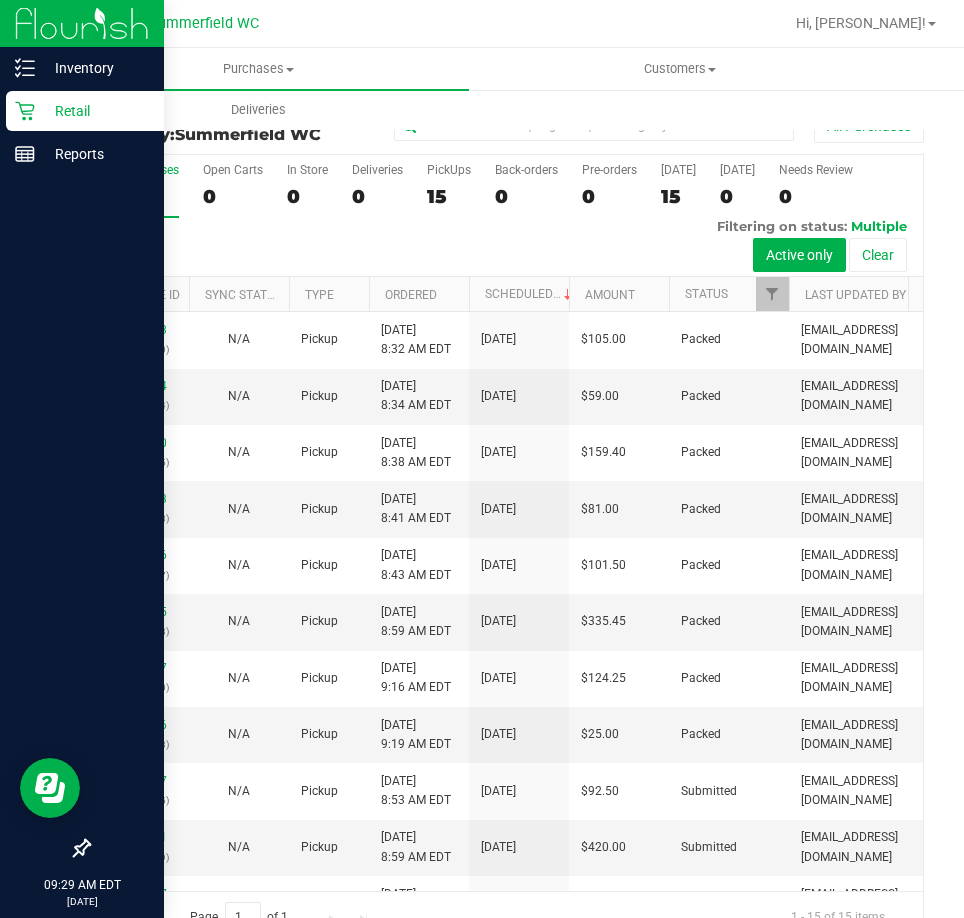
click at [24, 114] on icon at bounding box center [24, 111] width 19 height 19
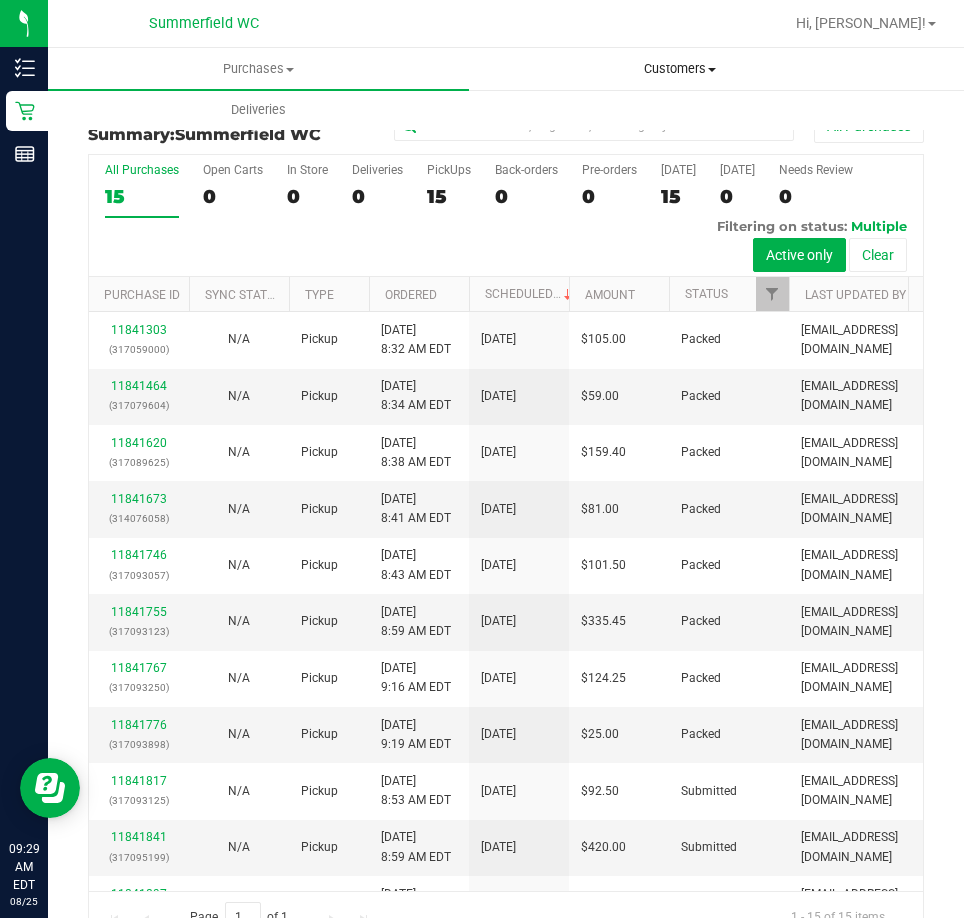
click at [644, 60] on span "Customers" at bounding box center [679, 69] width 419 height 18
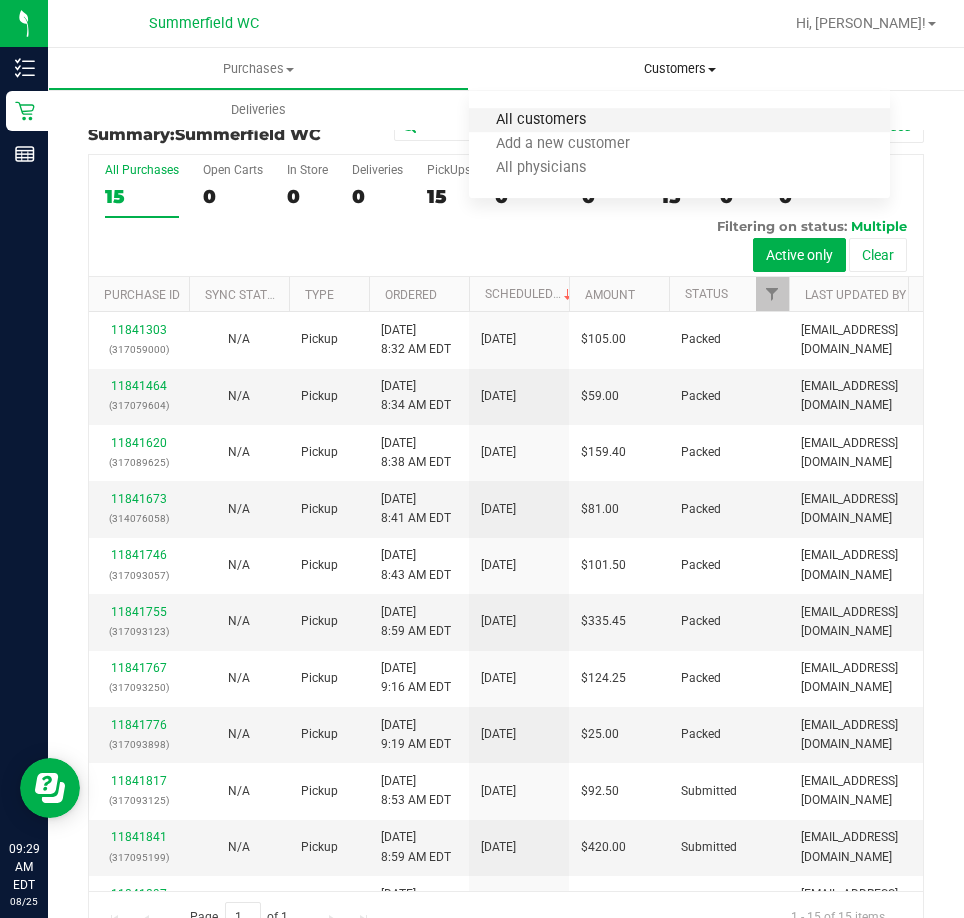
click at [610, 118] on span "All customers" at bounding box center [541, 120] width 144 height 17
